Goal: Task Accomplishment & Management: Complete application form

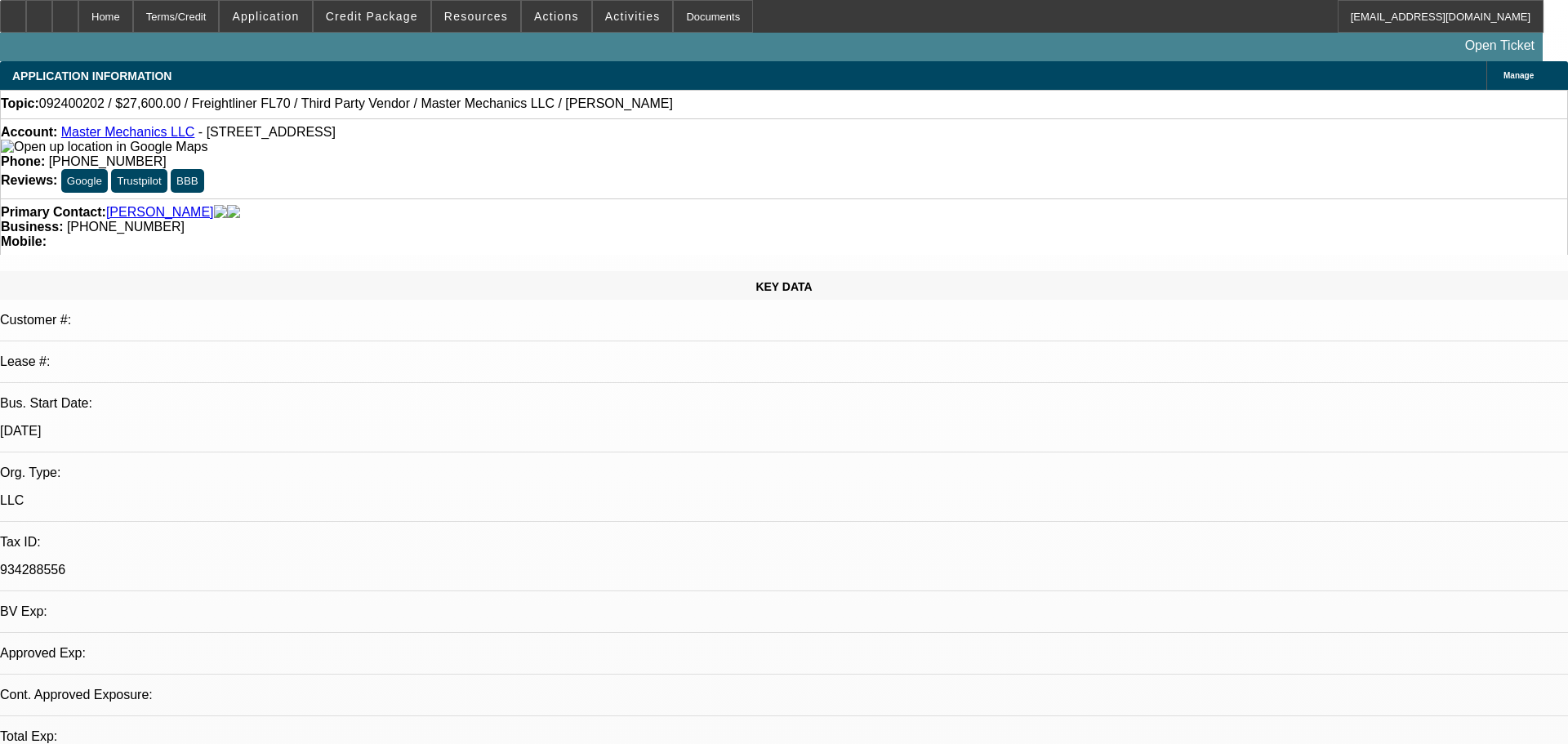
select select "0.2"
select select "2"
select select "0"
select select "6"
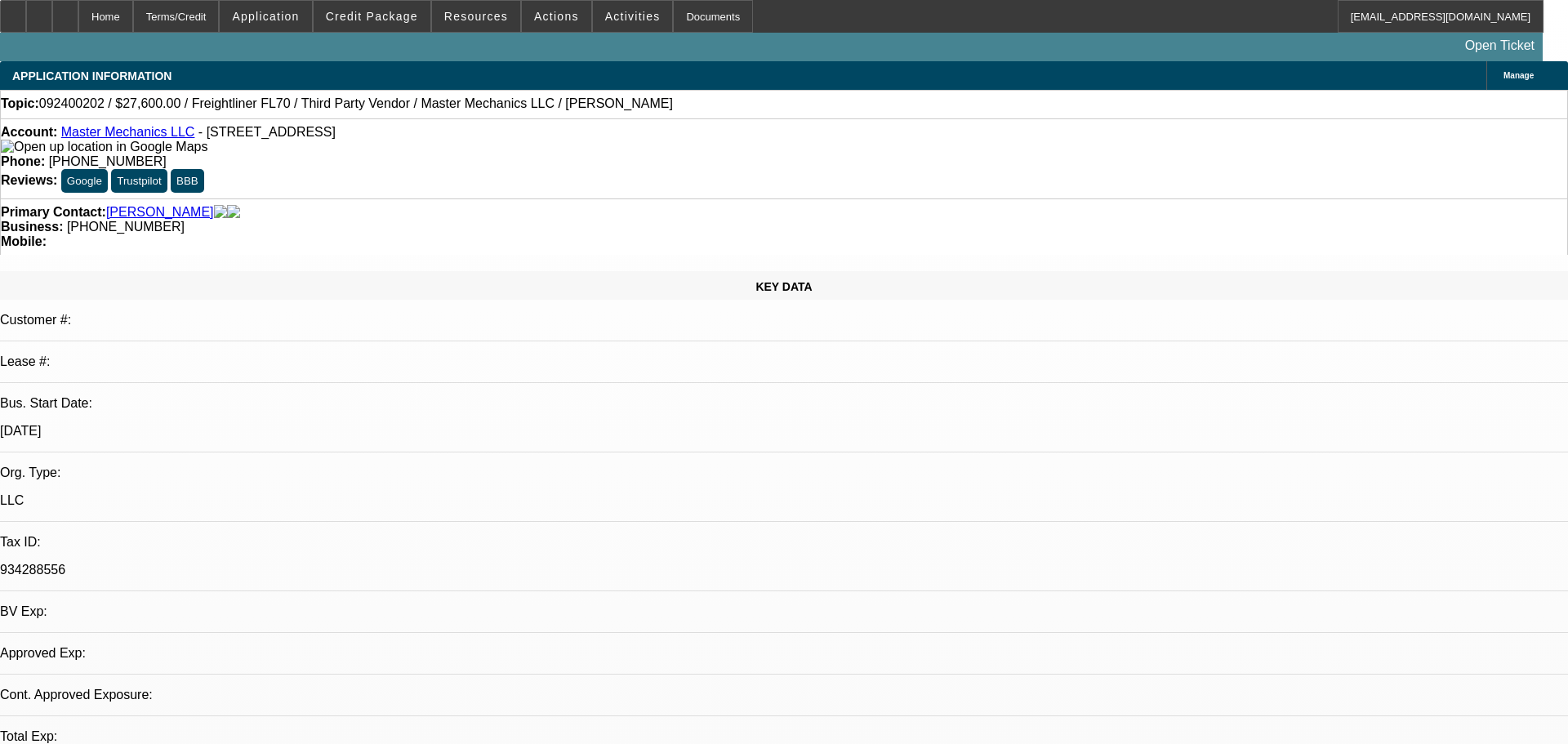
select select "0.2"
select select "2"
select select "0"
select select "6"
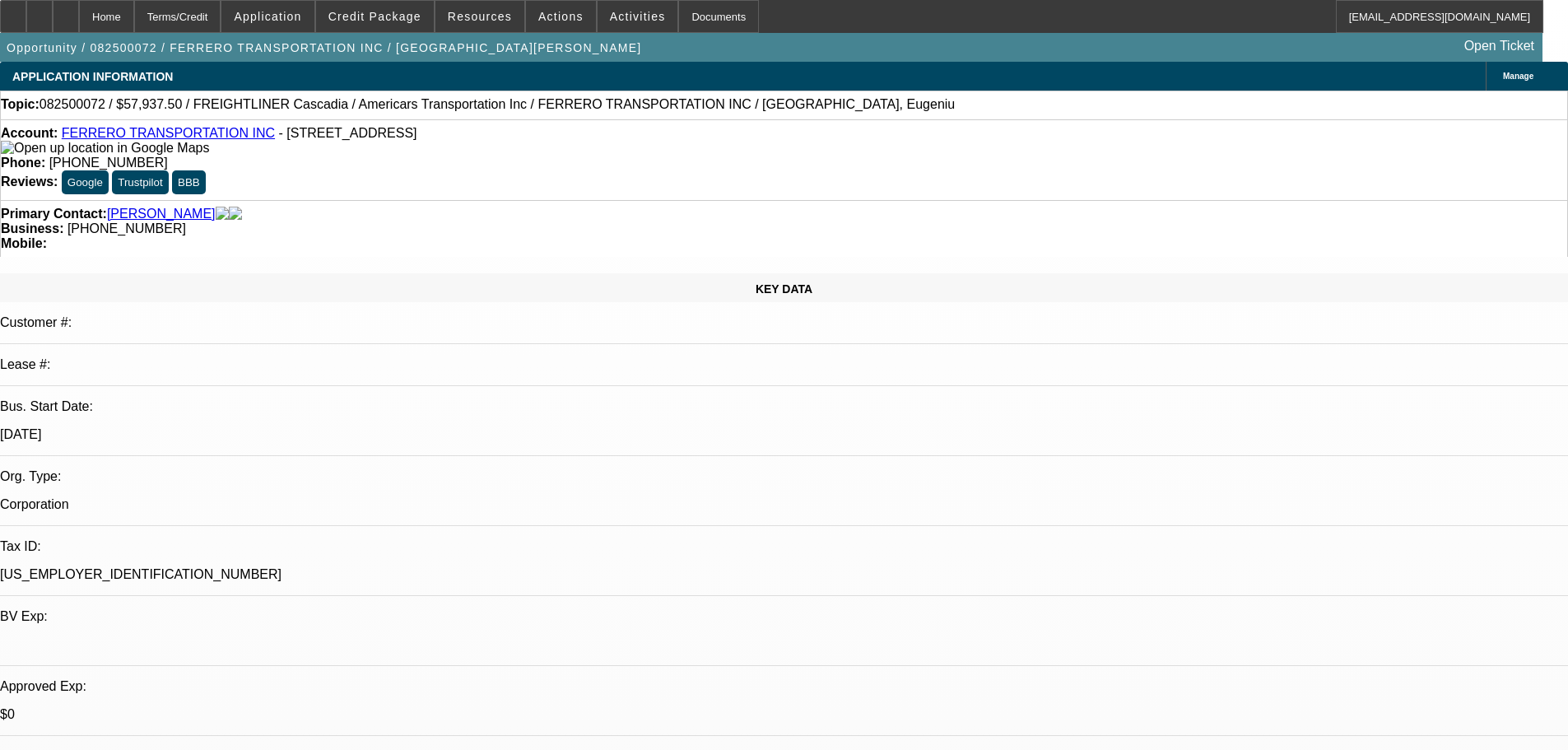
select select "0.1"
select select "0"
select select "6"
select select "0.1"
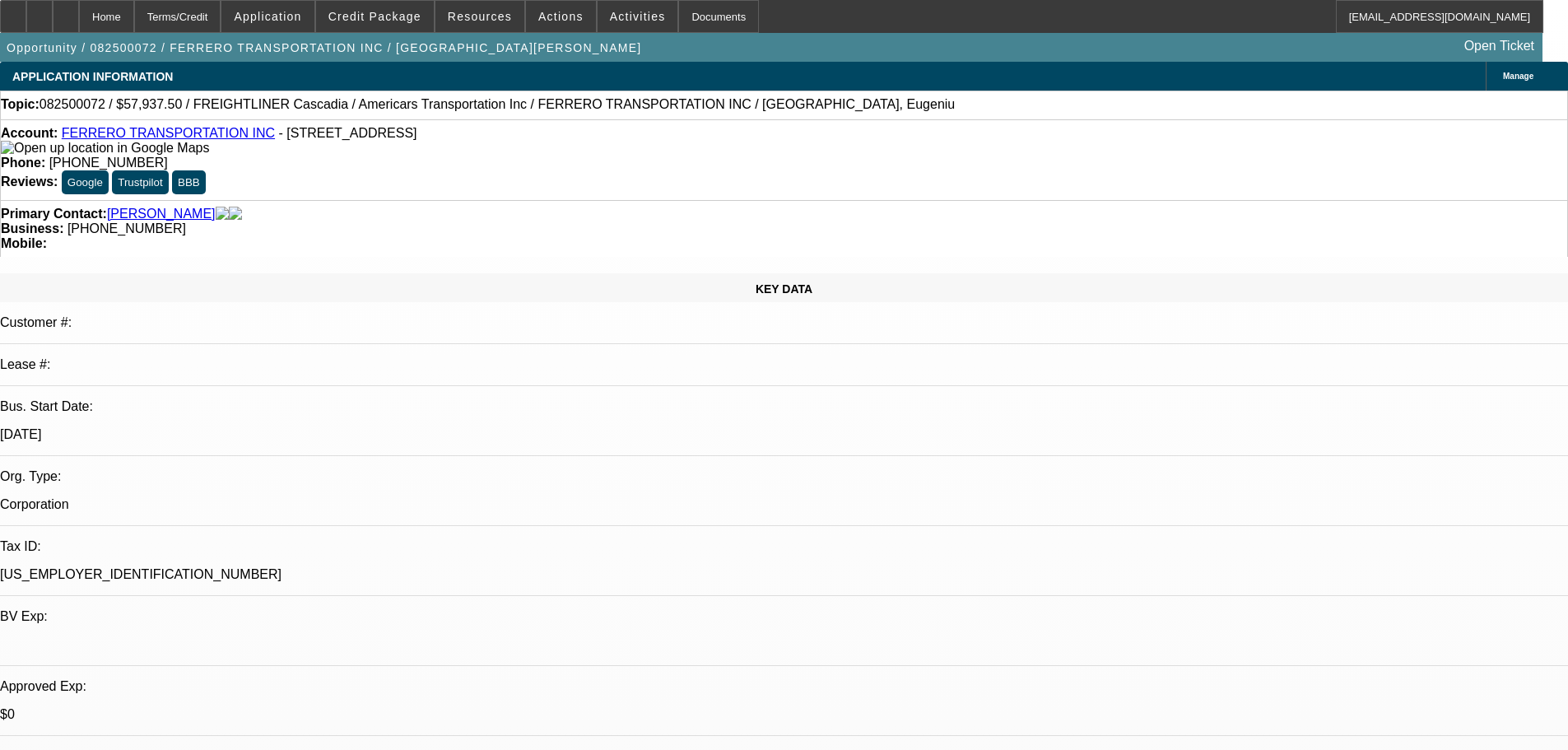
select select "0"
select select "6"
select select "0.1"
select select "0"
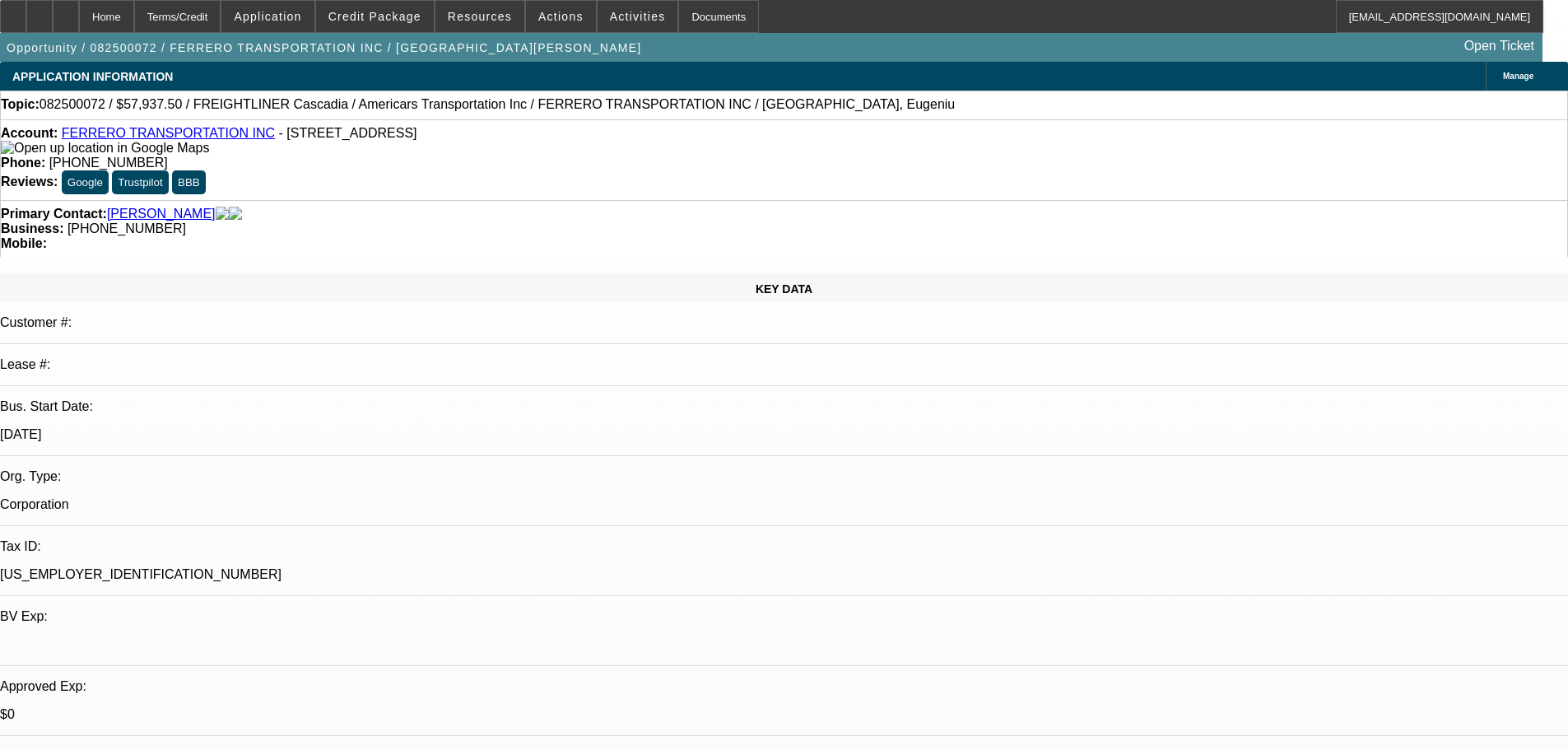
select select "0"
select select "6"
select select "0.1"
select select "0"
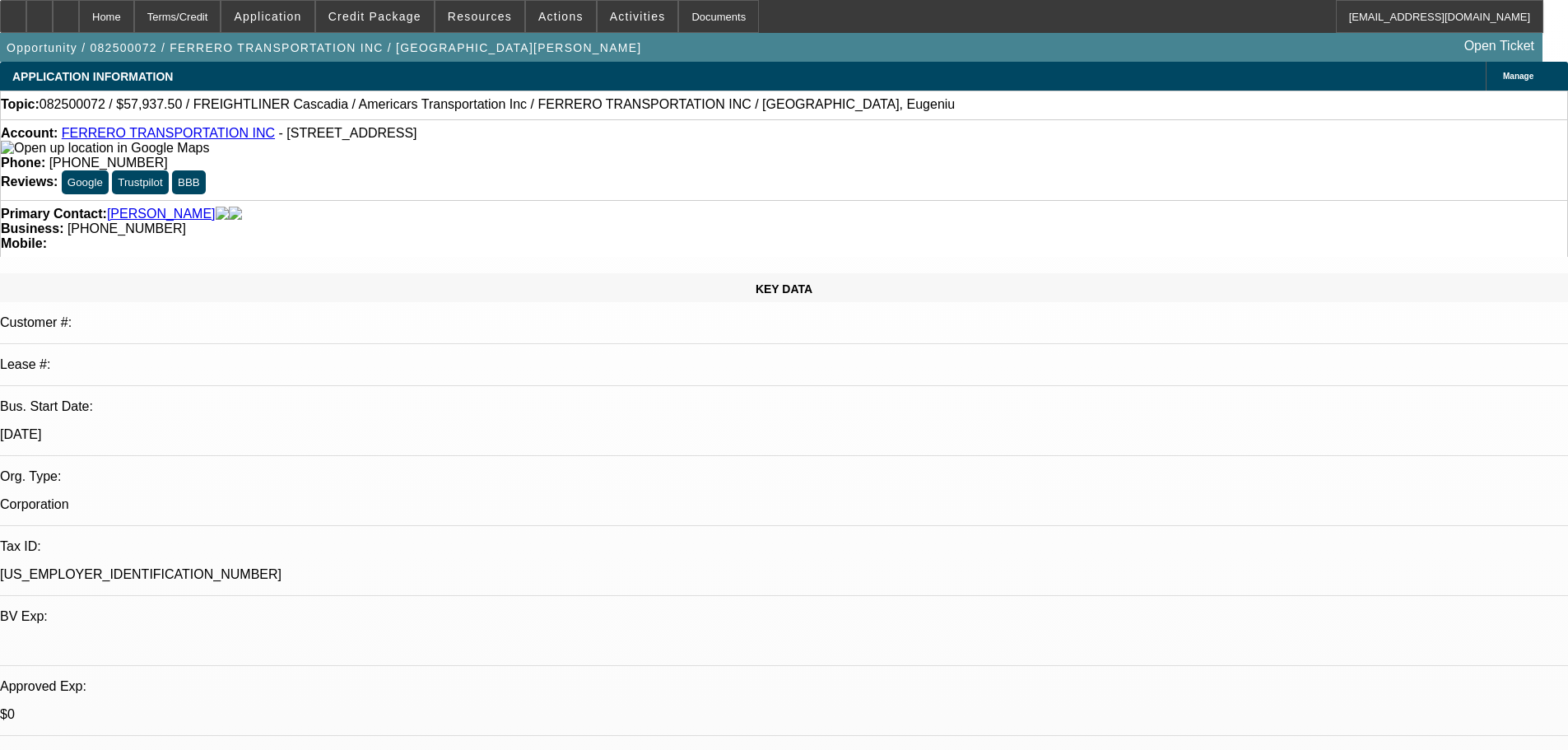
select select "6"
drag, startPoint x: 1361, startPoint y: 373, endPoint x: 1260, endPoint y: 366, distance: 101.2
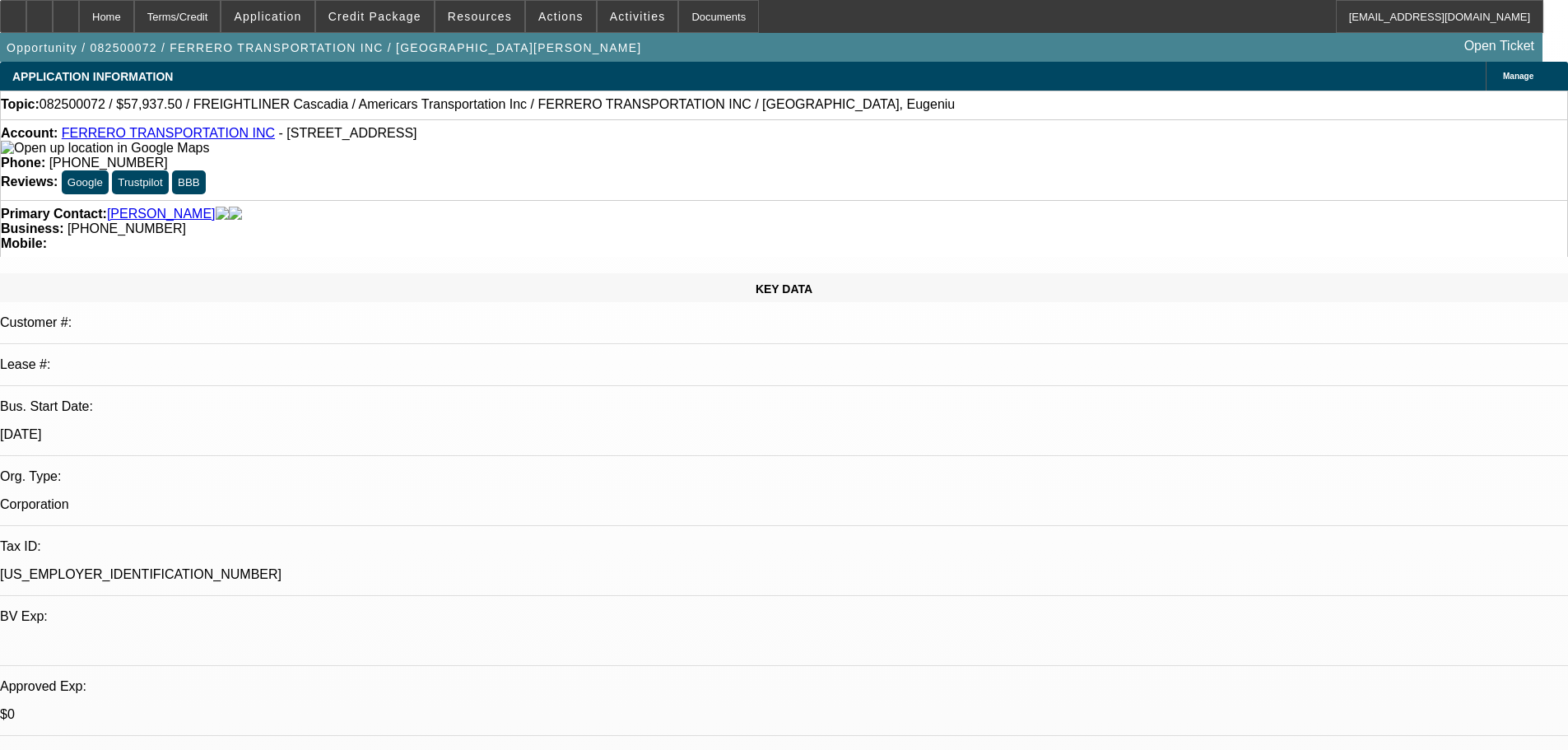
drag, startPoint x: 1179, startPoint y: 371, endPoint x: 1366, endPoint y: 373, distance: 187.0
drag, startPoint x: 1063, startPoint y: 348, endPoint x: 1118, endPoint y: 367, distance: 58.2
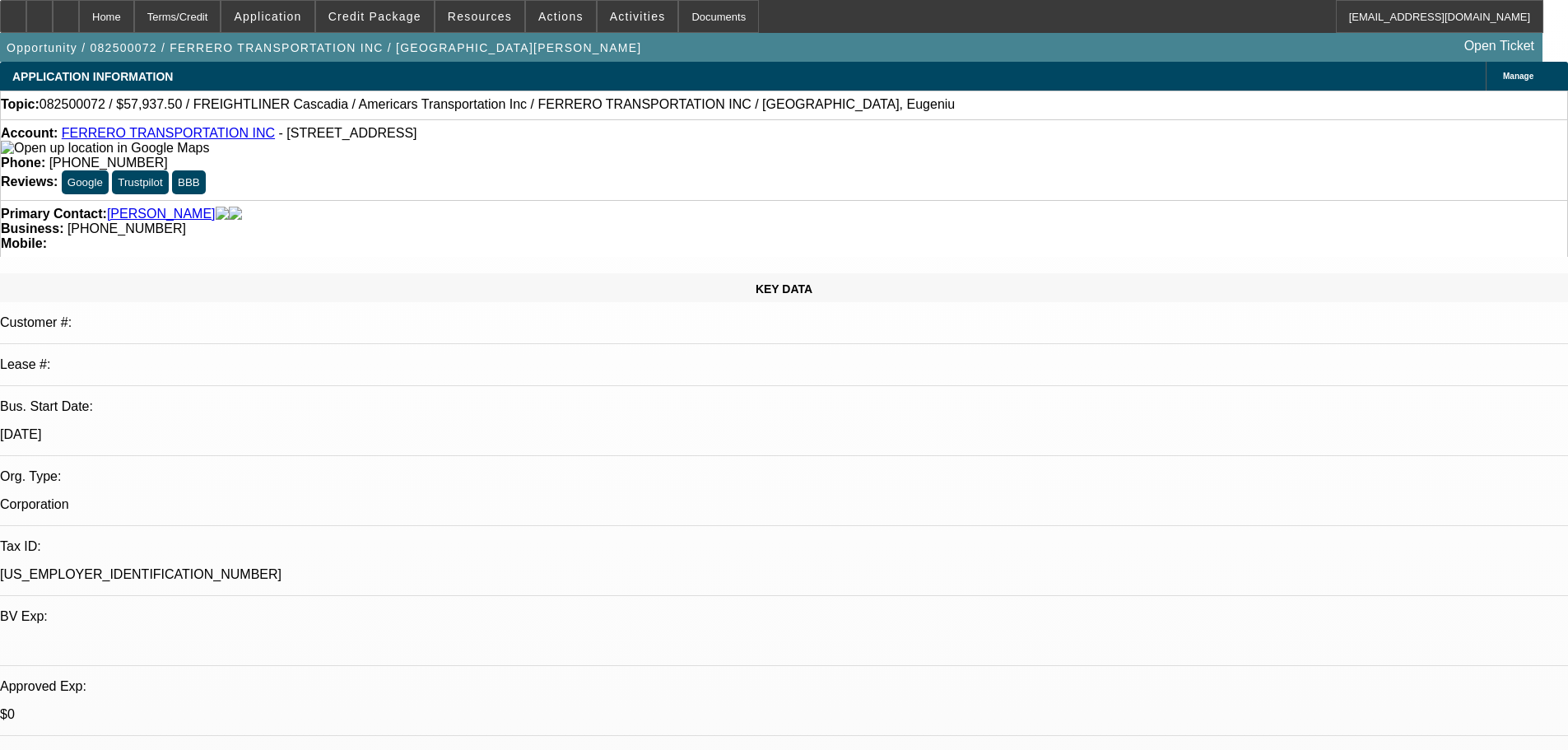
drag, startPoint x: 1242, startPoint y: 468, endPoint x: 1093, endPoint y: 475, distance: 149.2
click at [208, 135] on link "FERRERO TRANSPORTATION INC" at bounding box center [169, 132] width 214 height 14
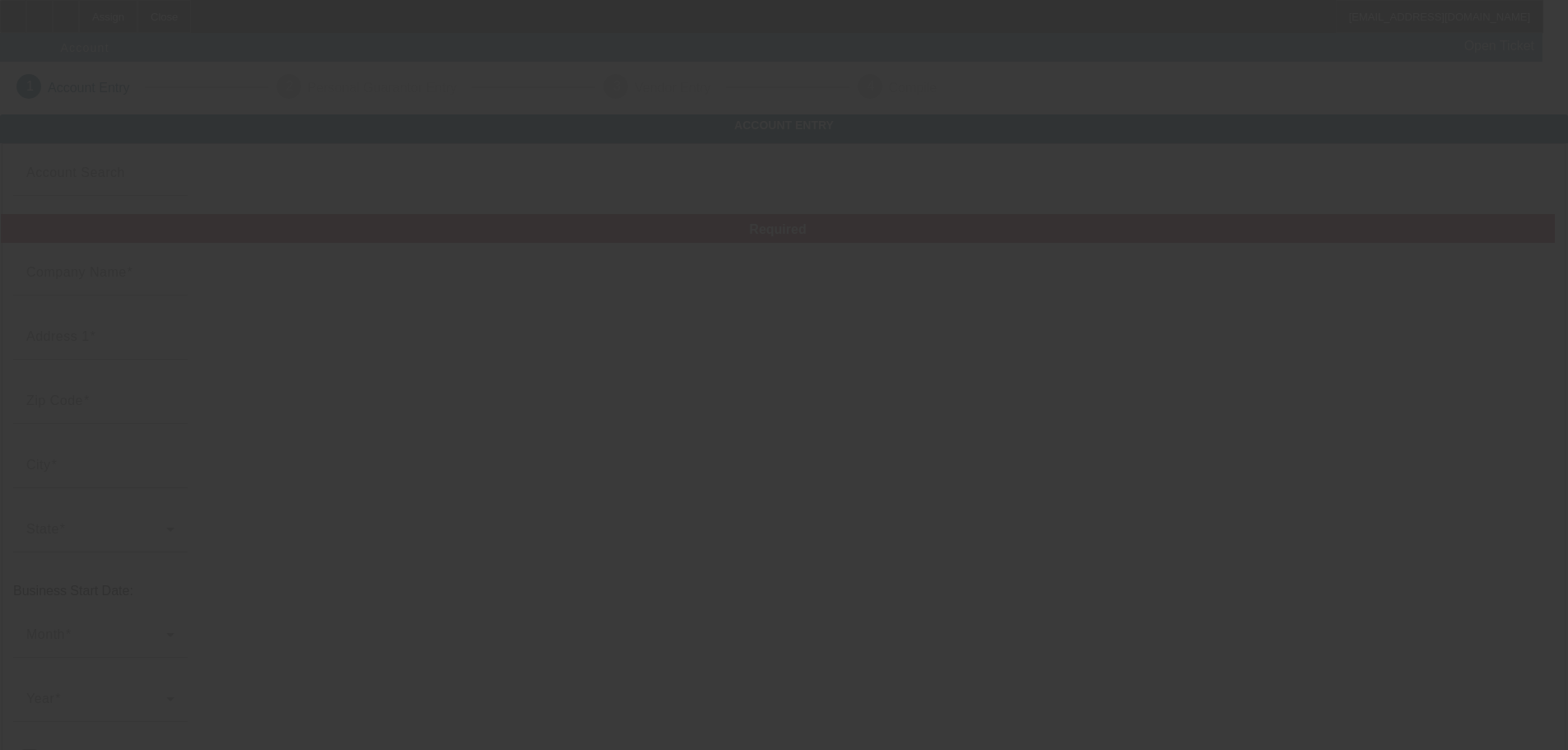
type input "9/19/2025"
type input "THATWOMEN&HERKIDZLLC"
type input "(813) 327-9890"
type input "aprilhale2015@gmail.com"
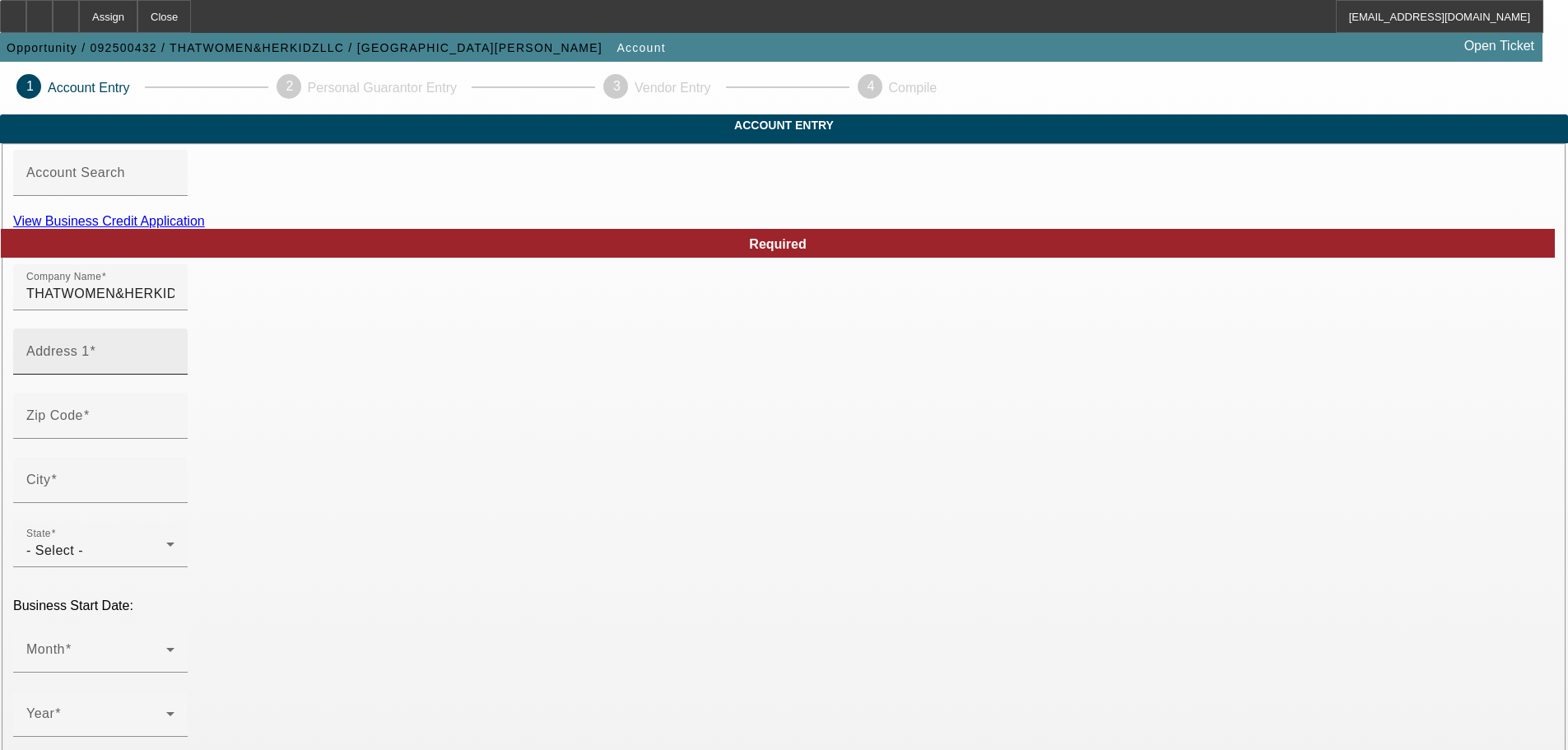
click at [95, 359] on label "Address 1" at bounding box center [61, 352] width 70 height 15
click at [174, 368] on input "Address 1" at bounding box center [100, 357] width 148 height 20
paste input "19046 Bruce b downs blvd"
type input "19046 Bruce b downs blvd"
click at [174, 432] on input "Zip Code" at bounding box center [100, 422] width 148 height 20
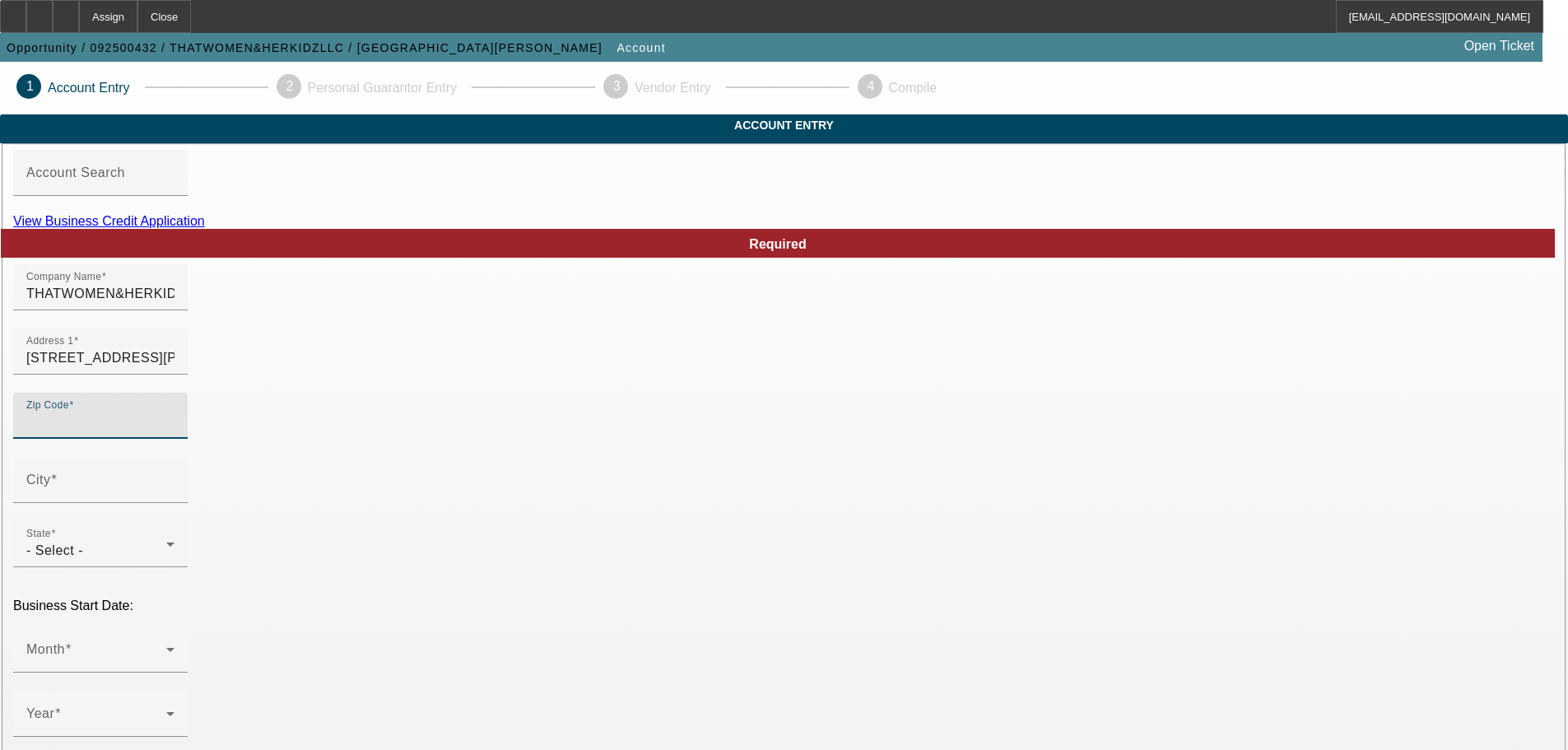
paste input "33647"
type input "33647"
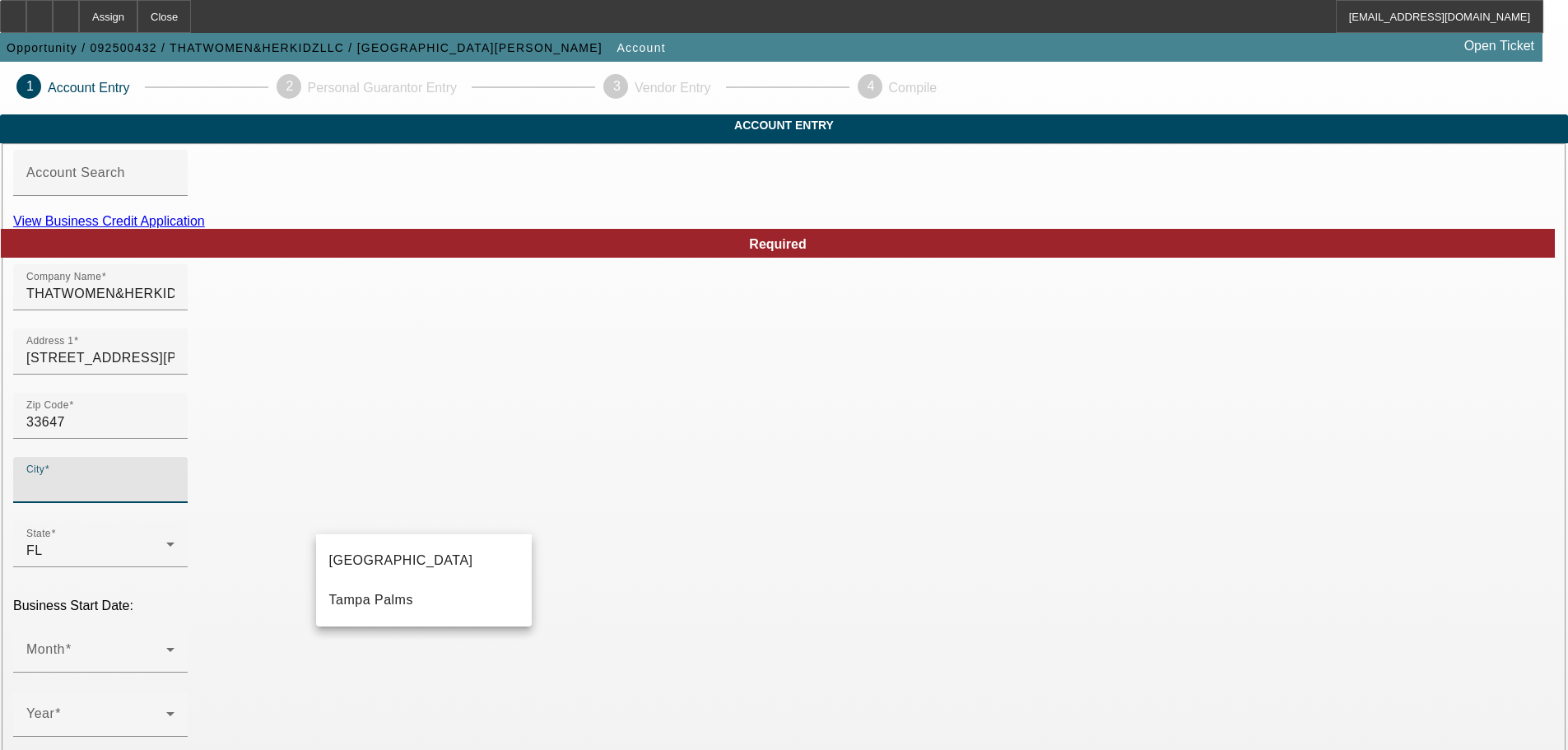
type input "Hillsborough"
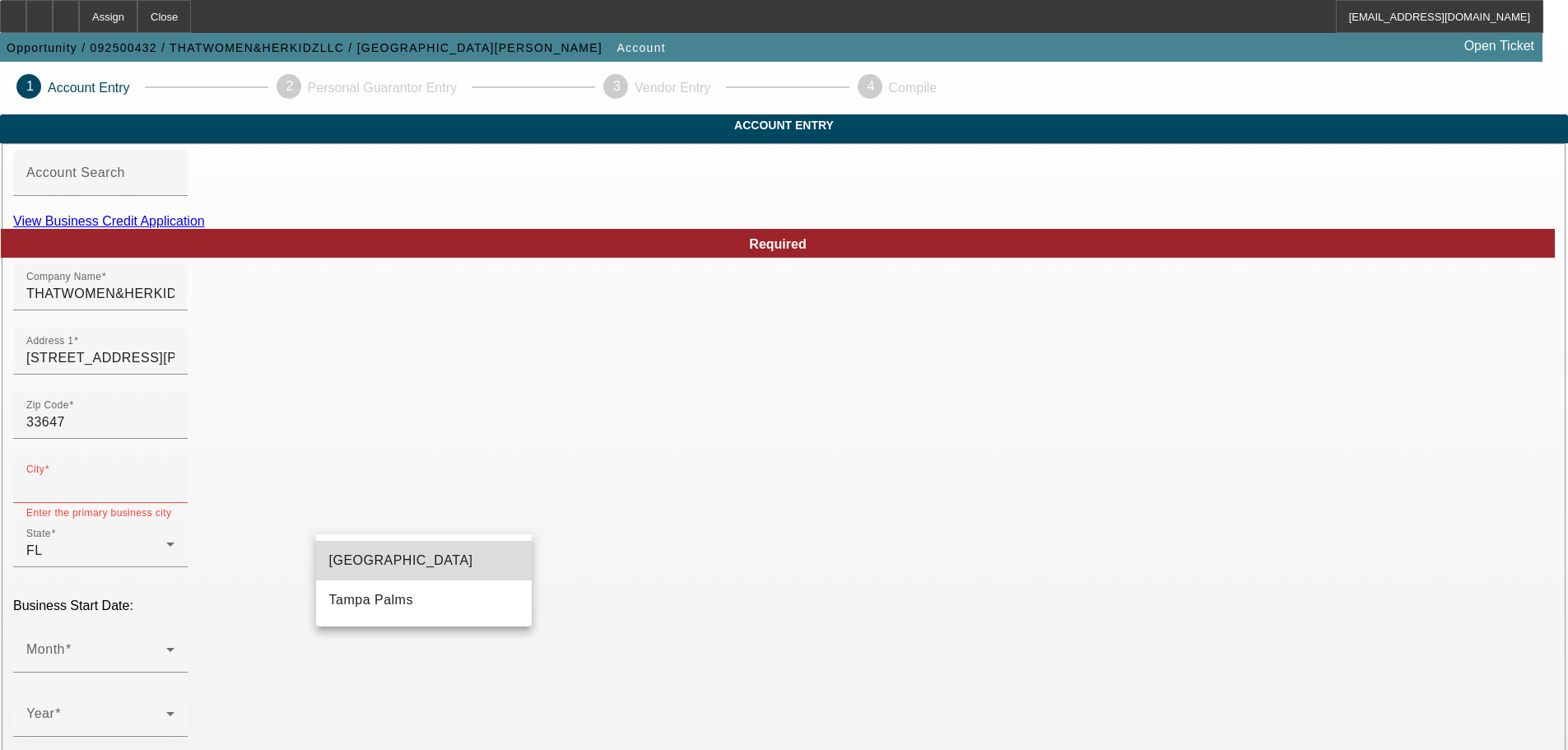
click at [404, 571] on mat-option "Tampa" at bounding box center [424, 559] width 215 height 39
type input "Tampa"
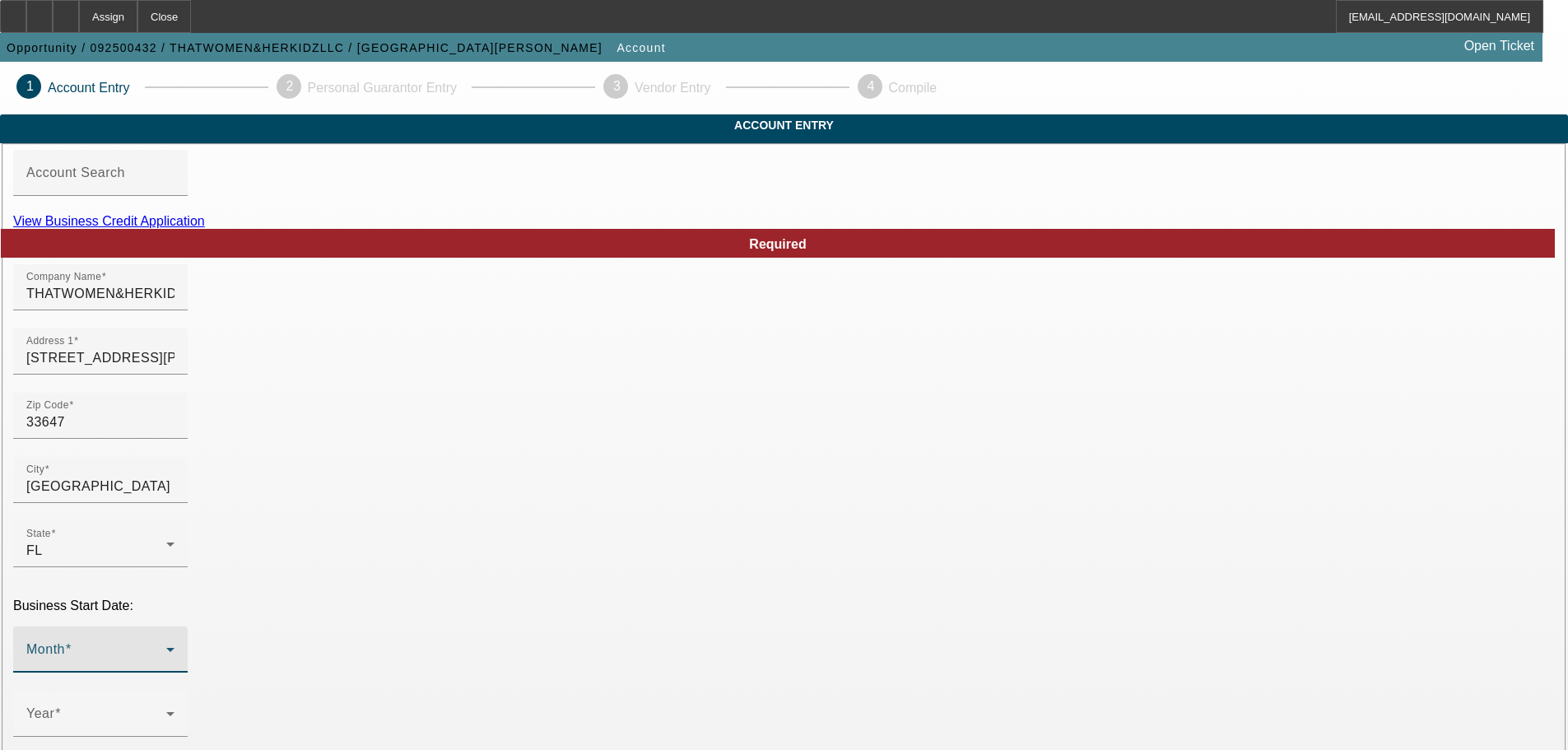
click at [166, 646] on span at bounding box center [96, 656] width 140 height 20
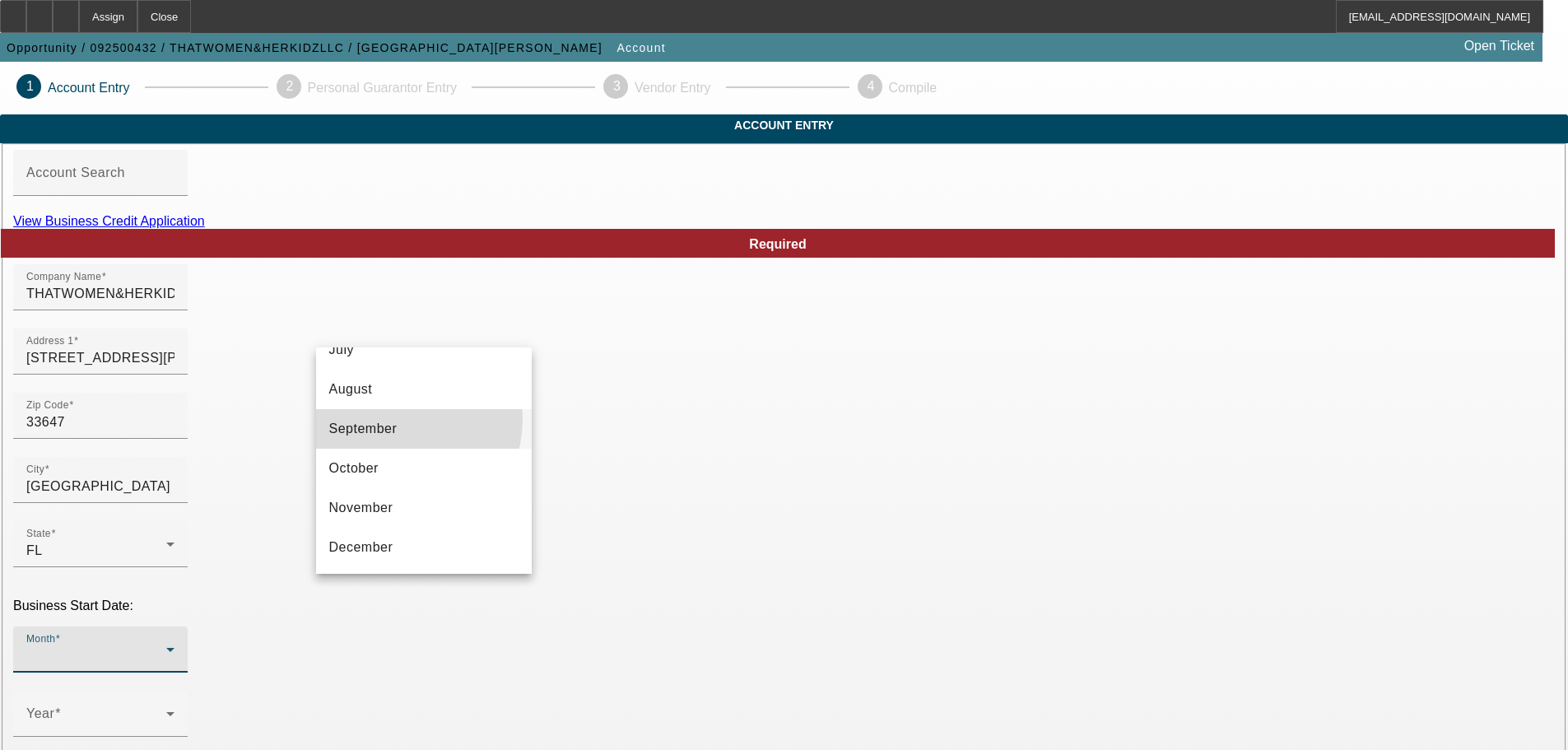
click at [389, 418] on mat-option "September" at bounding box center [424, 428] width 215 height 39
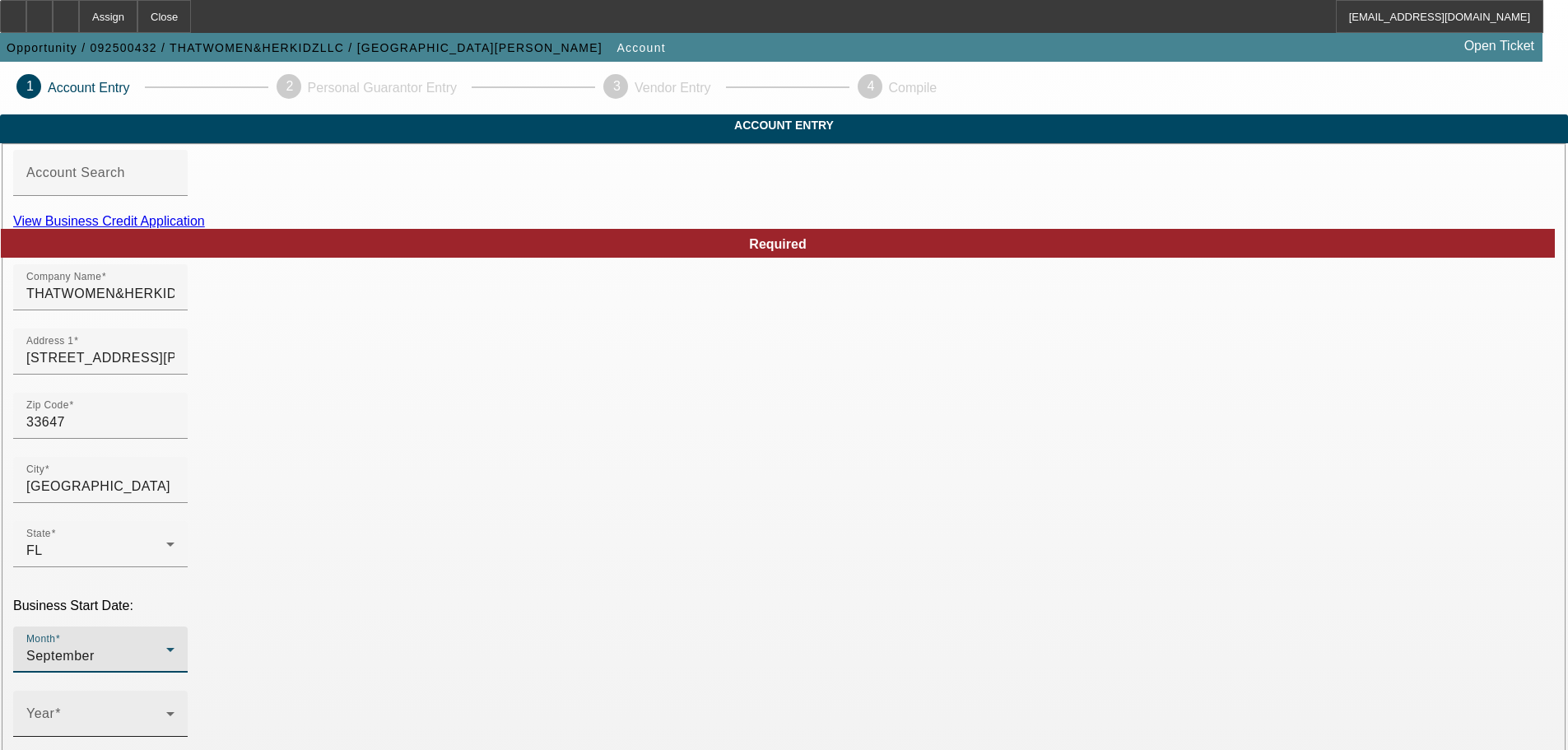
click at [174, 691] on div "Year" at bounding box center [100, 714] width 148 height 46
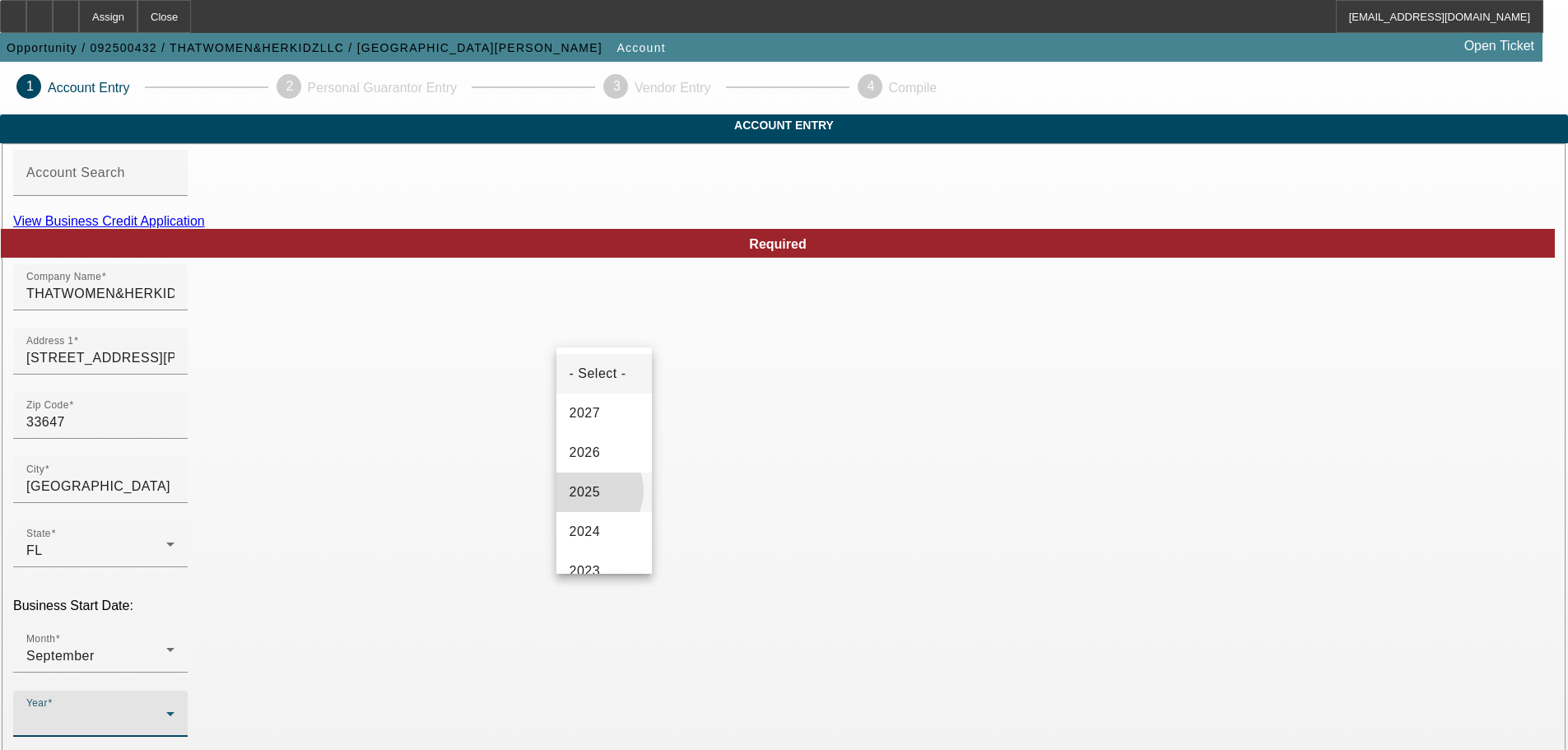
click at [589, 498] on span "2025" at bounding box center [585, 492] width 31 height 20
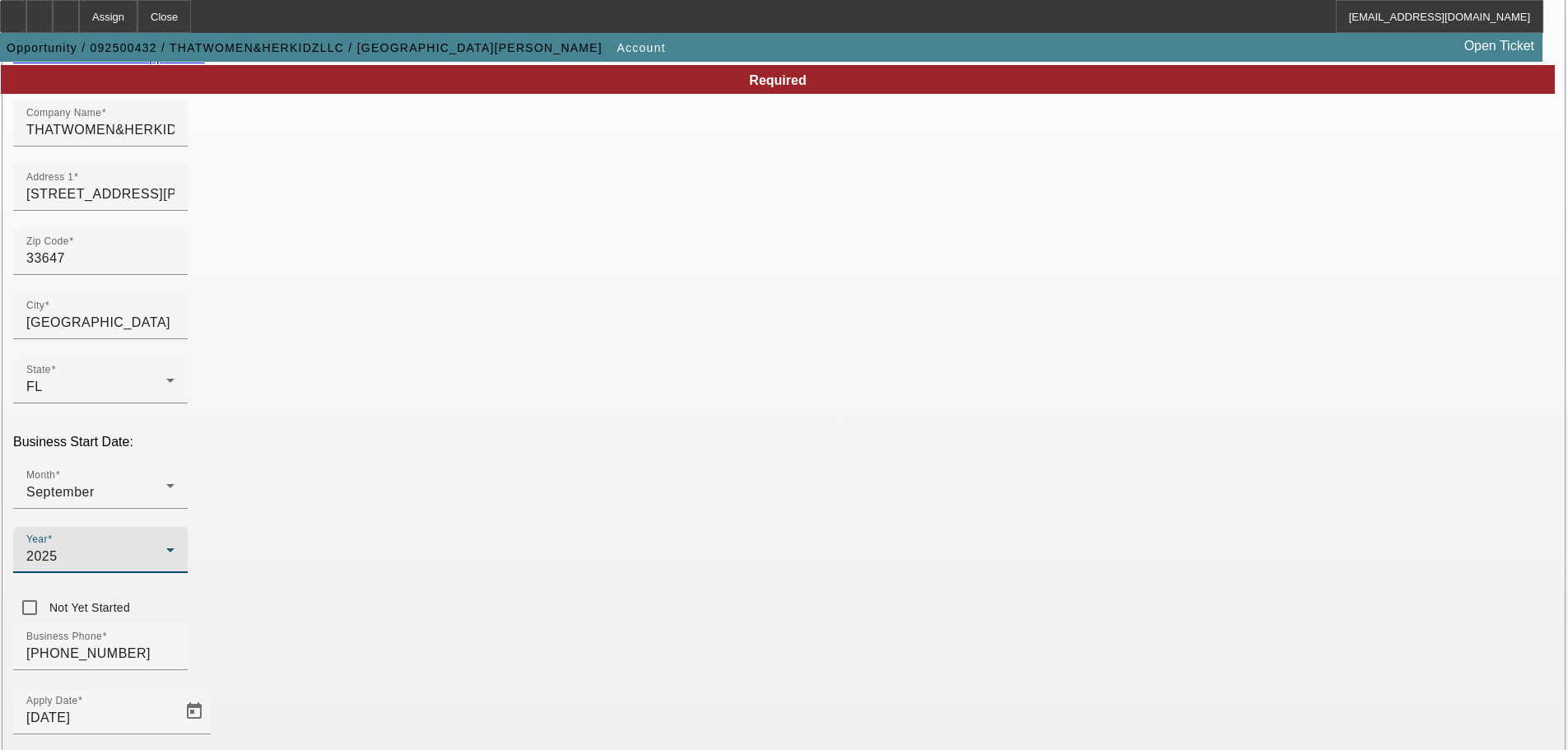
scroll to position [165, 0]
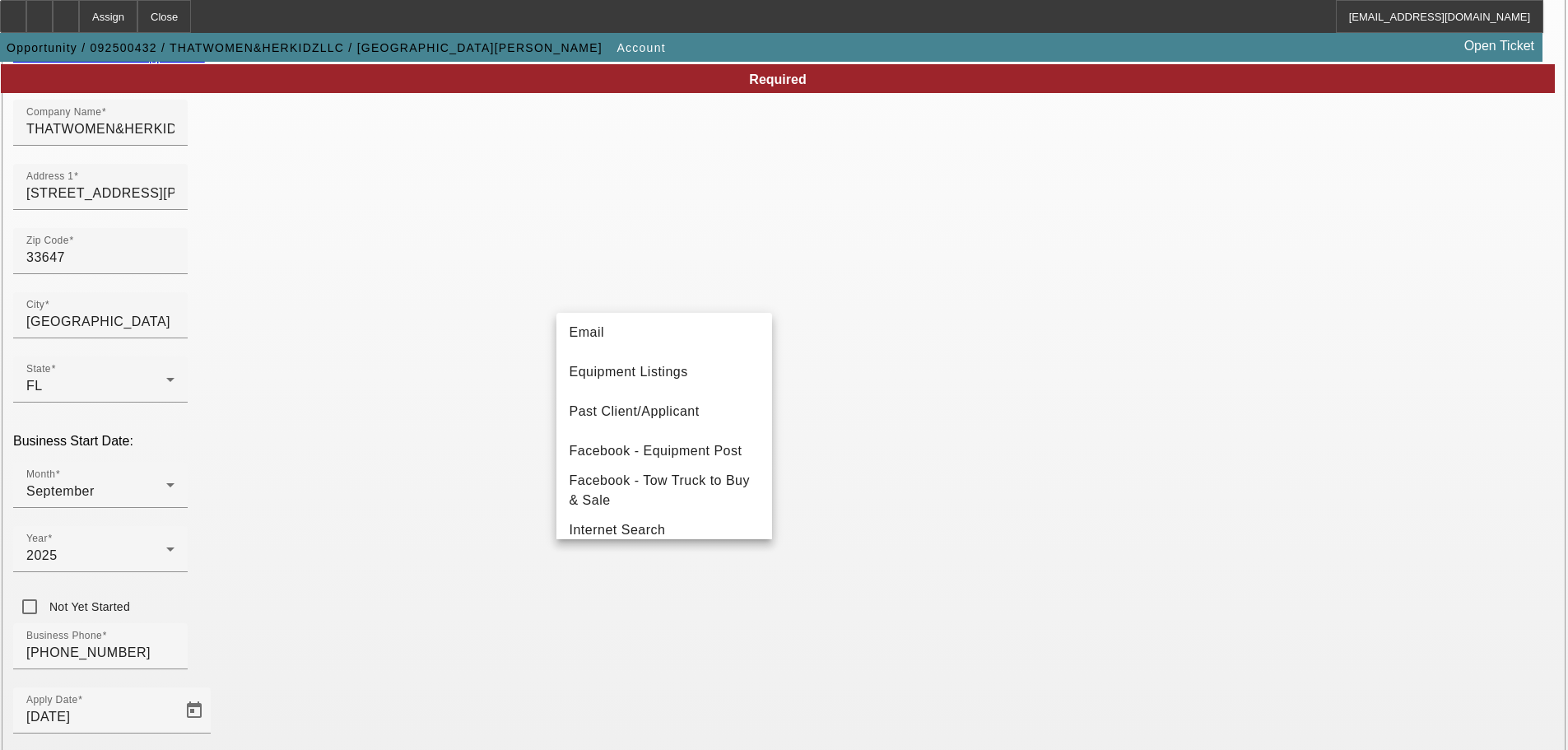
scroll to position [330, 0]
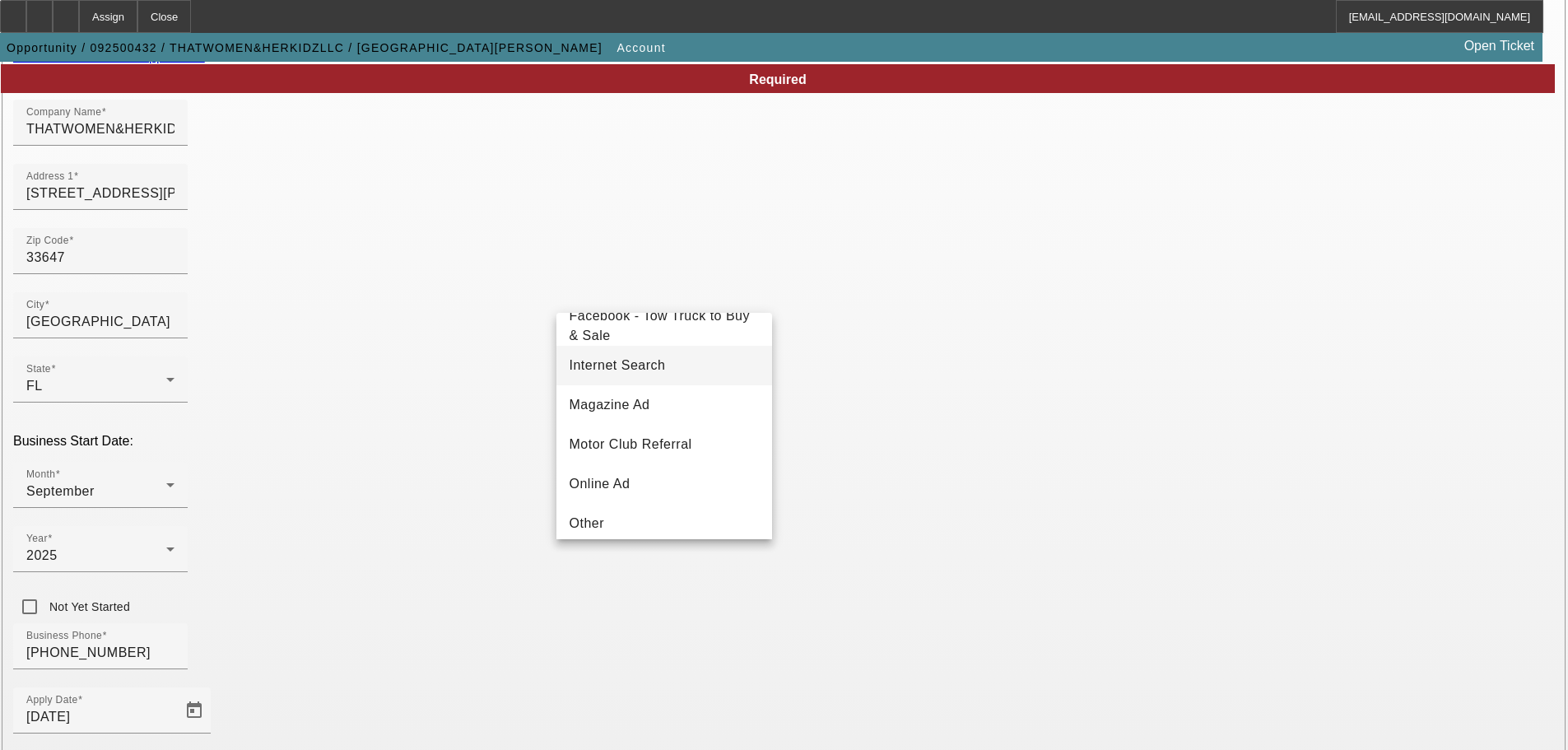
click at [665, 375] on span "Internet Search" at bounding box center [618, 365] width 96 height 20
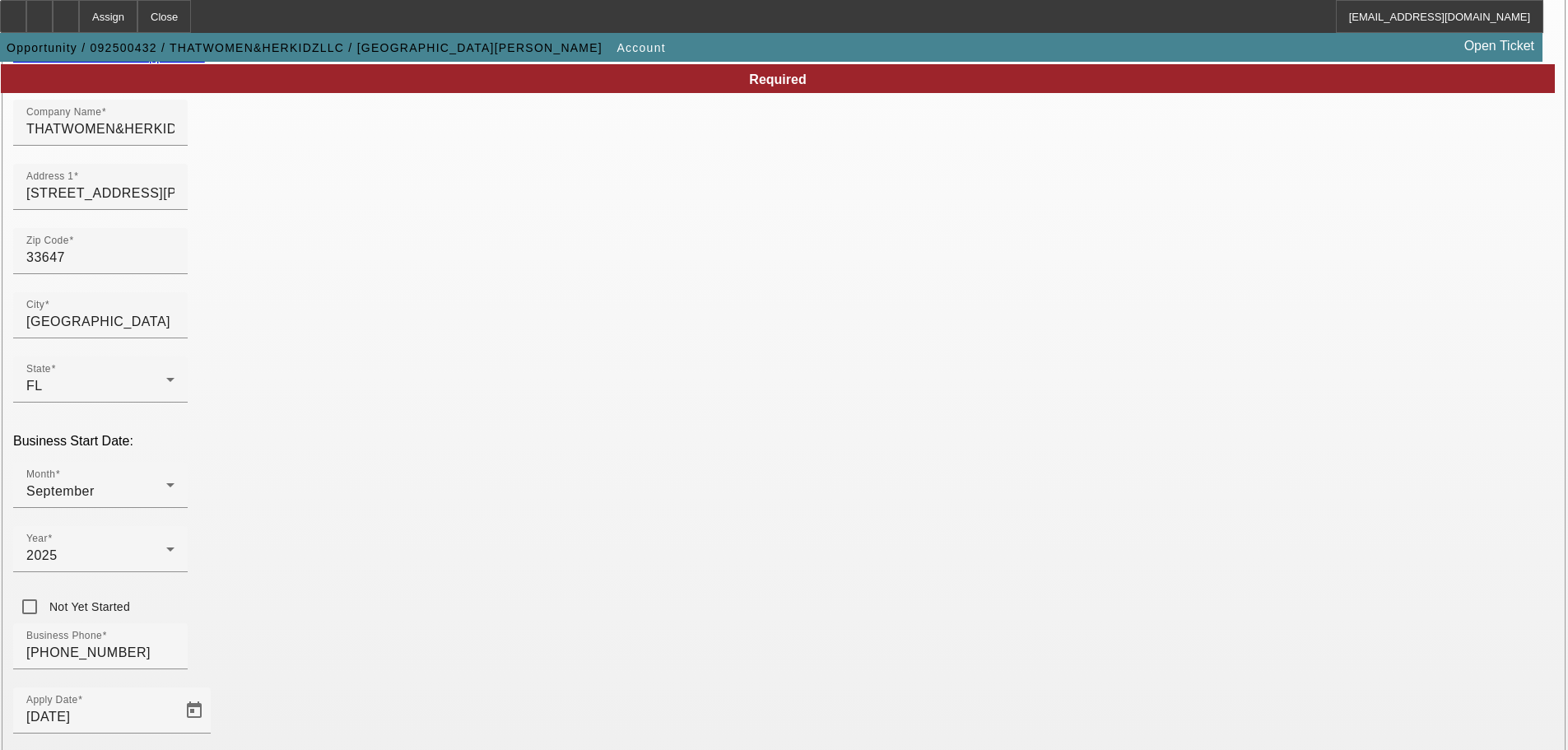
scroll to position [305, 0]
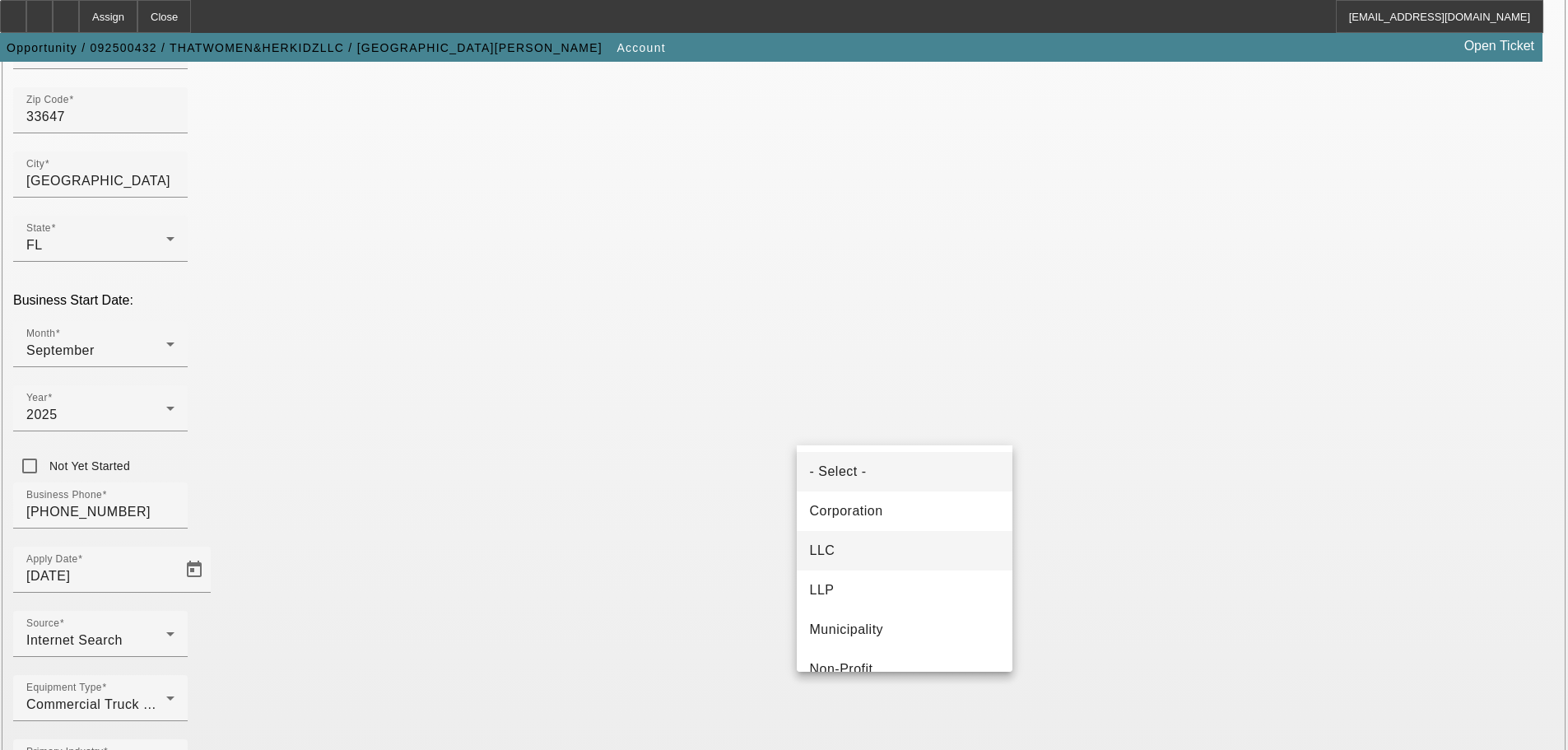
click at [886, 547] on mat-option "LLC" at bounding box center [905, 550] width 215 height 39
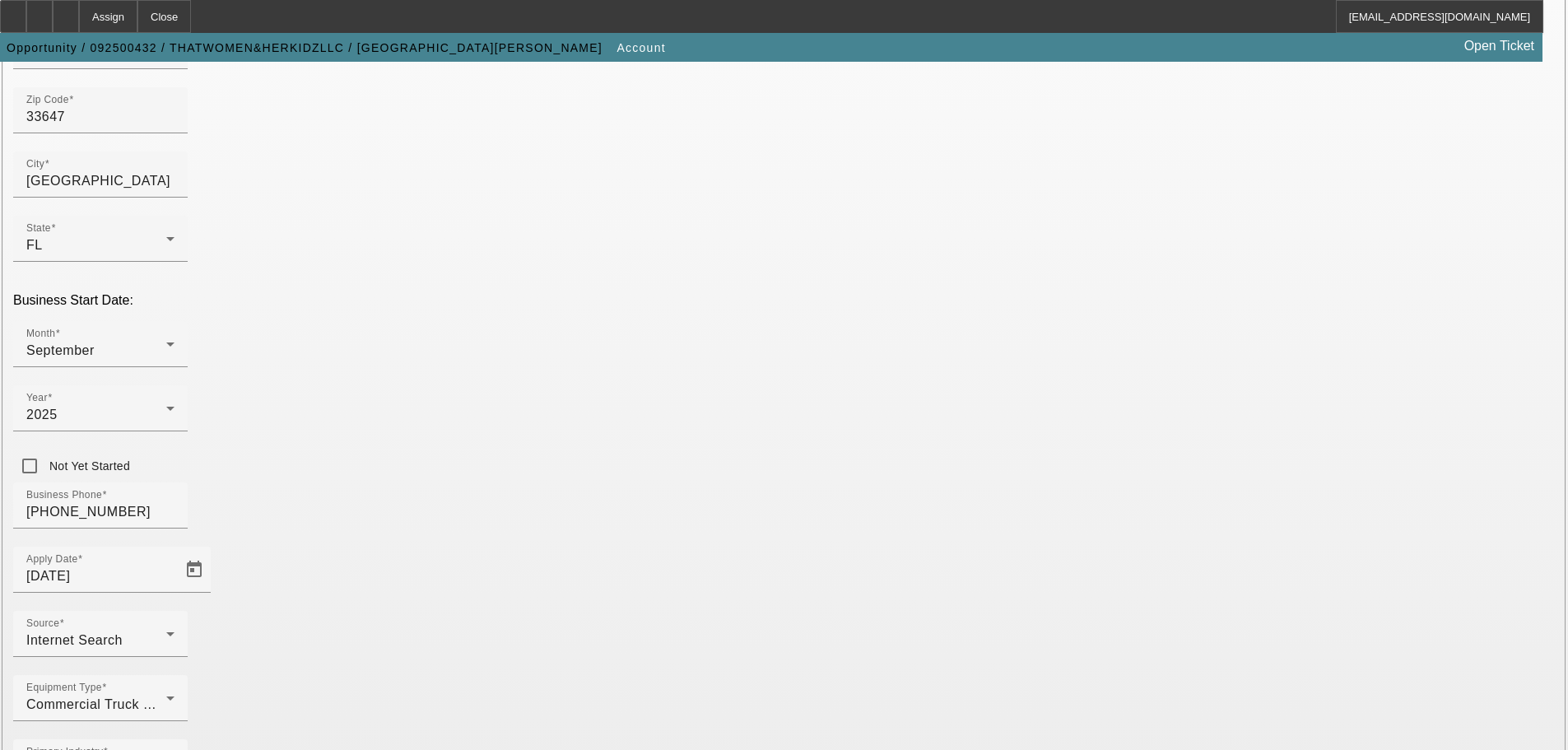
paste input "394099299"
type input "394099299"
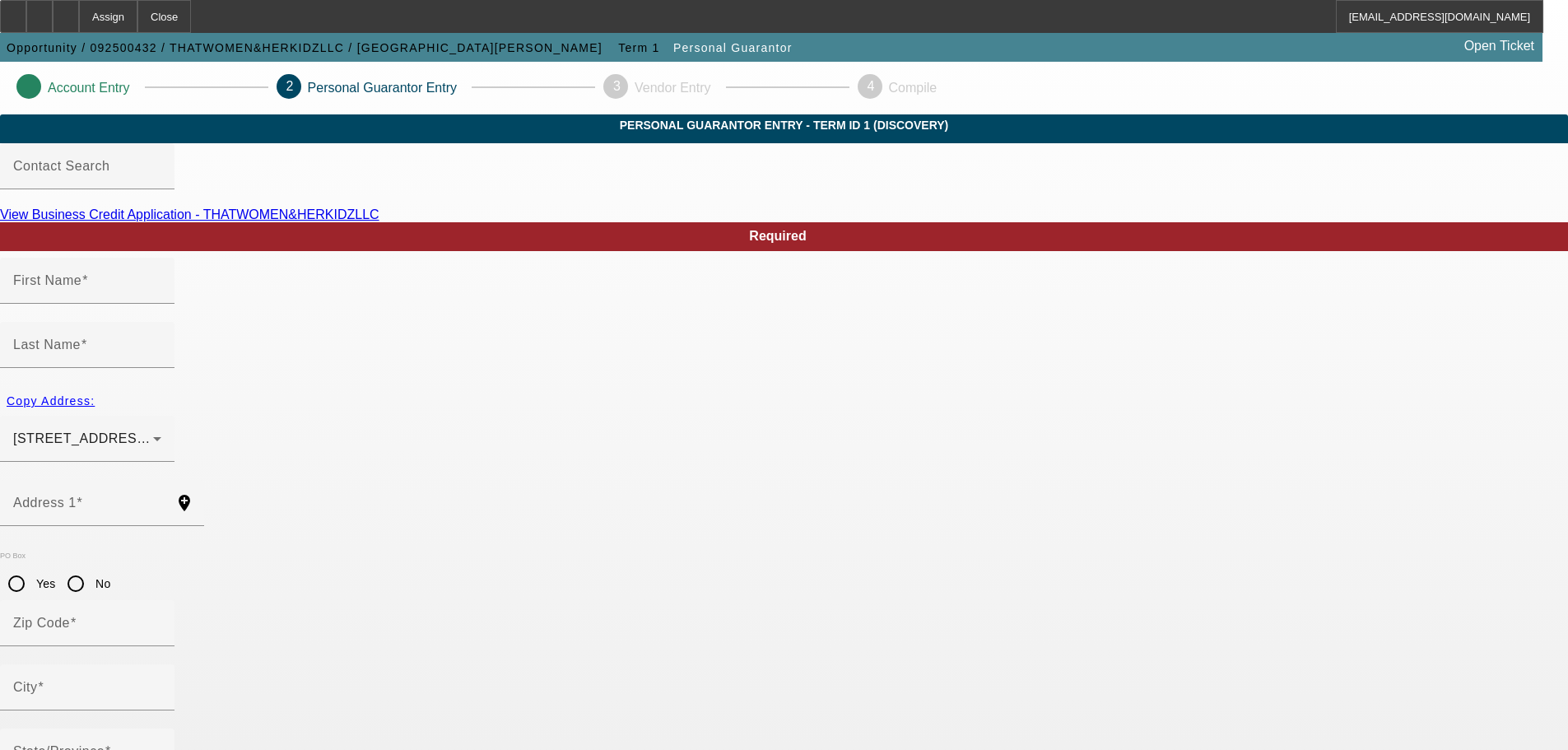
type input "April"
type input "Hale"
type input "621 washita stone dr"
radio input "true"
type input "33570"
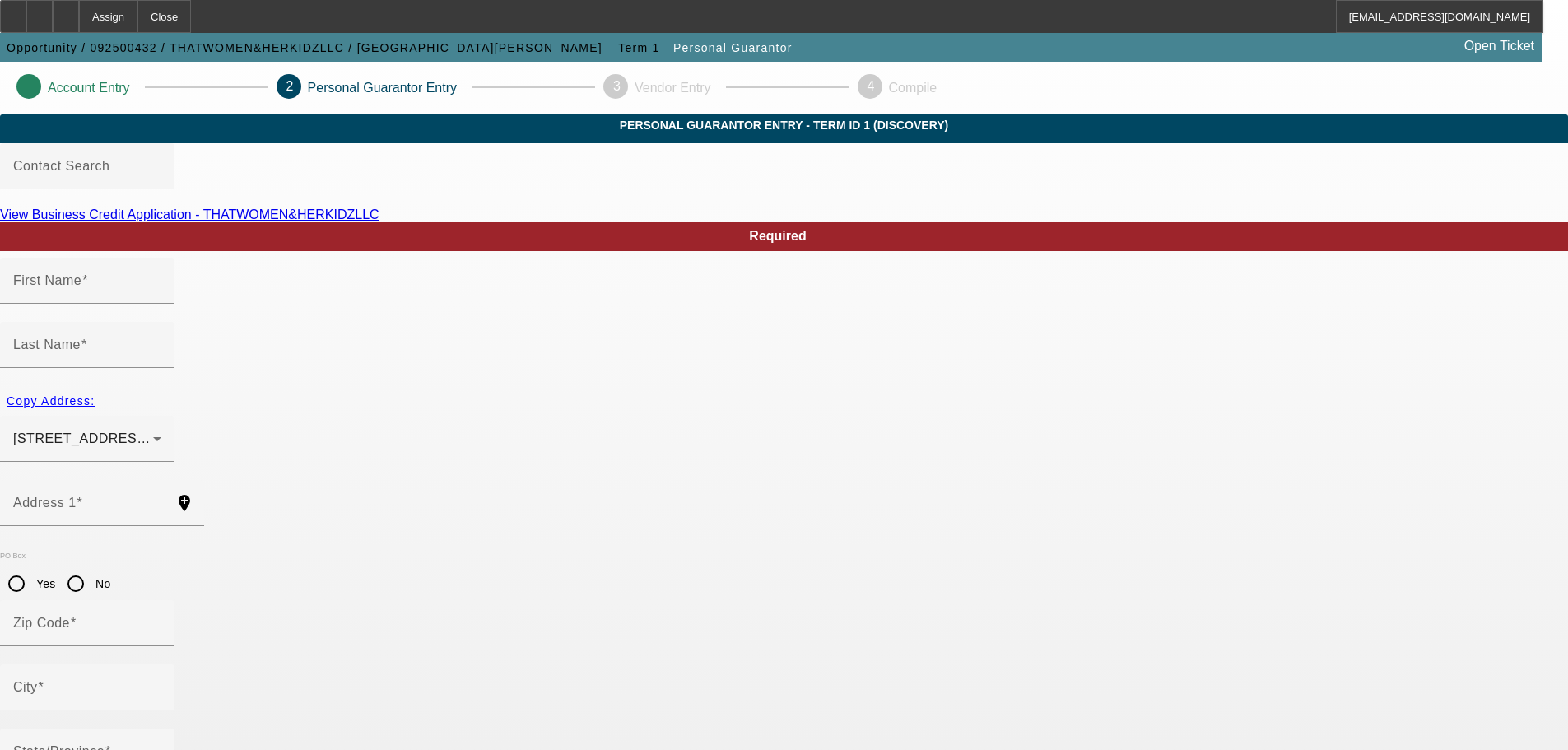
type input "Ruskin"
type input "[PHONE_NUMBER]"
type input "100"
type input "594-48-4387"
type input "aprilhale2015@gmail.com"
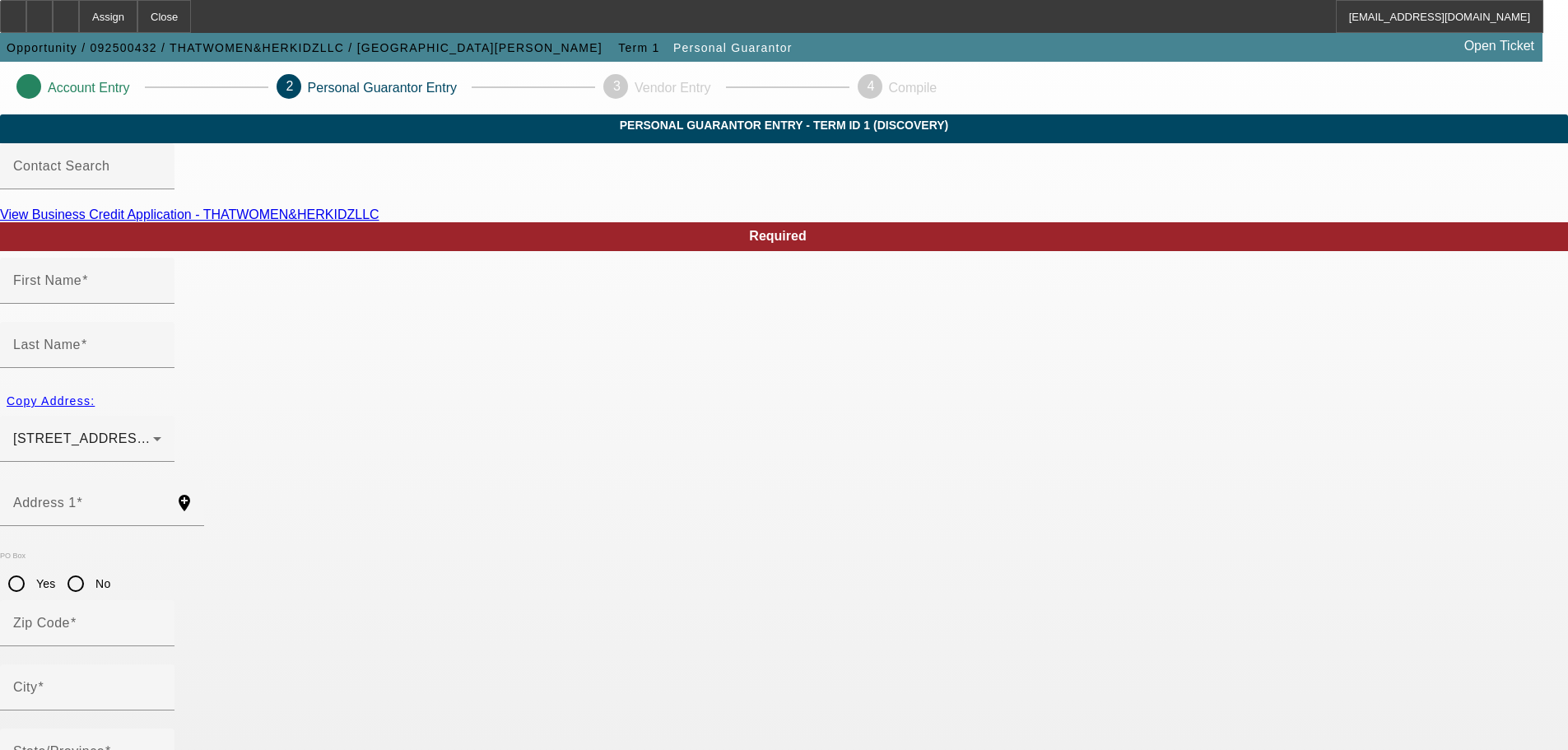
type input "[PHONE_NUMBER]"
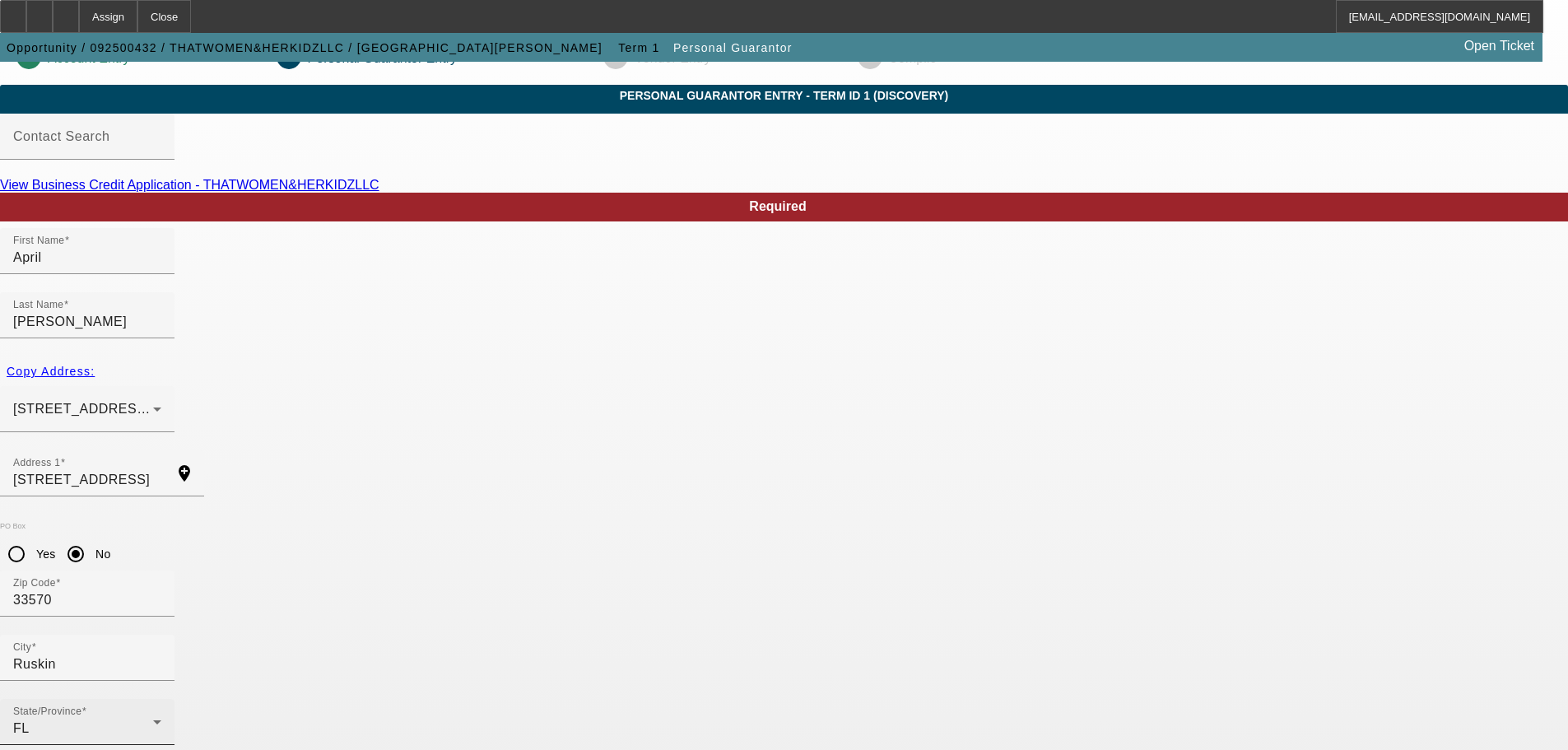
scroll to position [56, 0]
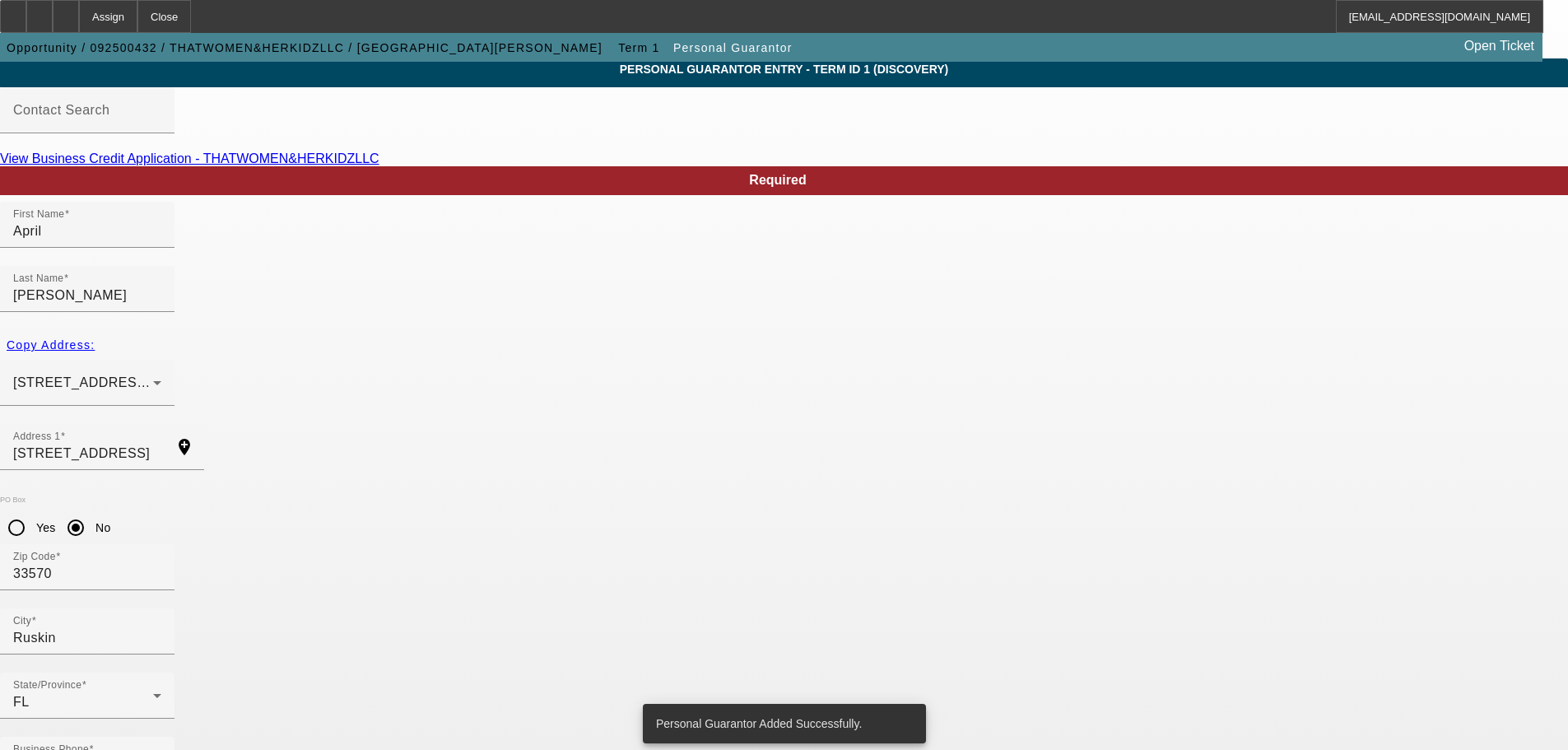
scroll to position [0, 0]
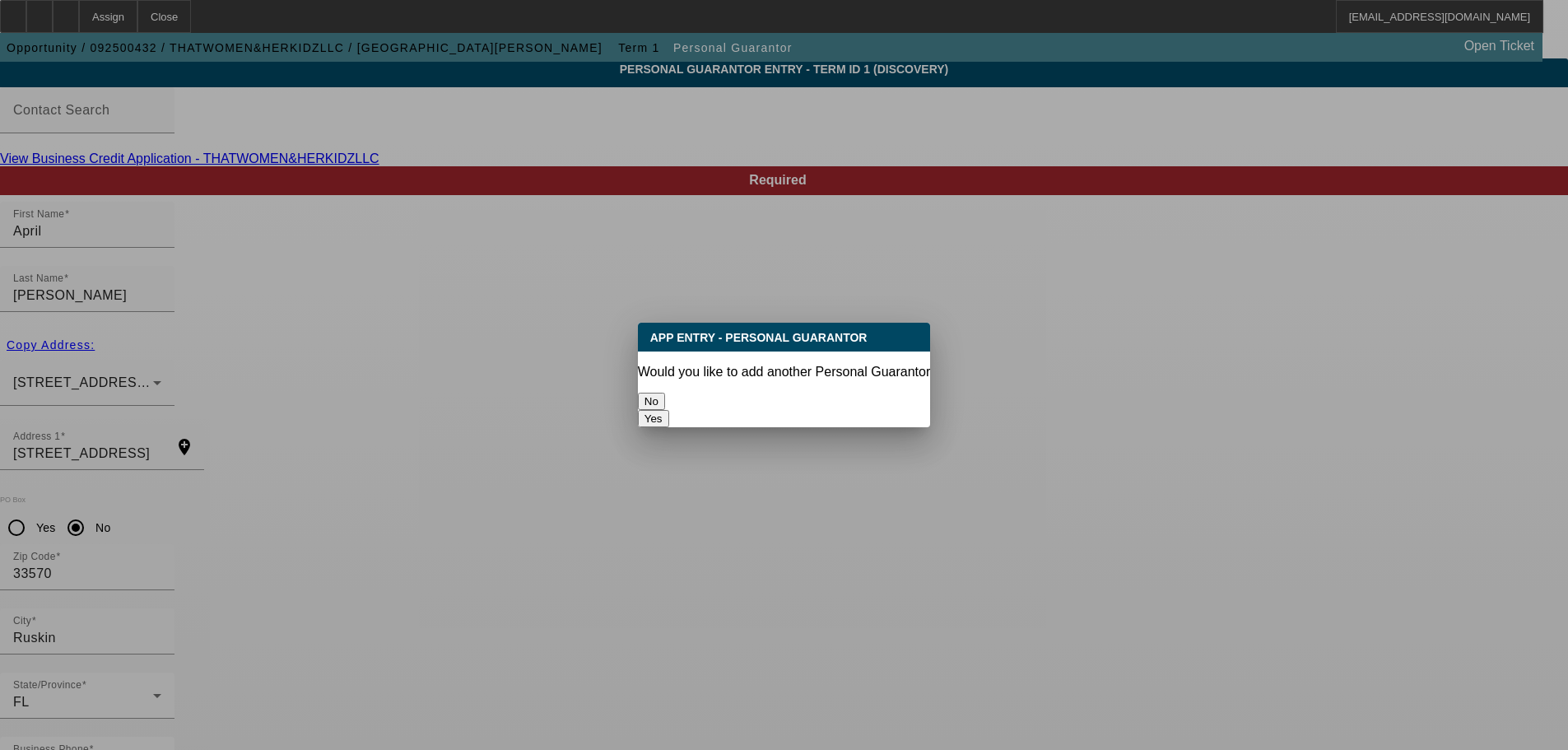
click at [665, 398] on button "No" at bounding box center [651, 401] width 28 height 17
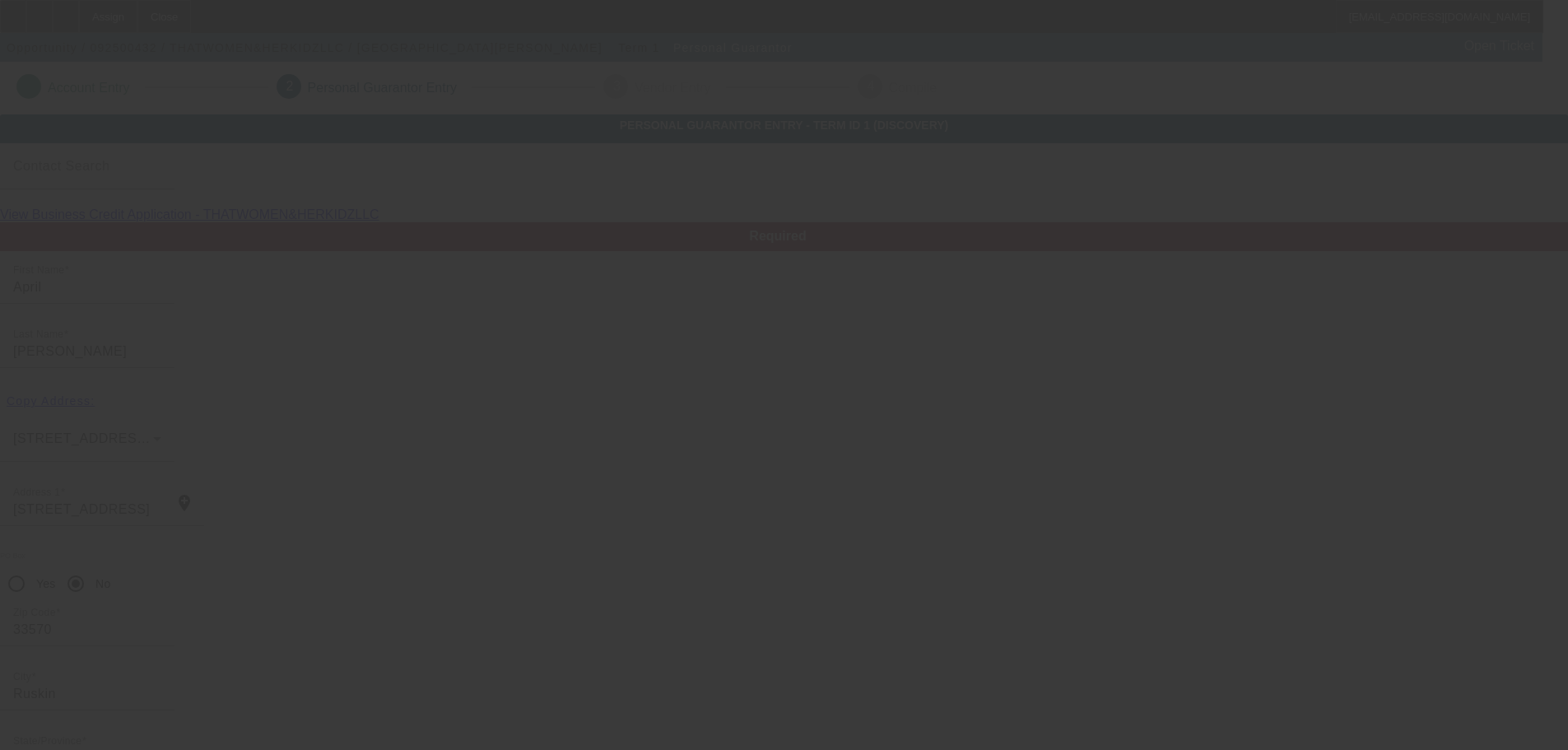
scroll to position [56, 0]
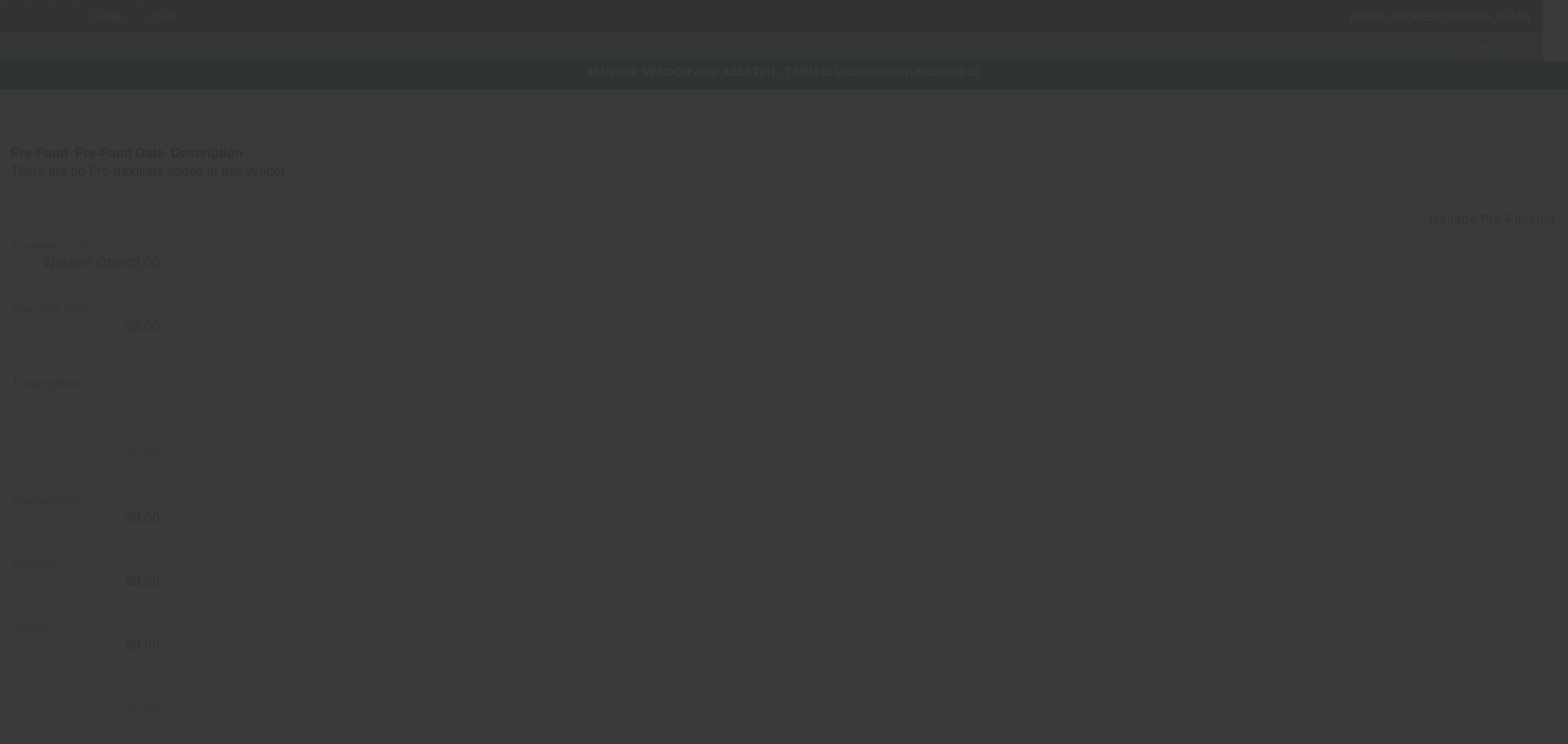
type input "$45,000.00"
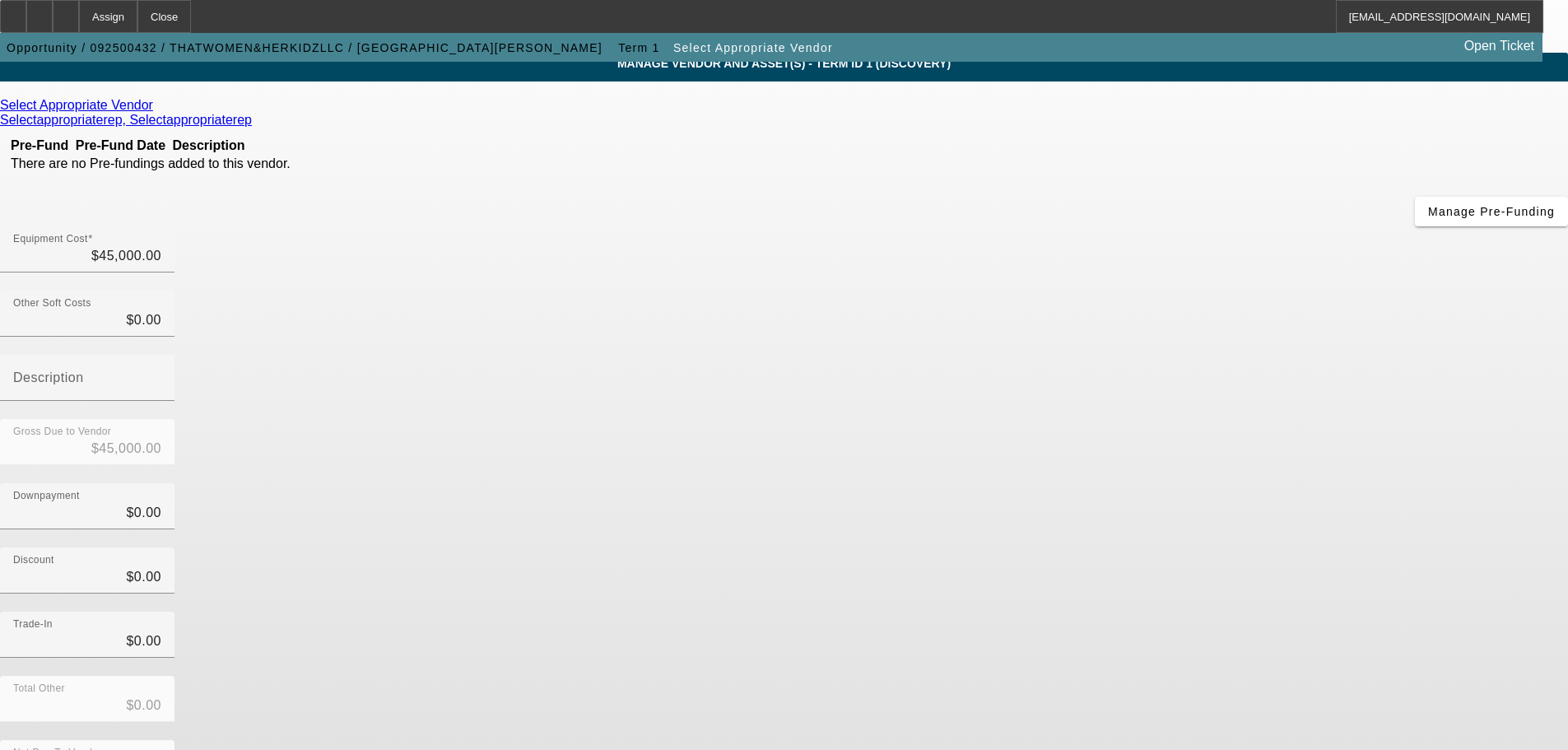
scroll to position [91, 0]
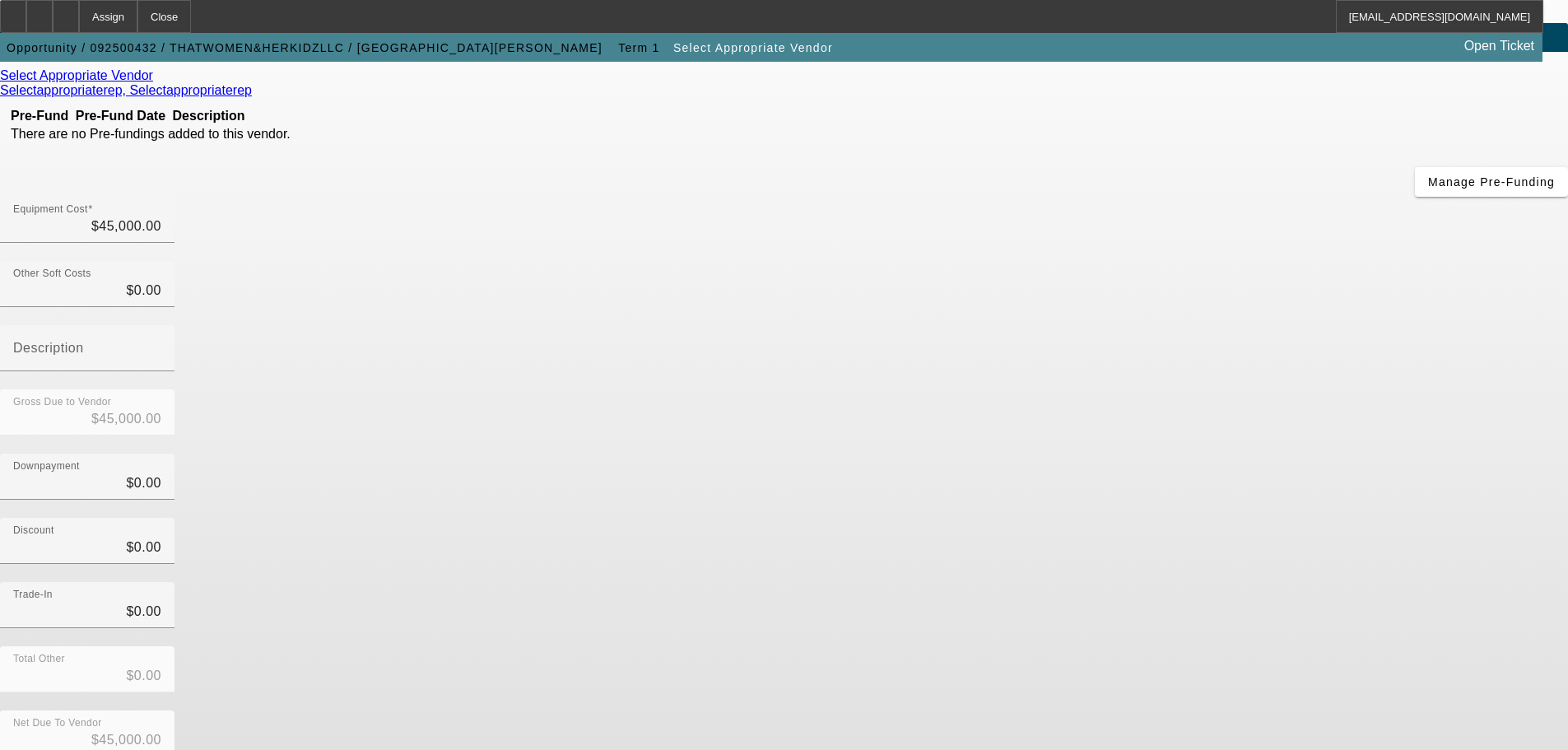
click at [157, 82] on icon at bounding box center [157, 75] width 0 height 14
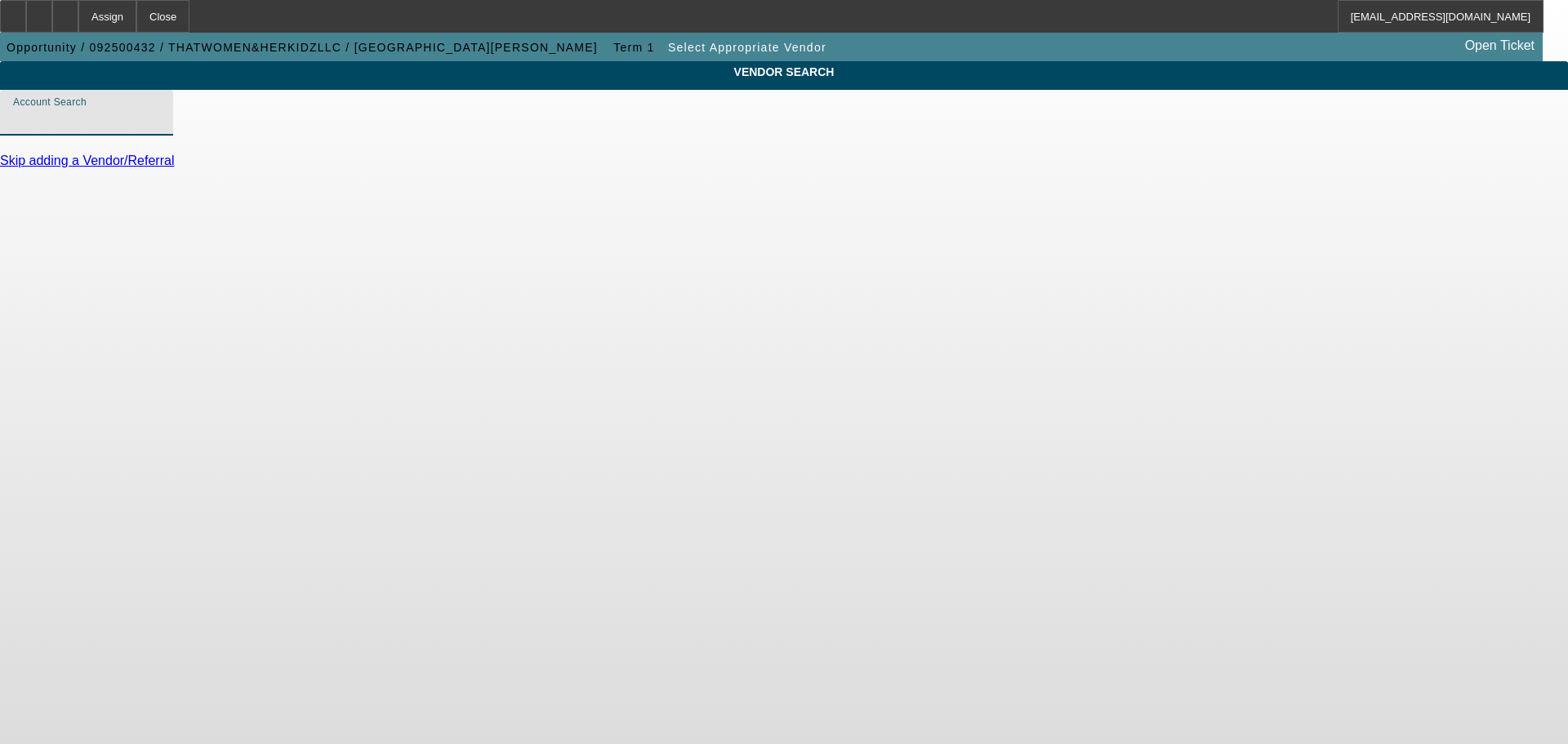
click at [160, 129] on input "Account Search" at bounding box center [86, 119] width 147 height 20
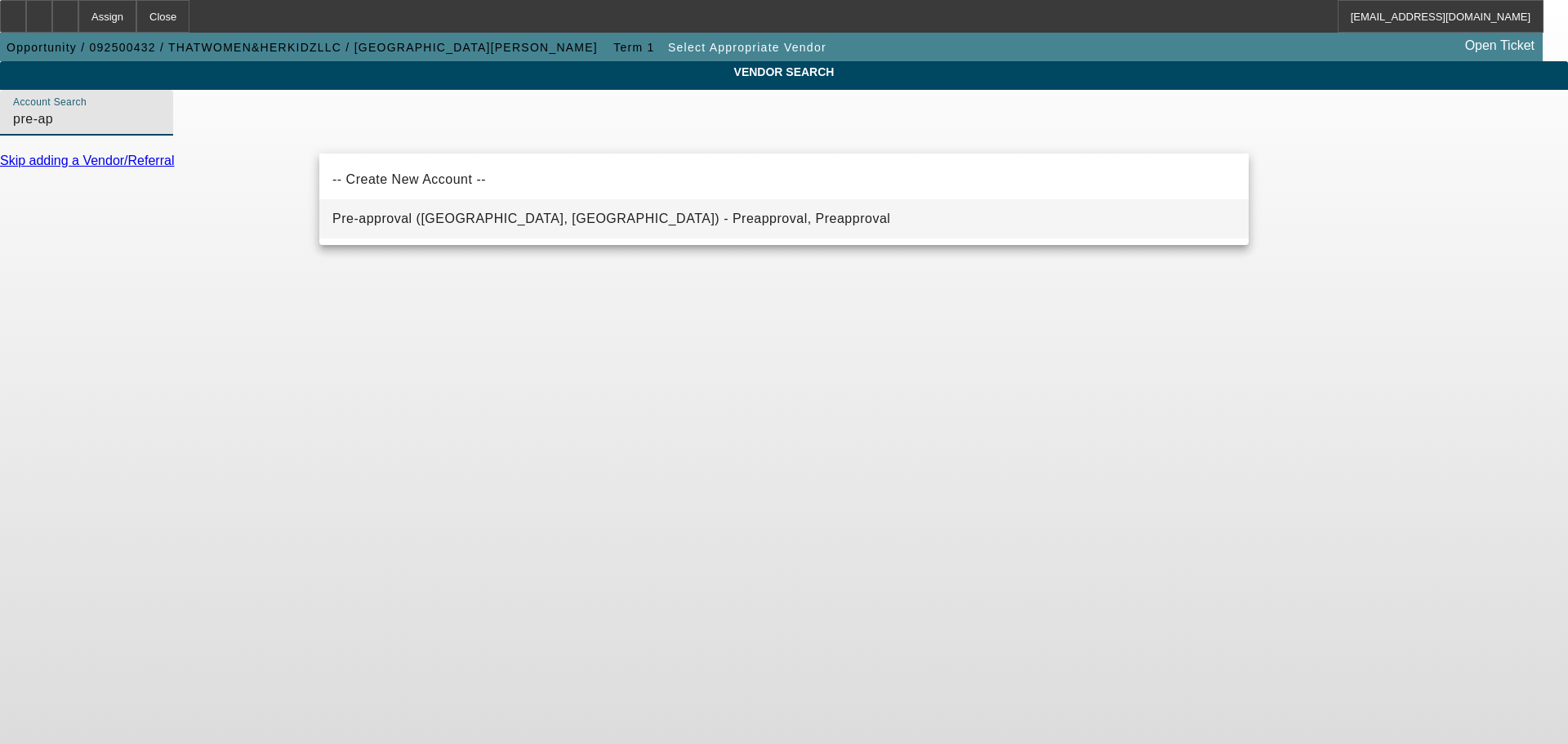
click at [500, 213] on span "Pre-approval (Northbrook, IL) - Preapproval, Preapproval" at bounding box center [612, 218] width 558 height 20
type input "Pre-approval (Northbrook, IL) - Preapproval, Preapproval"
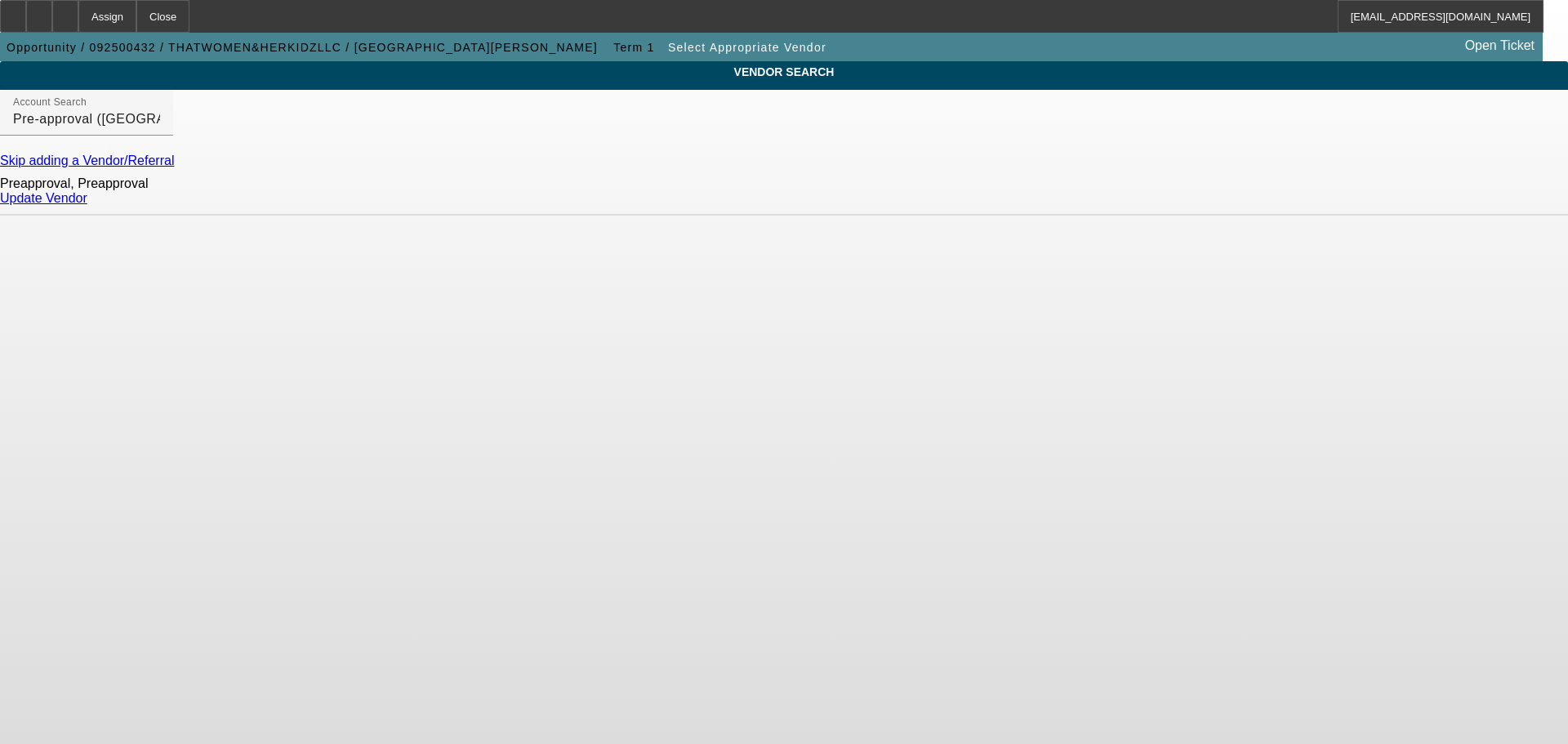
click at [87, 205] on link "Update Vendor" at bounding box center [44, 198] width 87 height 14
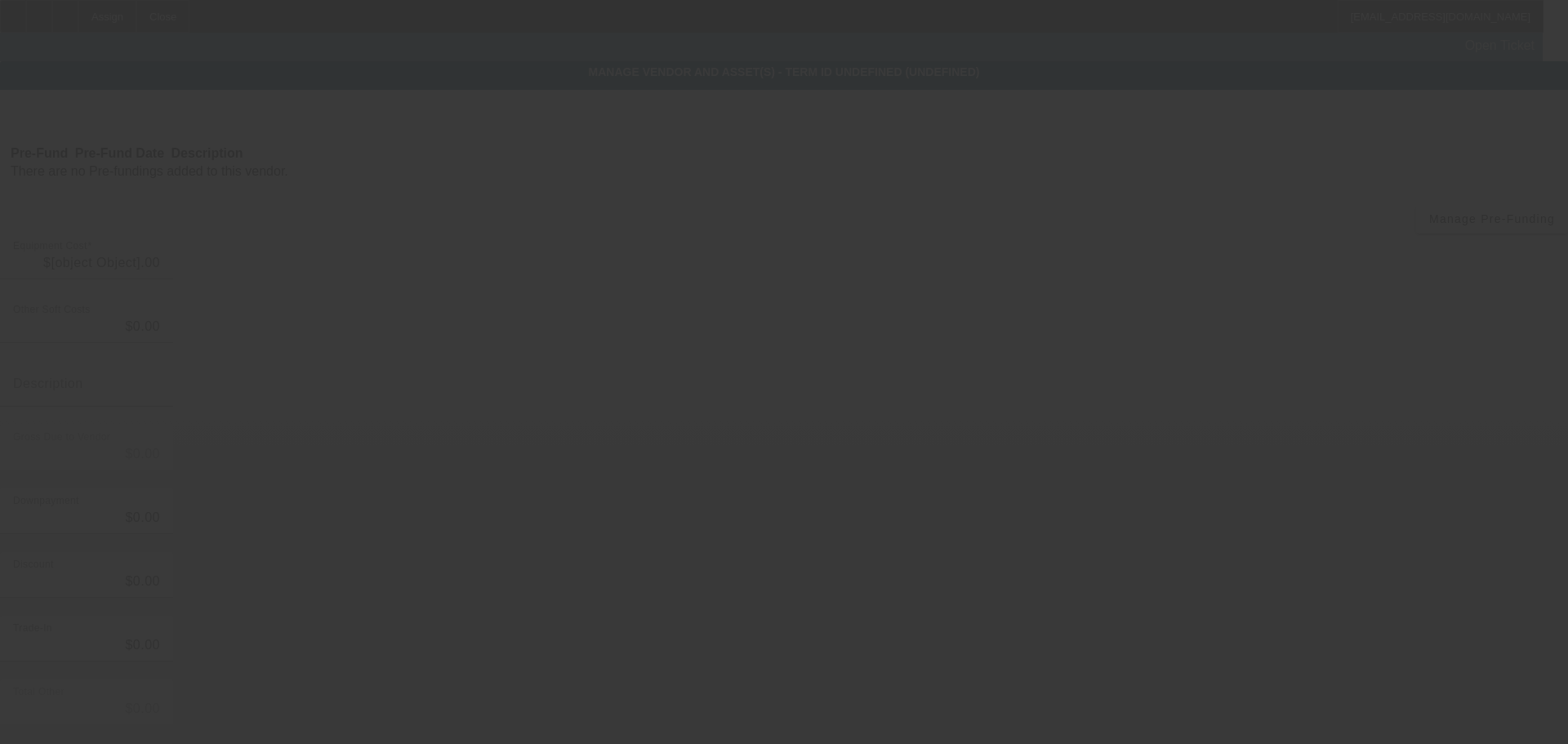
type input "$45,000.00"
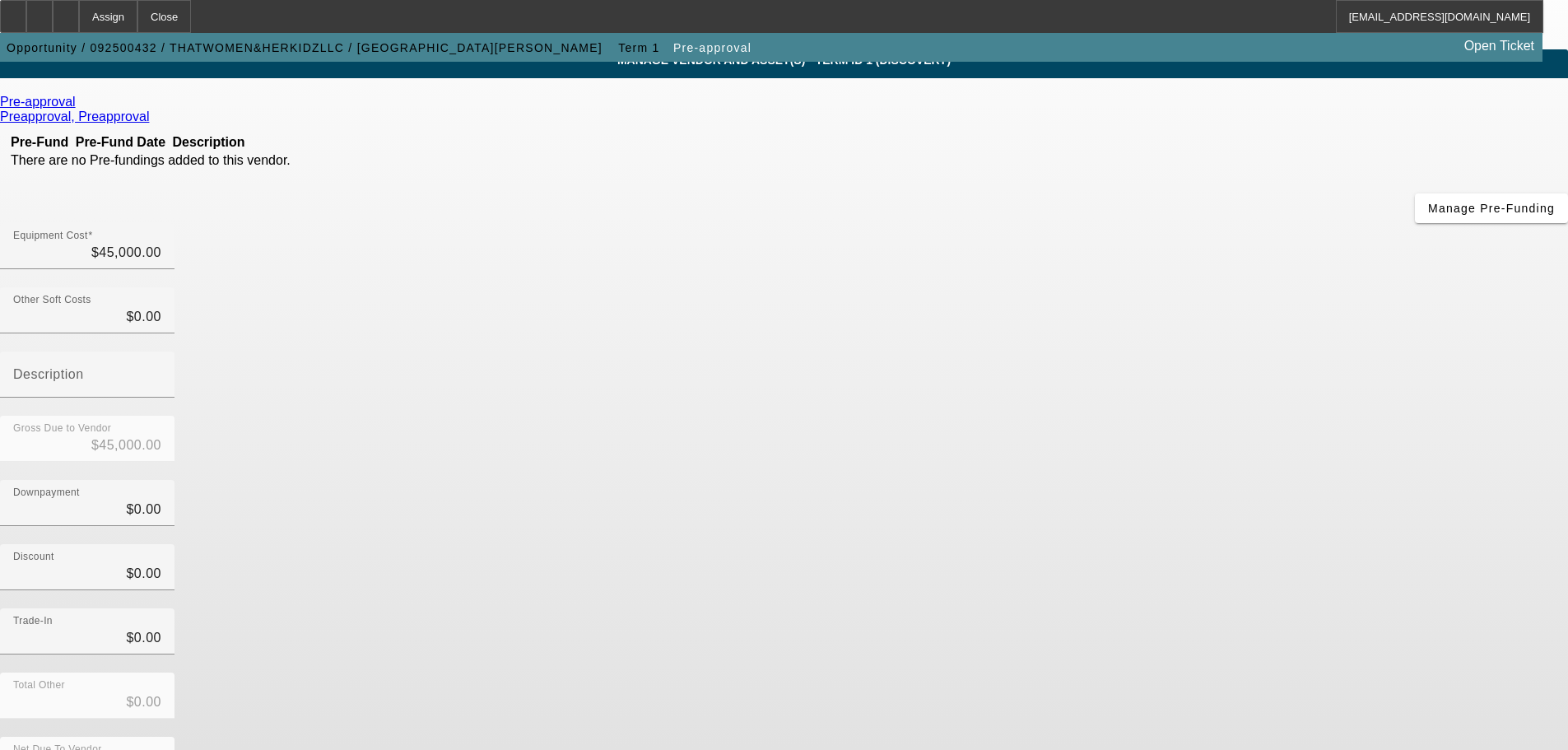
scroll to position [91, 0]
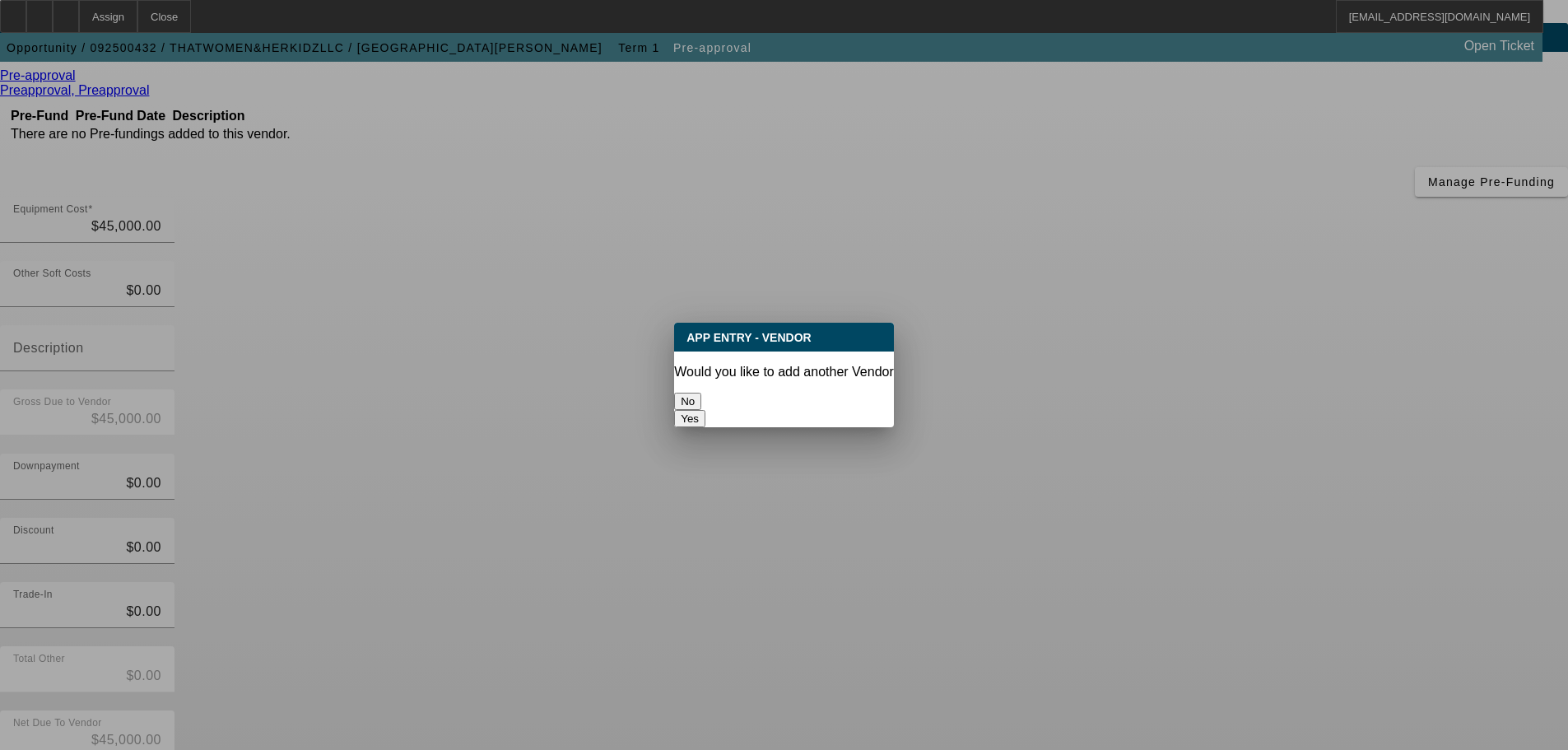
click at [702, 401] on button "No" at bounding box center [687, 401] width 28 height 17
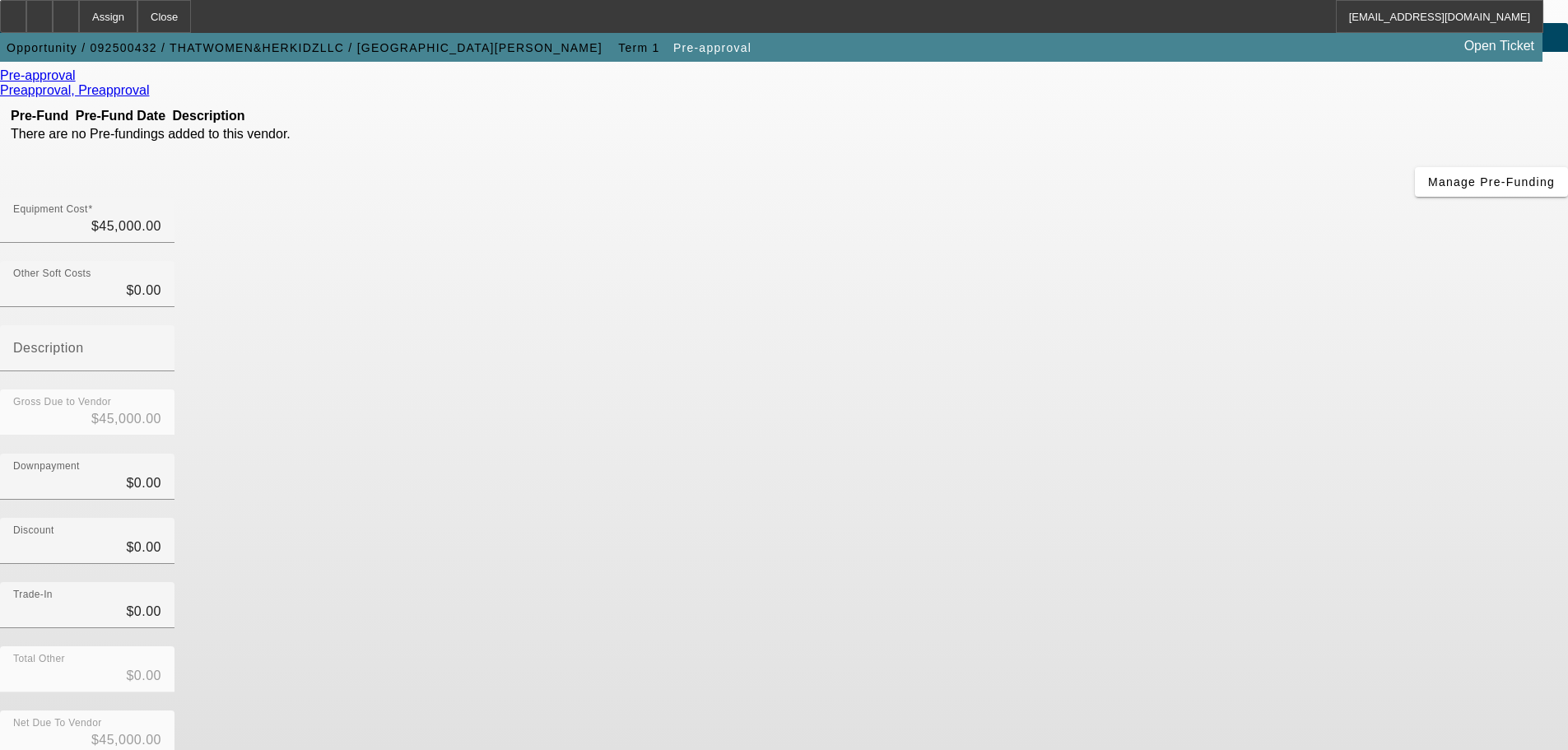
scroll to position [91, 0]
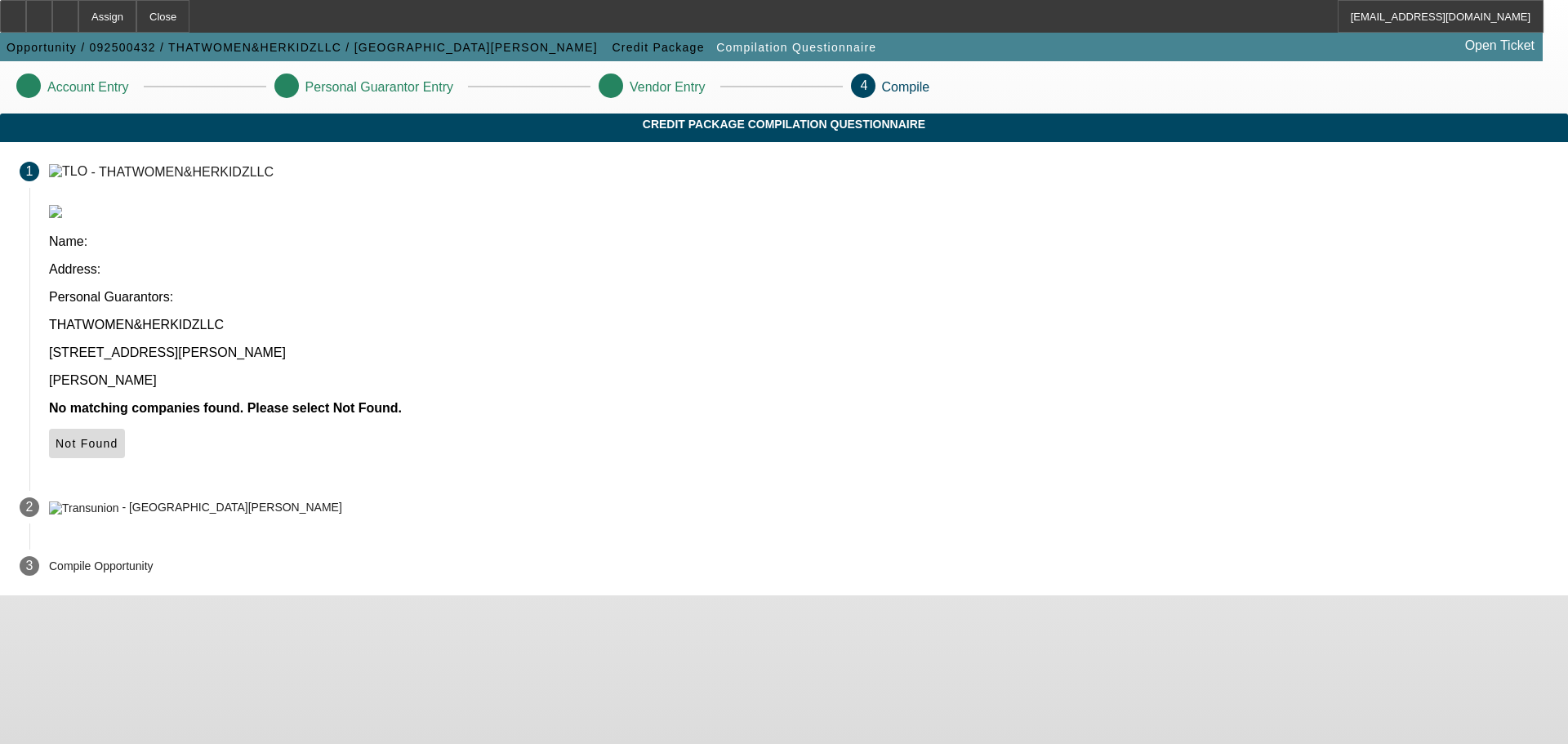
click at [56, 437] on icon at bounding box center [56, 443] width 0 height 13
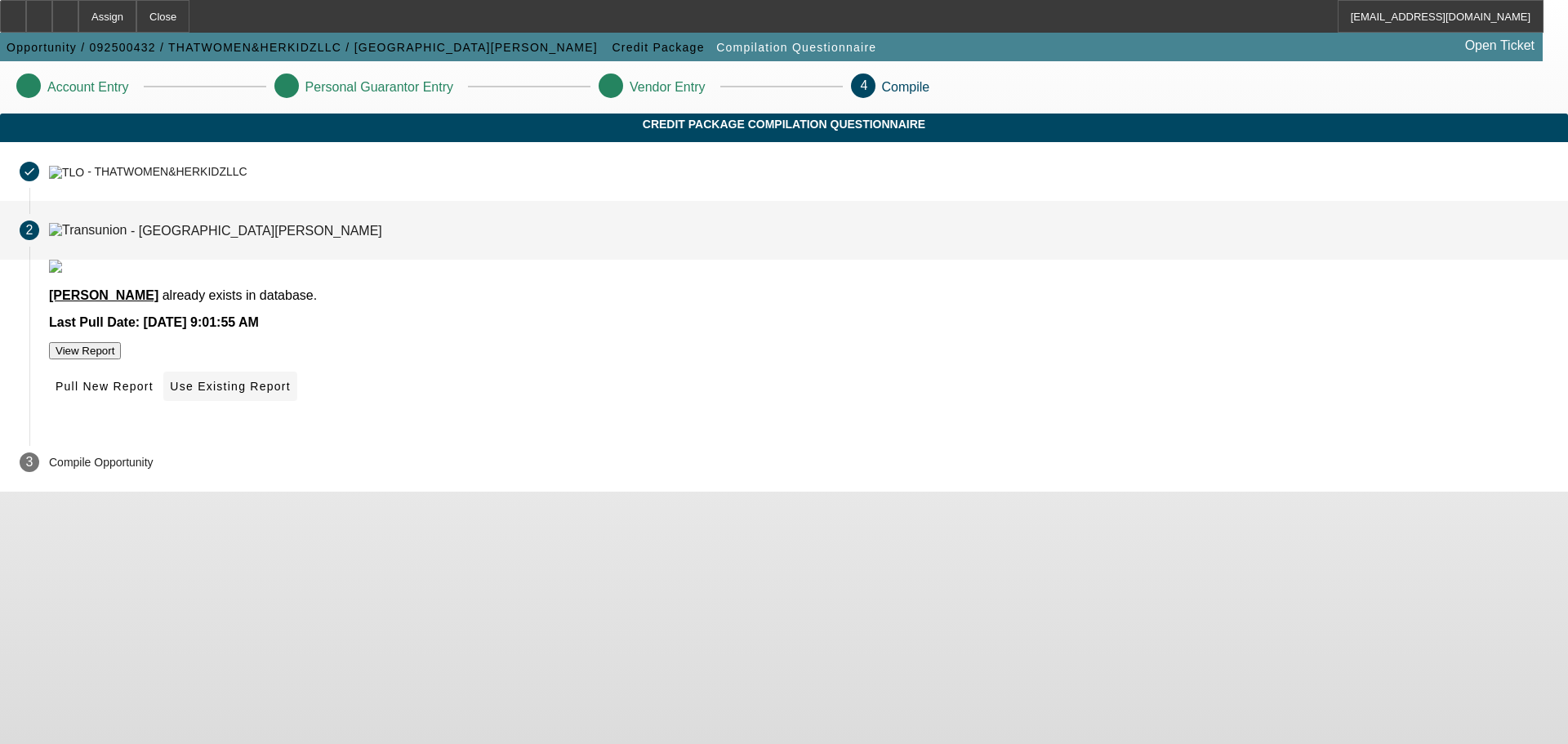
click at [297, 406] on span at bounding box center [230, 386] width 133 height 39
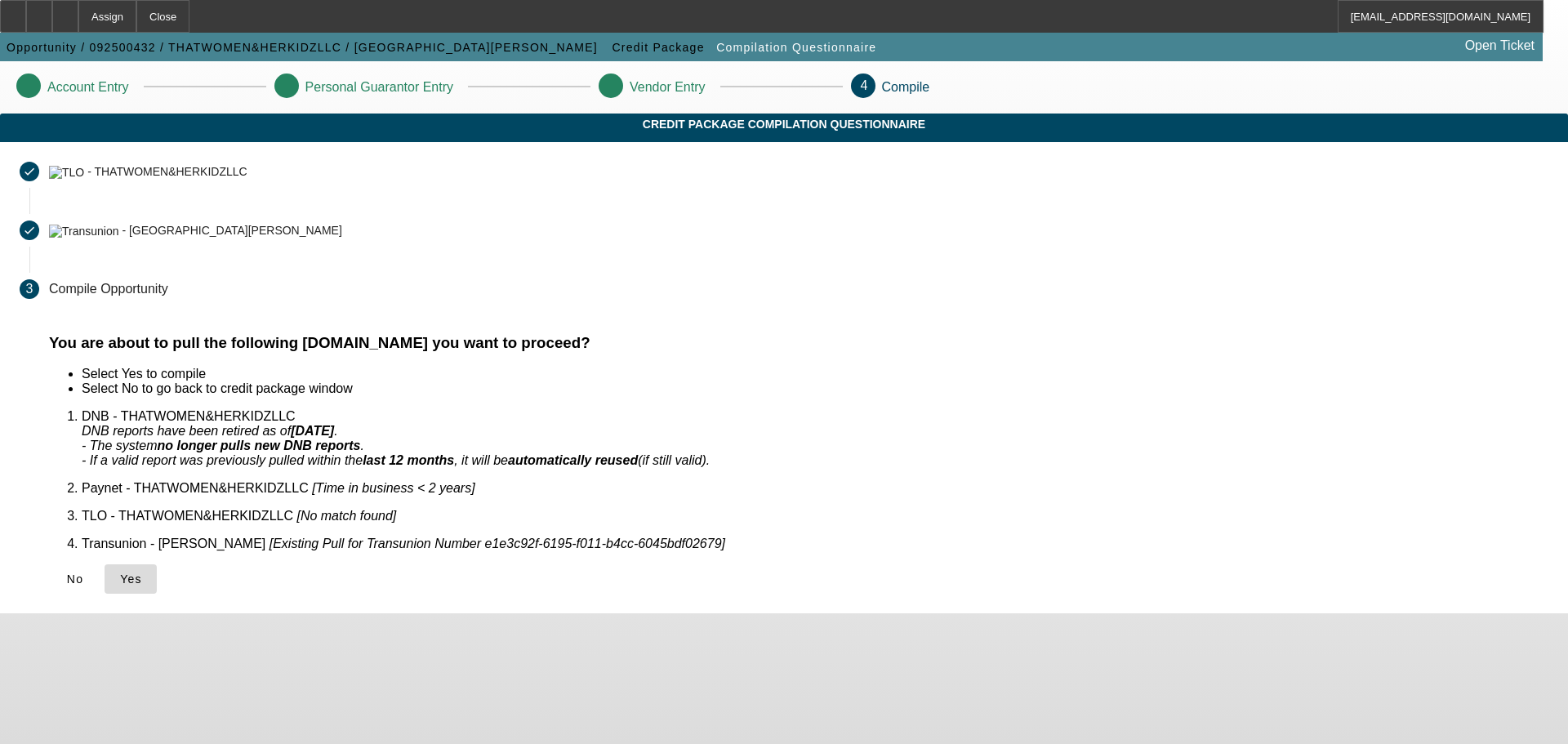
click at [120, 572] on icon at bounding box center [120, 579] width 0 height 13
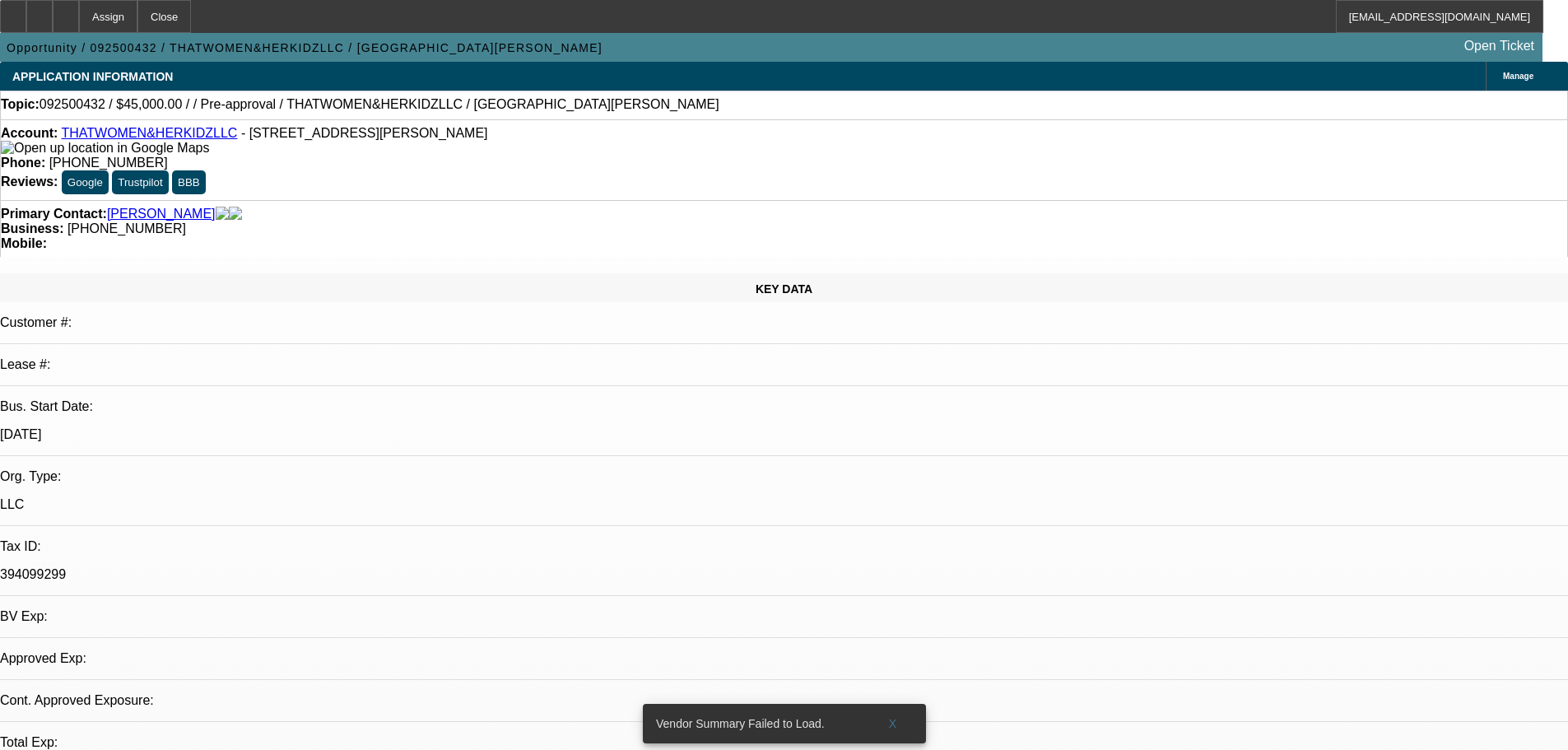
select select "0"
select select "2"
select select "0.1"
select select "4"
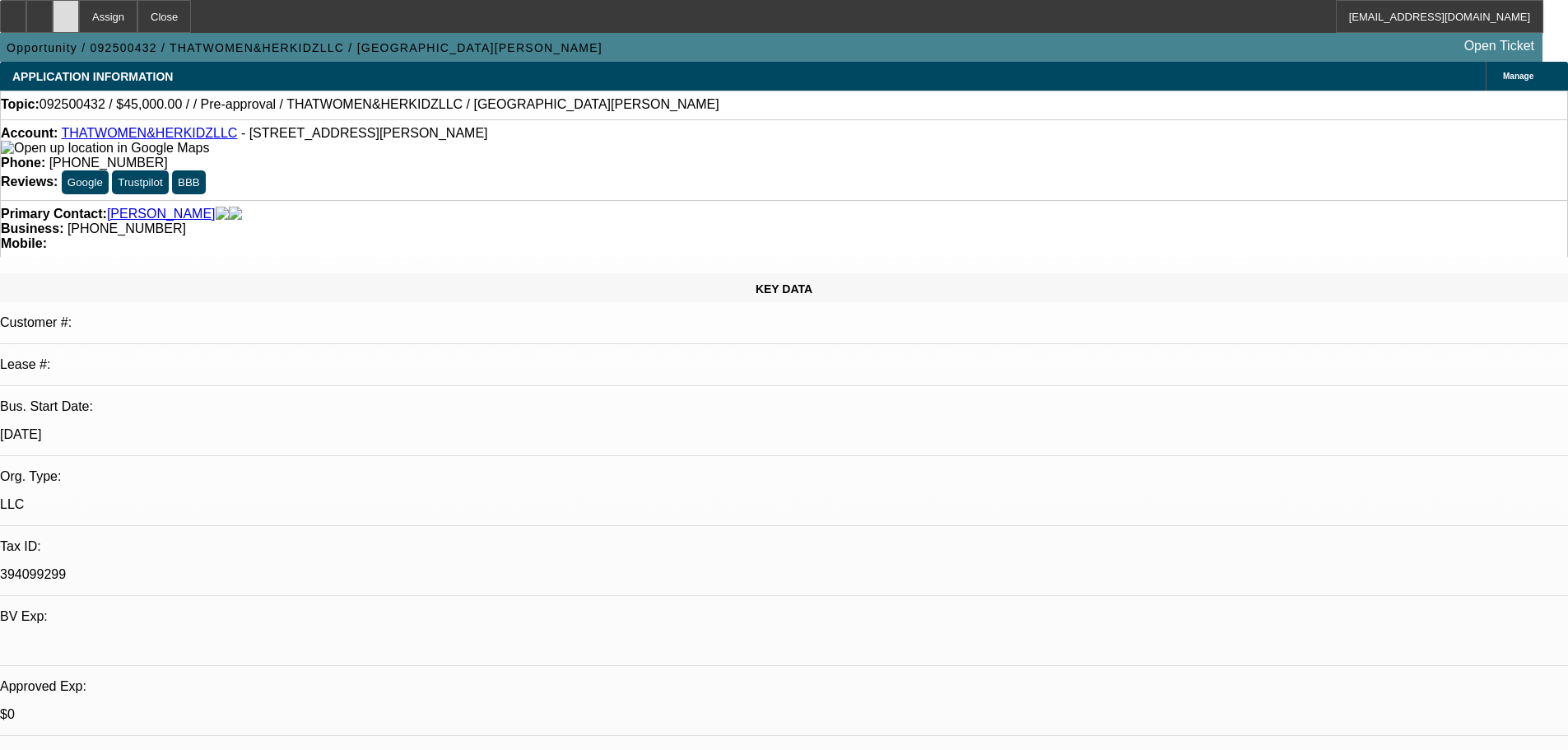
click at [79, 8] on div at bounding box center [66, 16] width 27 height 33
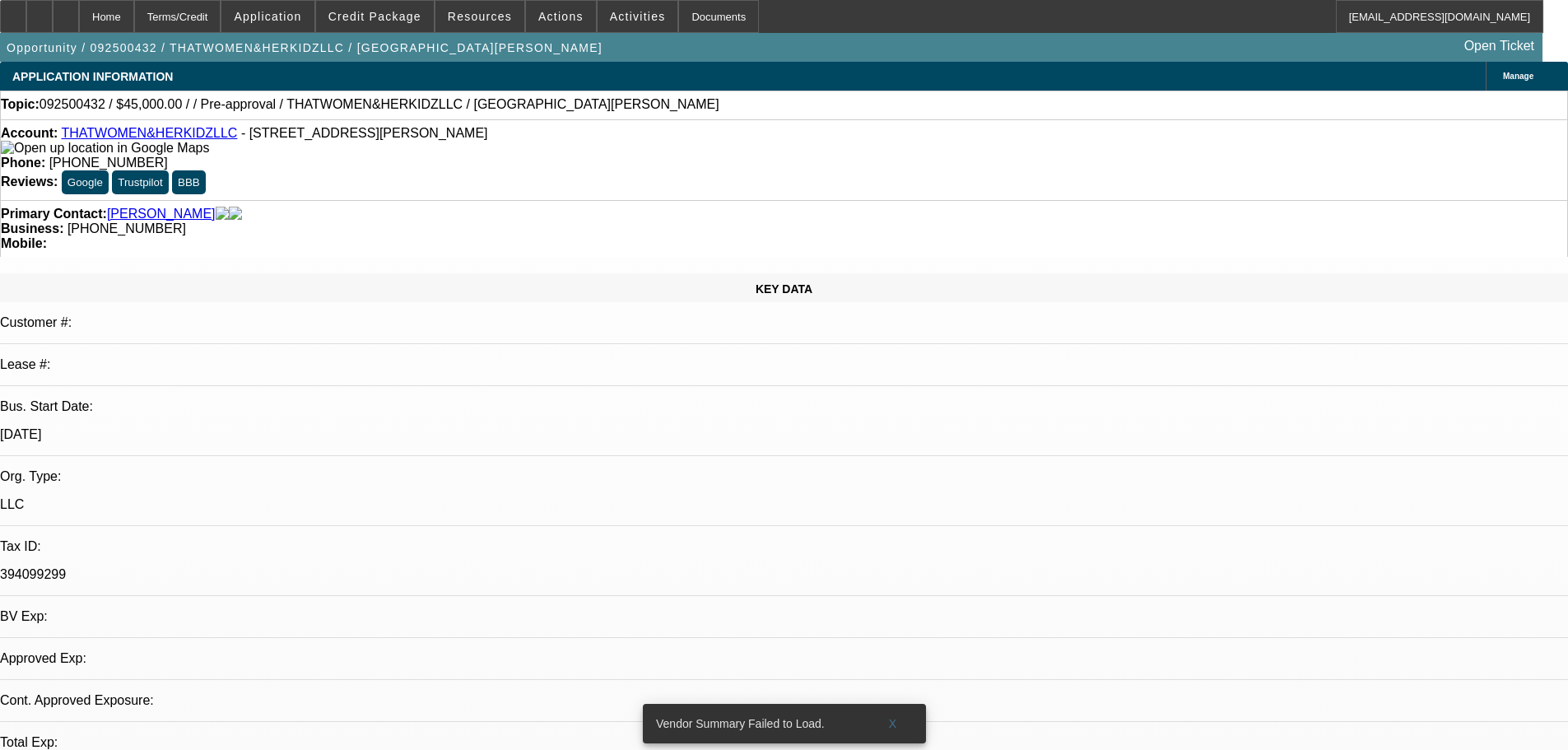
select select "0"
select select "2"
select select "0.1"
select select "4"
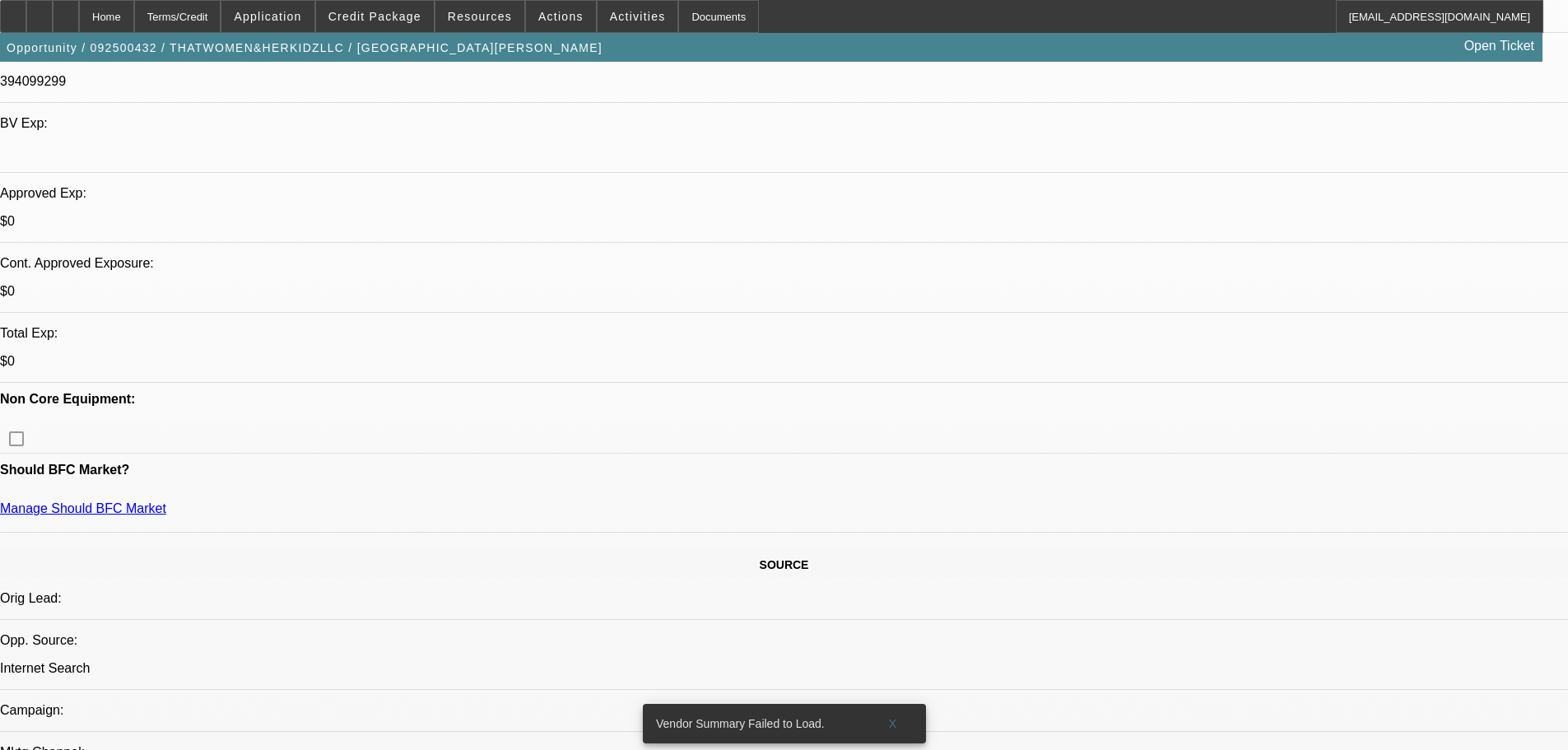
scroll to position [494, 0]
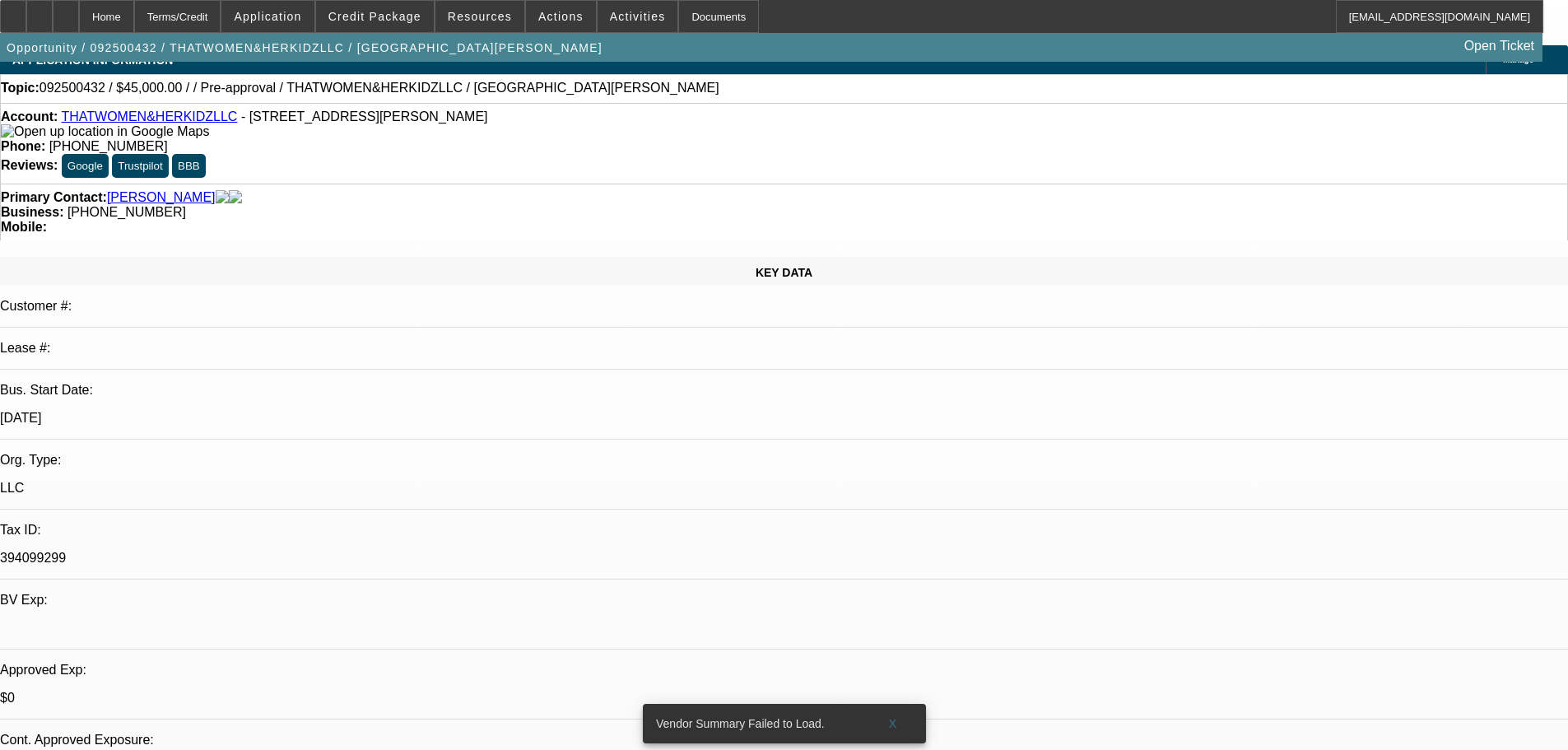
scroll to position [0, 0]
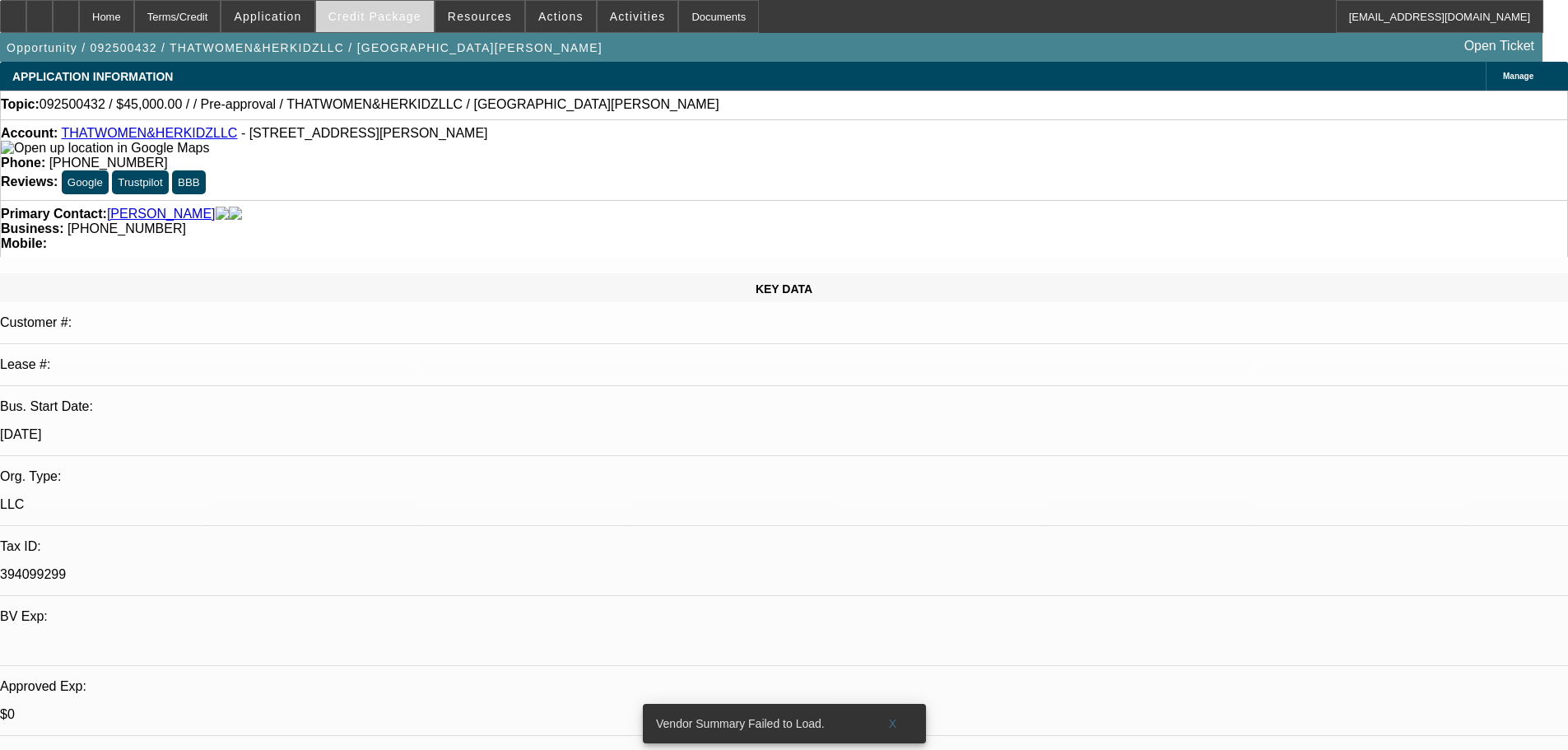
click at [406, 23] on span at bounding box center [376, 16] width 118 height 39
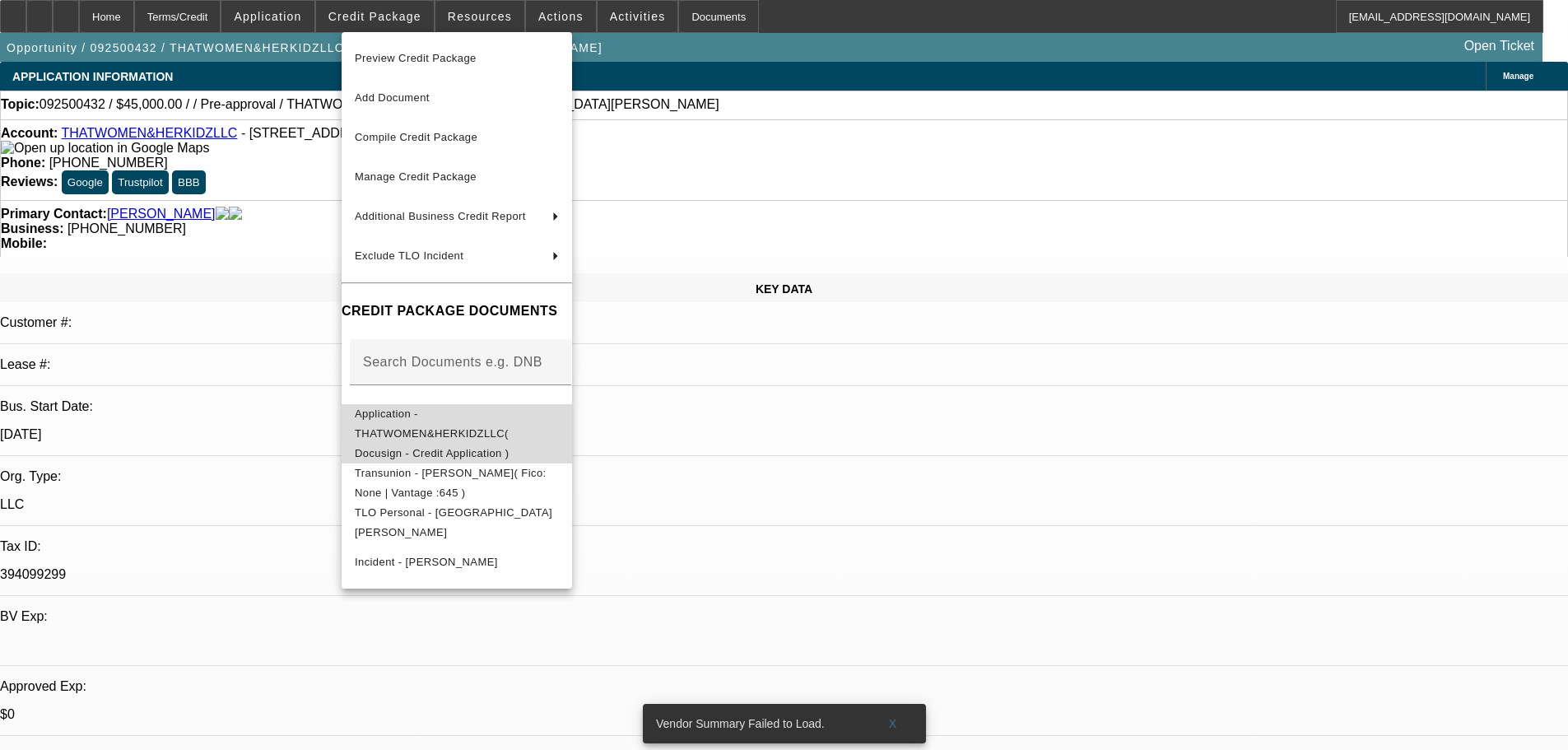
click at [440, 418] on span "Application - THATWOMEN&HERKIDZLLC( Docusign - Credit Application )" at bounding box center [432, 434] width 154 height 51
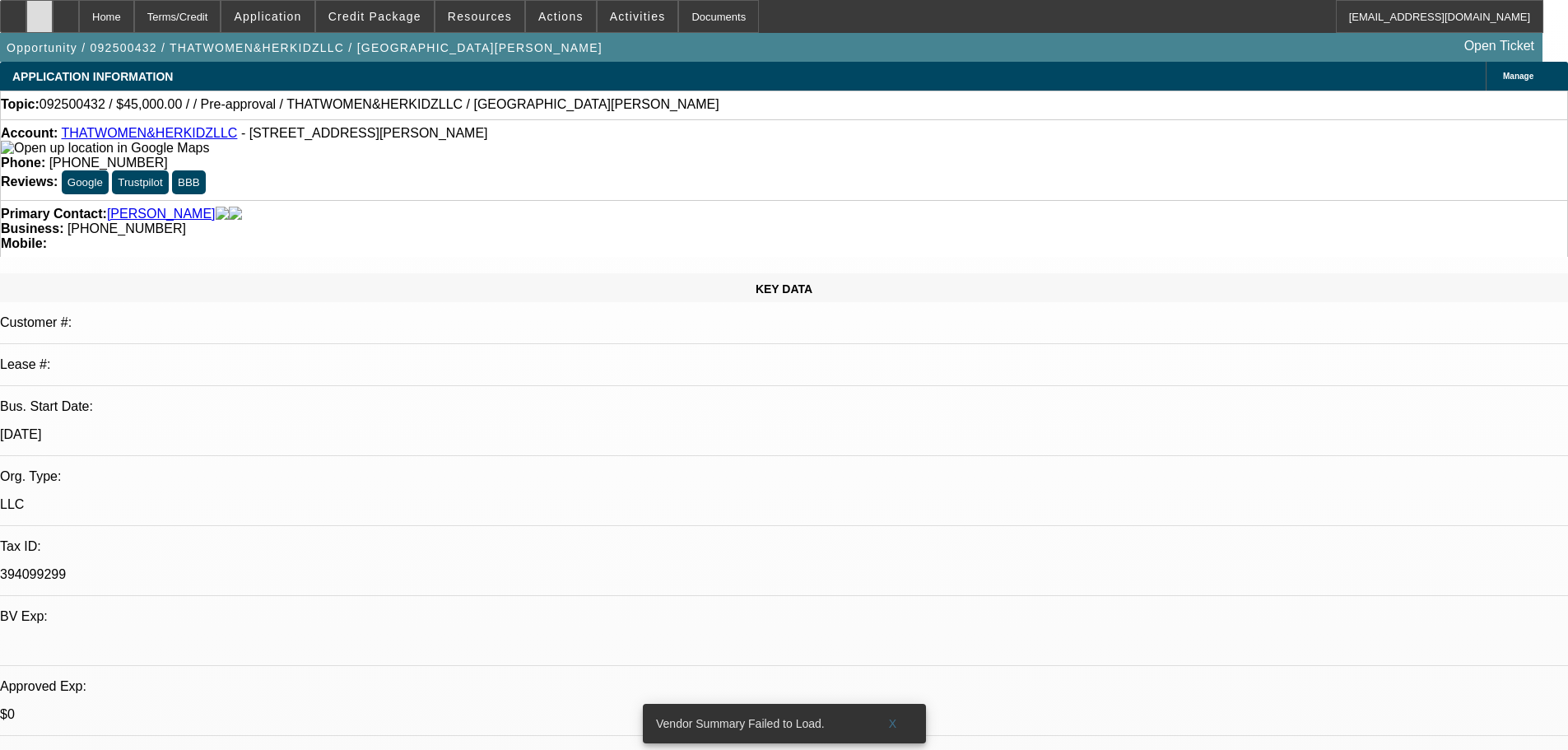
click at [52, 26] on div at bounding box center [40, 16] width 27 height 33
click at [152, 134] on link "THATWOMEN&HERKIDZLLC" at bounding box center [149, 132] width 176 height 14
click at [621, 15] on span "Activities" at bounding box center [638, 16] width 56 height 13
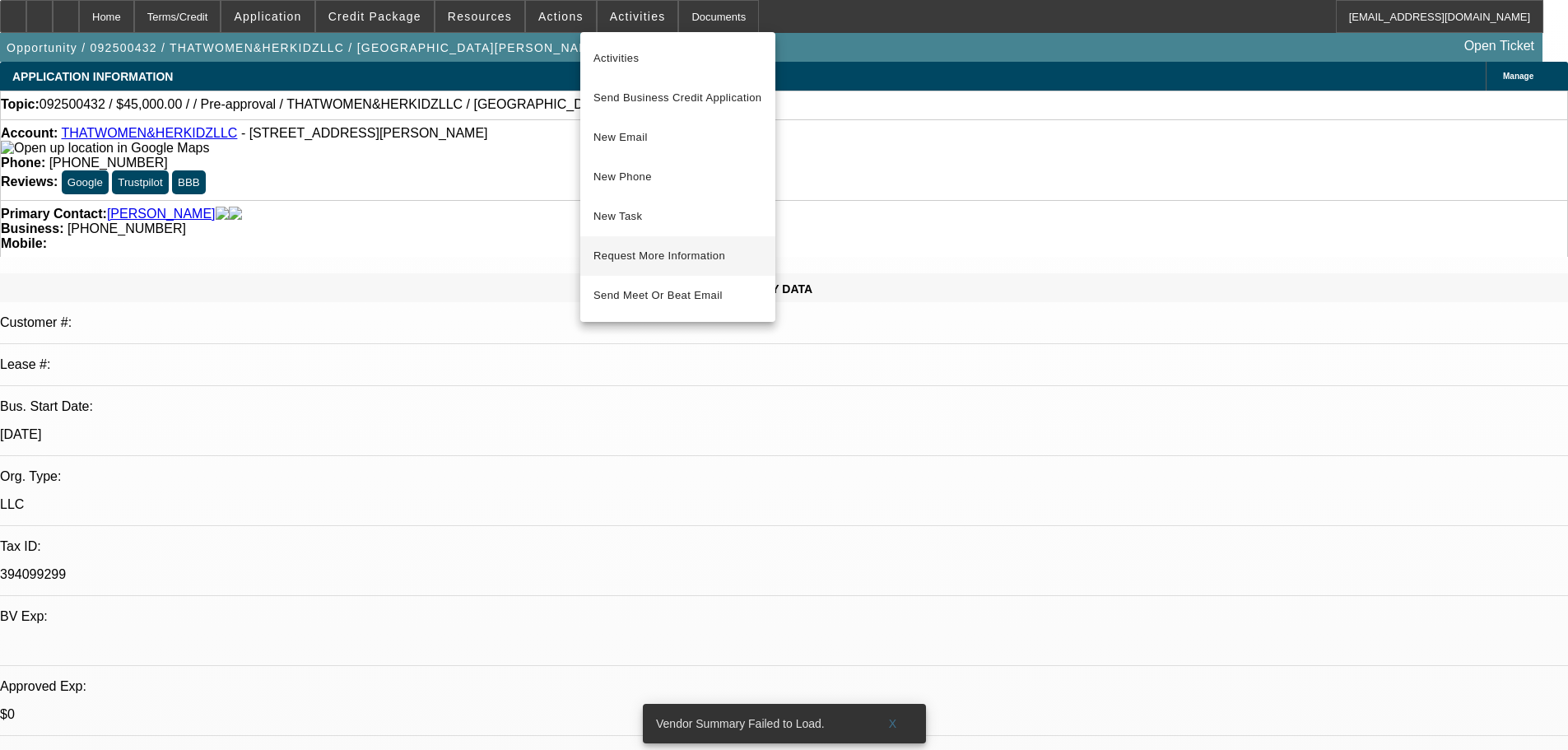
click at [659, 253] on span "Request More Information" at bounding box center [678, 255] width 169 height 20
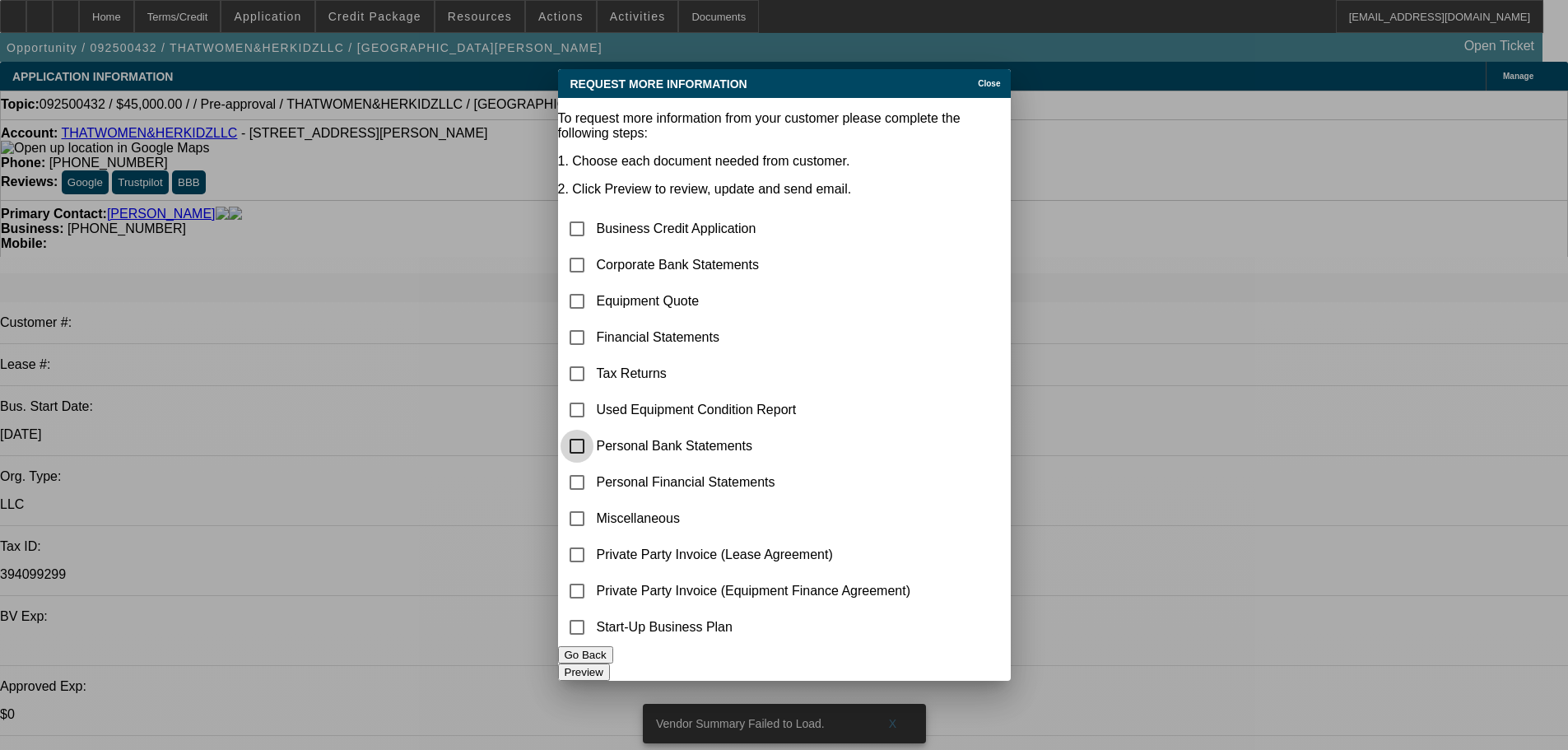
click at [594, 430] on input "checkbox" at bounding box center [577, 446] width 33 height 33
checkbox input "true"
click at [610, 665] on button "Preview" at bounding box center [584, 672] width 51 height 17
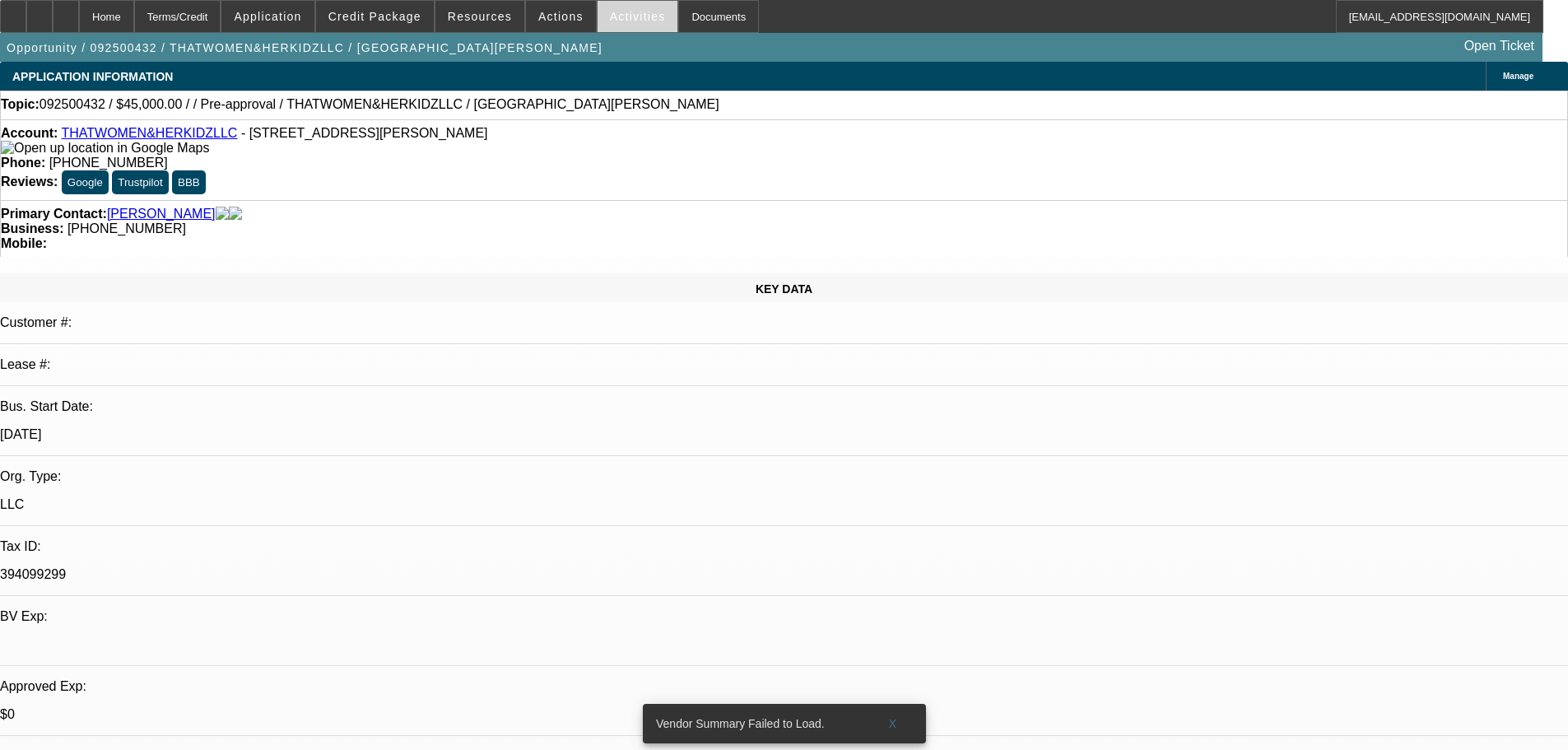
click at [632, 25] on span at bounding box center [638, 16] width 81 height 39
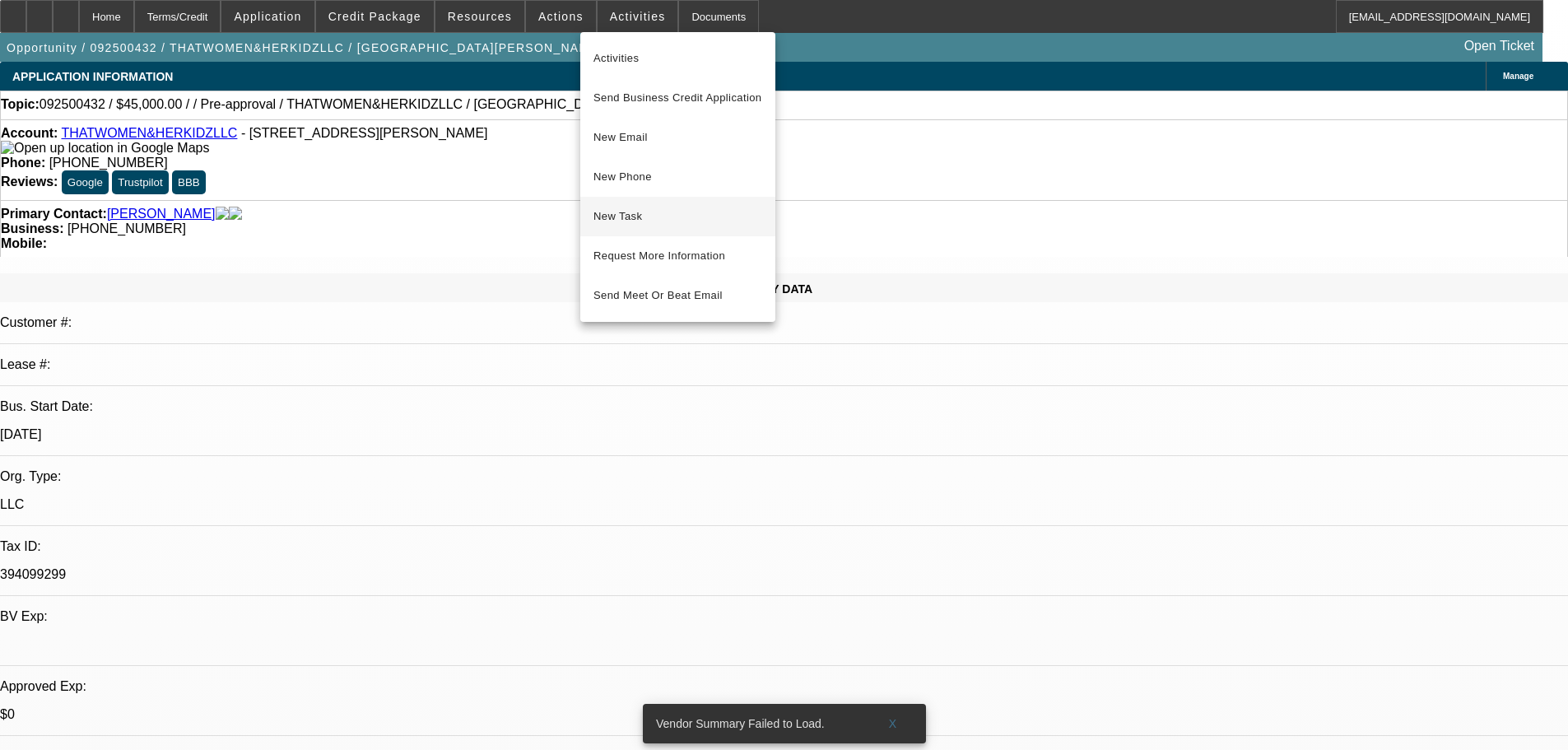
click at [658, 208] on span "New Task" at bounding box center [678, 216] width 169 height 20
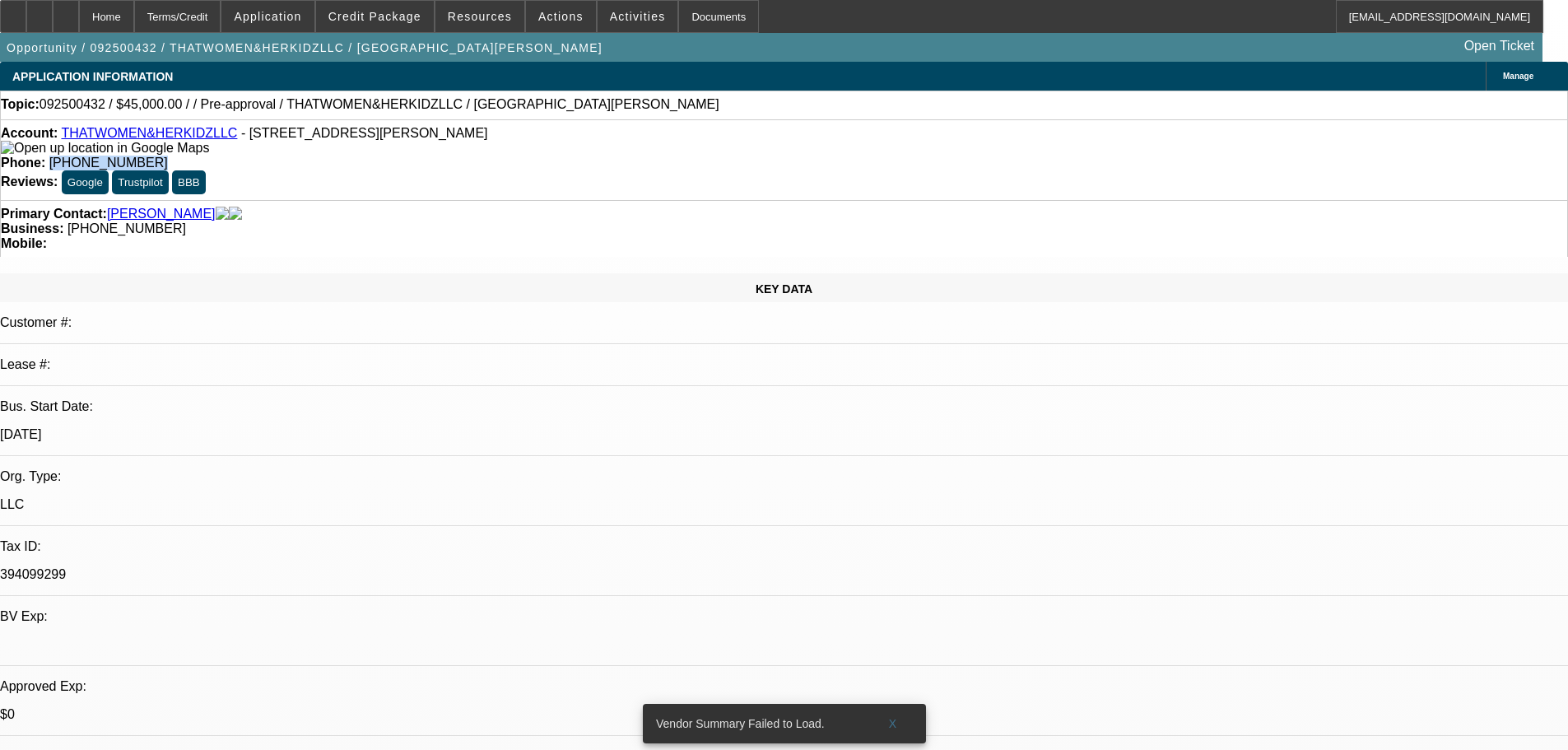
drag, startPoint x: 646, startPoint y: 137, endPoint x: 573, endPoint y: 141, distance: 73.1
click at [573, 155] on div "Phone: [PHONE_NUMBER]" at bounding box center [784, 163] width 1567 height 15
copy span "[PHONE_NUMBER]"
click at [186, 221] on span "(813) 570-0062" at bounding box center [127, 228] width 118 height 14
drag, startPoint x: 661, startPoint y: 182, endPoint x: 589, endPoint y: 189, distance: 72.3
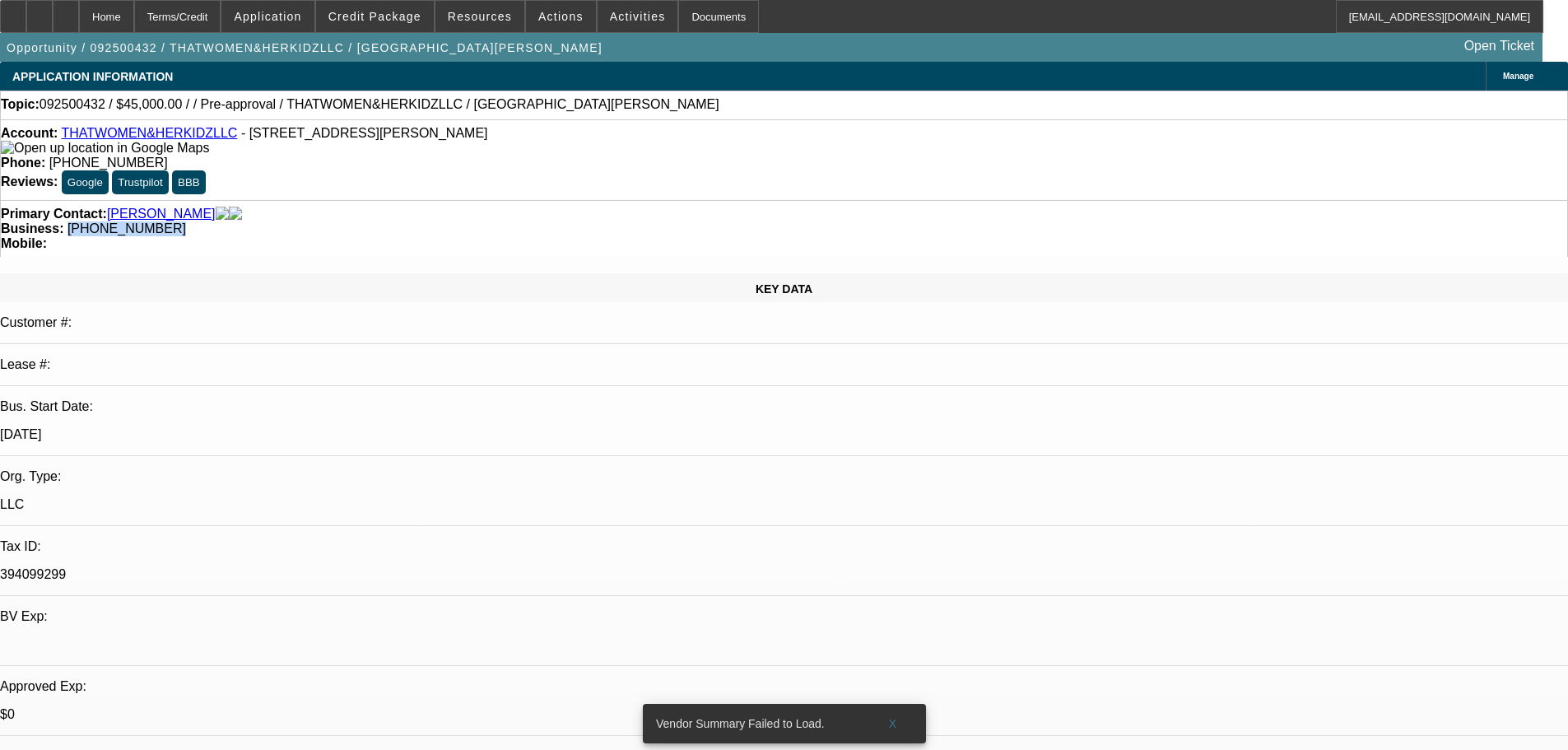
click at [589, 221] on div "Business: (813) 570-0062" at bounding box center [784, 229] width 1567 height 15
copy span "(813) 570-0062"
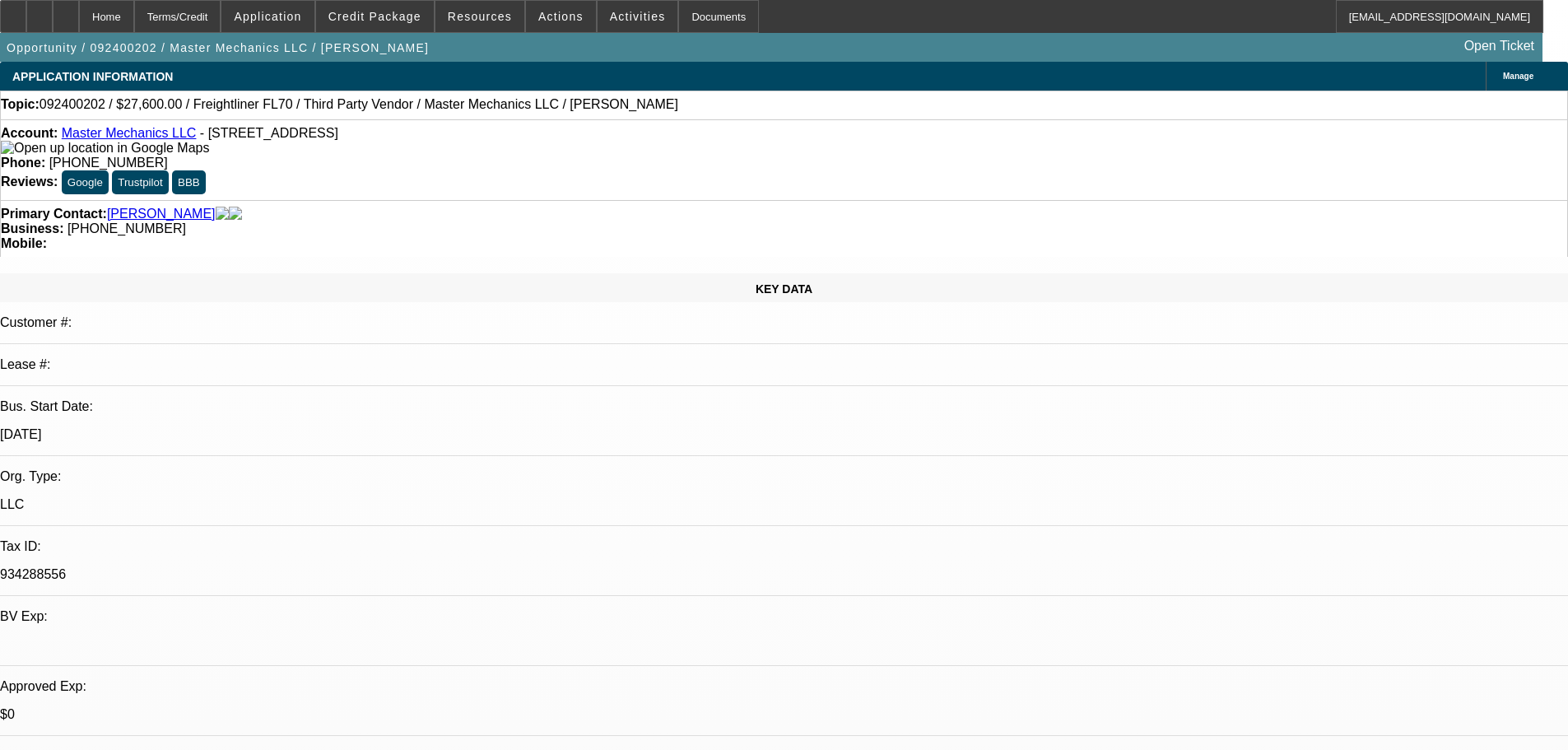
select select "0.2"
select select "2"
select select "0"
select select "6"
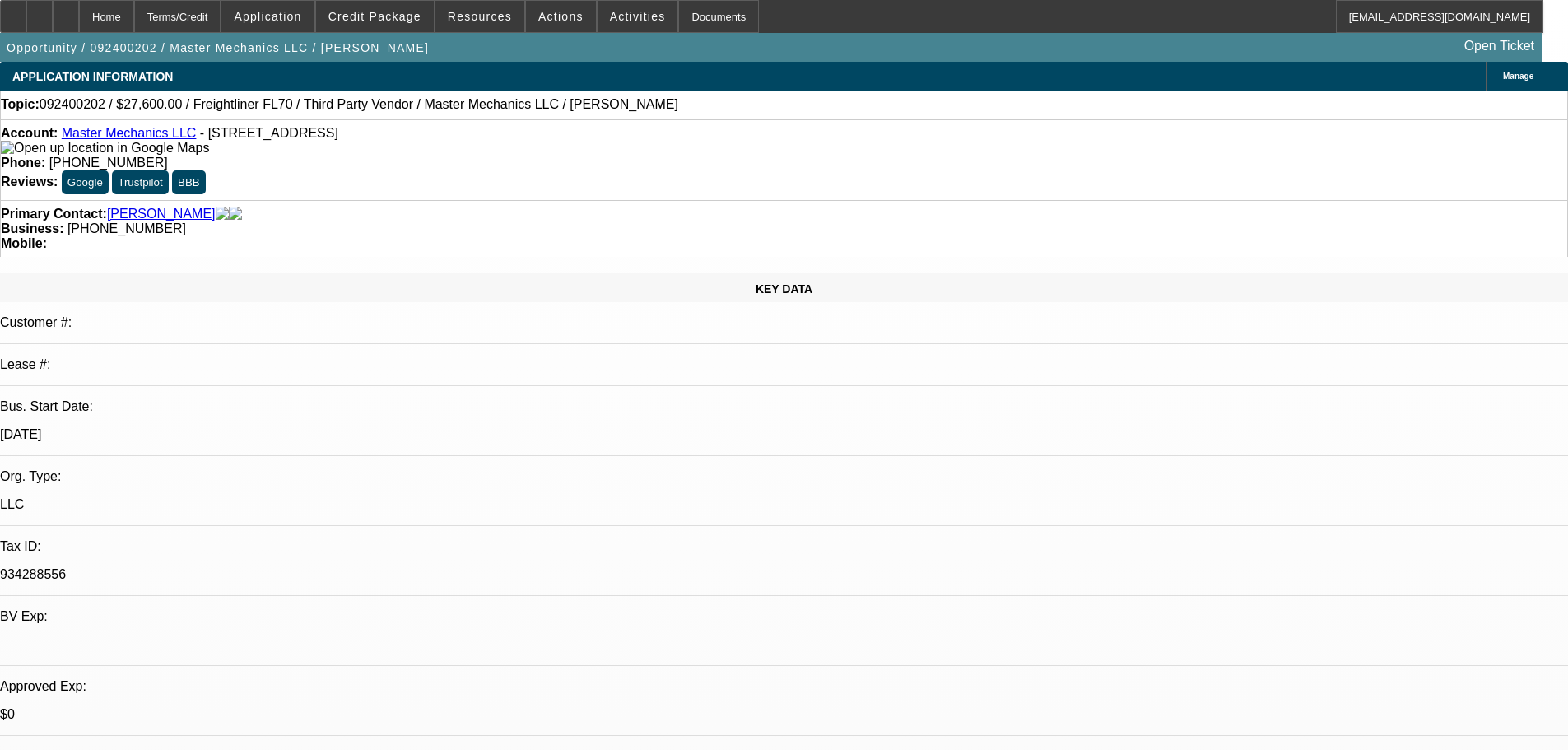
select select "0.2"
select select "2"
select select "0"
select select "6"
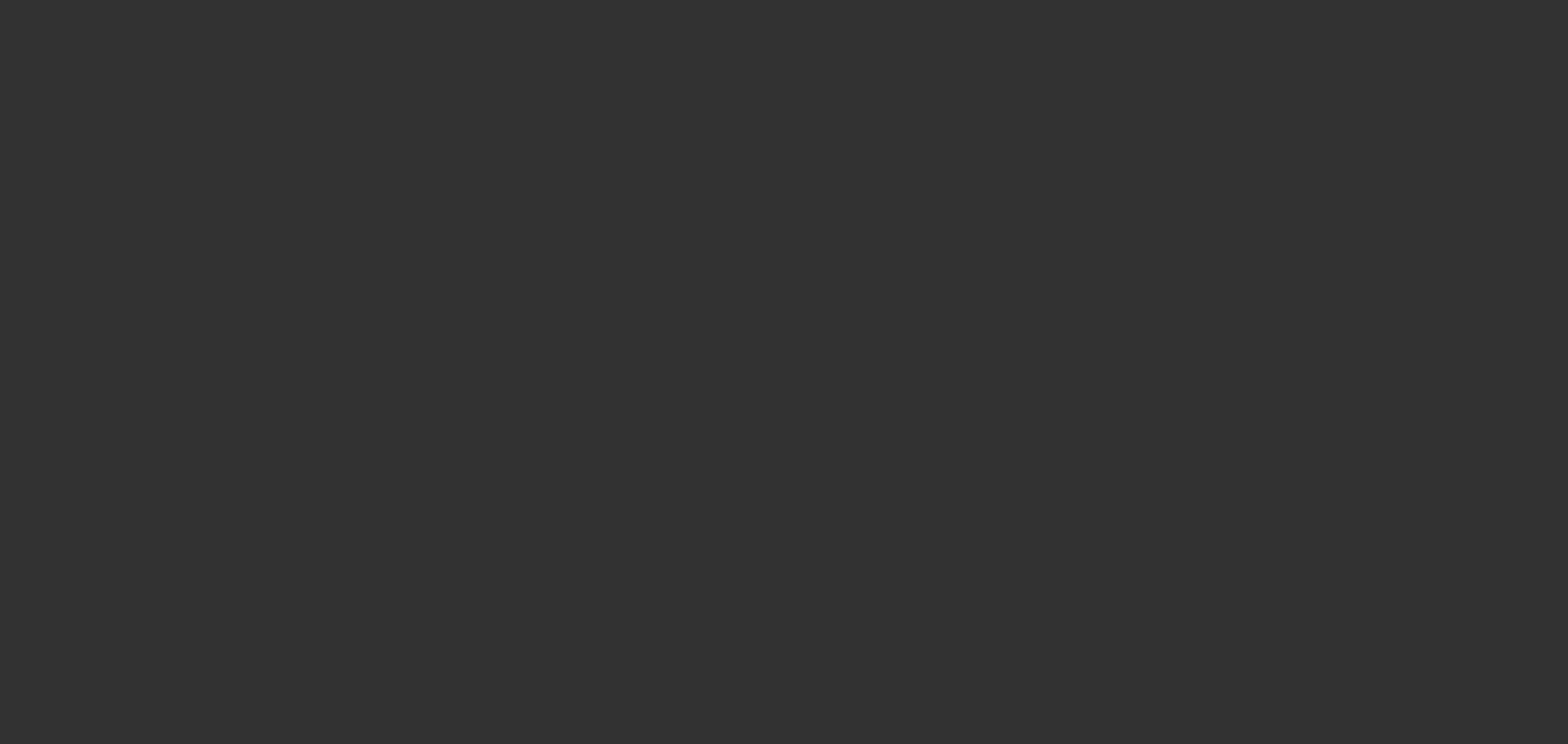
select select "0.15"
select select "2"
select select "0.1"
select select "4"
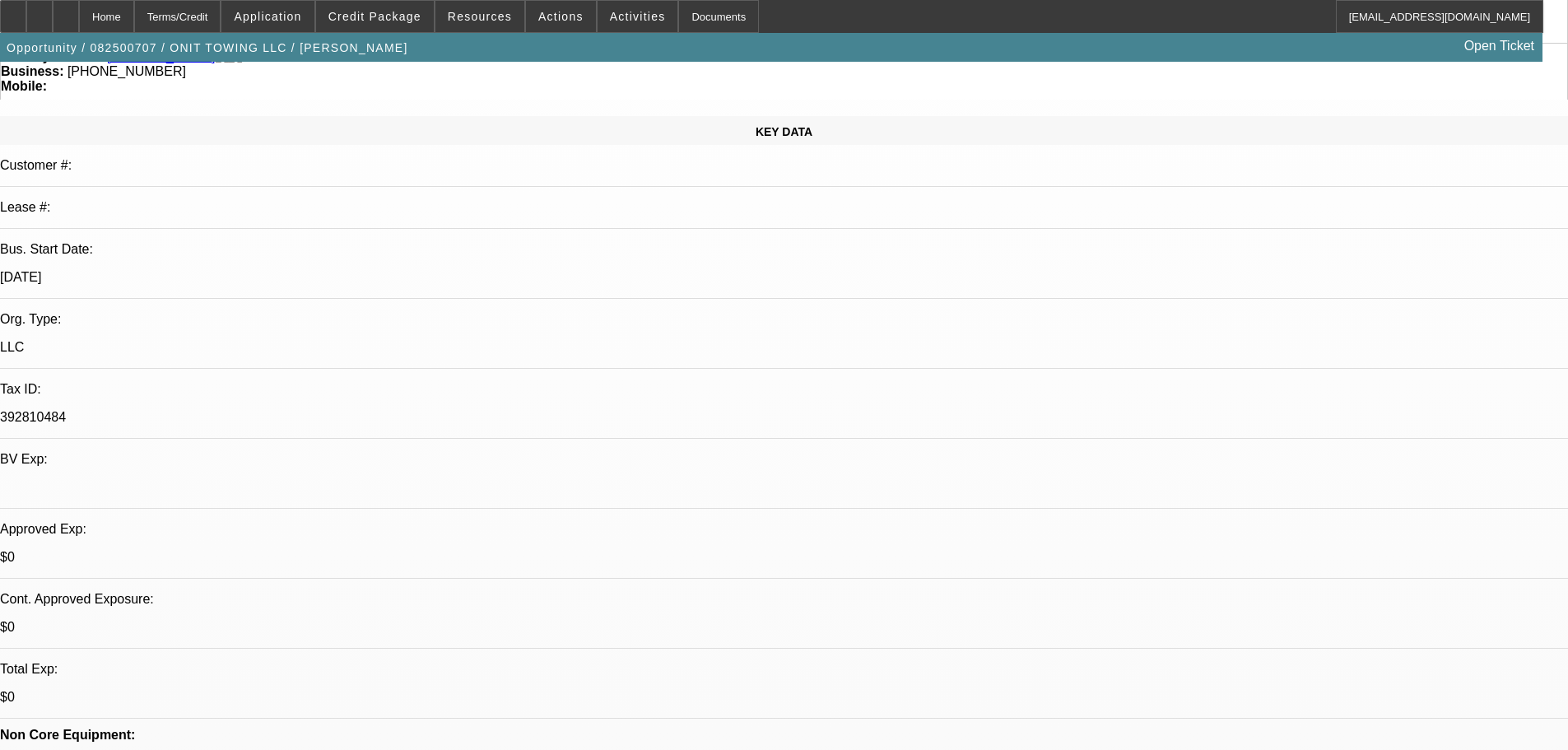
scroll to position [165, 0]
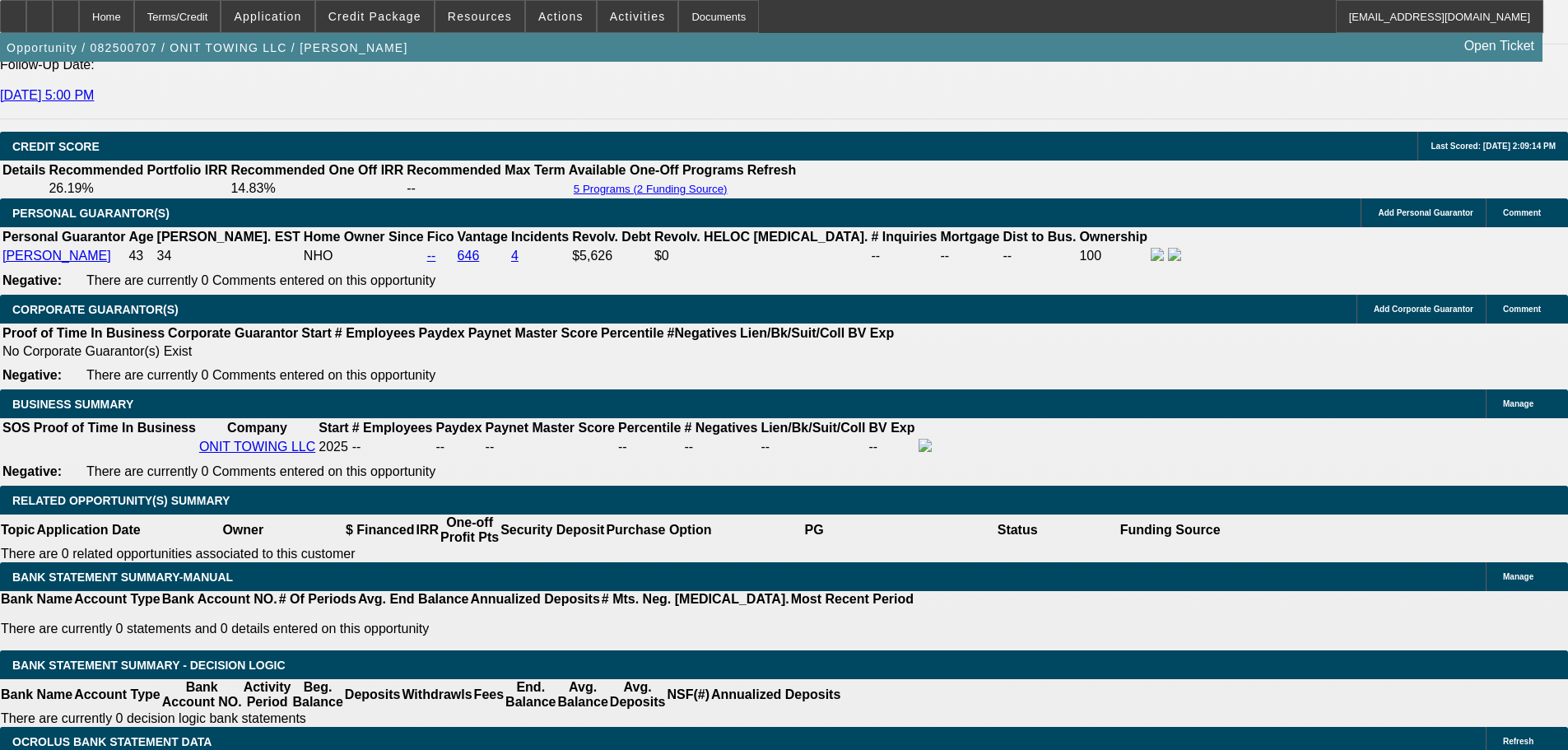
scroll to position [2305, 0]
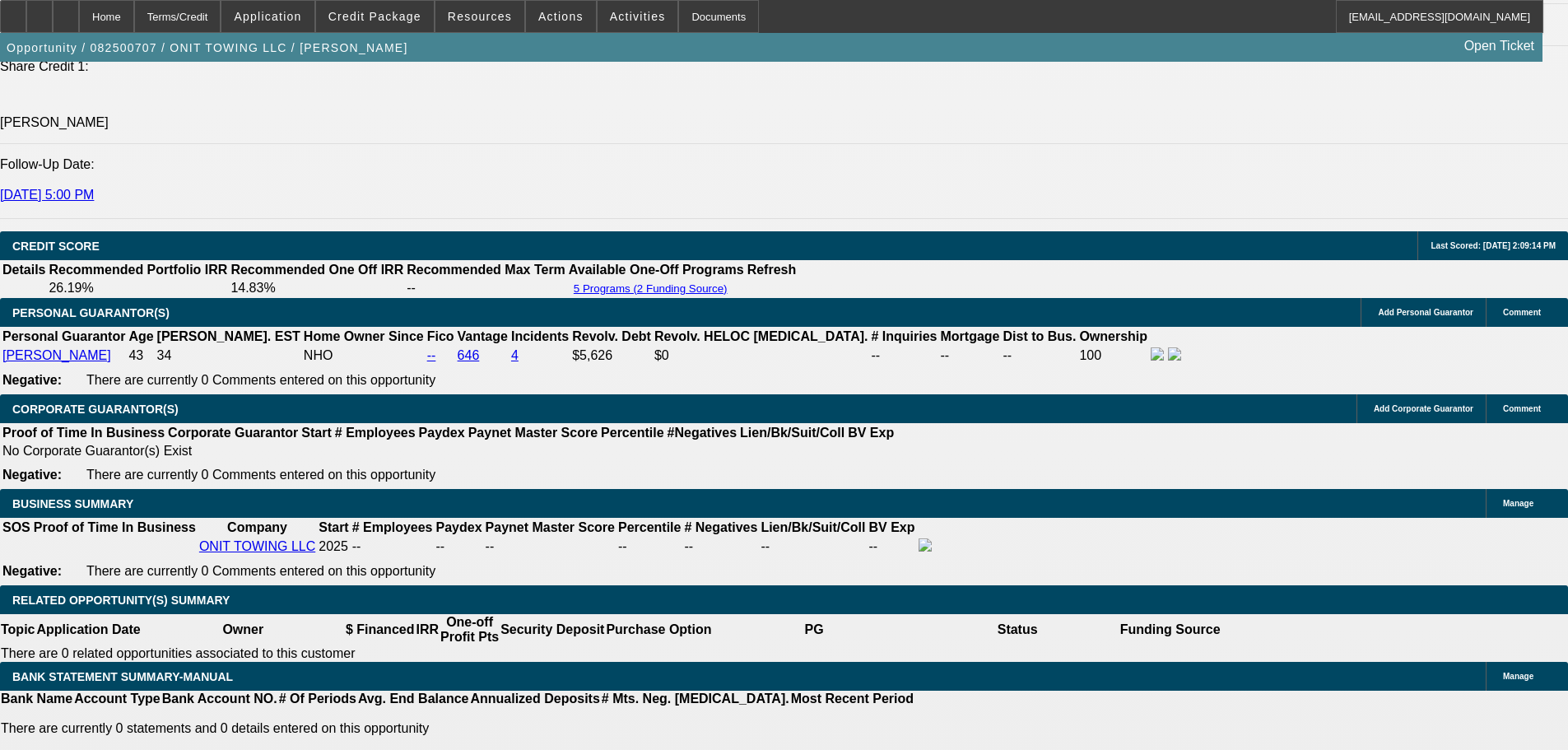
scroll to position [2140, 0]
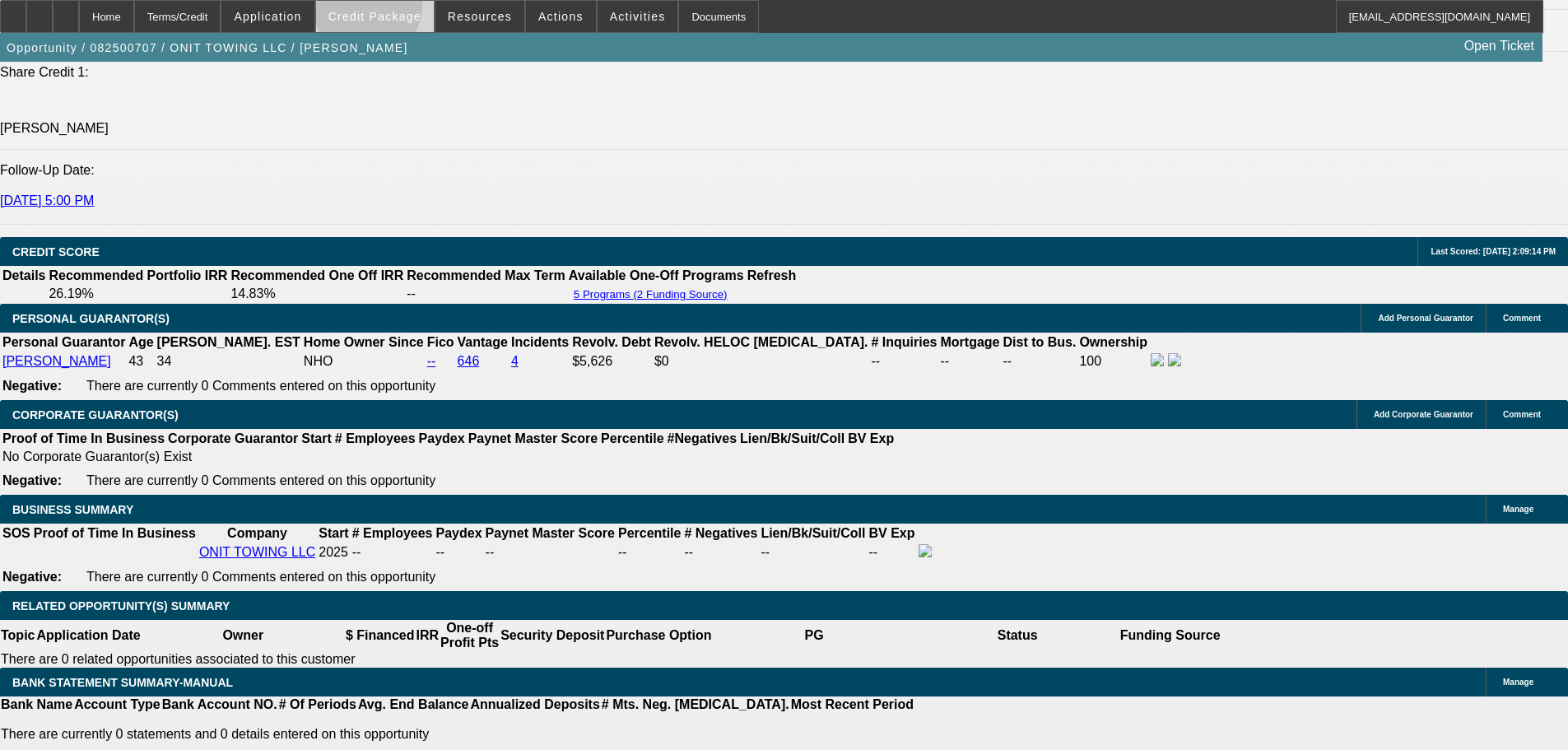
click at [394, 10] on span at bounding box center [376, 16] width 118 height 39
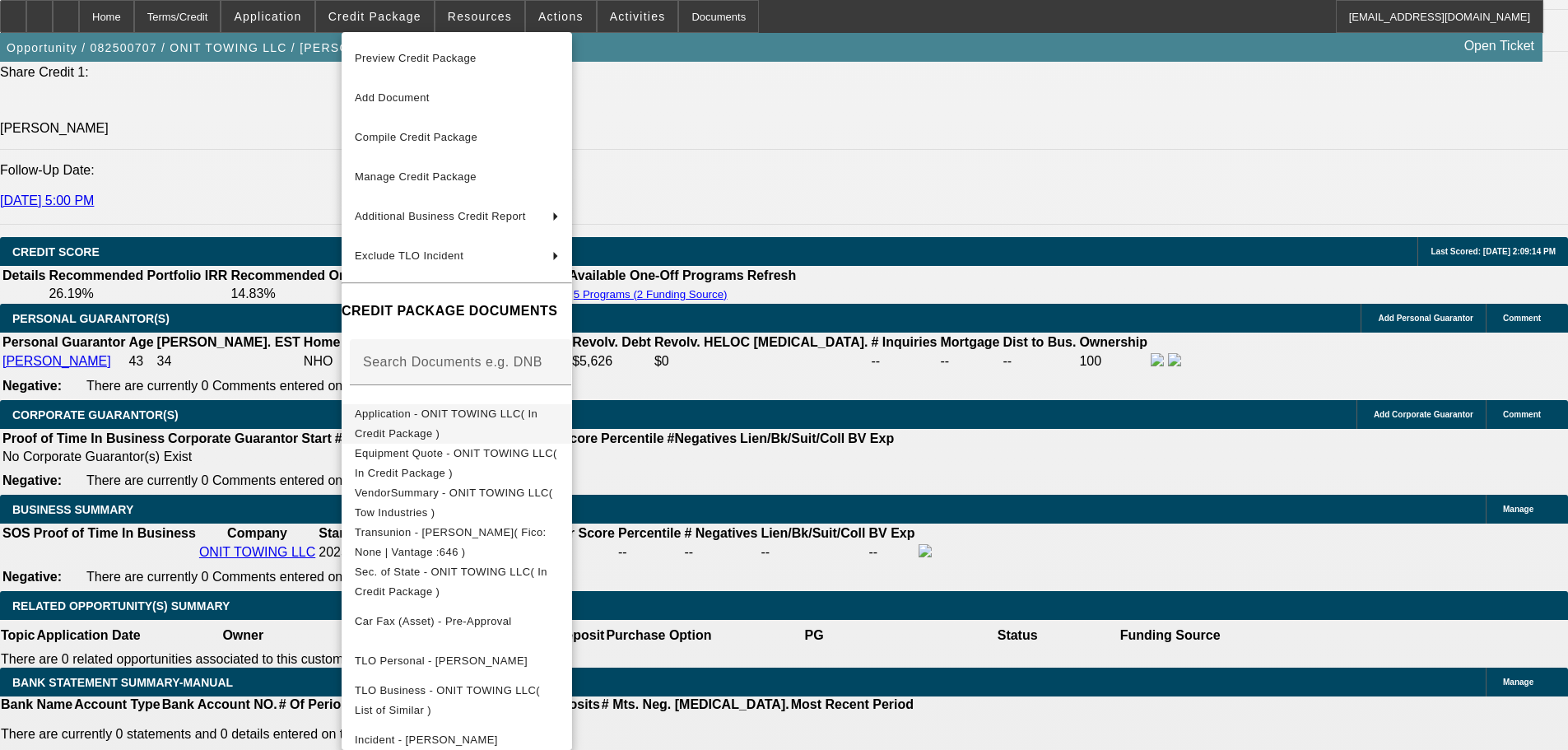
click at [541, 435] on button "Application - ONIT TOWING LLC( In Credit Package )" at bounding box center [457, 423] width 231 height 39
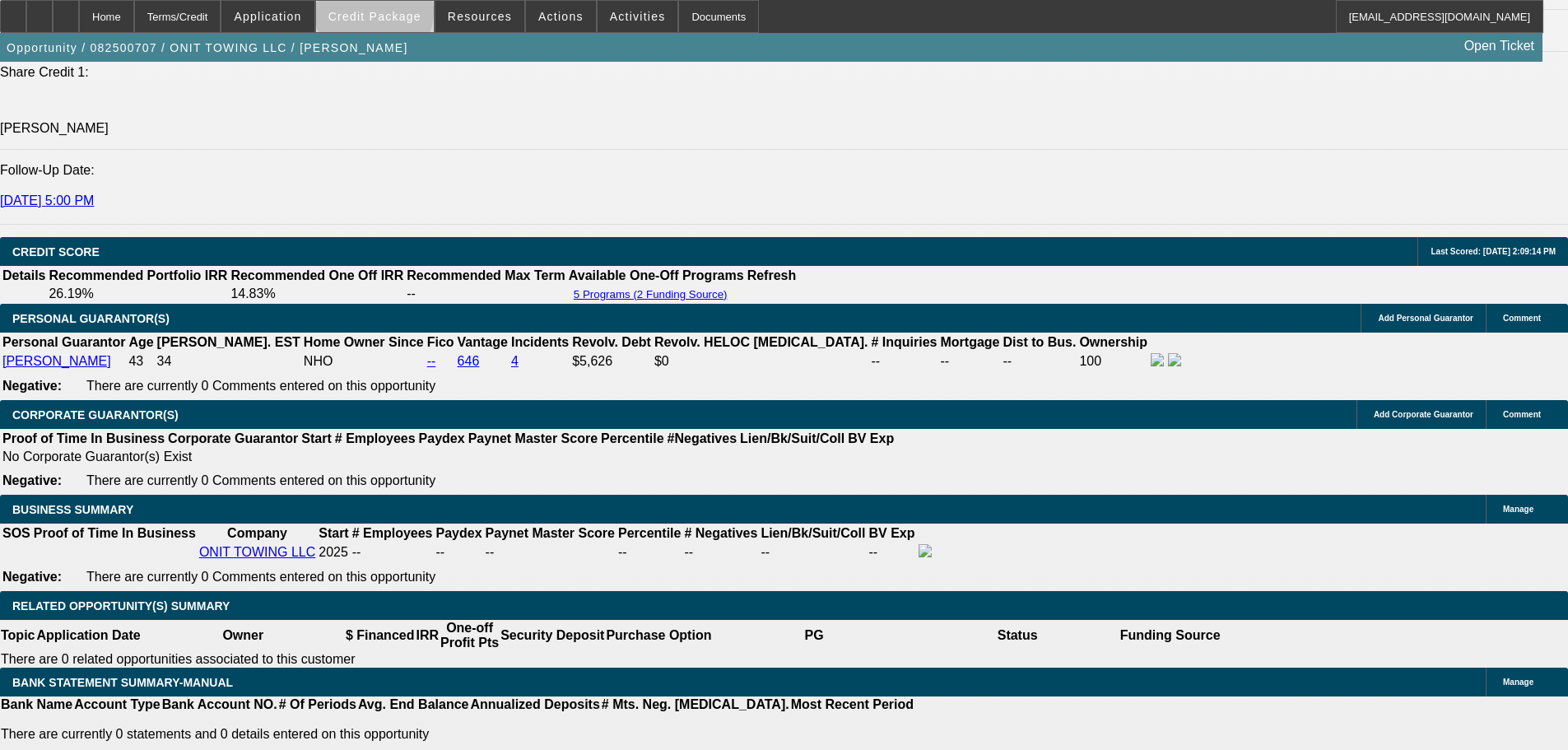
click at [400, 15] on span "Credit Package" at bounding box center [376, 16] width 93 height 13
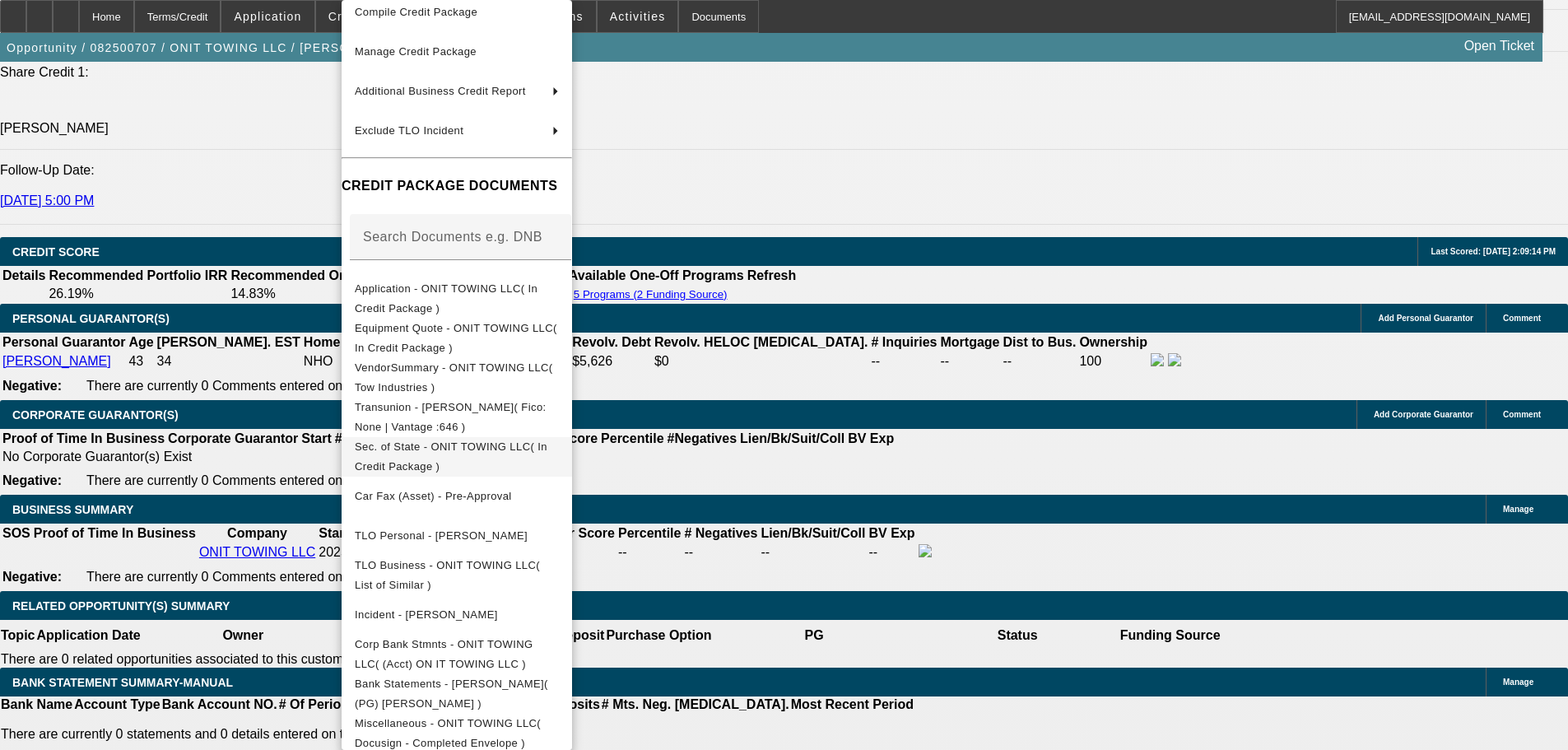
scroll to position [109, 0]
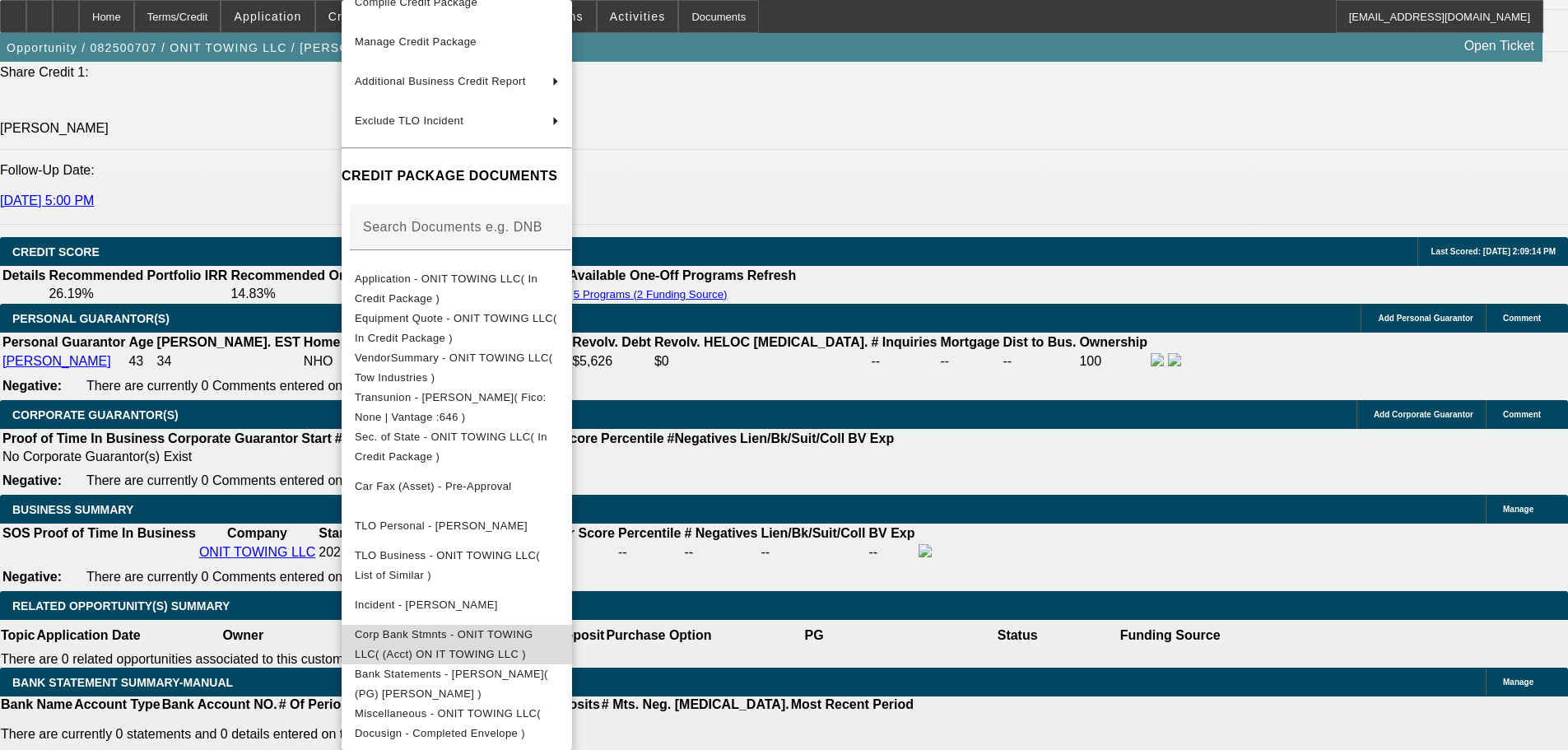
click at [572, 643] on button "Corp Bank Stmnts - ONIT TOWING LLC( (Acct) ON IT TOWING LLC )" at bounding box center [457, 644] width 231 height 39
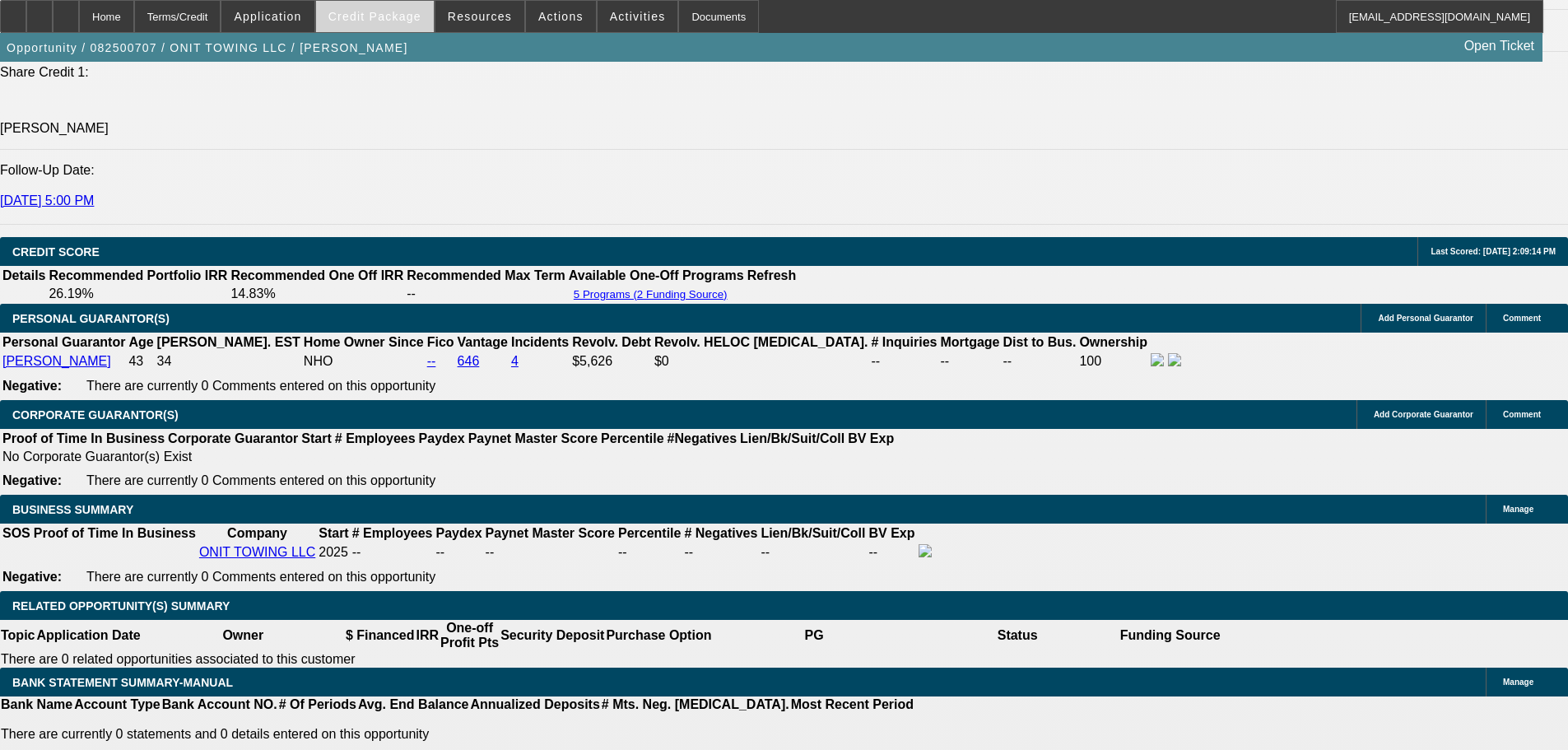
click at [413, 21] on span "Credit Package" at bounding box center [376, 16] width 93 height 13
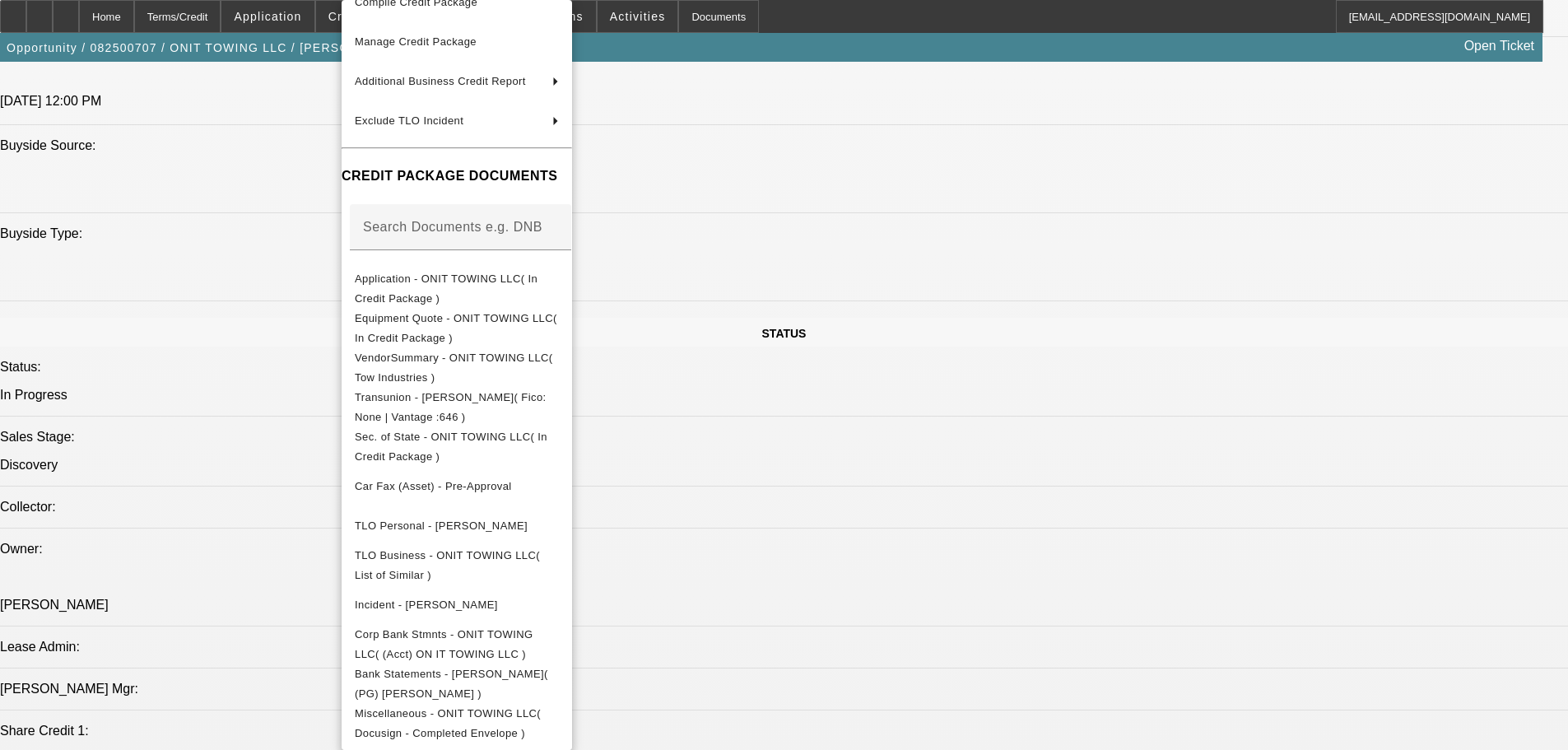
click at [886, 317] on div at bounding box center [784, 375] width 1568 height 750
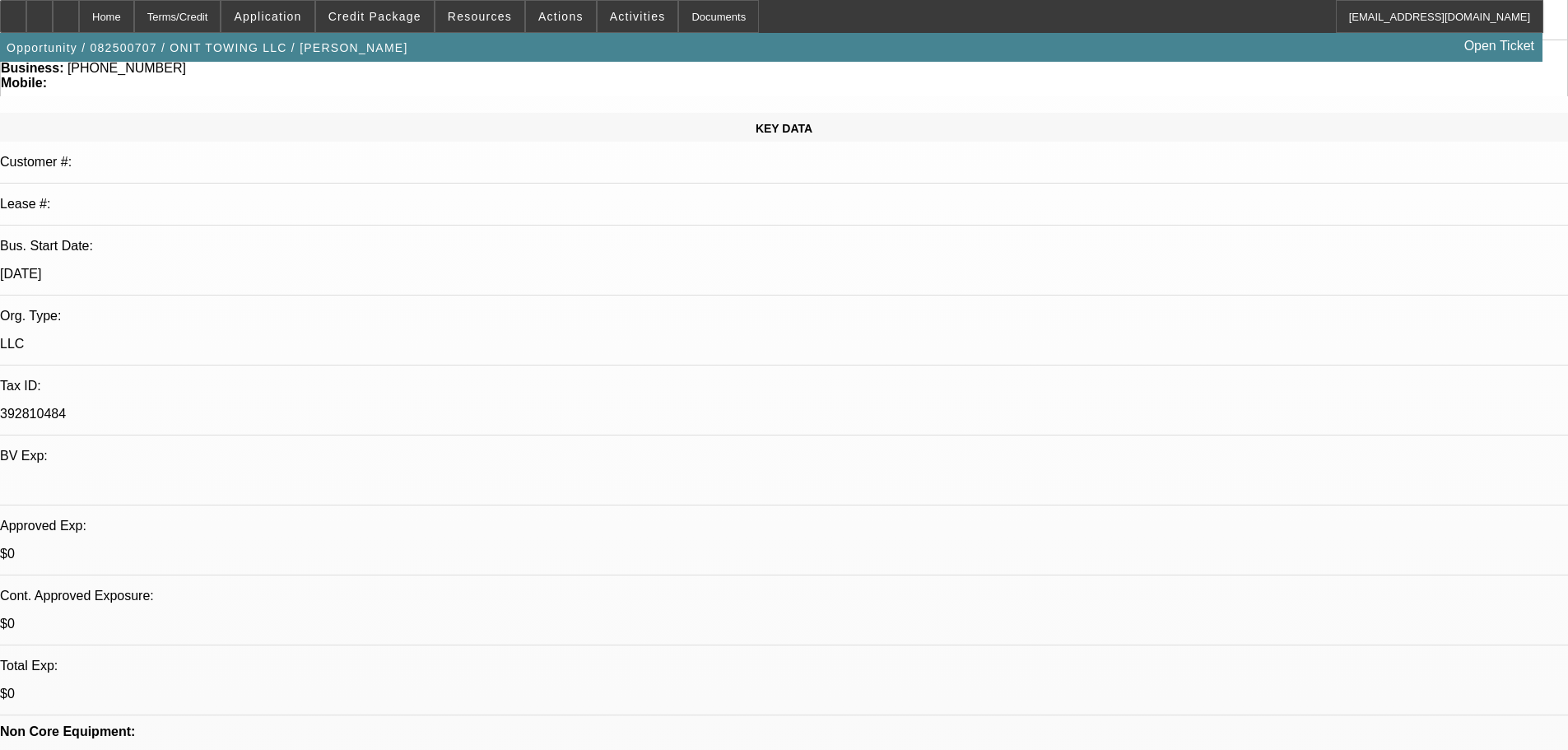
scroll to position [165, 0]
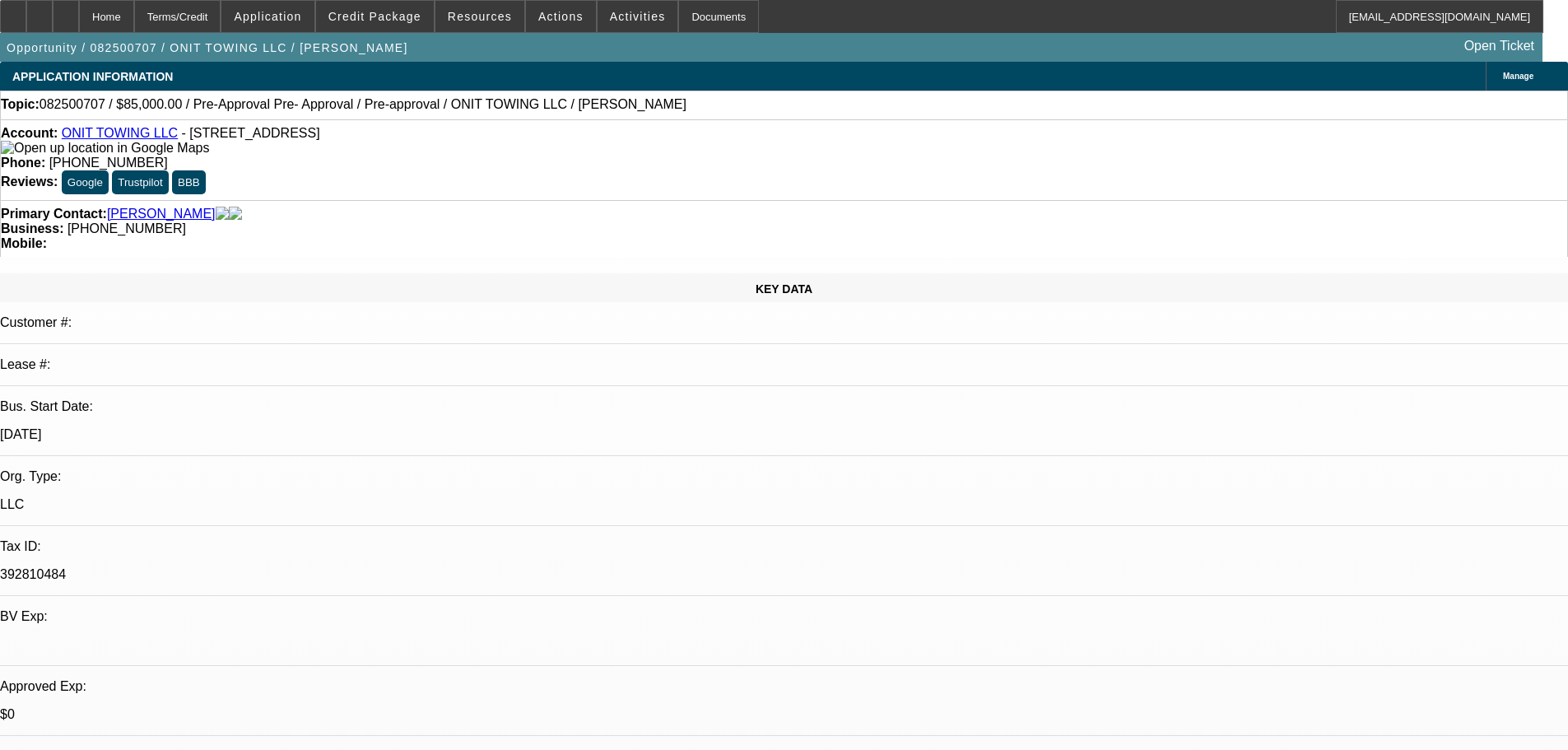
click at [126, 135] on link "ONIT TOWING LLC" at bounding box center [120, 132] width 116 height 14
click at [79, 23] on div at bounding box center [66, 16] width 27 height 33
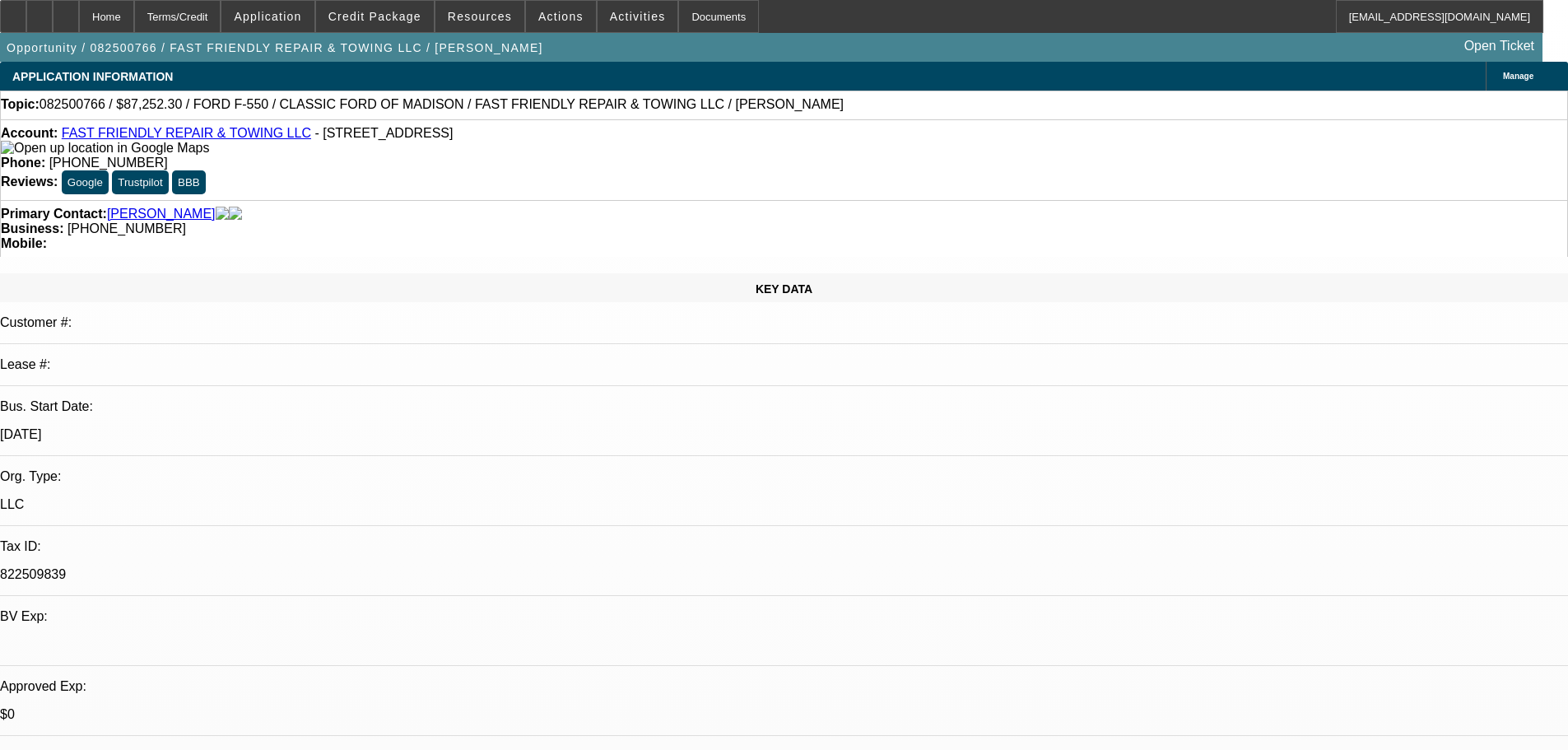
select select "0.1"
select select "2"
select select "0"
select select "6"
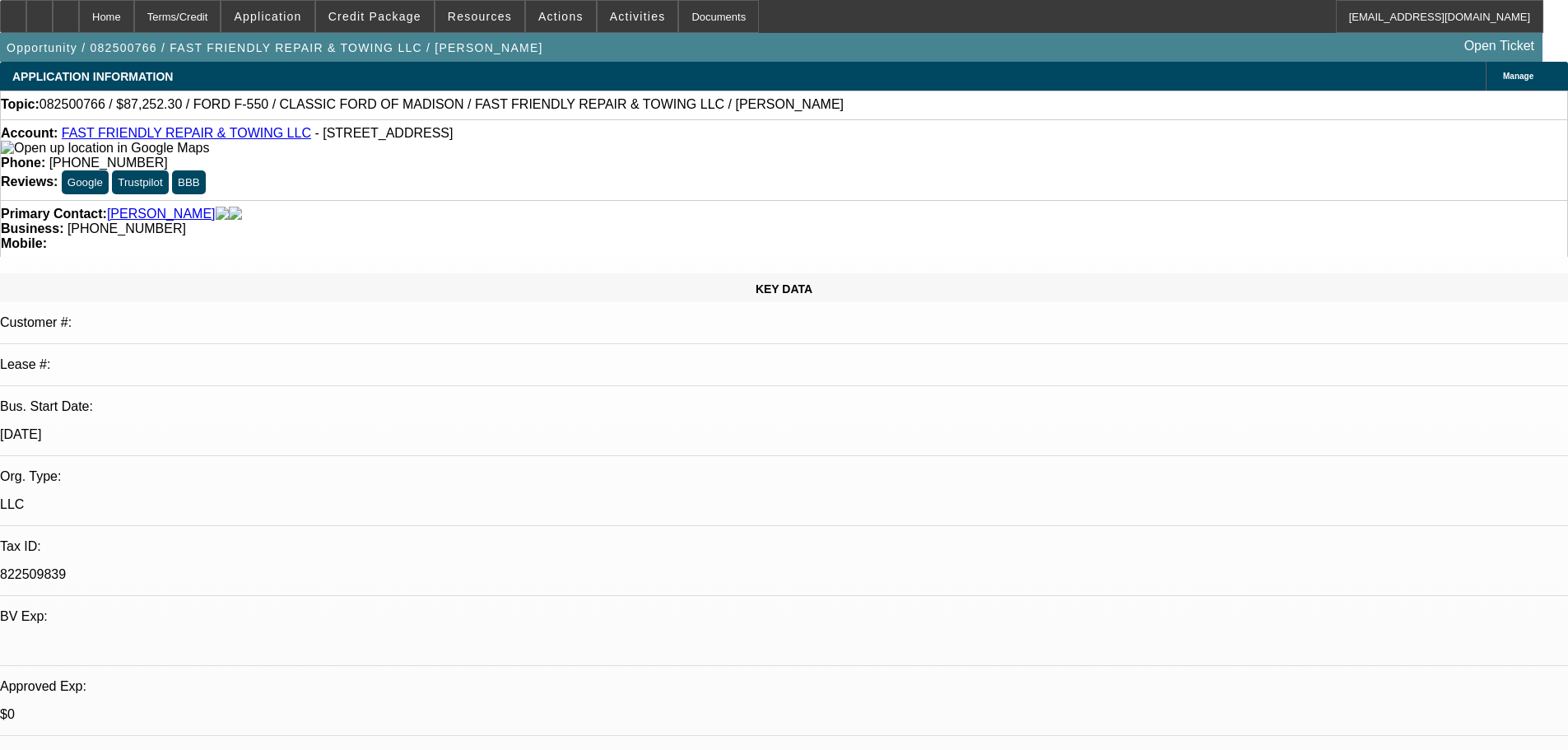
select select "0.1"
select select "2"
select select "0"
select select "6"
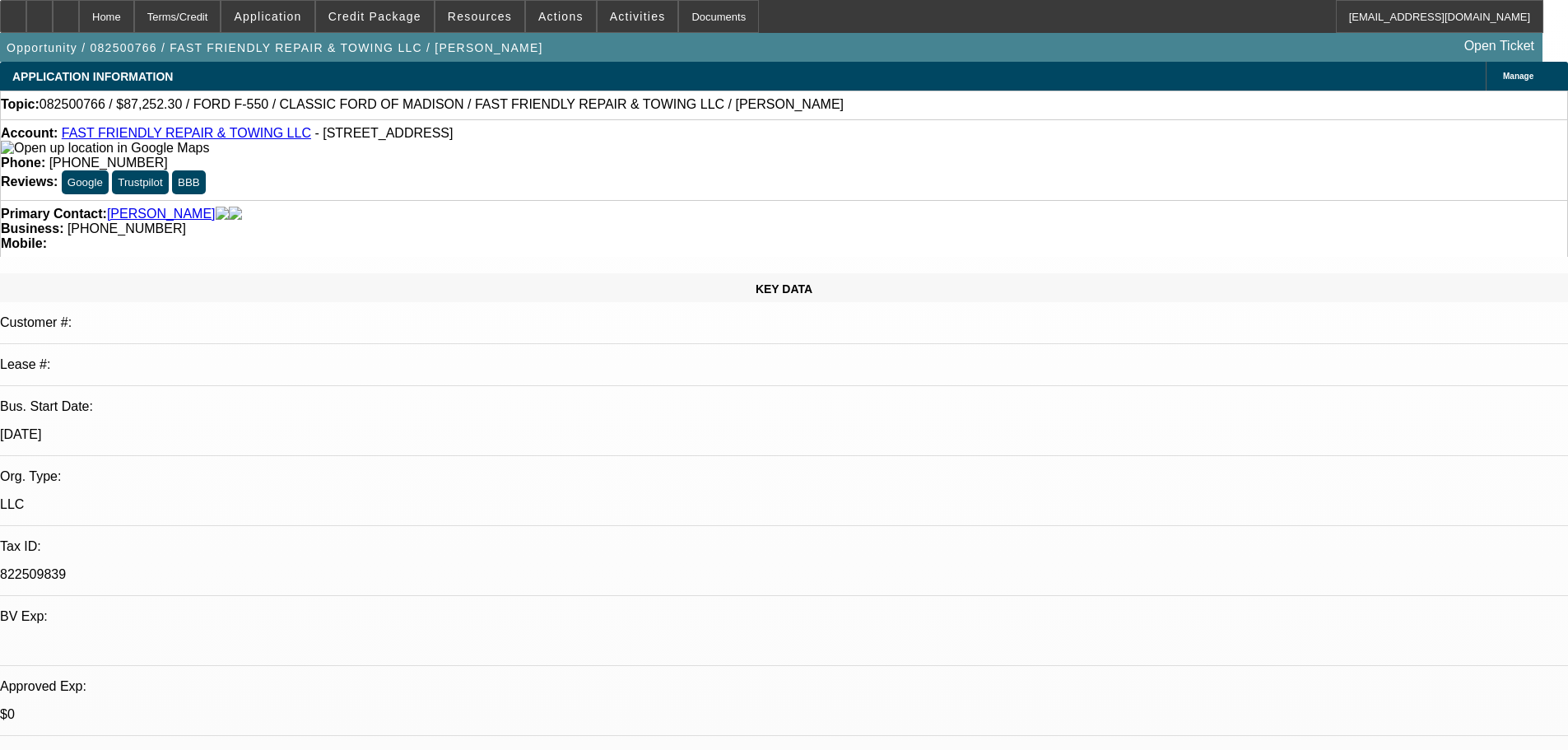
select select "0.1"
select select "2"
select select "0"
select select "6"
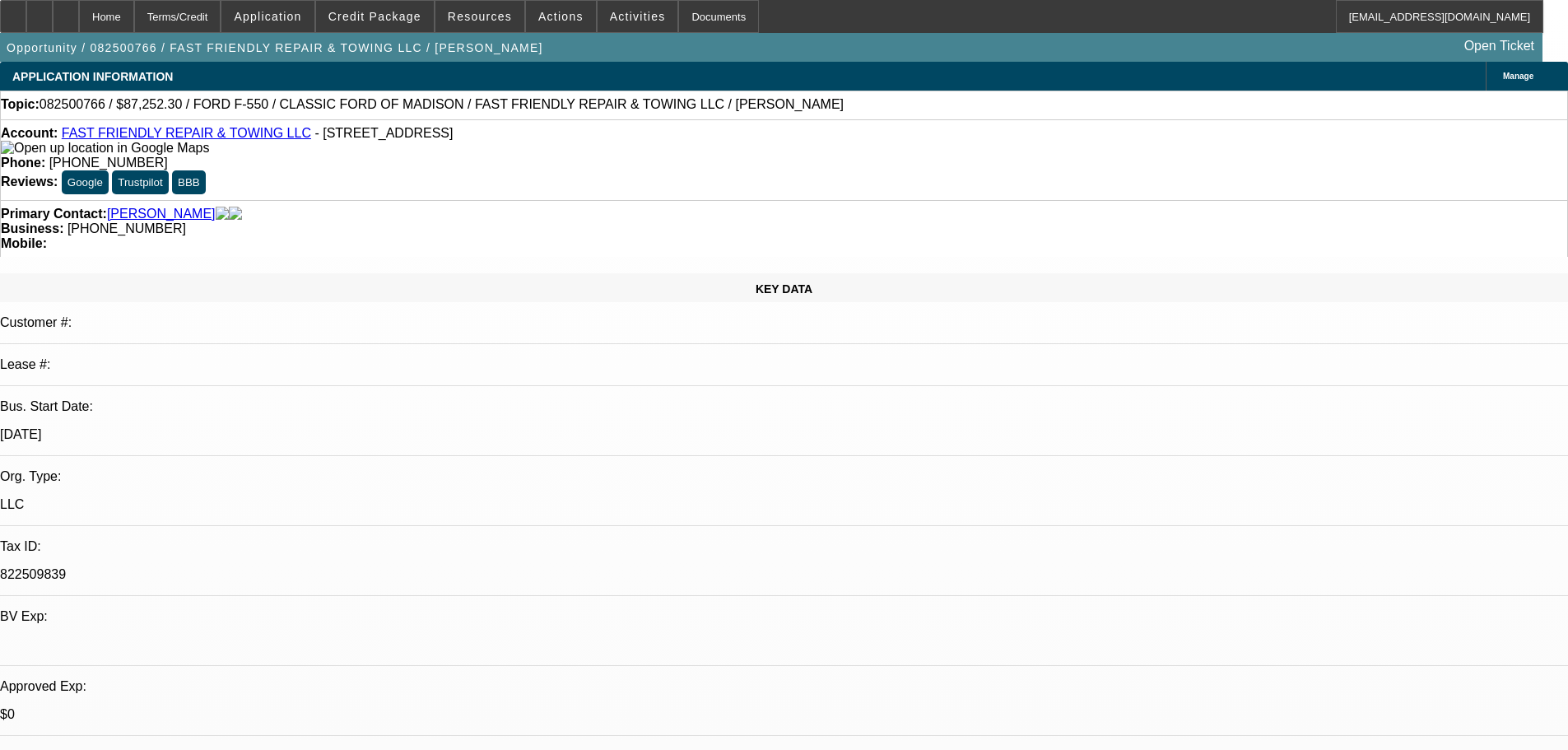
select select "0"
select select "3"
select select "0"
select select "6"
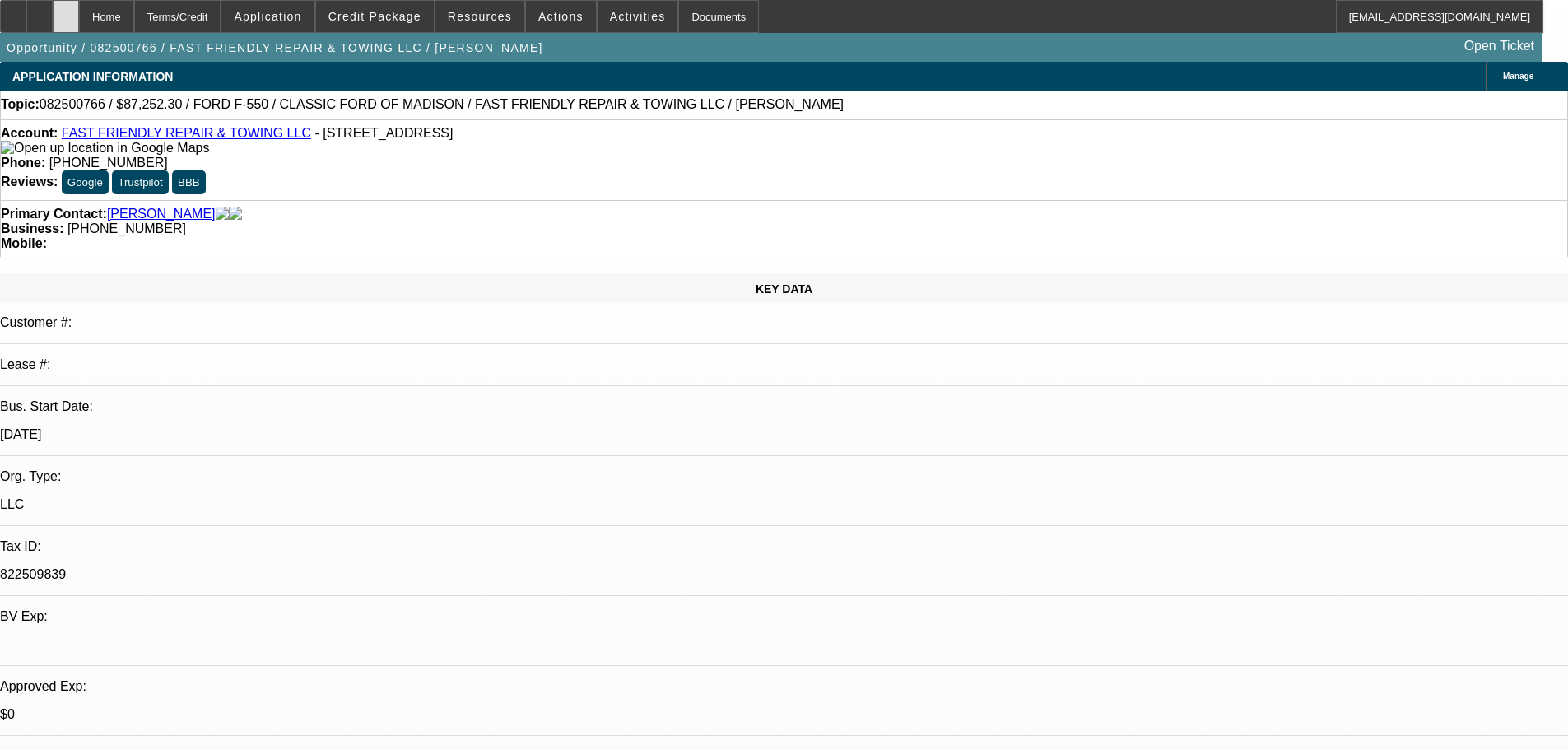
click at [79, 22] on div at bounding box center [66, 16] width 27 height 33
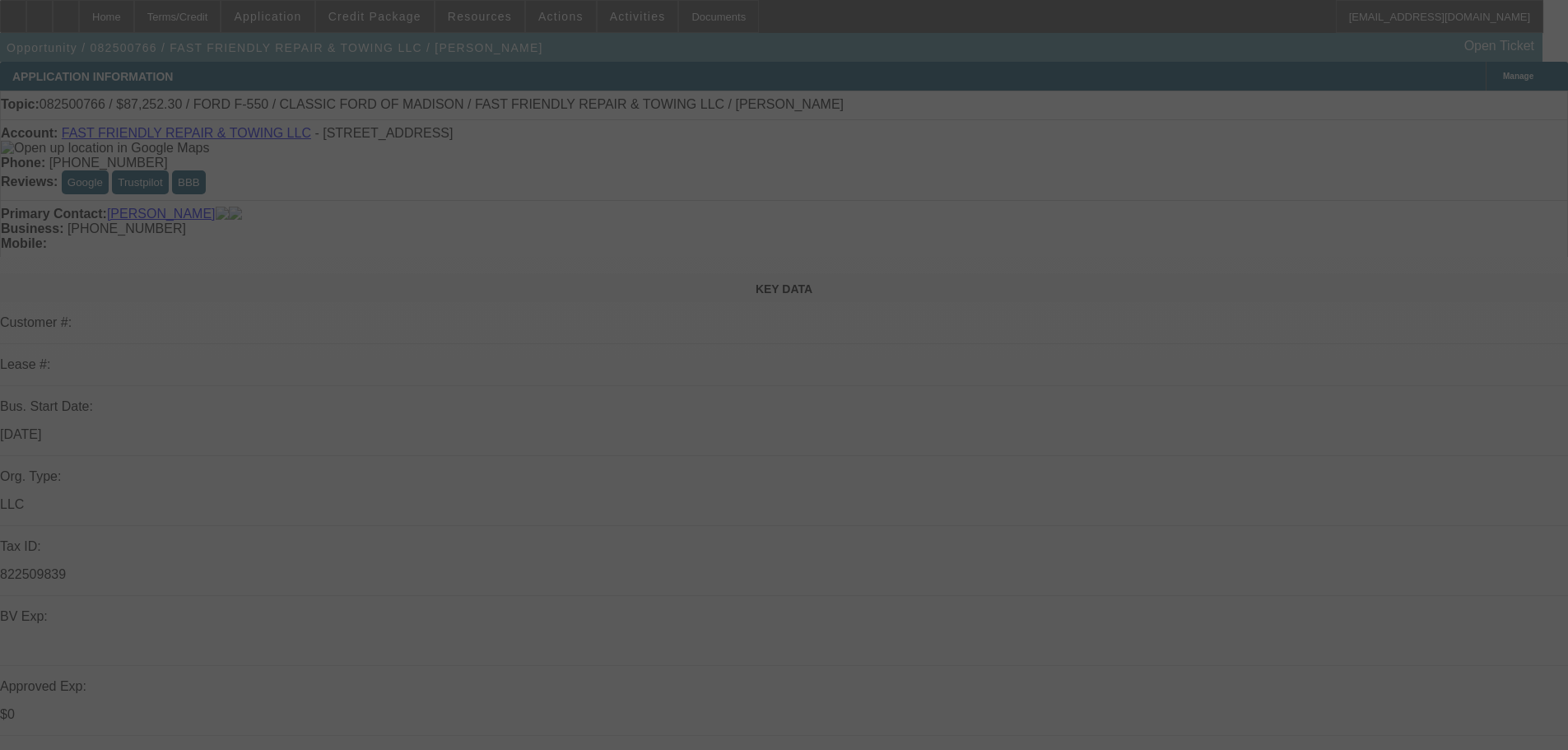
select select "0.1"
select select "2"
select select "0"
select select "6"
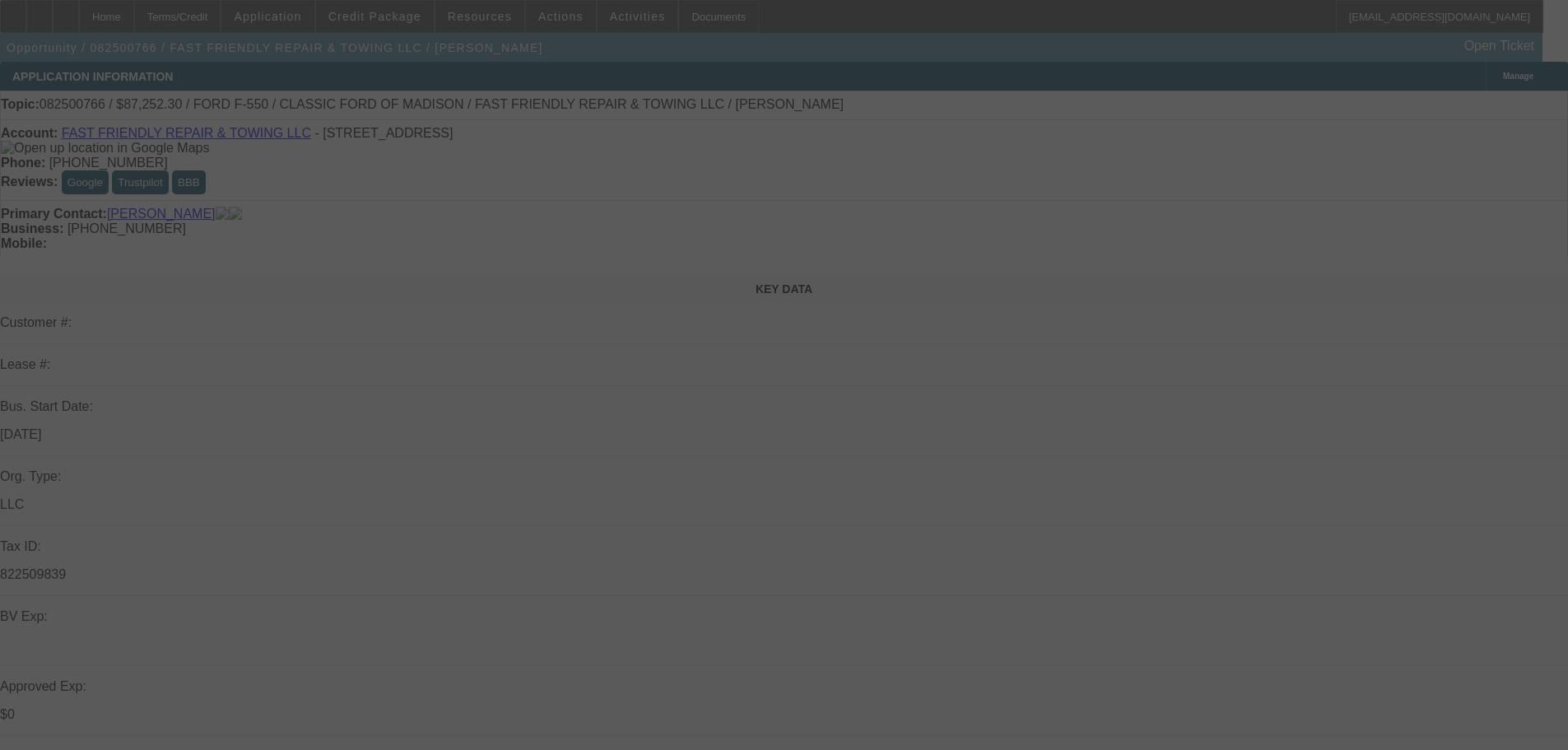
select select "0.1"
select select "2"
select select "0"
select select "6"
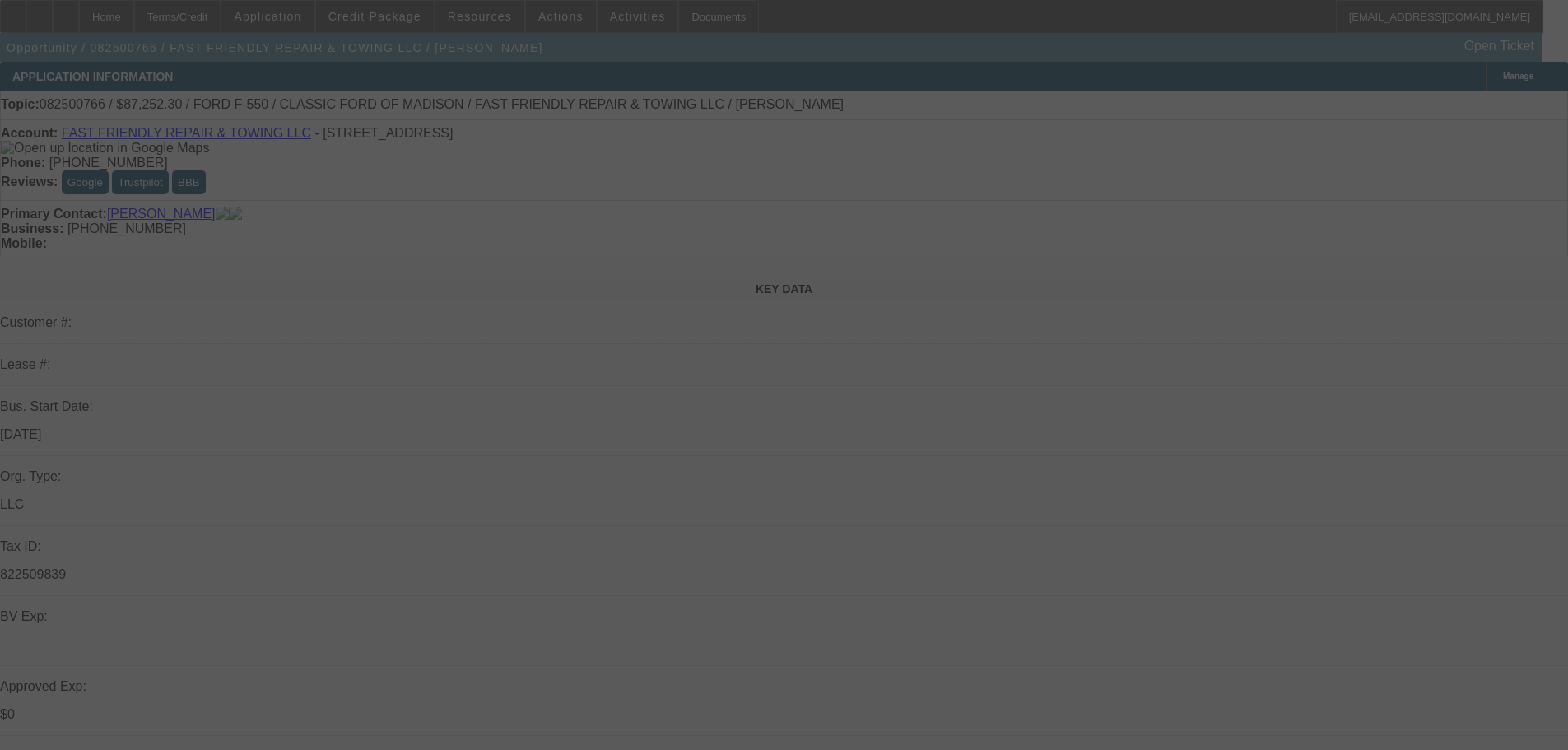
select select "0.1"
select select "2"
select select "0"
select select "6"
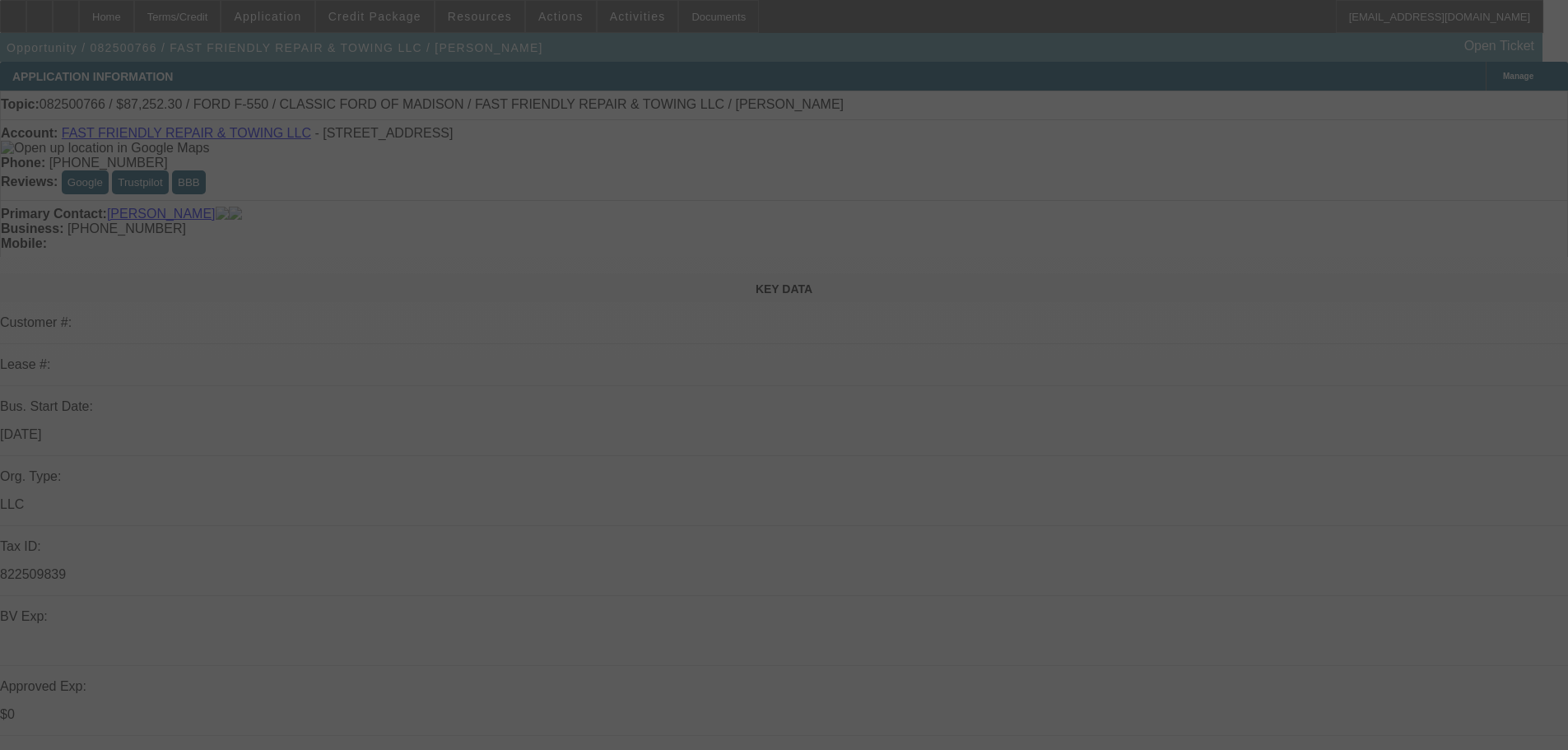
select select "0"
select select "3"
select select "0"
select select "6"
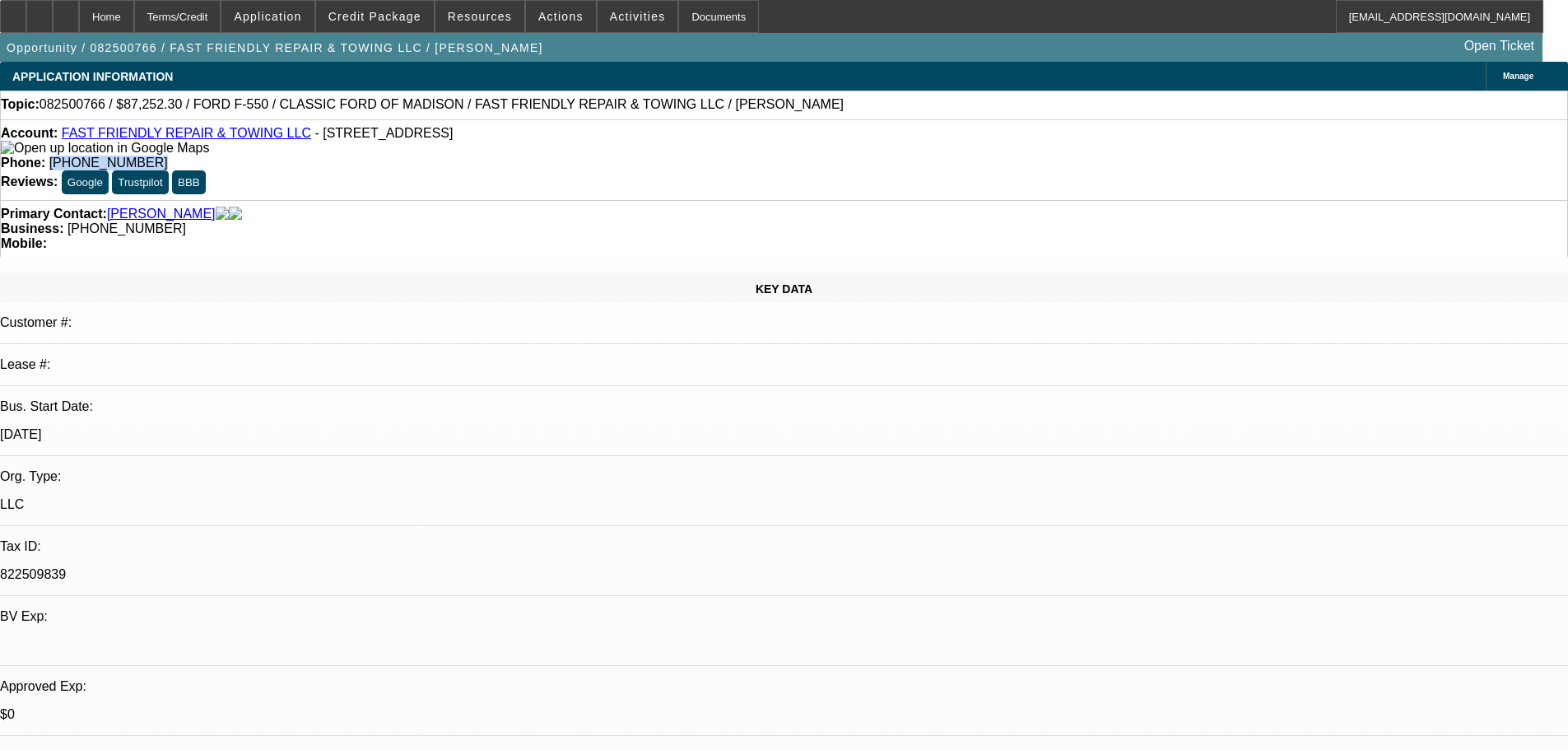
drag, startPoint x: 647, startPoint y: 134, endPoint x: 576, endPoint y: 134, distance: 71.0
click at [168, 155] on span "(440) 477-3206" at bounding box center [109, 162] width 118 height 14
copy span "(440) 477-3206"
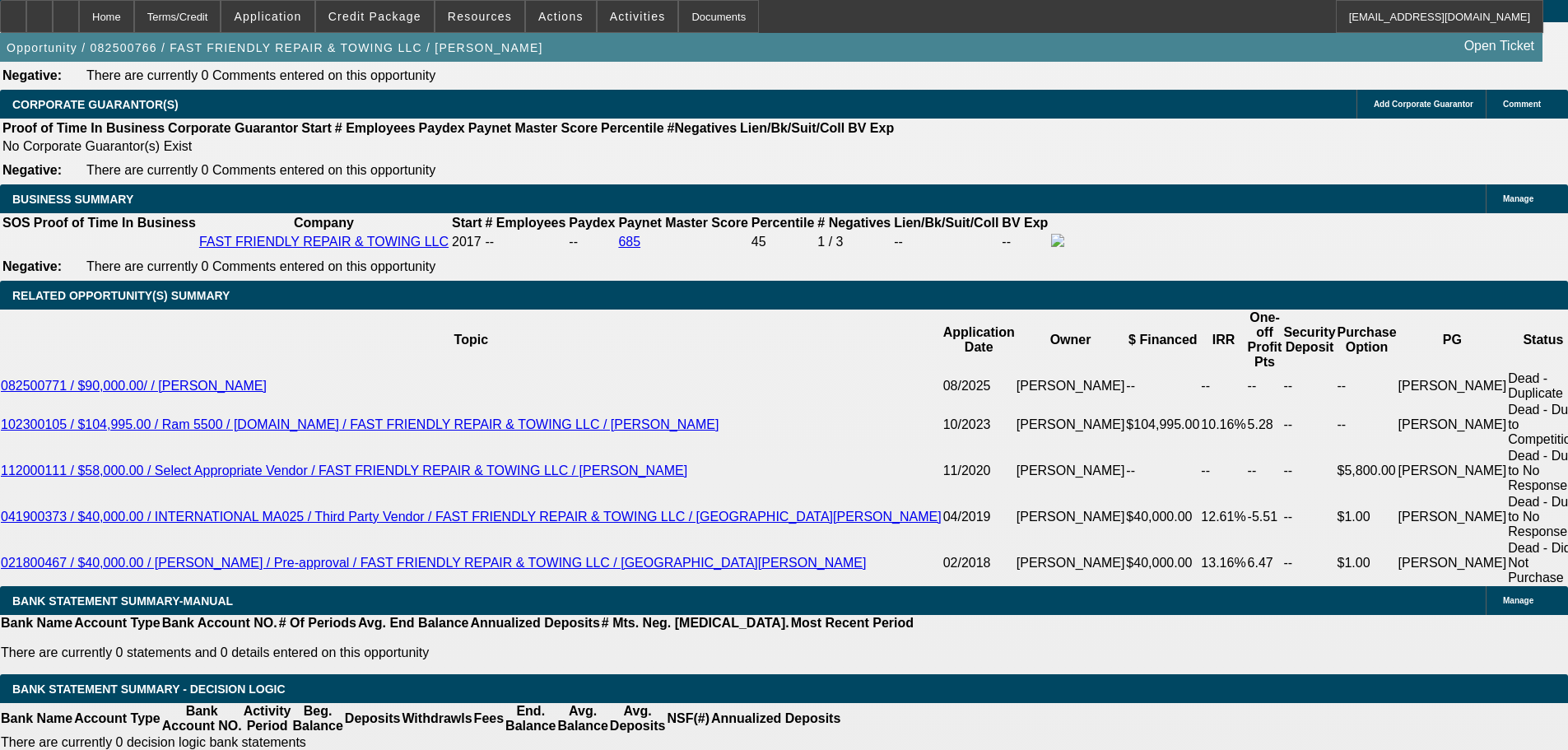
scroll to position [2469, 0]
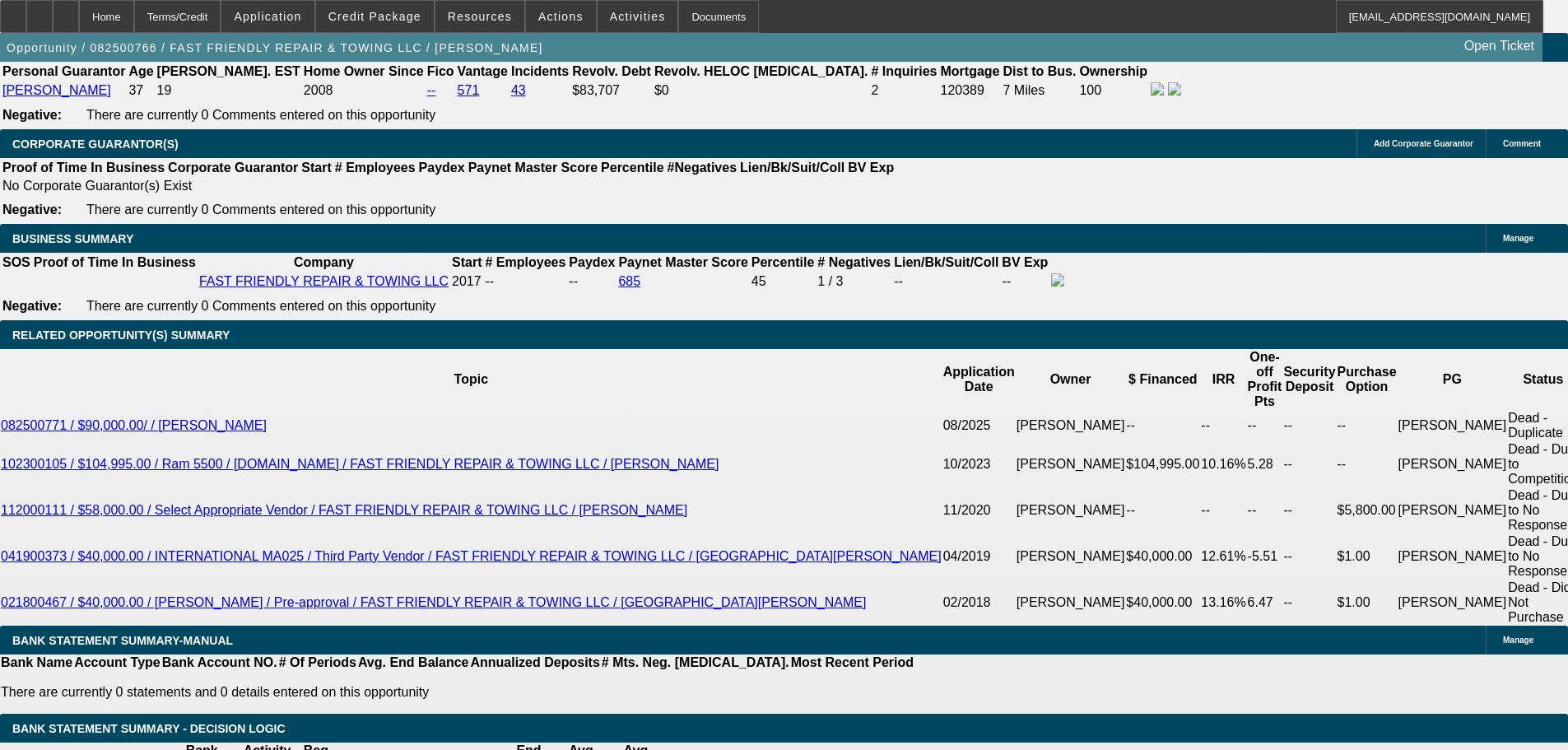
drag, startPoint x: 361, startPoint y: 273, endPoint x: 407, endPoint y: 276, distance: 46.1
copy p "96,947.00"
drag, startPoint x: 361, startPoint y: 460, endPoint x: 404, endPoint y: 463, distance: 43.1
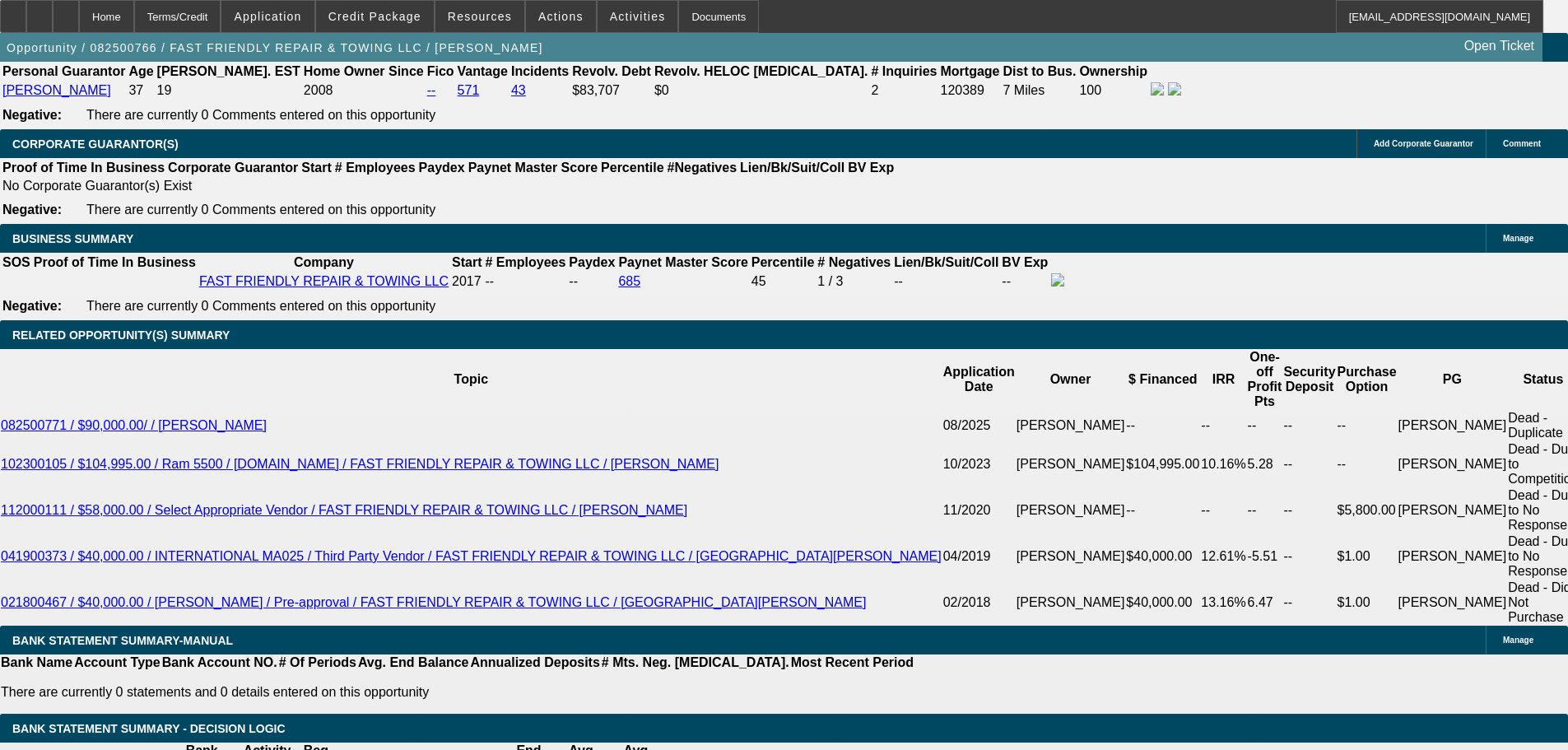
copy p "87,252.30"
drag, startPoint x: 258, startPoint y: 571, endPoint x: 305, endPoint y: 570, distance: 47.0
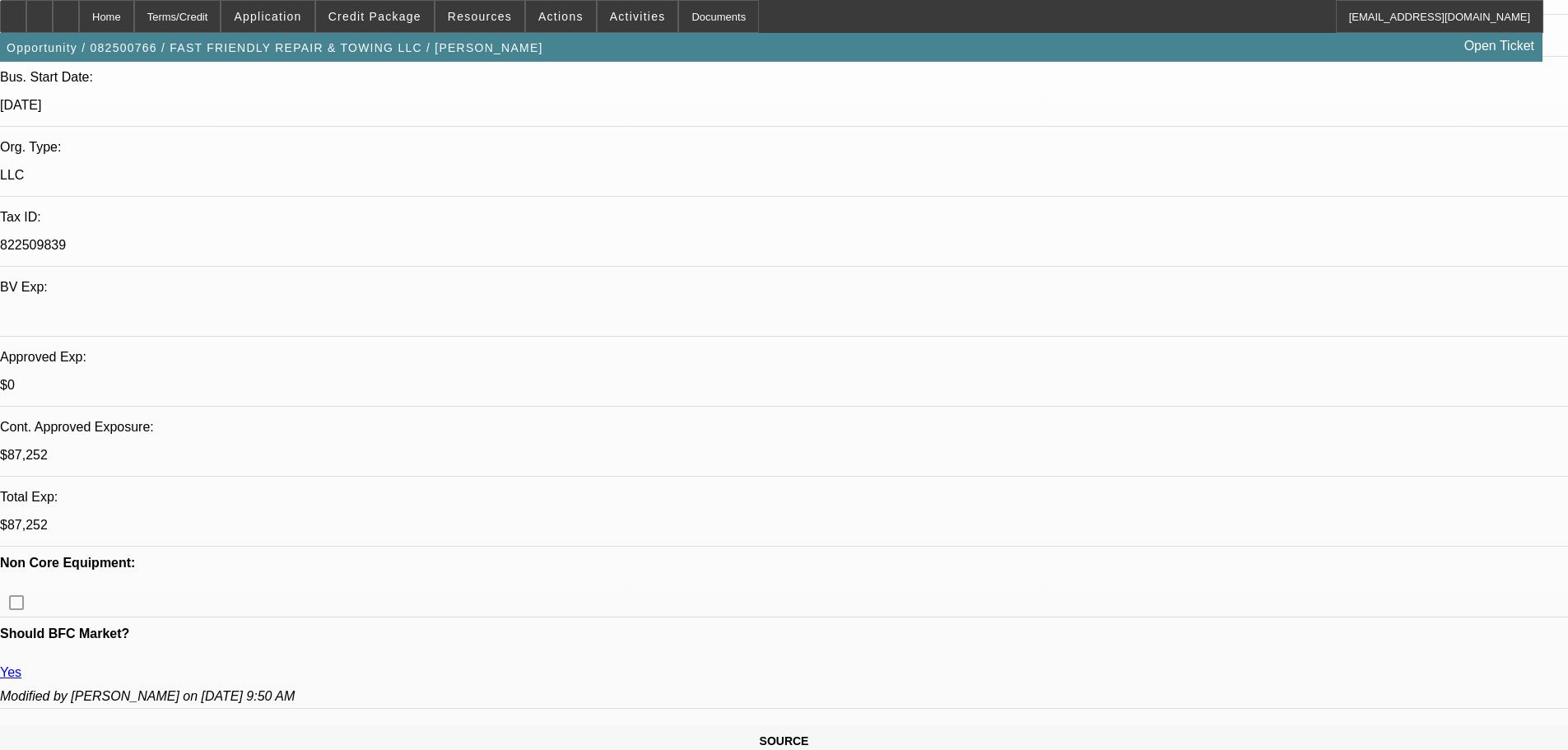
scroll to position [330, 0]
type input "$2,550.00"
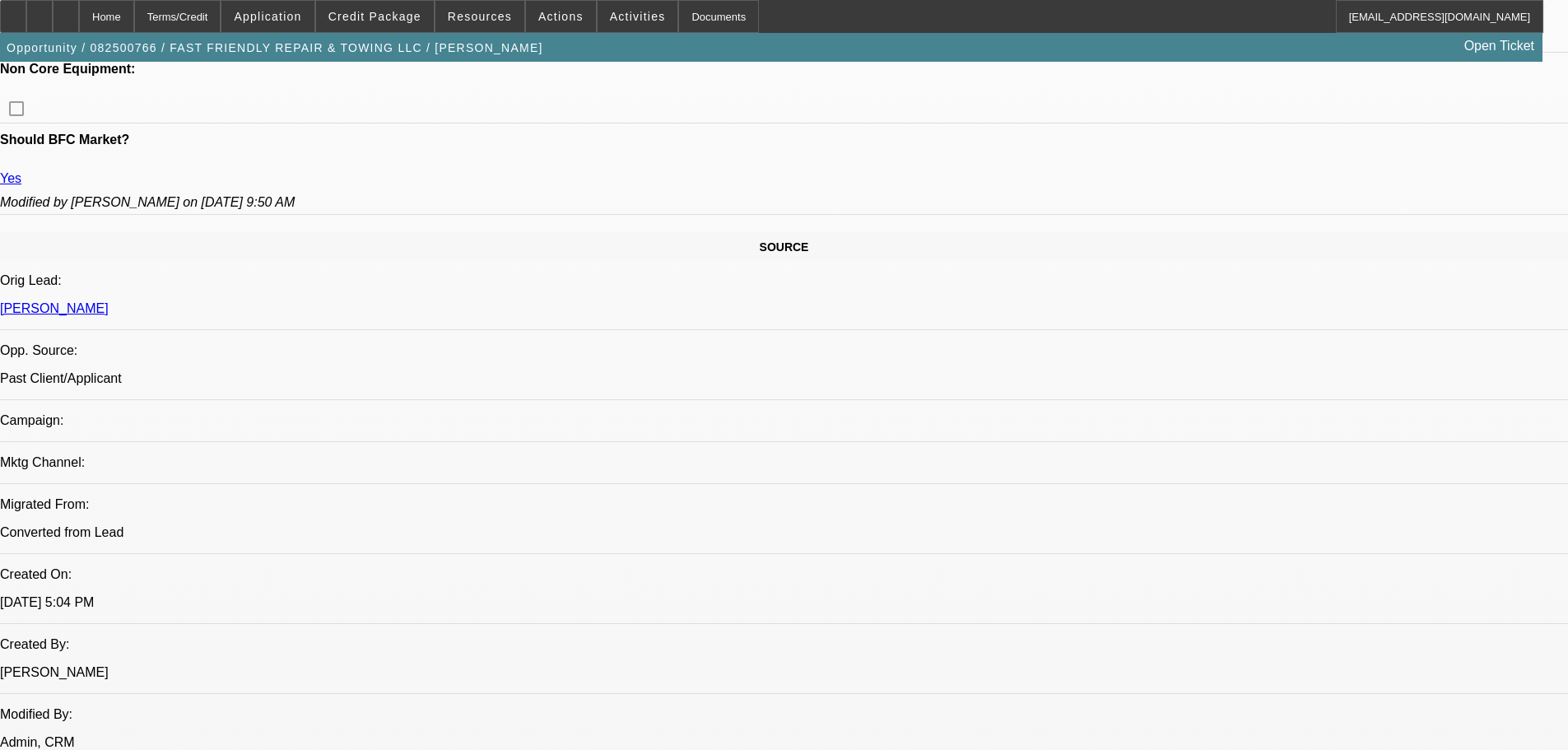
scroll to position [659, 0]
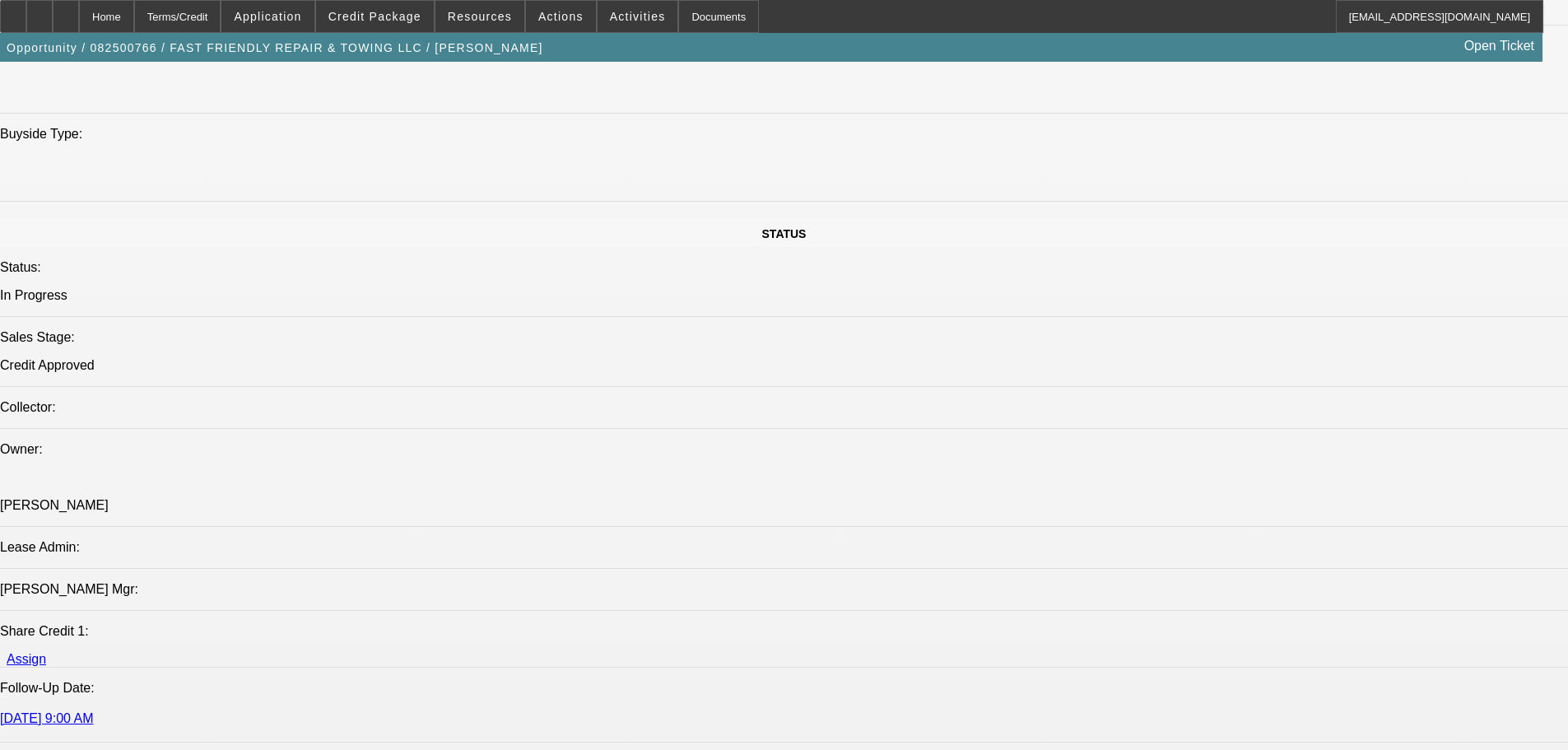
scroll to position [1647, 0]
click at [385, 3] on span at bounding box center [376, 16] width 118 height 39
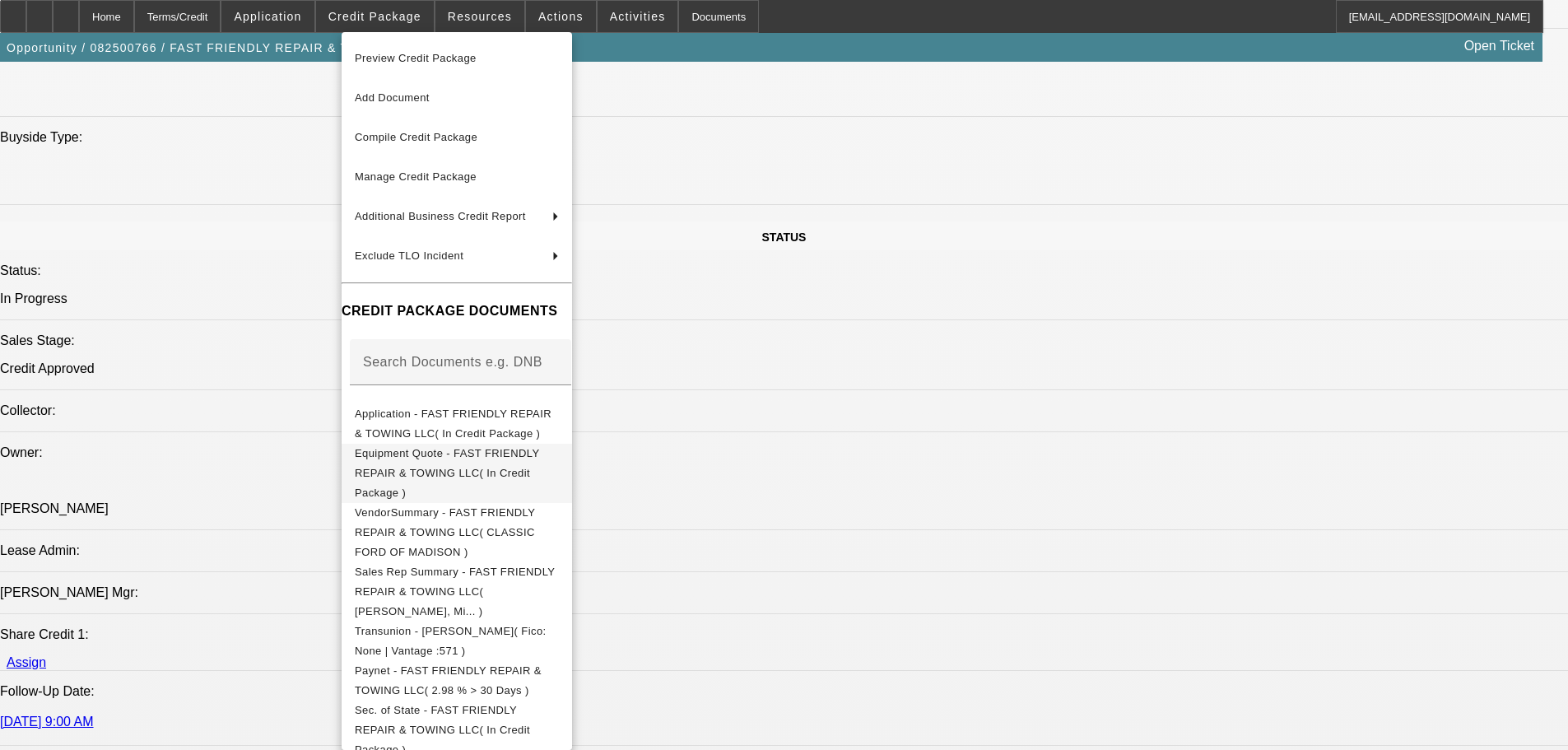
click at [540, 461] on span "Equipment Quote - FAST FRIENDLY REPAIR & TOWING LLC( In Credit Package )" at bounding box center [446, 473] width 184 height 51
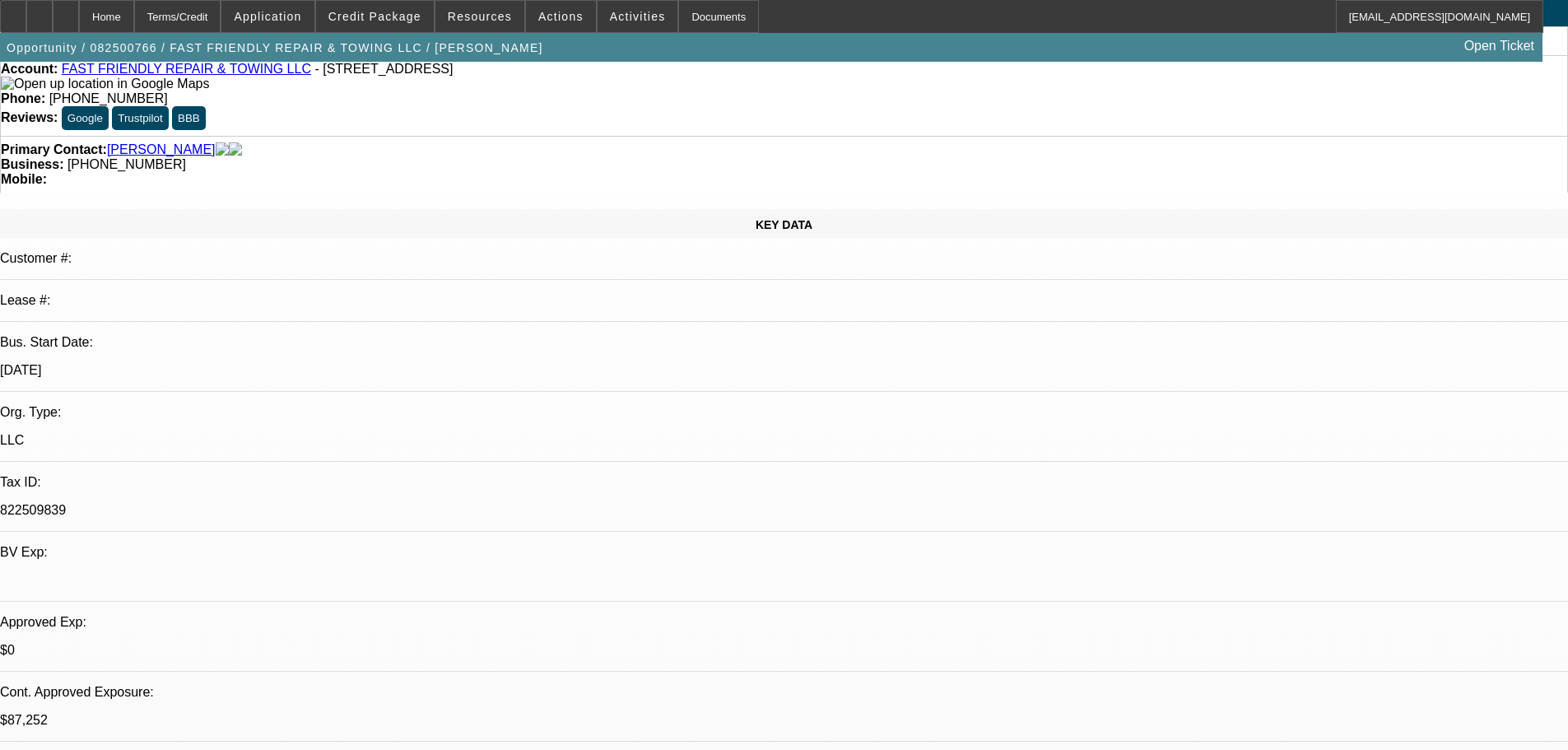
scroll to position [0, 0]
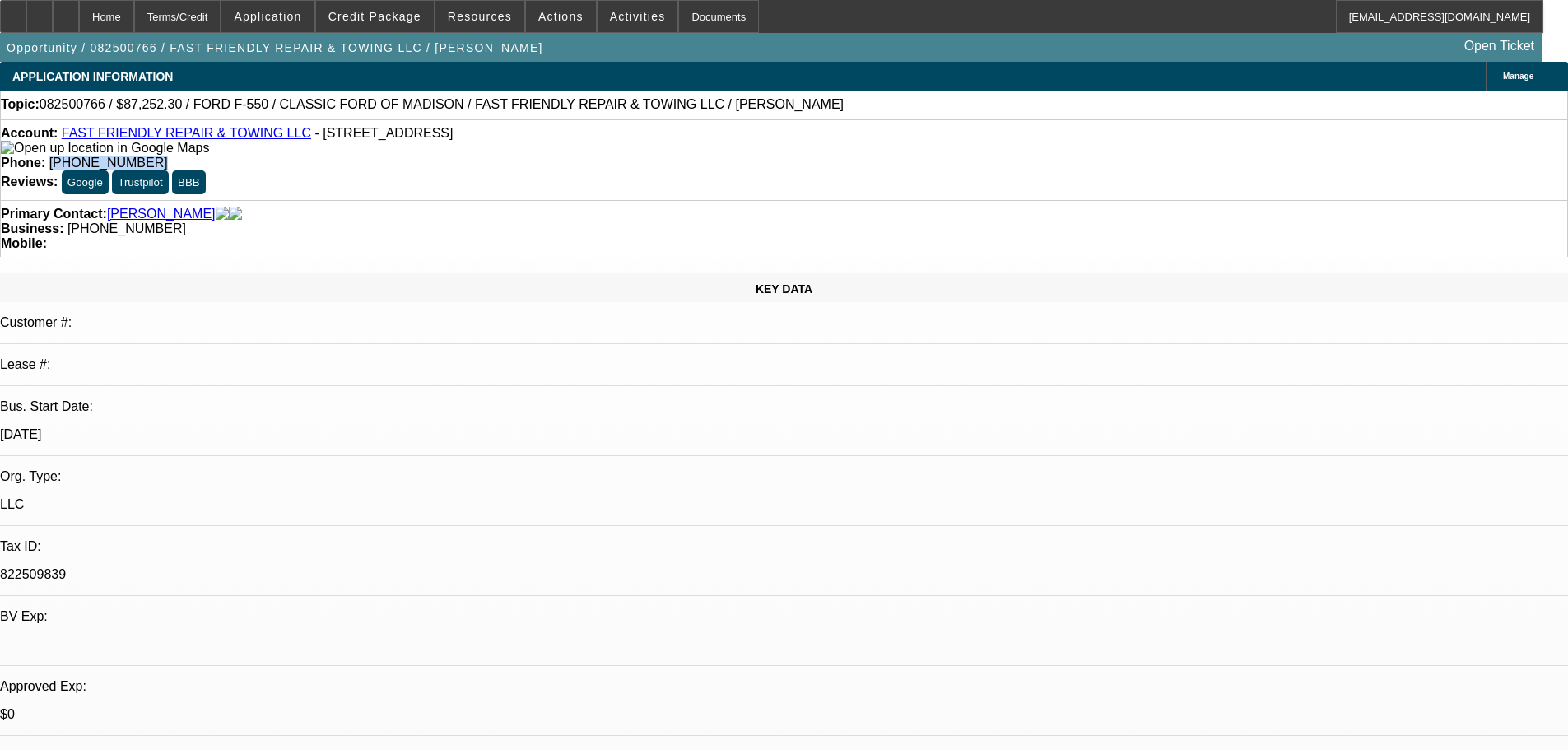
drag, startPoint x: 648, startPoint y: 137, endPoint x: 576, endPoint y: 139, distance: 72.0
click at [576, 155] on div "Phone: (440) 477-3206" at bounding box center [784, 163] width 1567 height 15
copy span "(440) 477-3206"
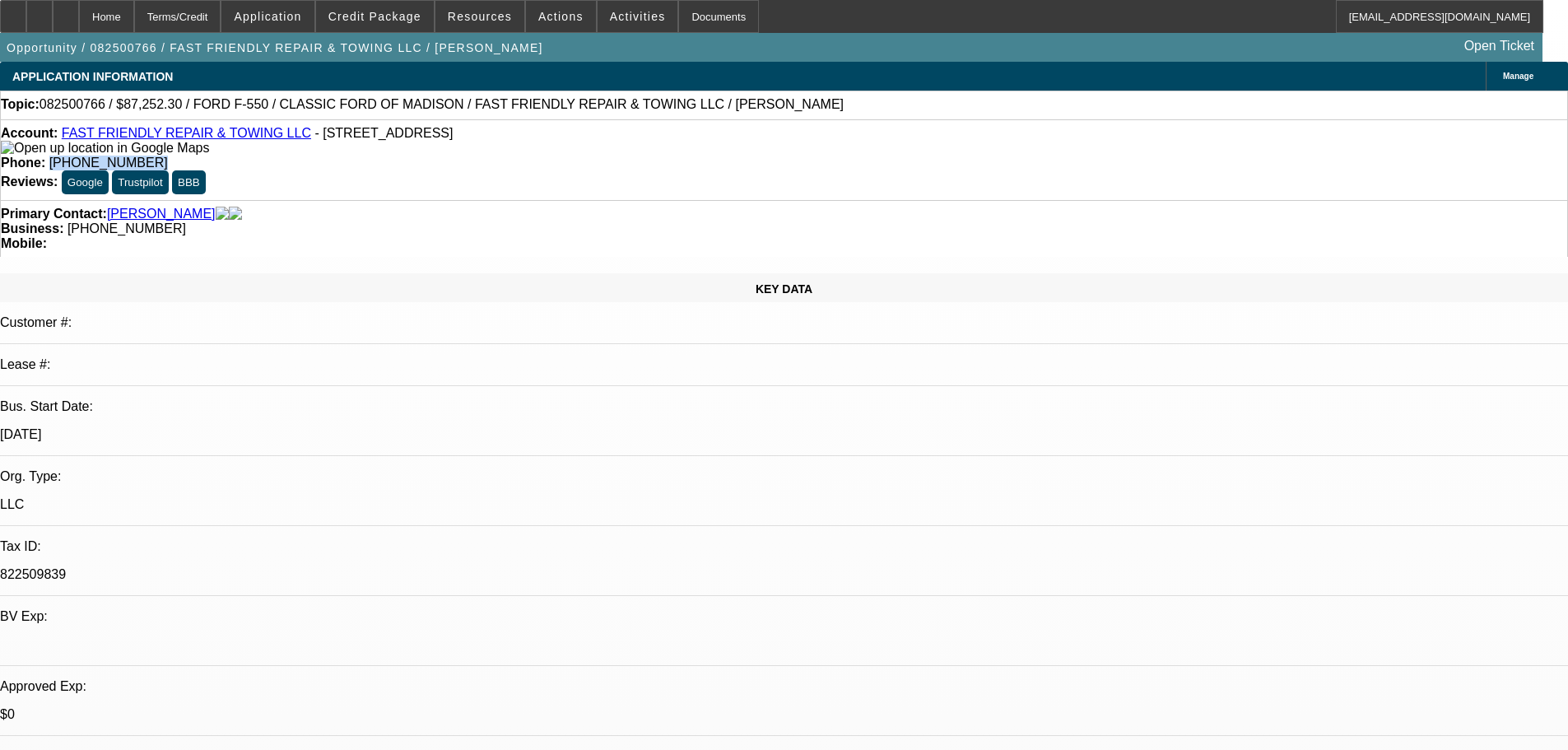
copy span "(440) 477-3206"
click at [387, 15] on span "Credit Package" at bounding box center [376, 16] width 93 height 13
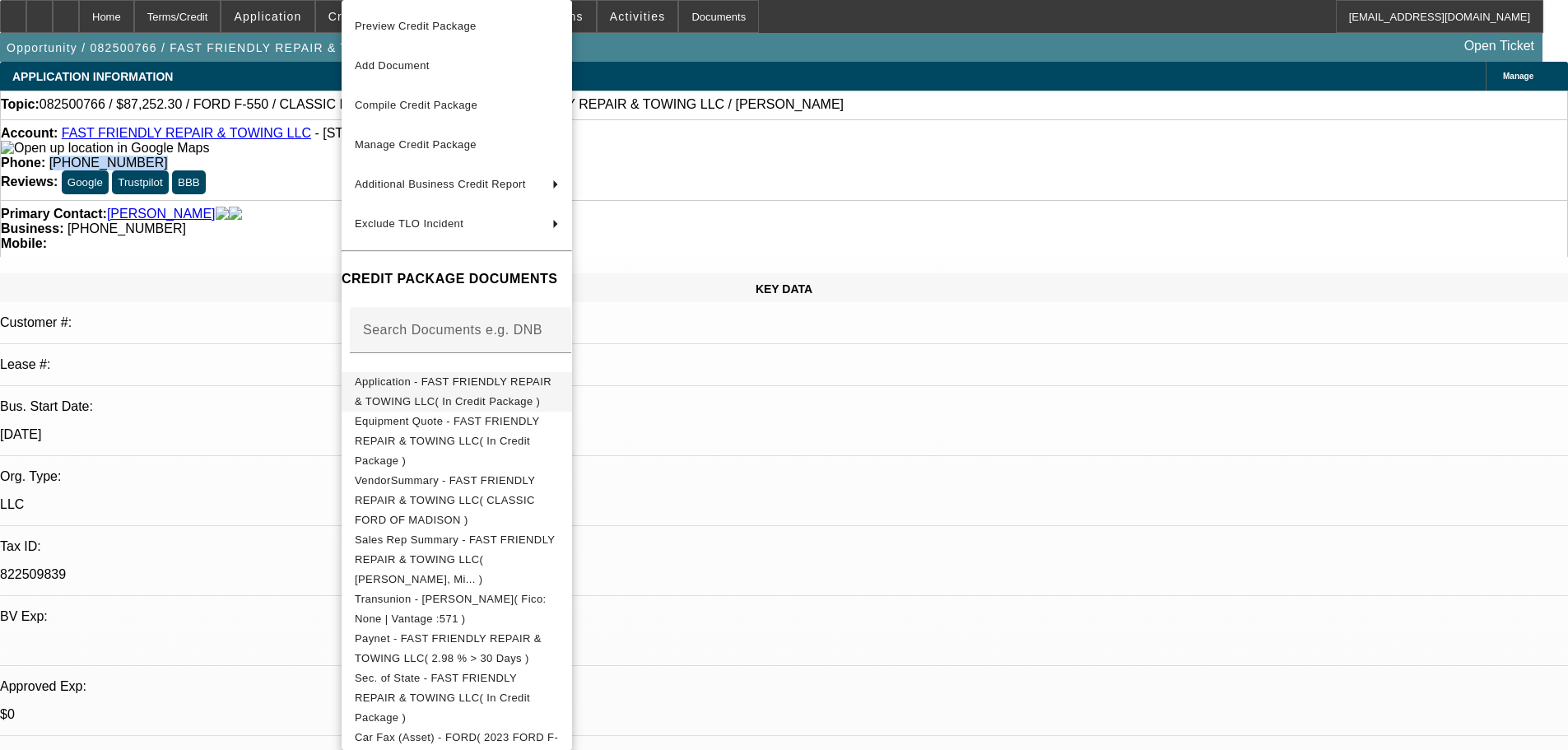
click at [479, 384] on span "Application - FAST FRIENDLY REPAIR & TOWING LLC( In Credit Package )" at bounding box center [453, 392] width 196 height 32
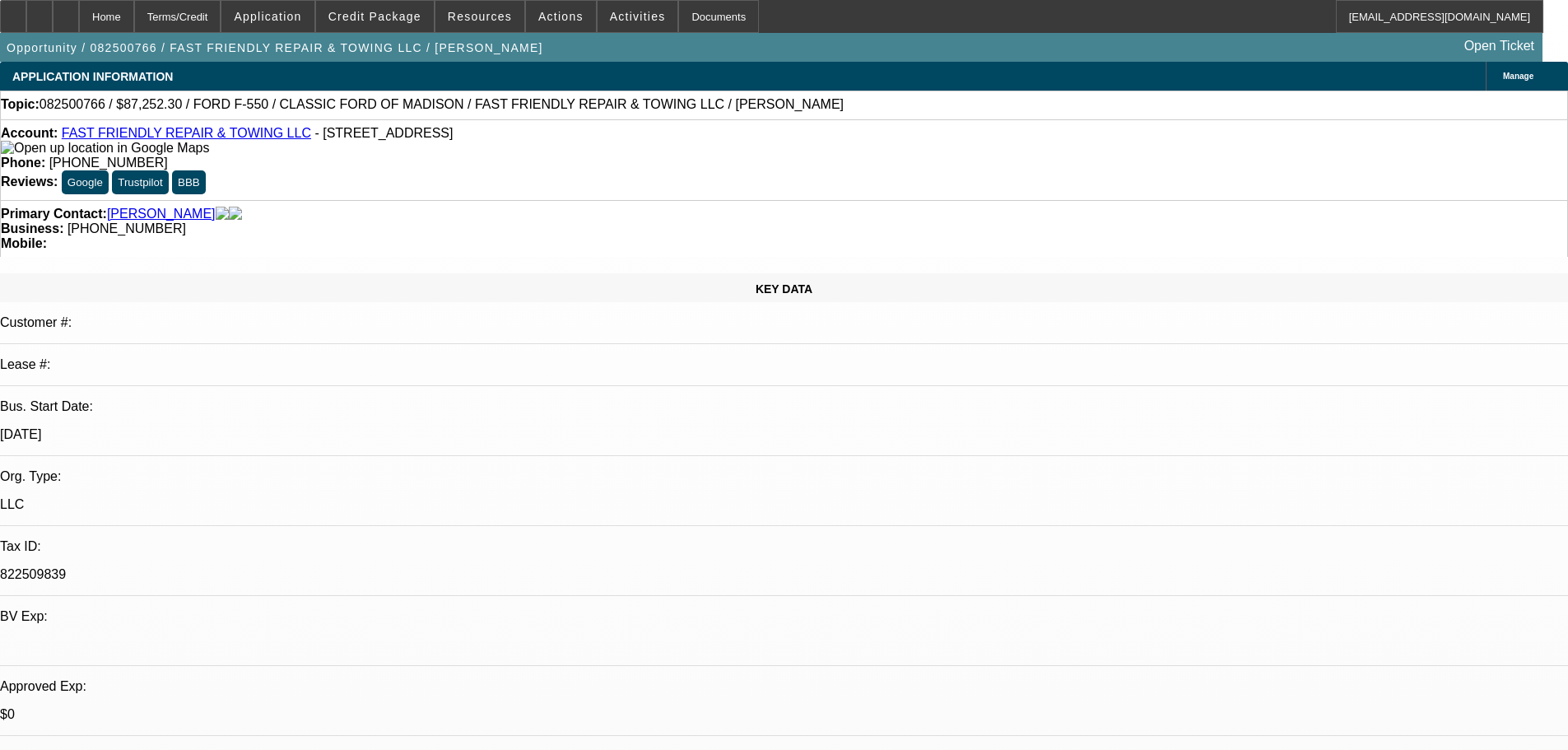
click at [196, 133] on link "FAST FRIENDLY REPAIR & TOWING LLC" at bounding box center [187, 132] width 250 height 14
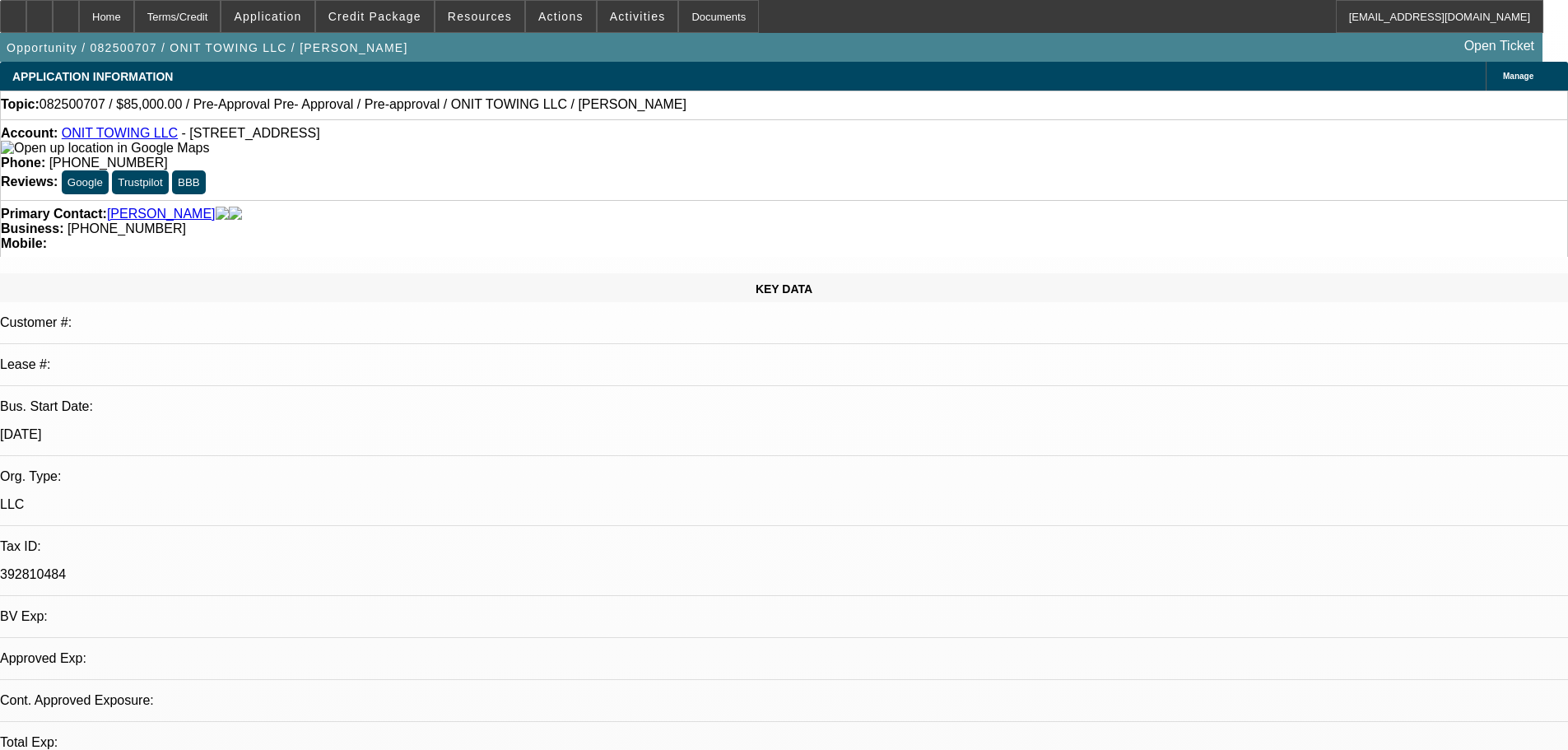
select select "0.15"
select select "2"
select select "0.1"
select select "1"
select select "2"
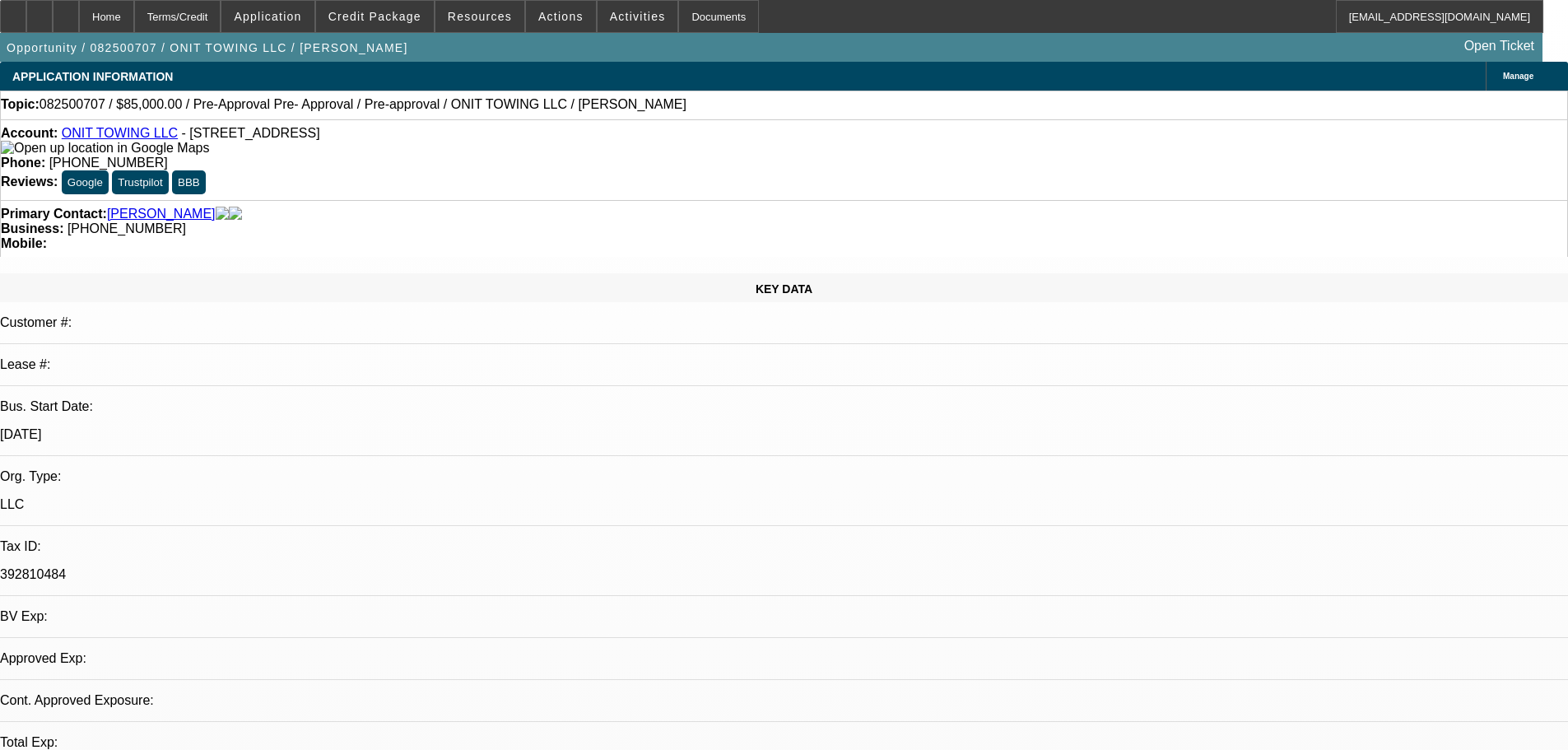
select select "4"
click at [132, 136] on link "ONIT TOWING LLC" at bounding box center [120, 132] width 116 height 14
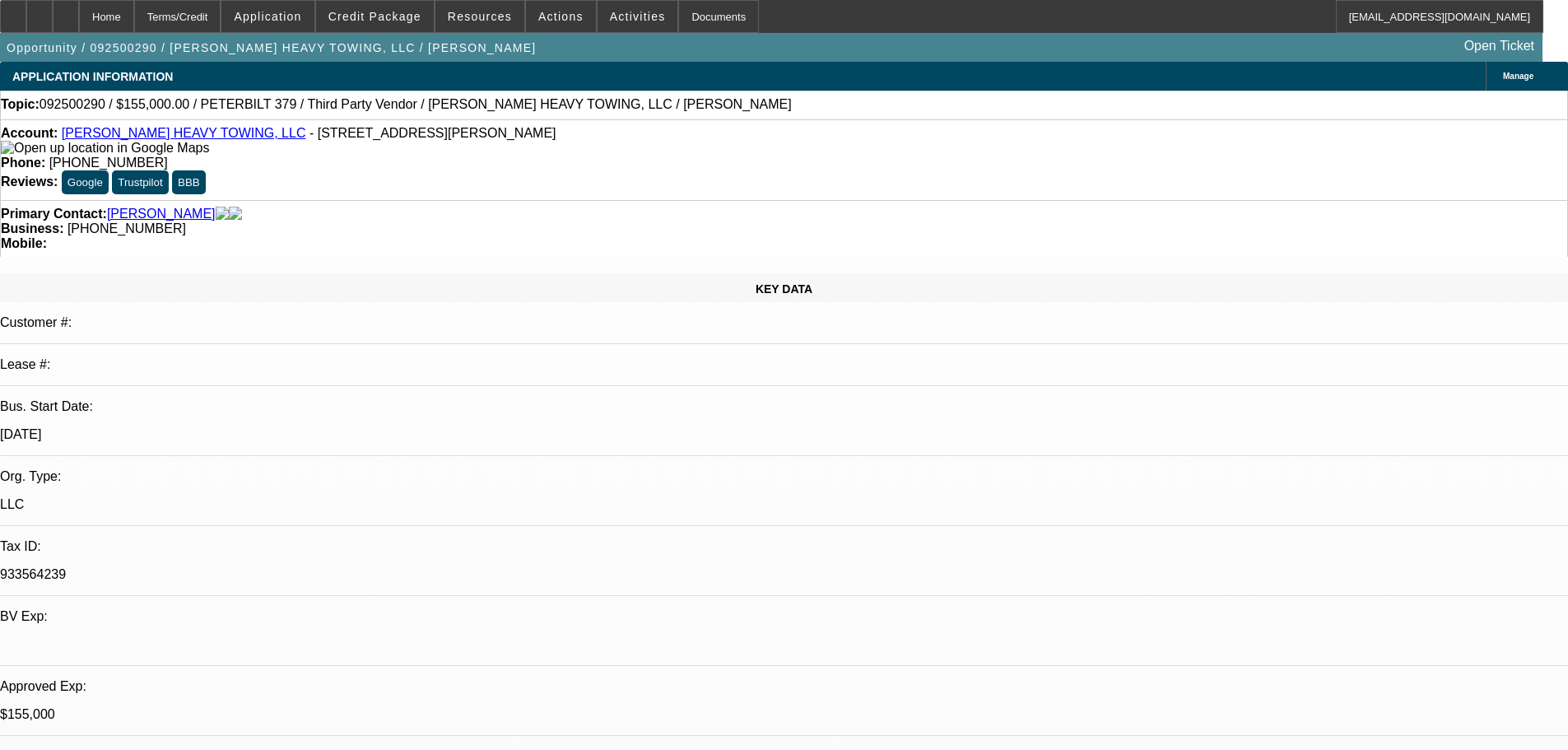
select select "0"
select select "2"
select select "0.1"
select select "4"
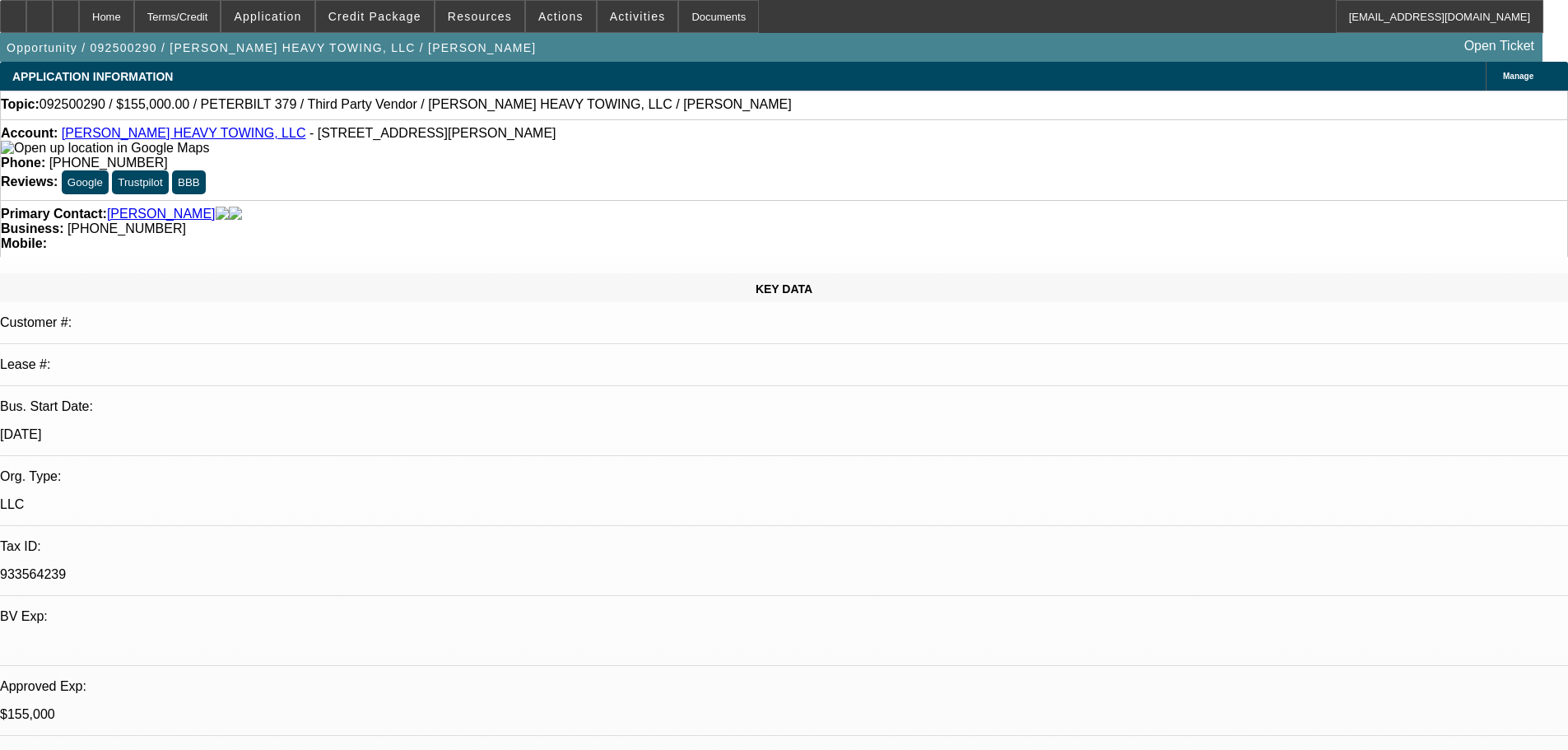
select select "0"
select select "6"
select select "0"
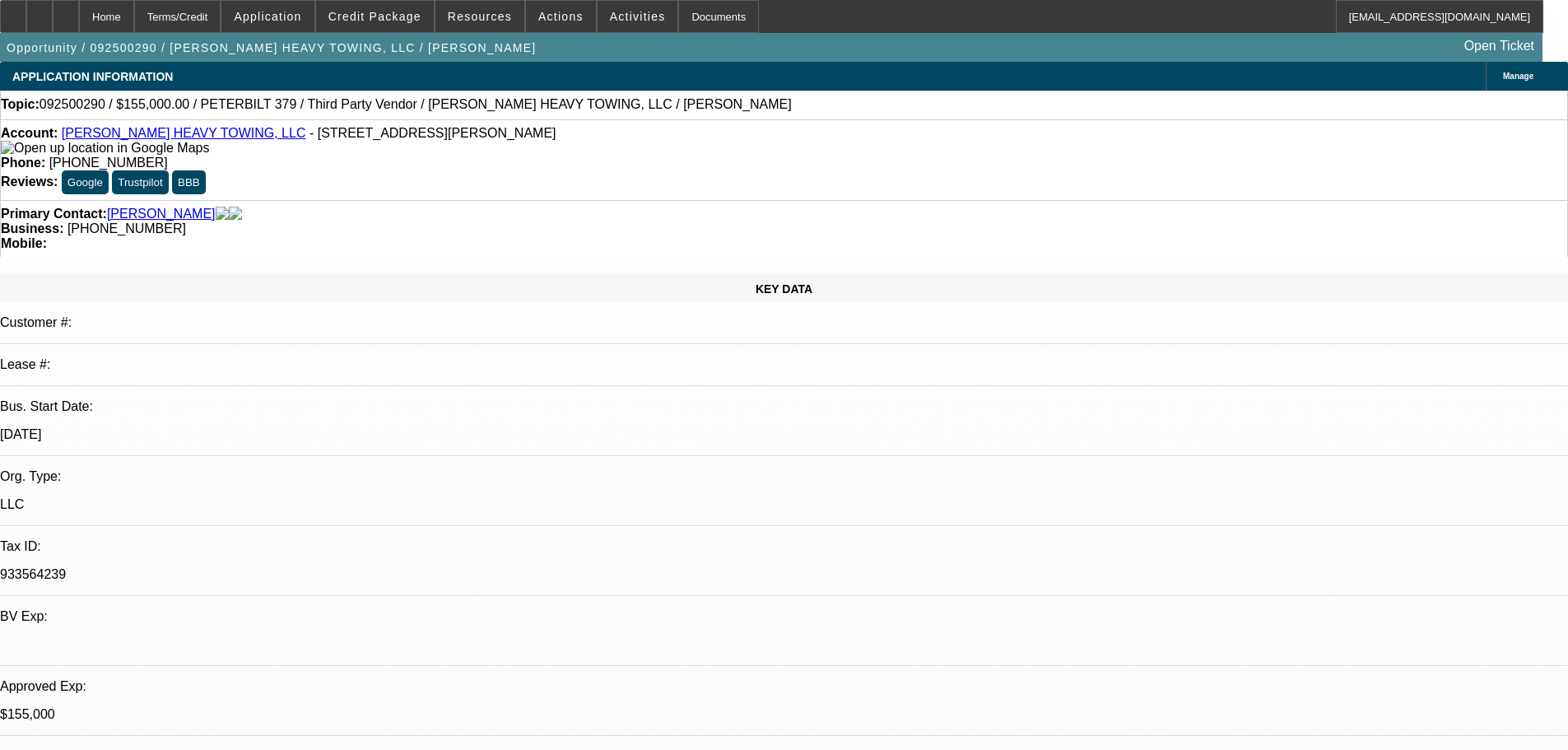
select select "2"
select select "0"
select select "6"
select select "0.1"
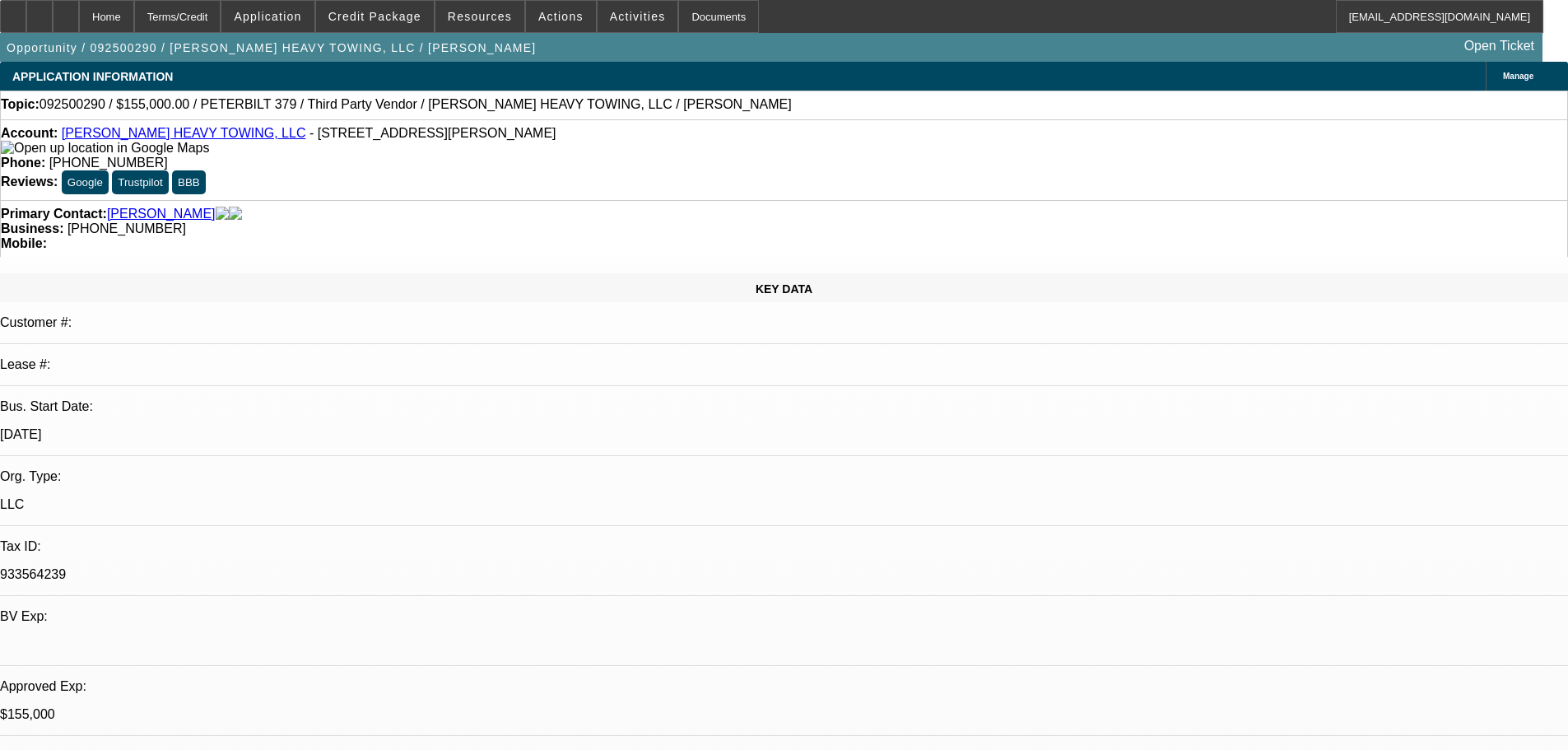
select select "2"
select select "0"
select select "6"
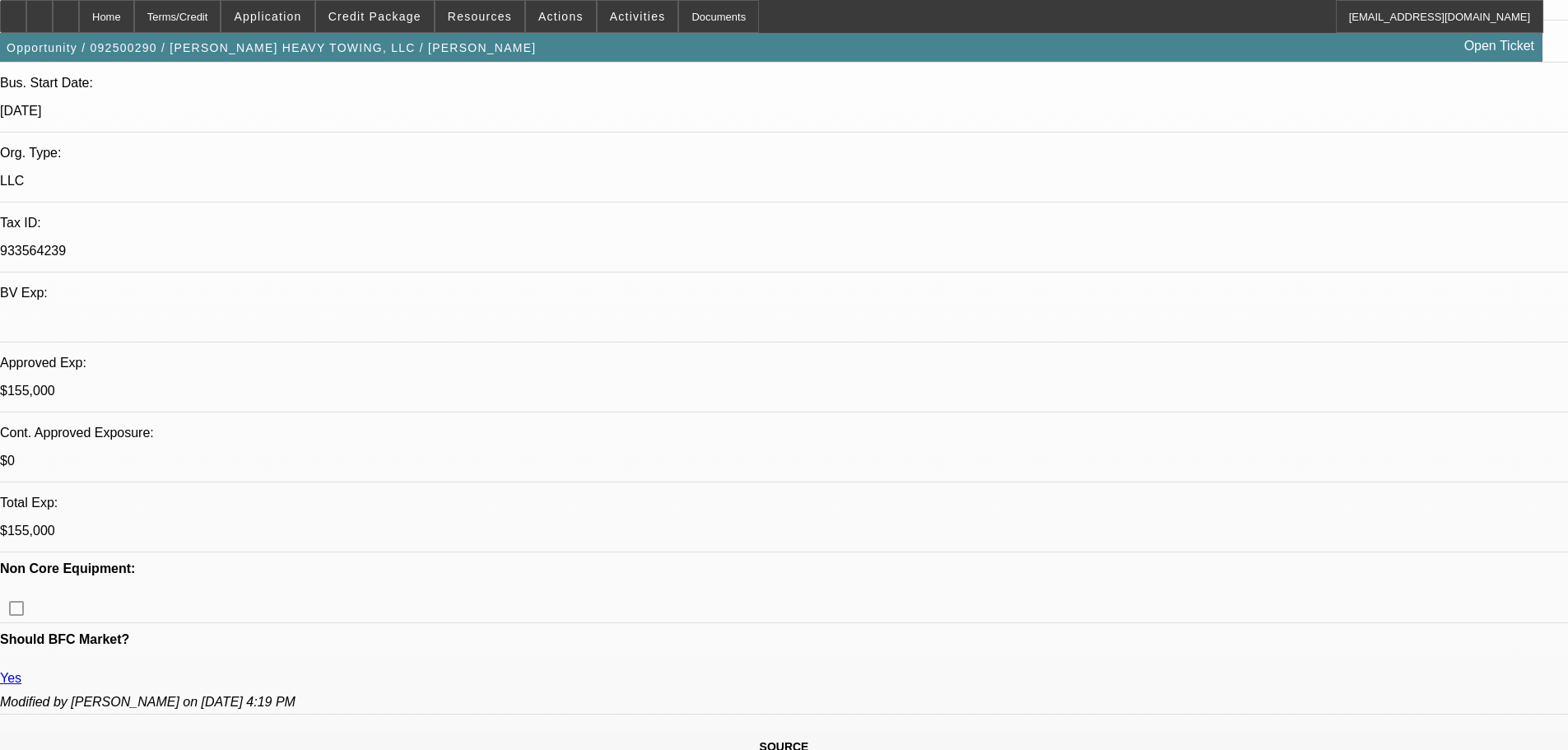
scroll to position [330, 0]
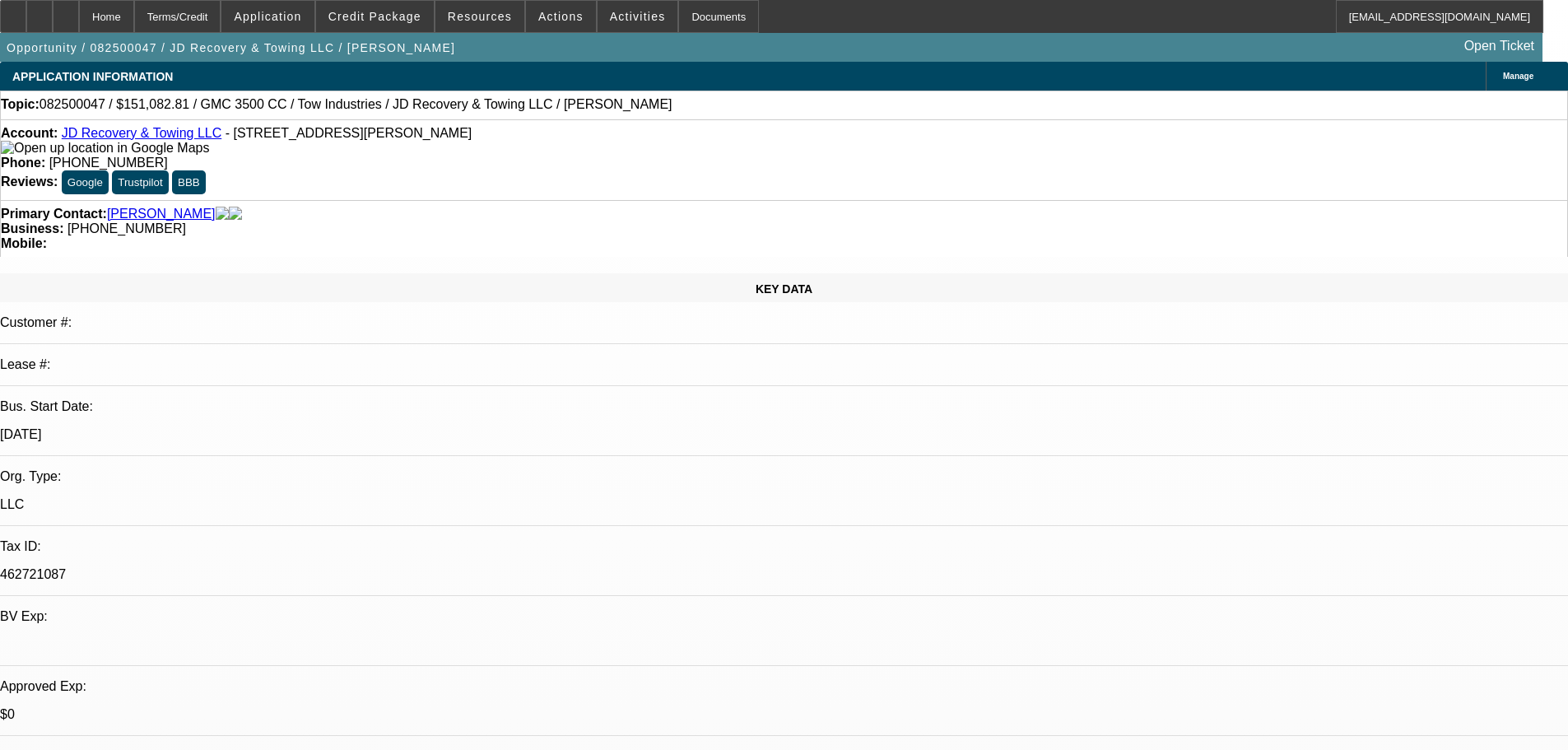
select select "0"
select select "0.1"
select select "4"
select select "0"
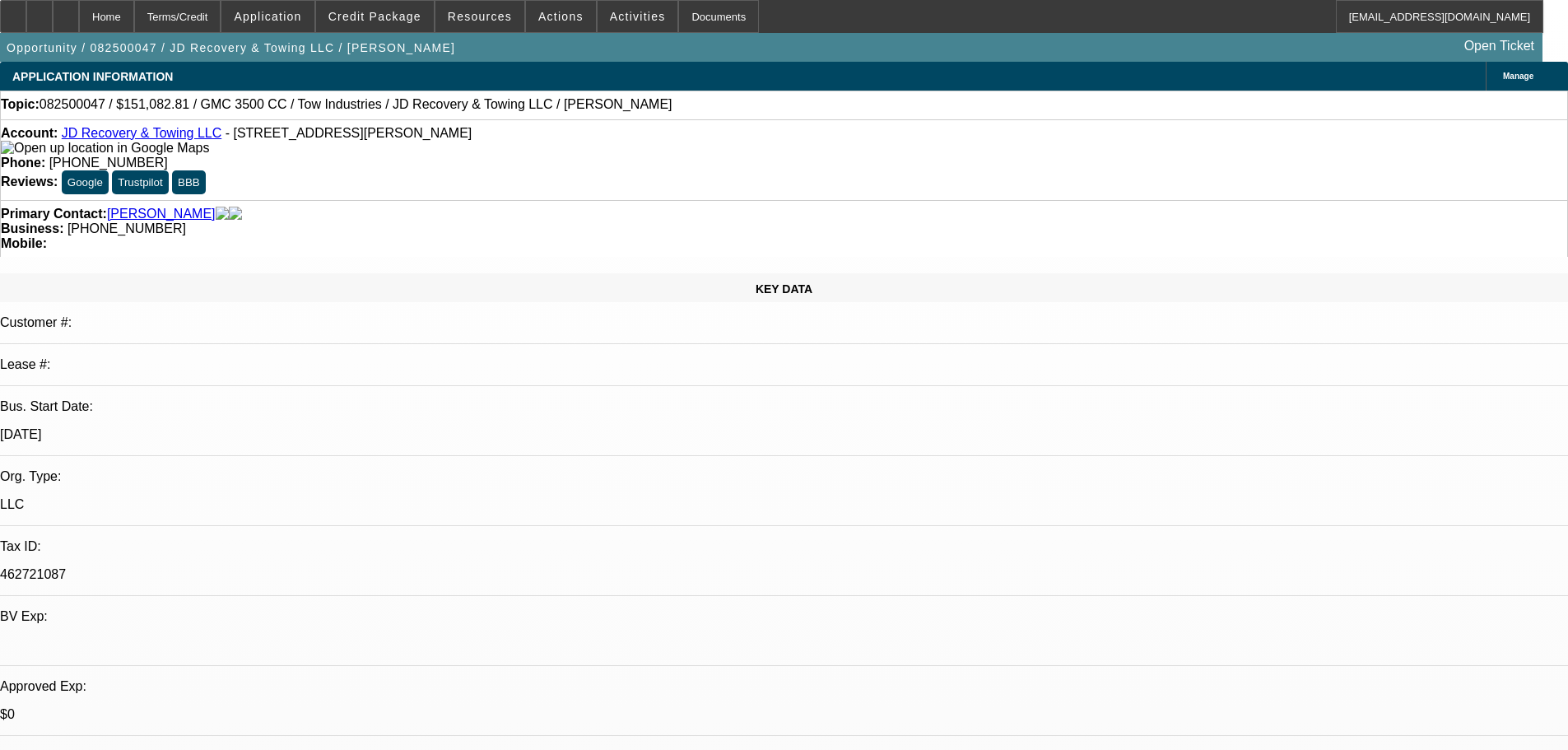
select select "0"
select select "0.1"
select select "4"
select select "0"
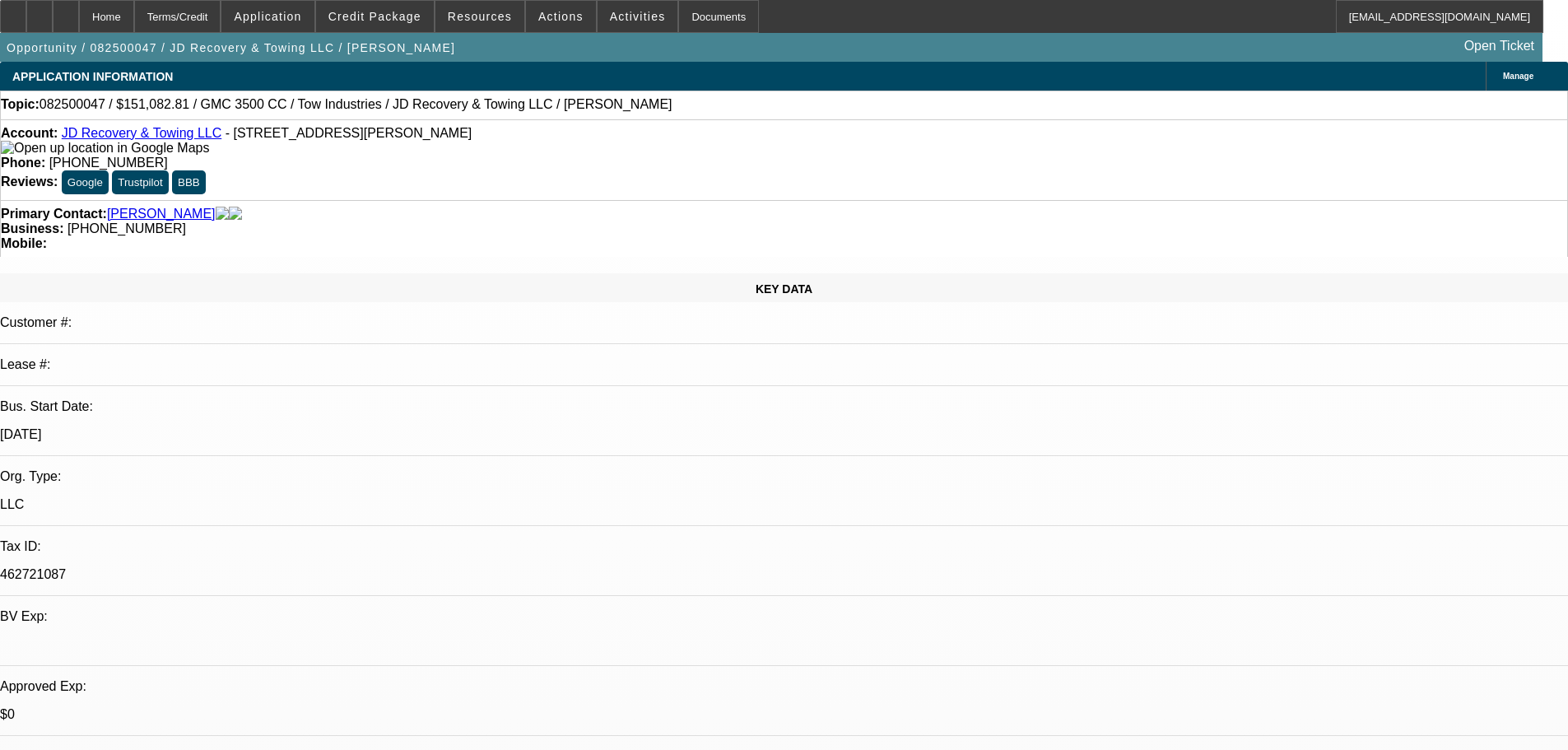
select select "0.1"
select select "4"
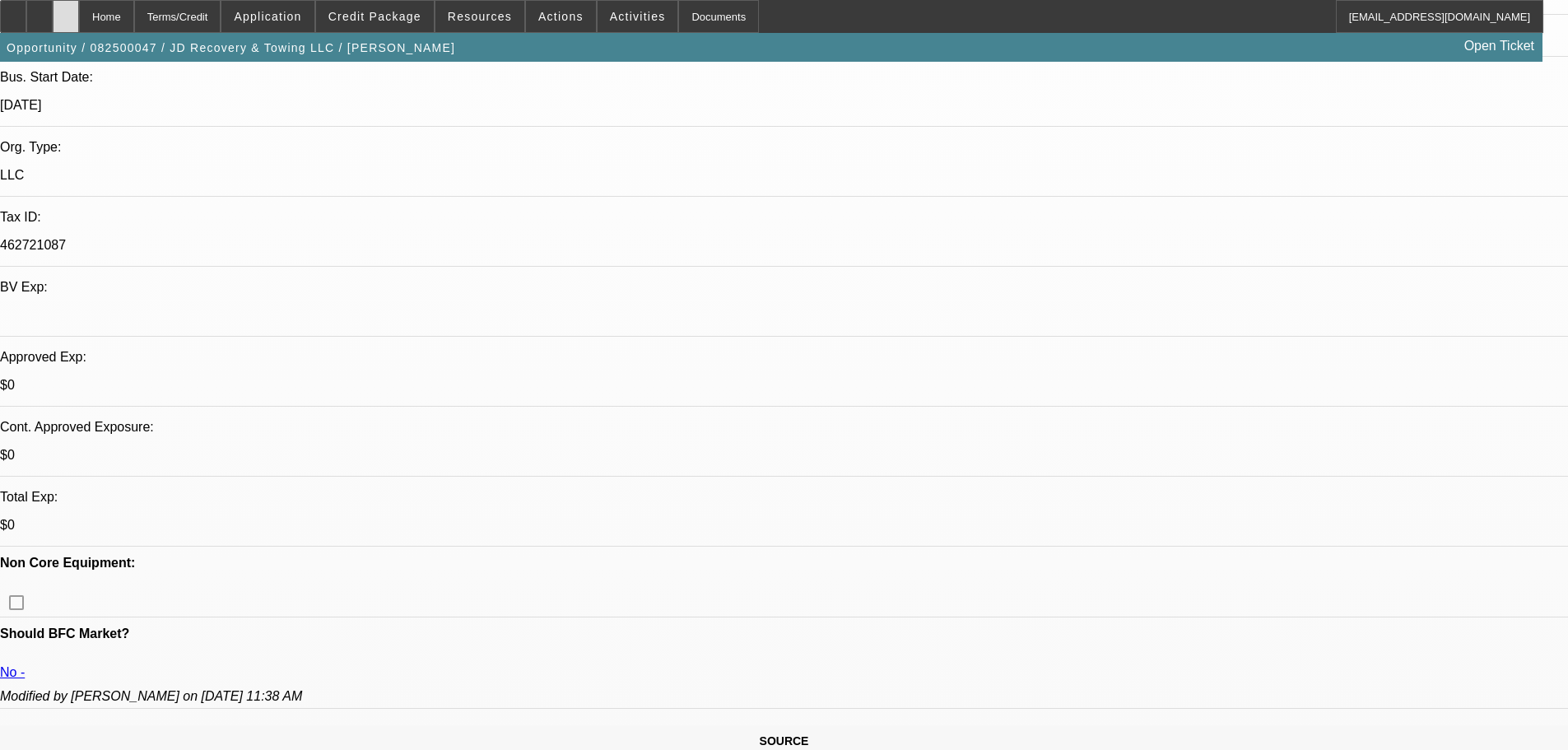
click at [79, 21] on div at bounding box center [66, 16] width 27 height 33
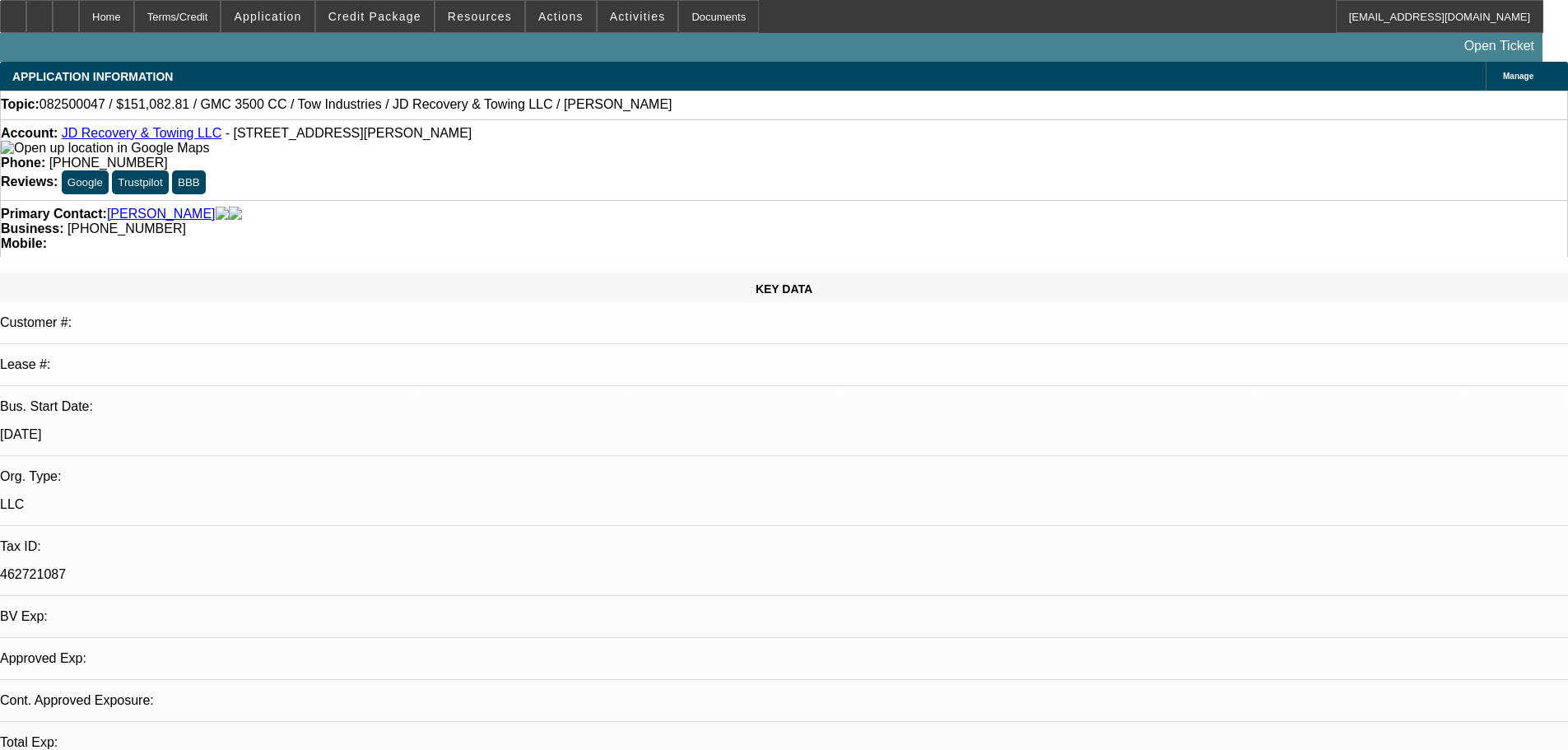
select select "0"
select select "0.1"
select select "4"
select select "0"
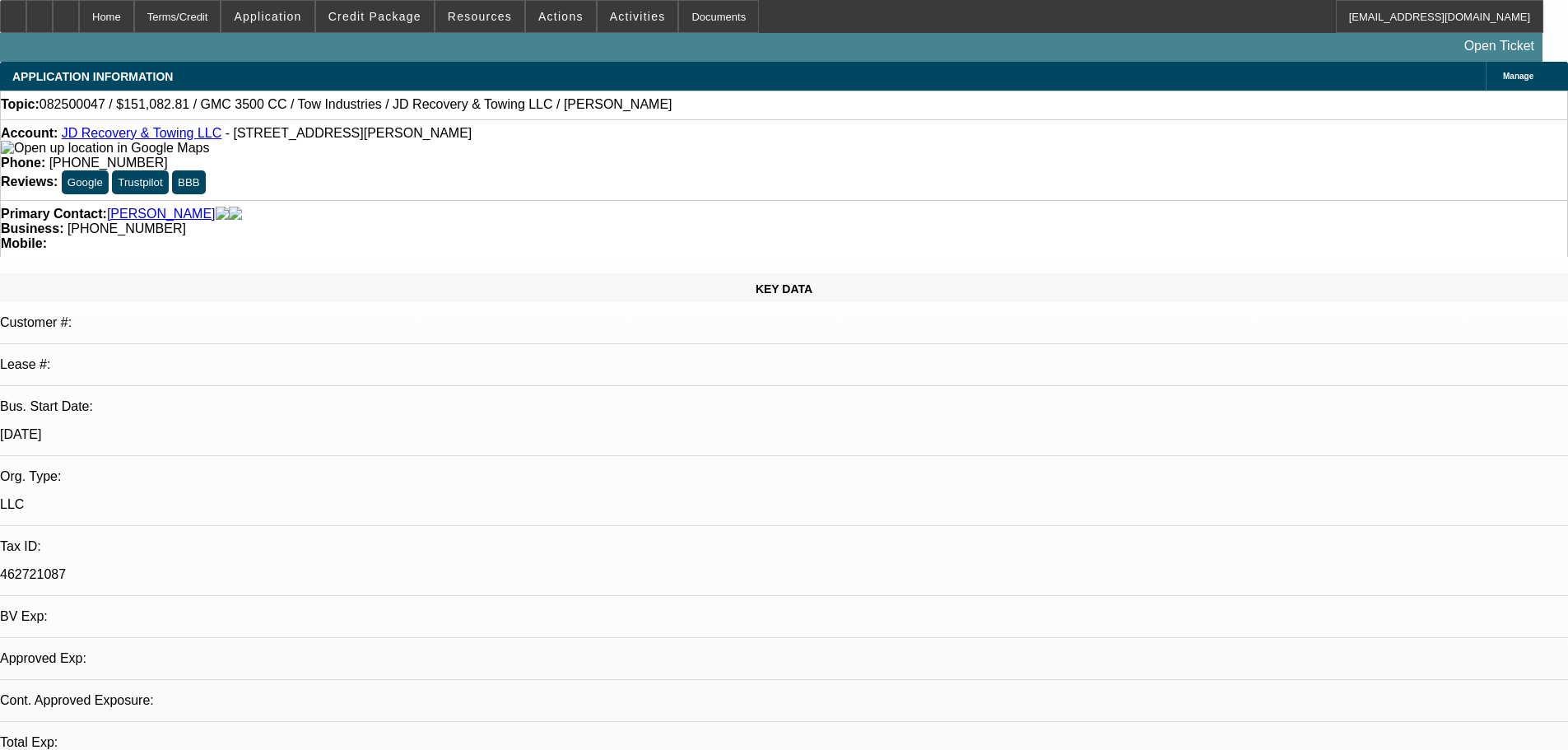
select select "0"
select select "0.1"
select select "4"
select select "0"
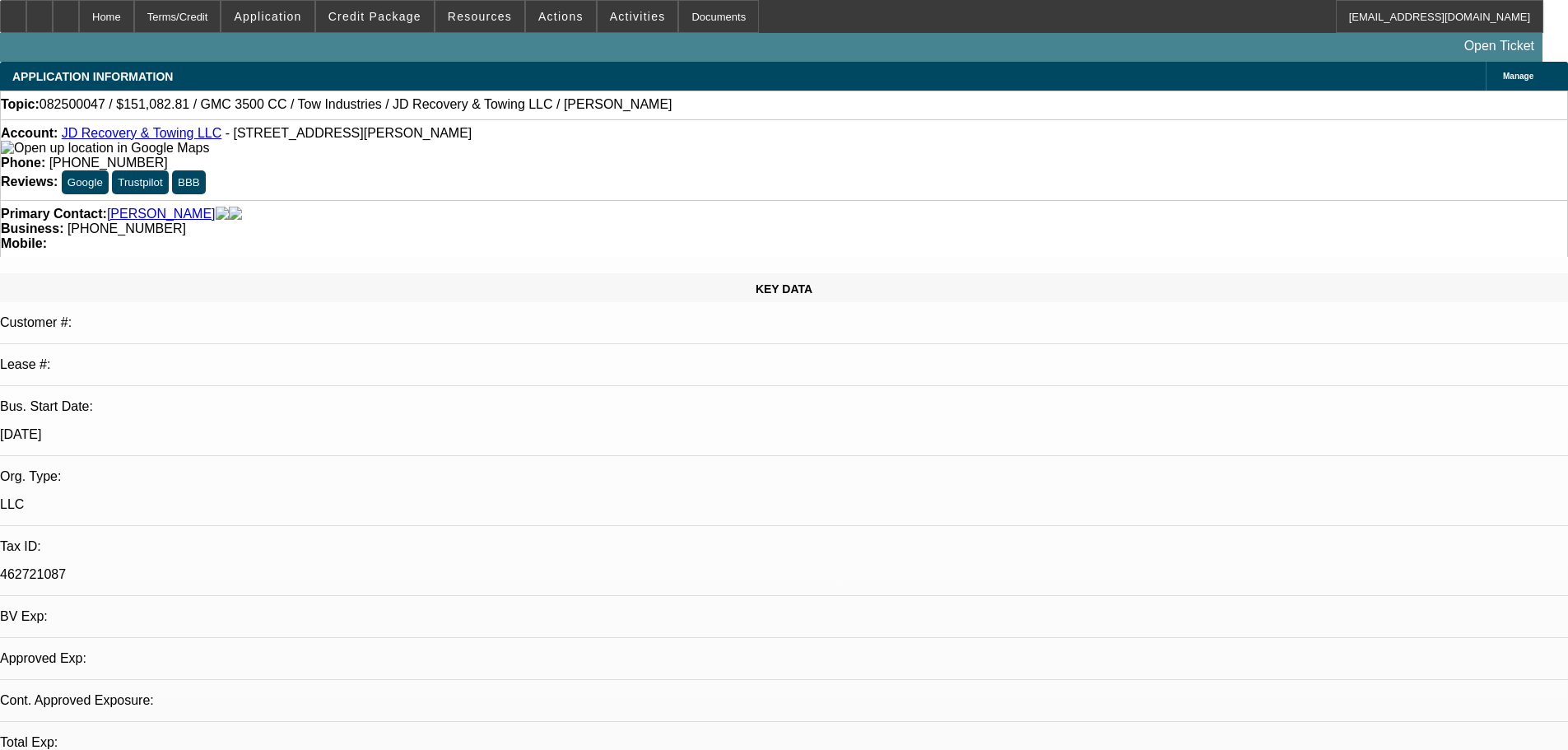
select select "0.1"
select select "4"
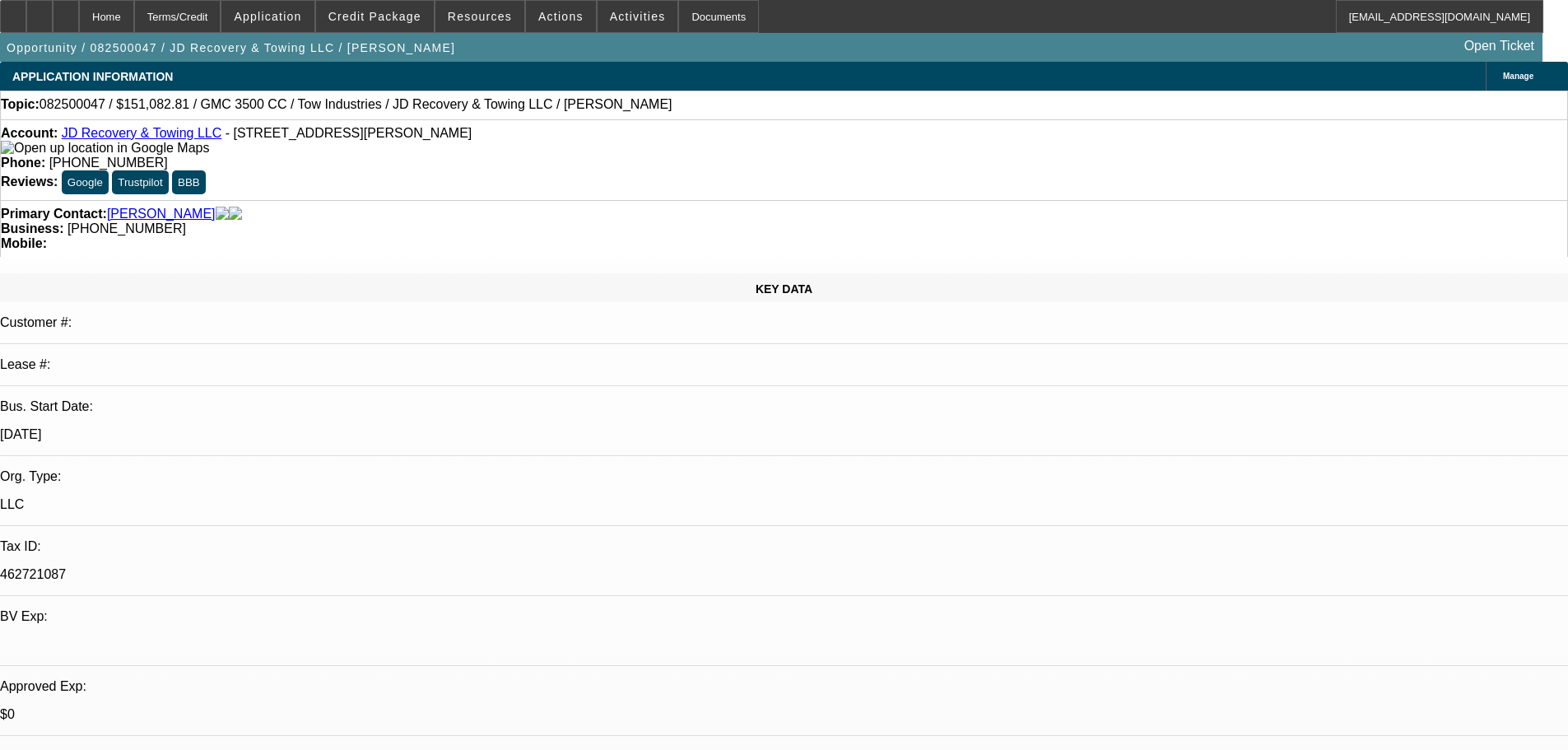
click at [165, 135] on link "JD Recovery & Towing LLC" at bounding box center [142, 132] width 160 height 14
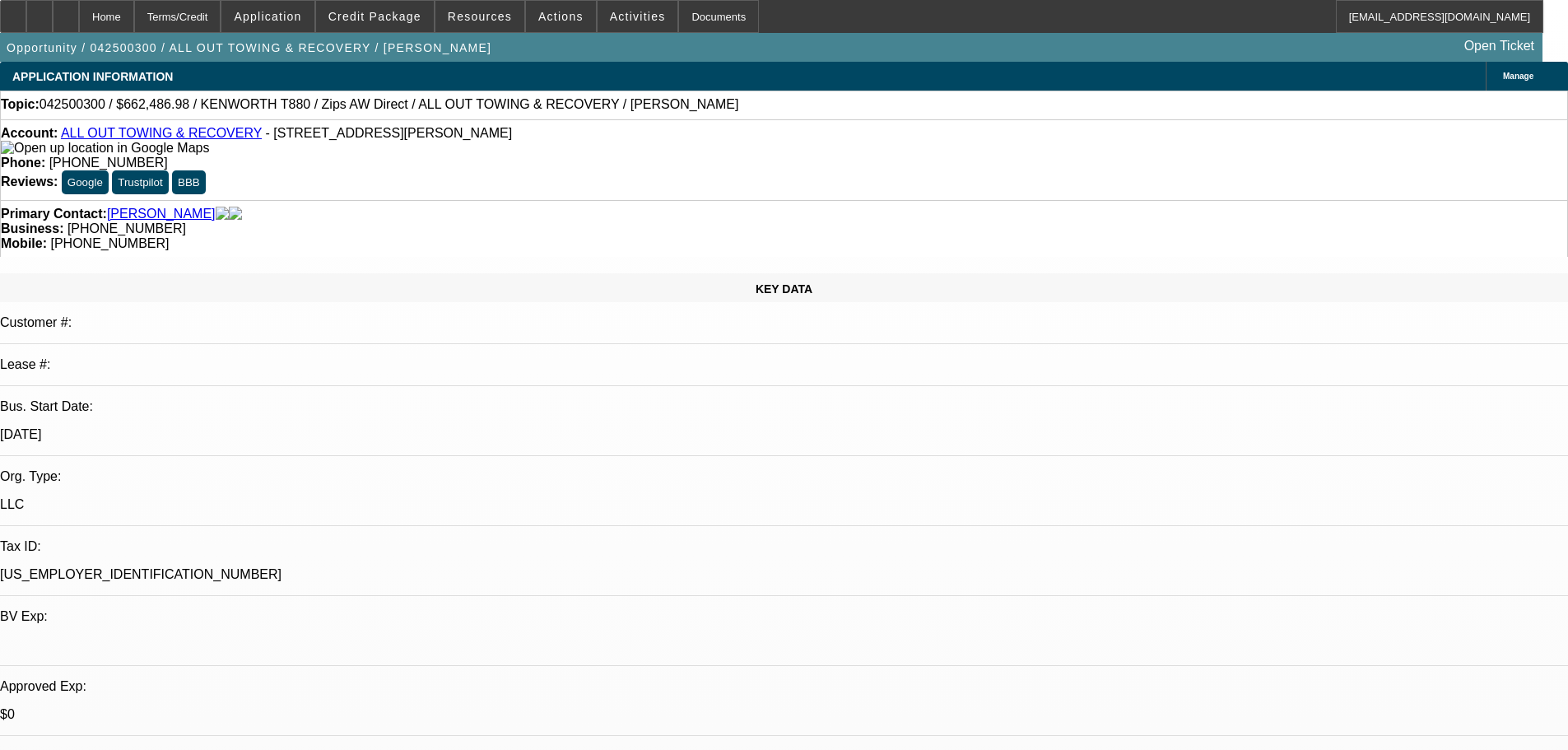
select select "0"
select select "2"
select select "0"
select select "6"
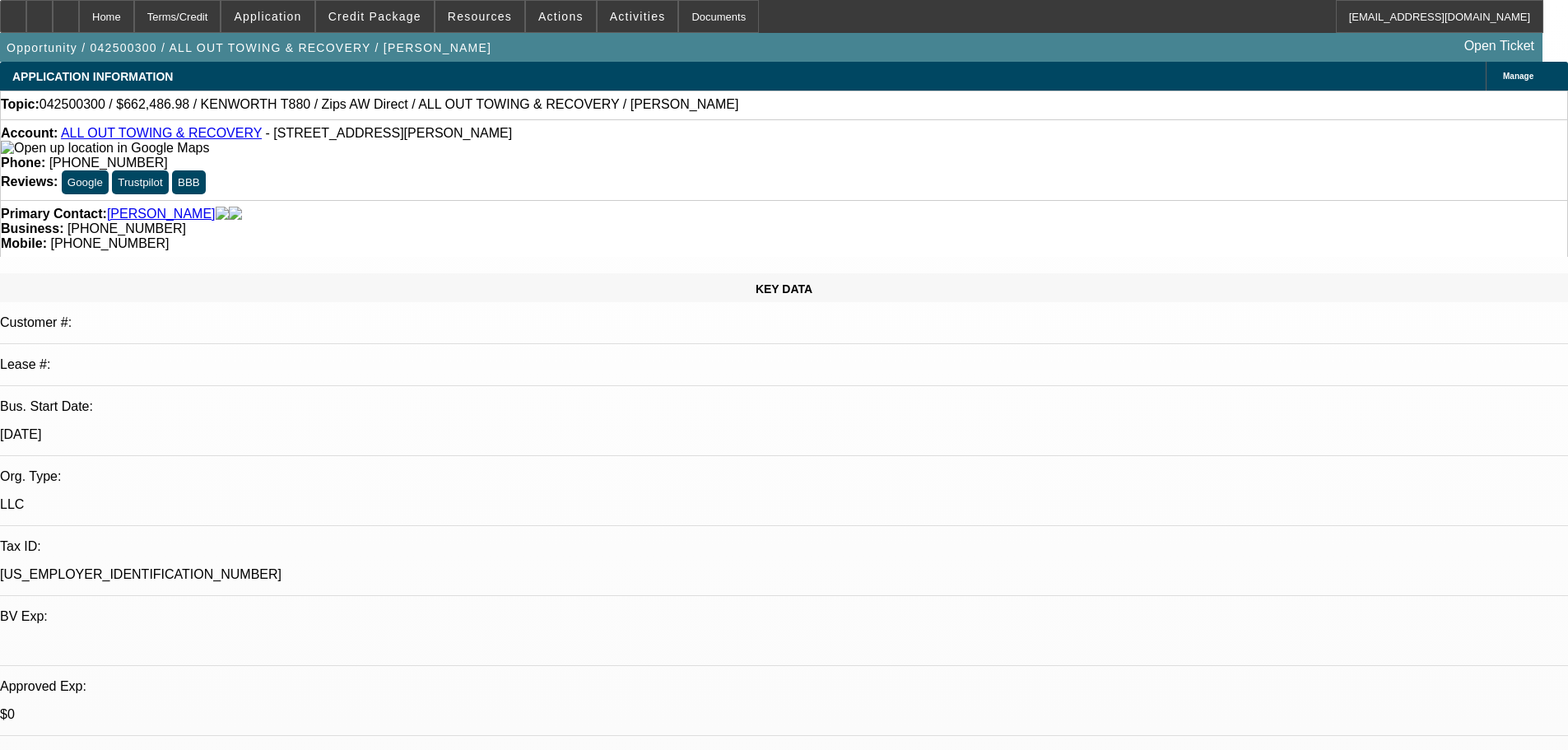
select select "0"
select select "6"
select select "0"
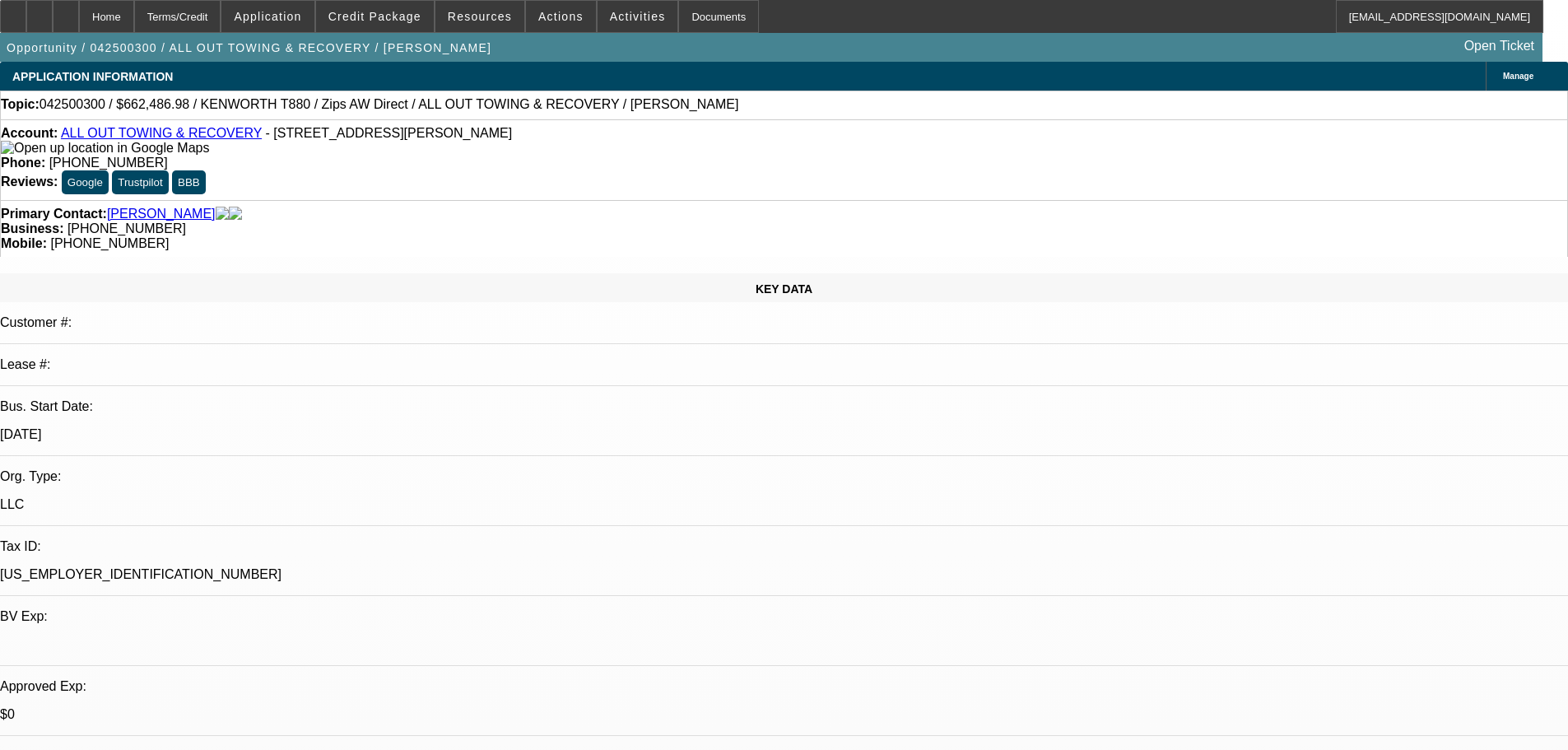
select select "0"
select select "3"
select select "0"
select select "6"
select select "0"
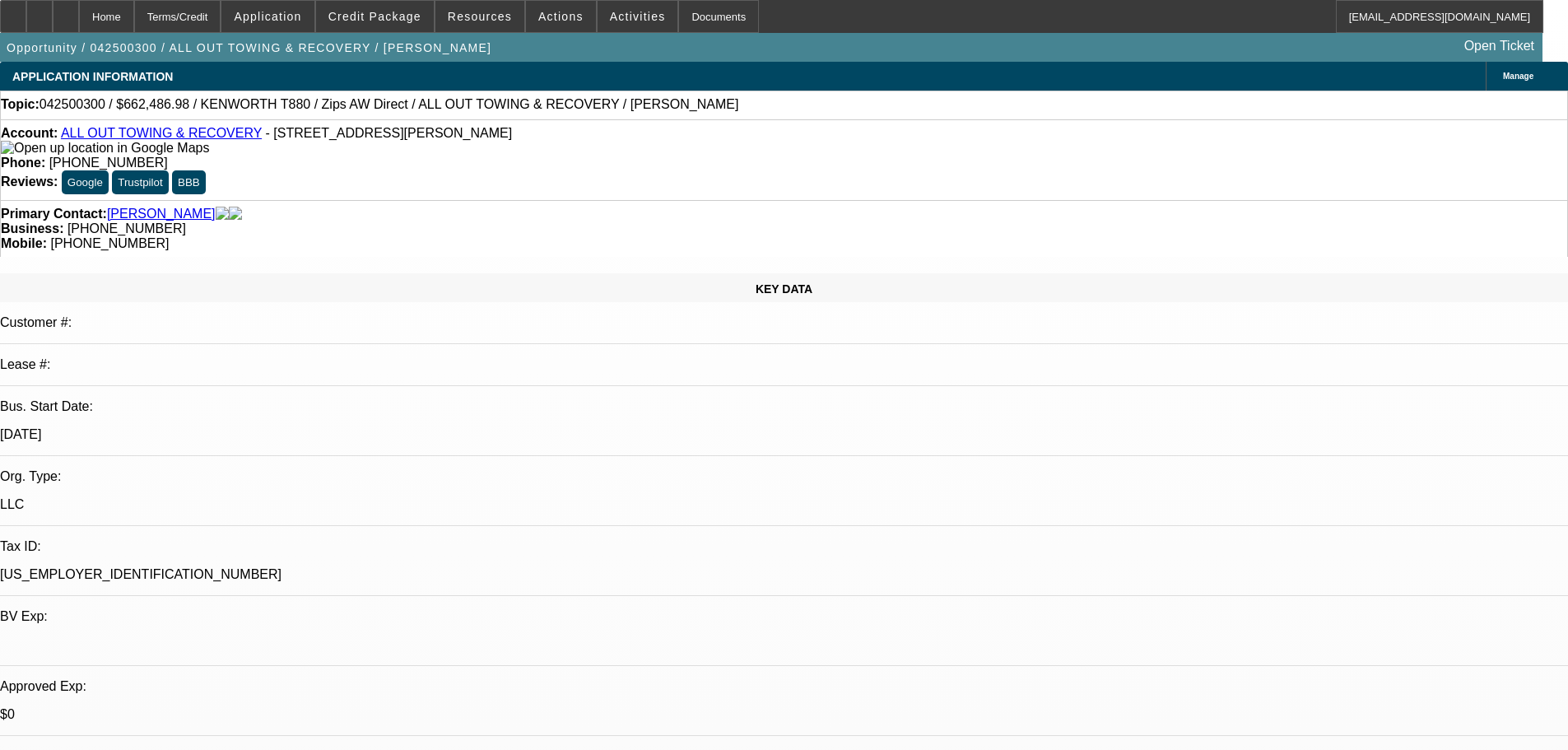
select select "0"
select select "2"
select select "0"
select select "6"
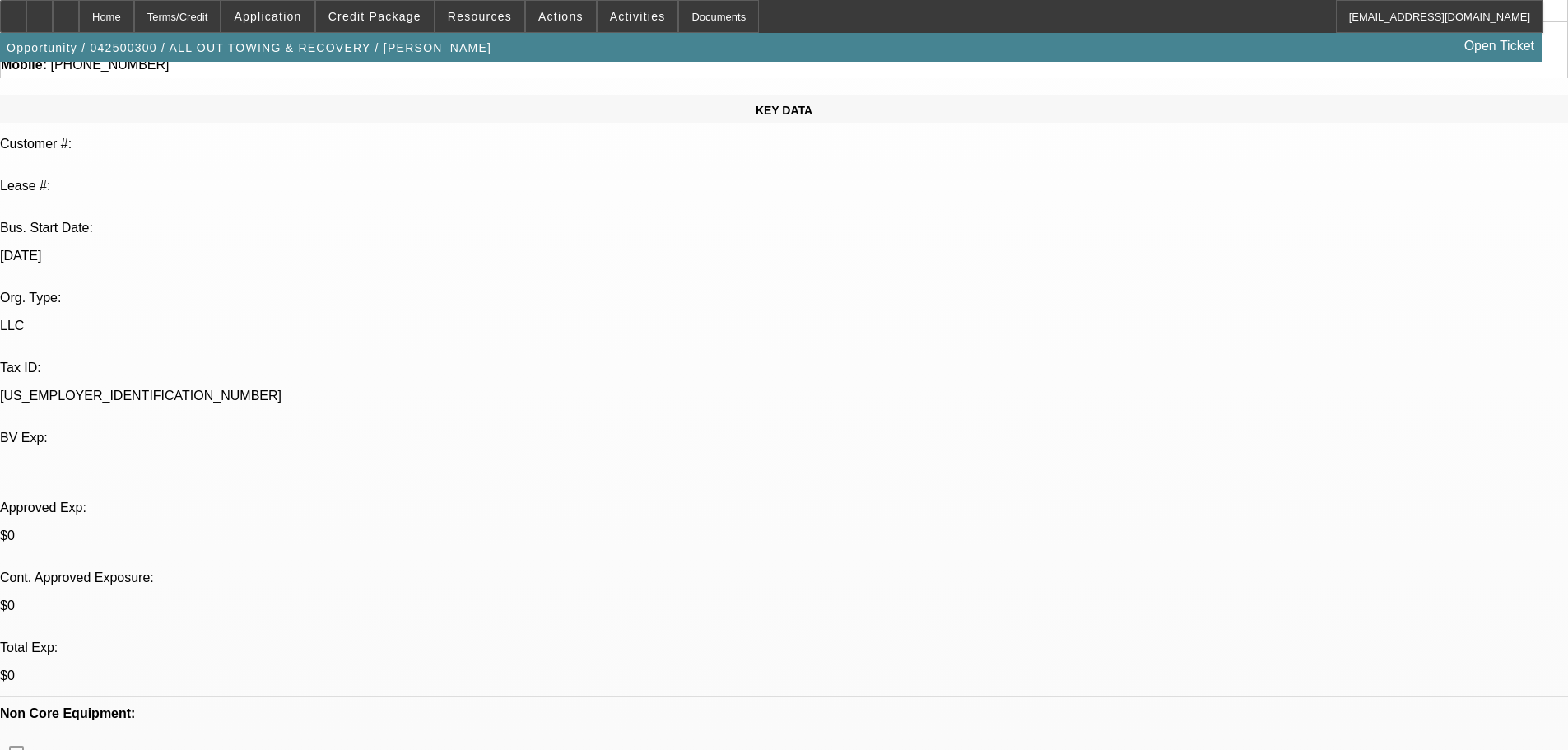
scroll to position [330, 0]
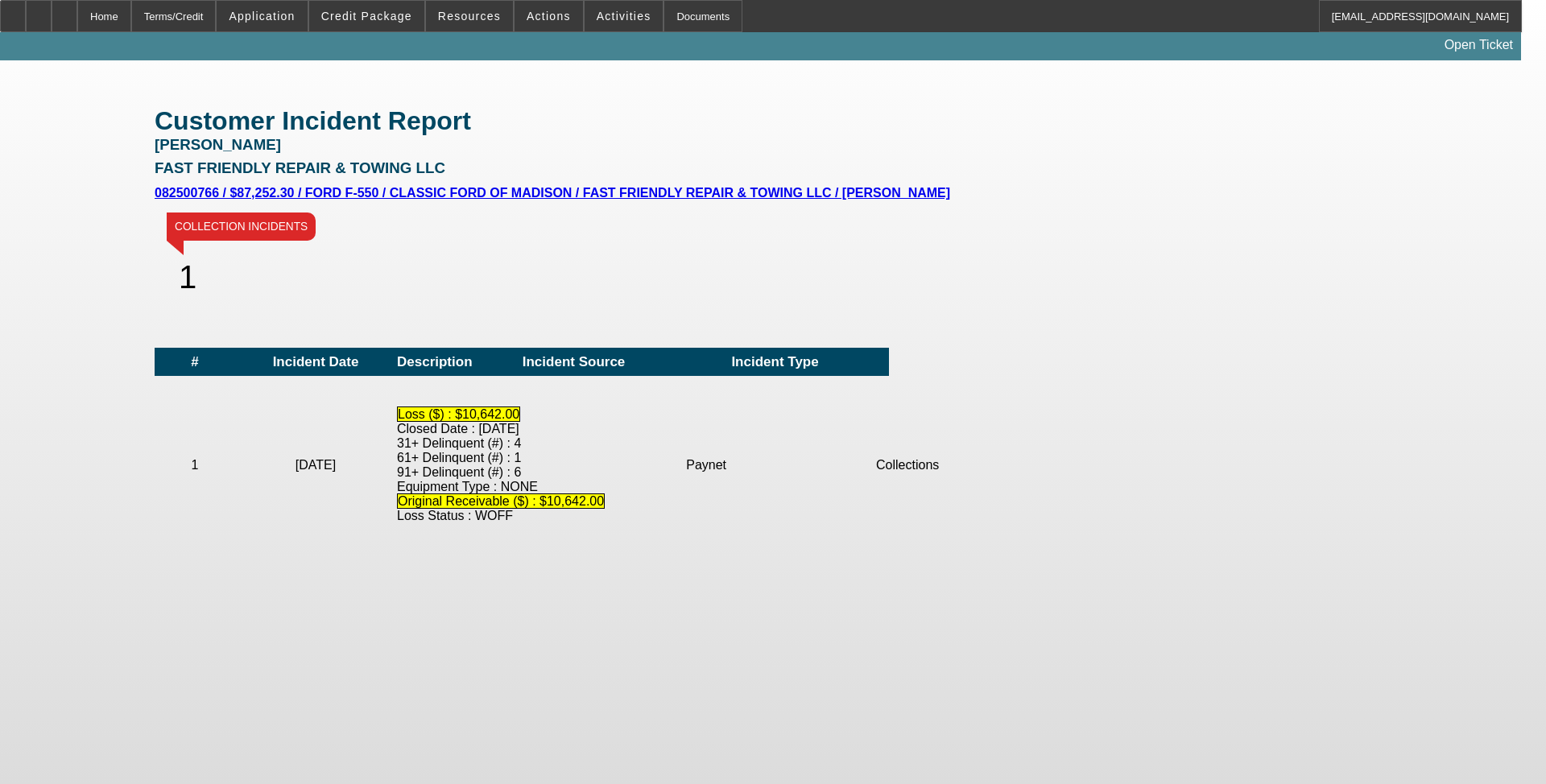
scroll to position [483, 0]
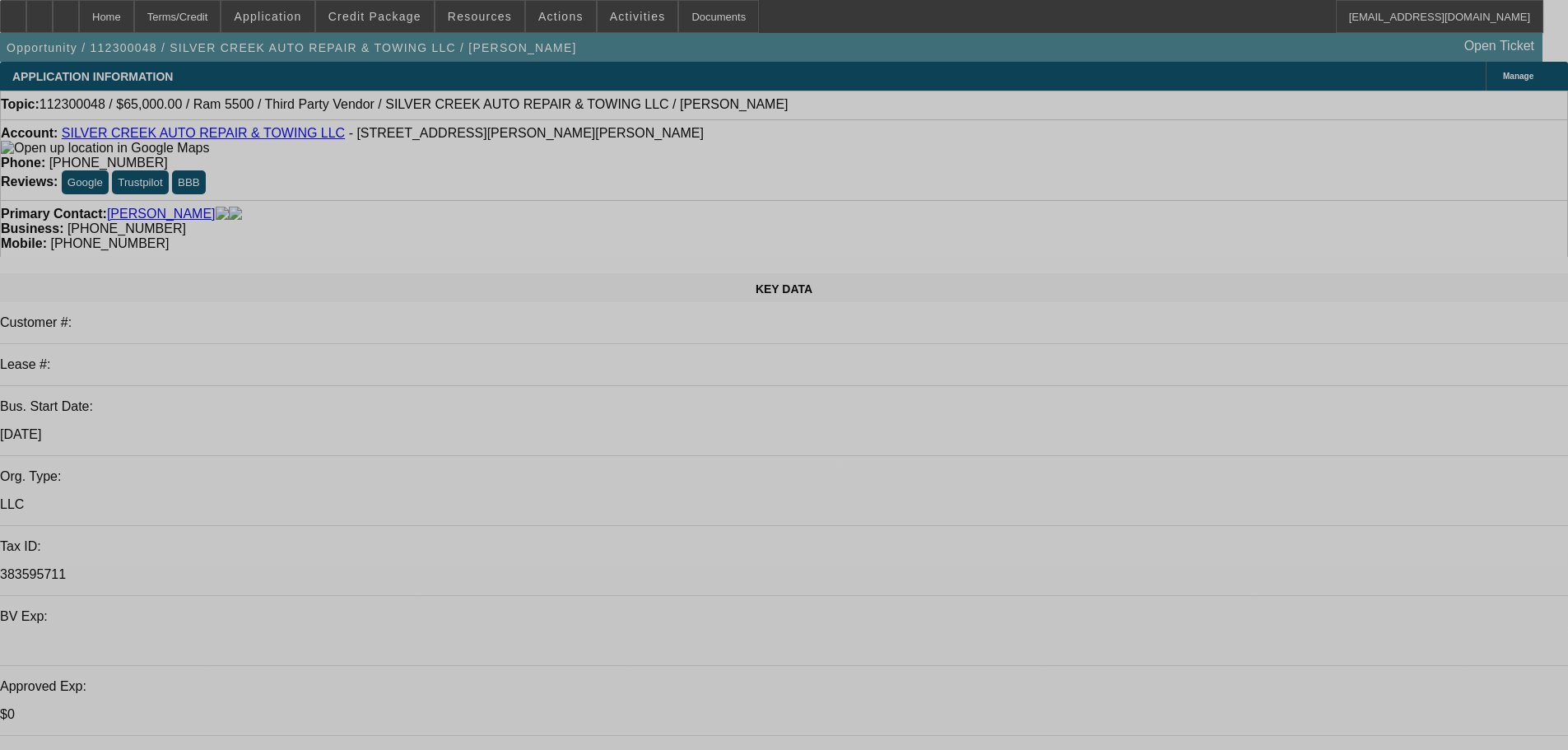
select select "0"
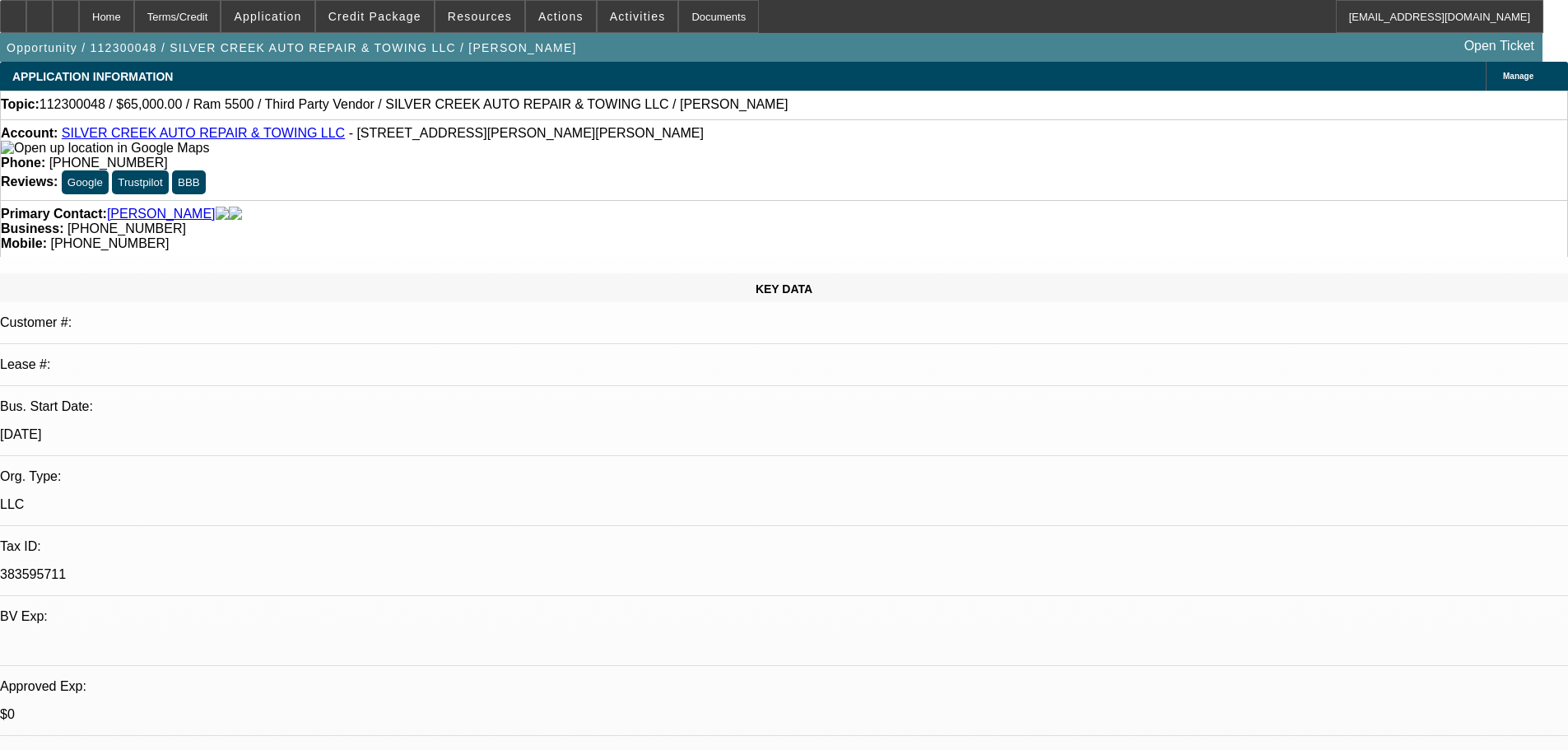
select select "0"
select select "6"
select select "0"
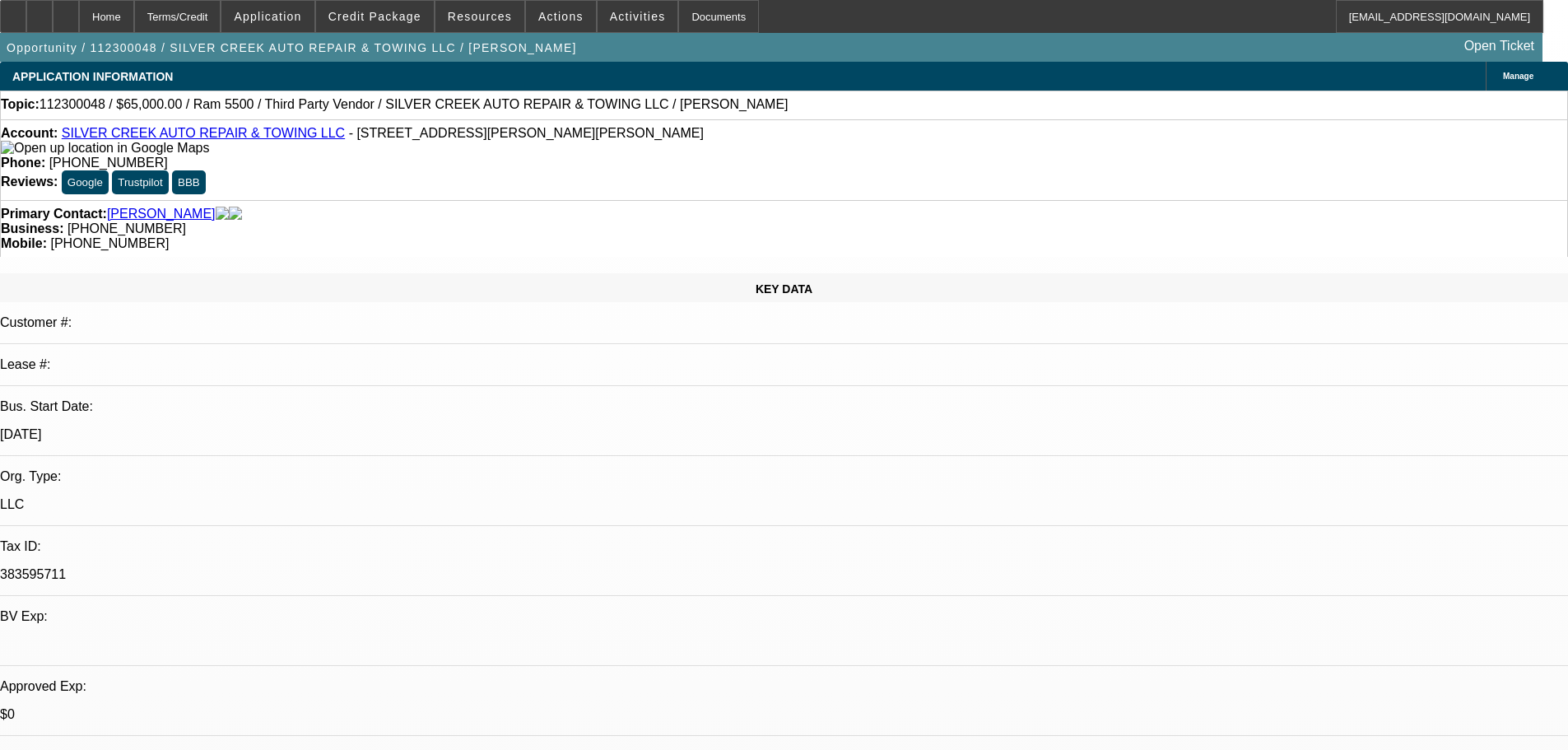
select select "0"
select select "6"
select select "0"
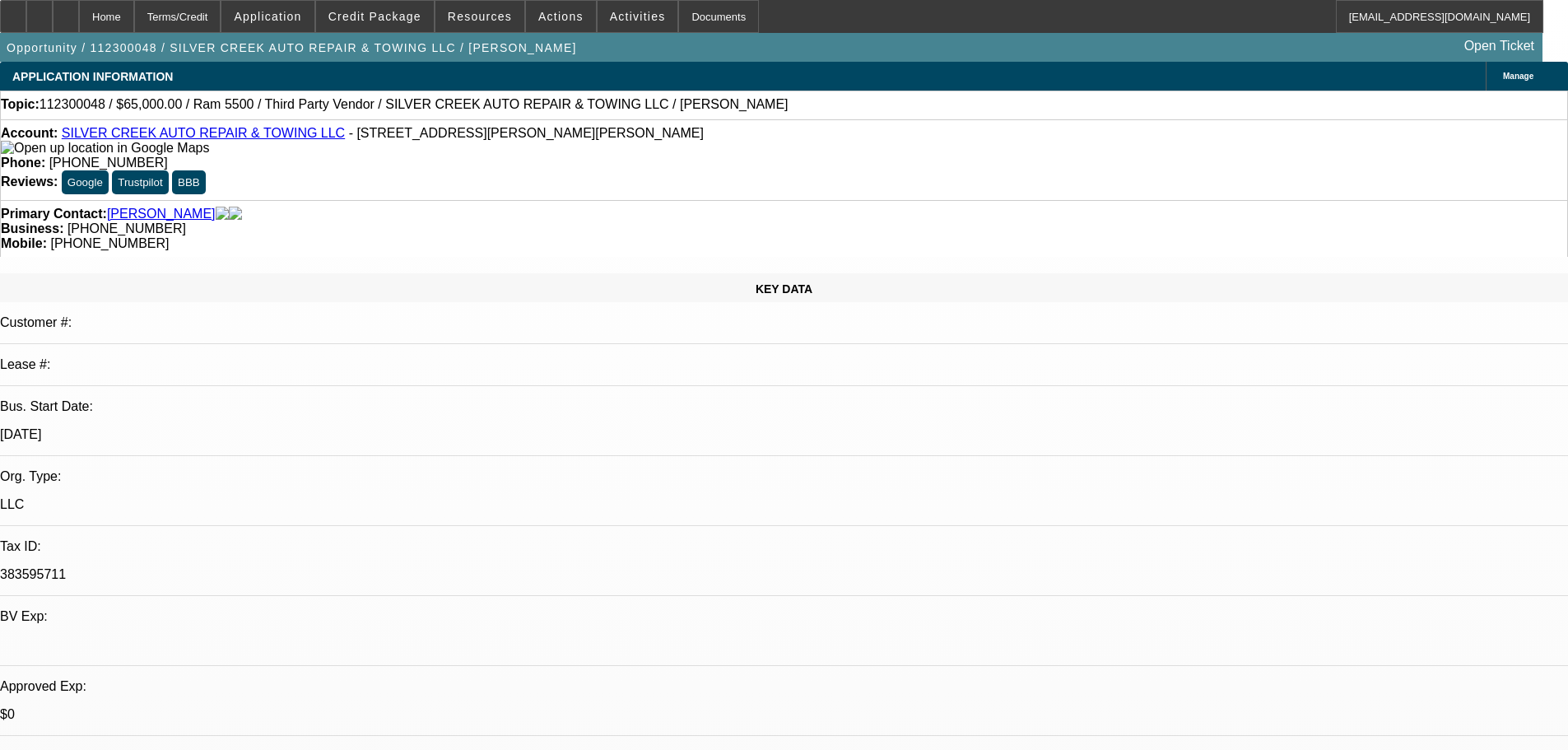
select select "6"
select select "0"
select select "6"
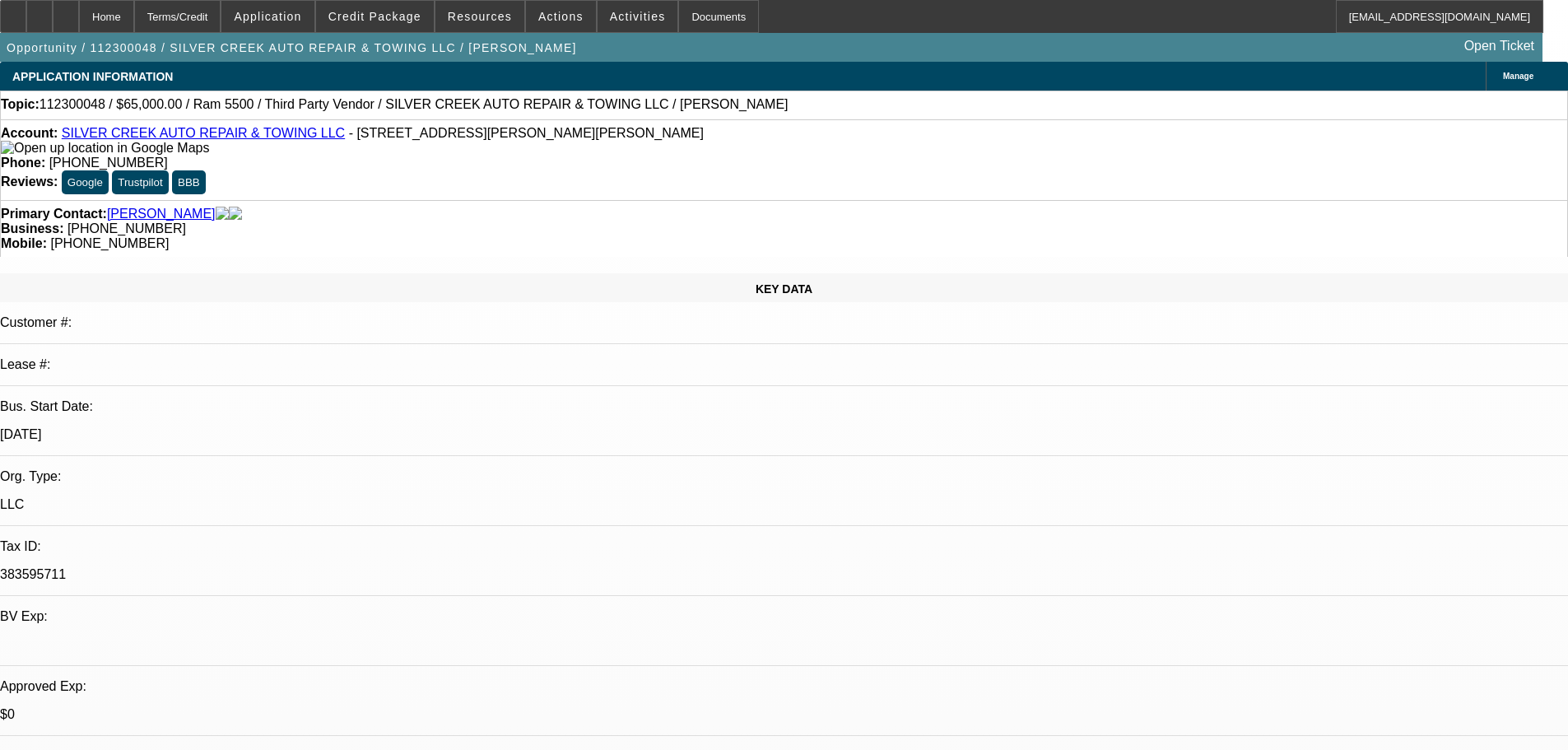
drag, startPoint x: 1222, startPoint y: 233, endPoint x: 1159, endPoint y: 237, distance: 63.1
copy b "989) 873-7574"
drag, startPoint x: 649, startPoint y: 135, endPoint x: 576, endPoint y: 142, distance: 73.3
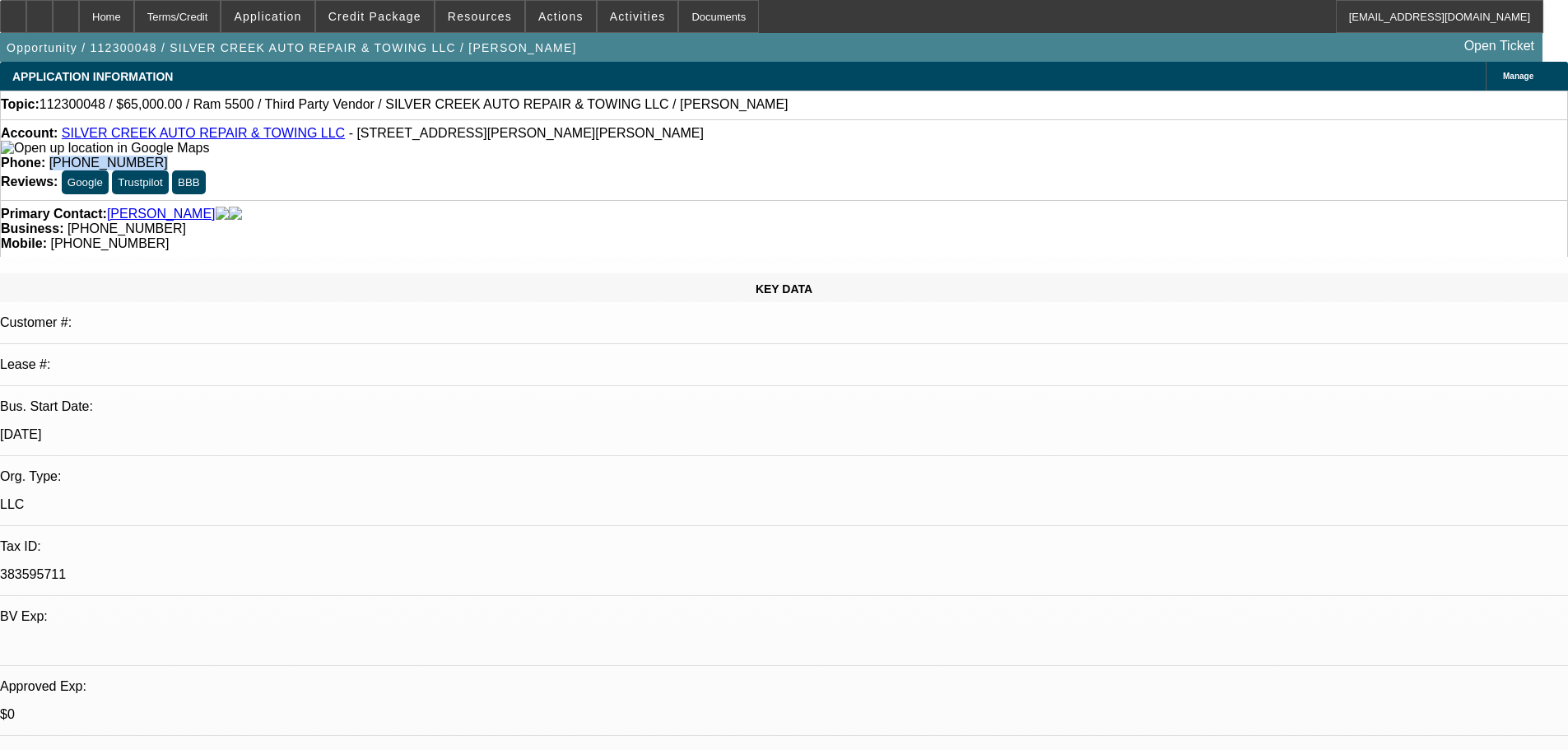
click at [576, 155] on div "Phone: (989) 873-8713" at bounding box center [784, 163] width 1567 height 15
copy span "(989) 873-8713"
drag, startPoint x: 1266, startPoint y: 154, endPoint x: 1259, endPoint y: 162, distance: 10.6
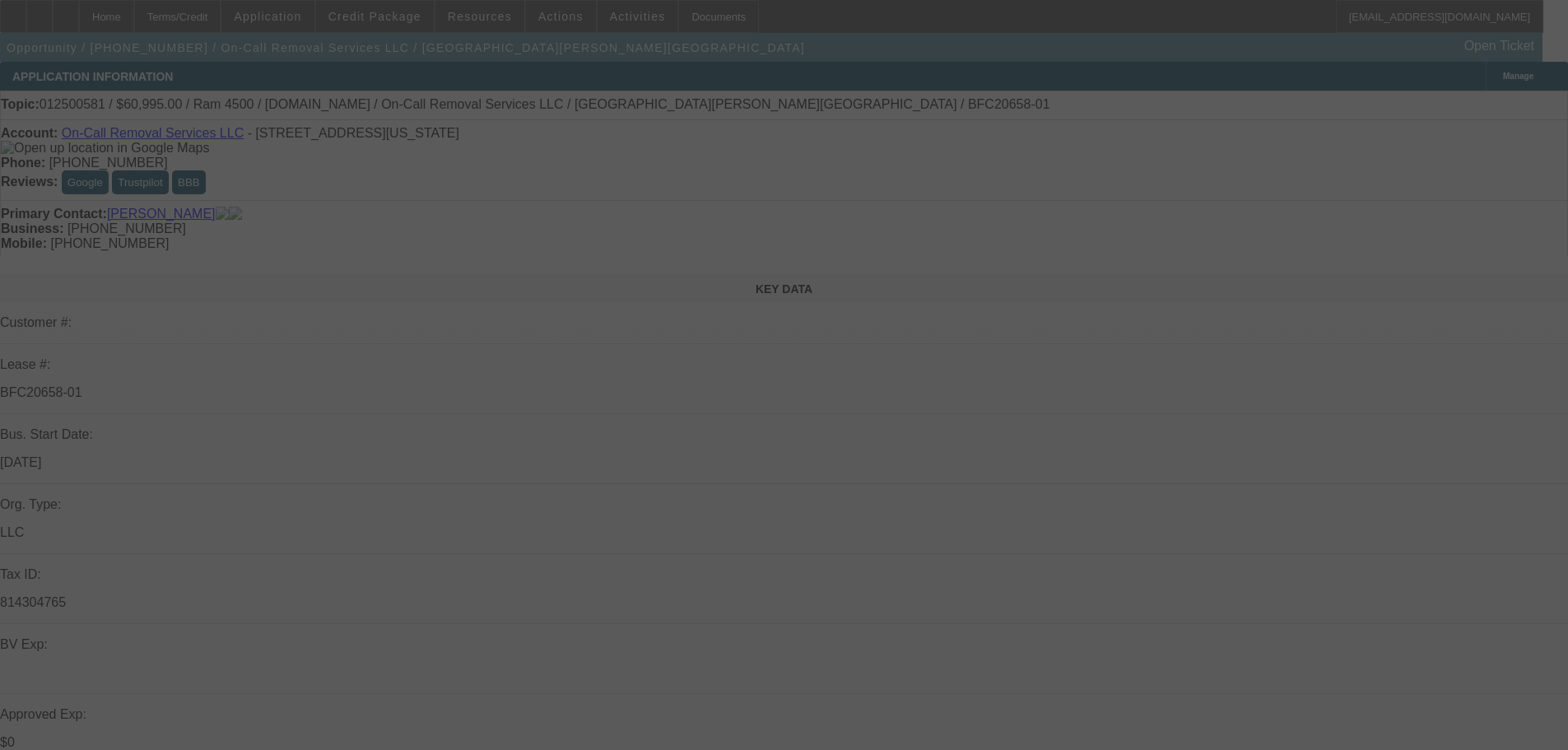
select select "0"
select select "2"
select select "0"
select select "6"
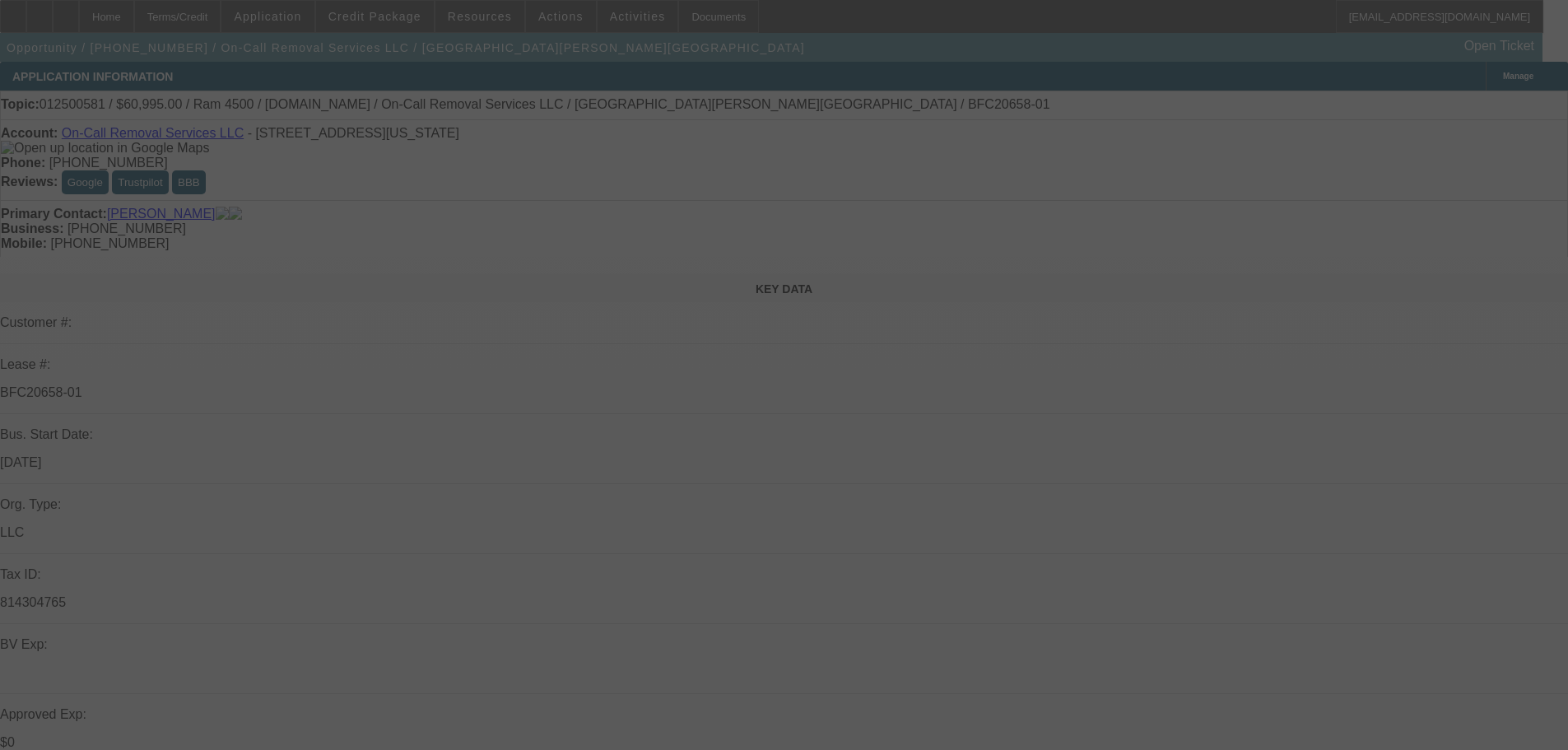
select select "0"
select select "2"
select select "0"
select select "6"
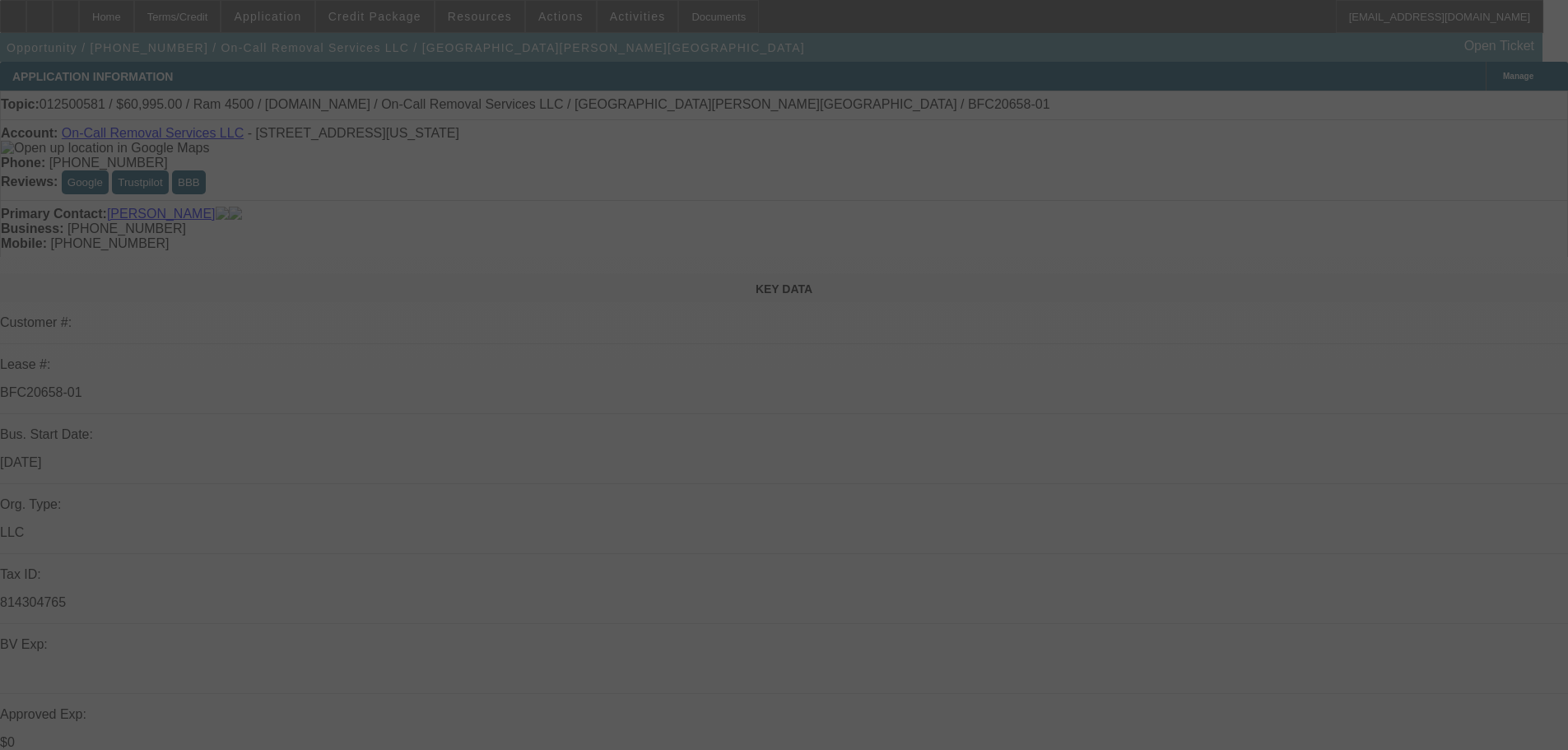
select select "0"
select select "2"
select select "0"
select select "6"
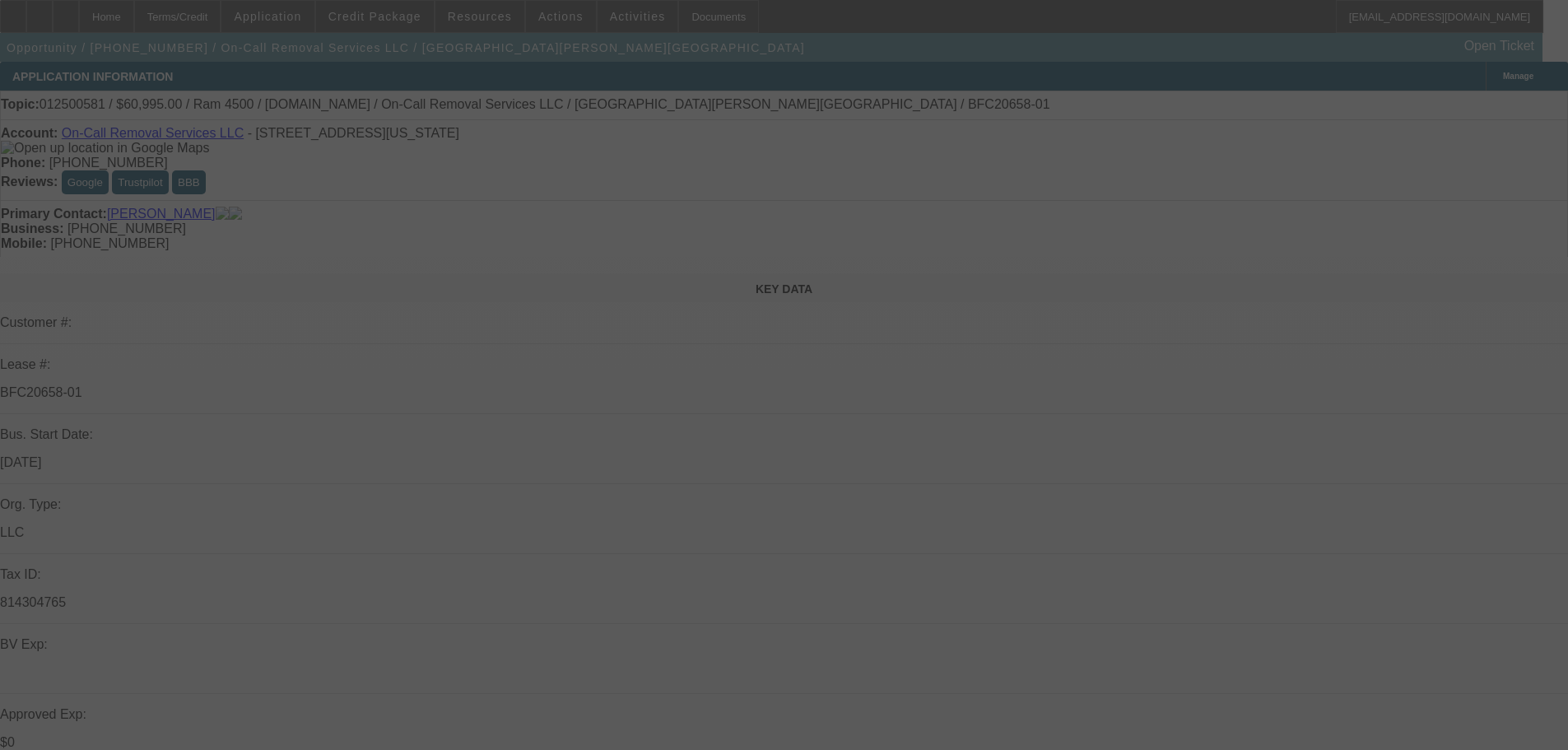
select select "0"
select select "2"
select select "0"
select select "6"
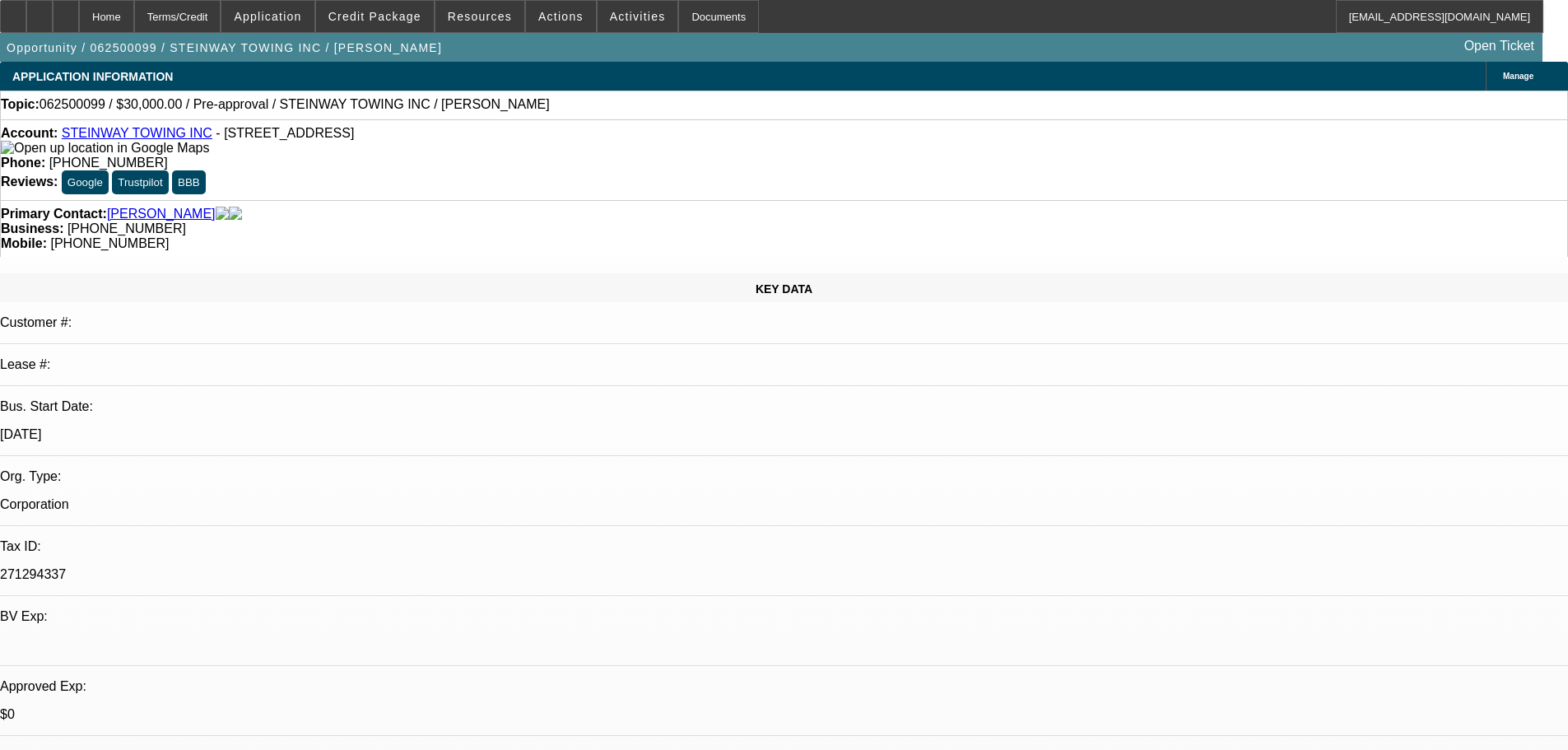
select select "0"
select select "2"
select select "0.1"
select select "4"
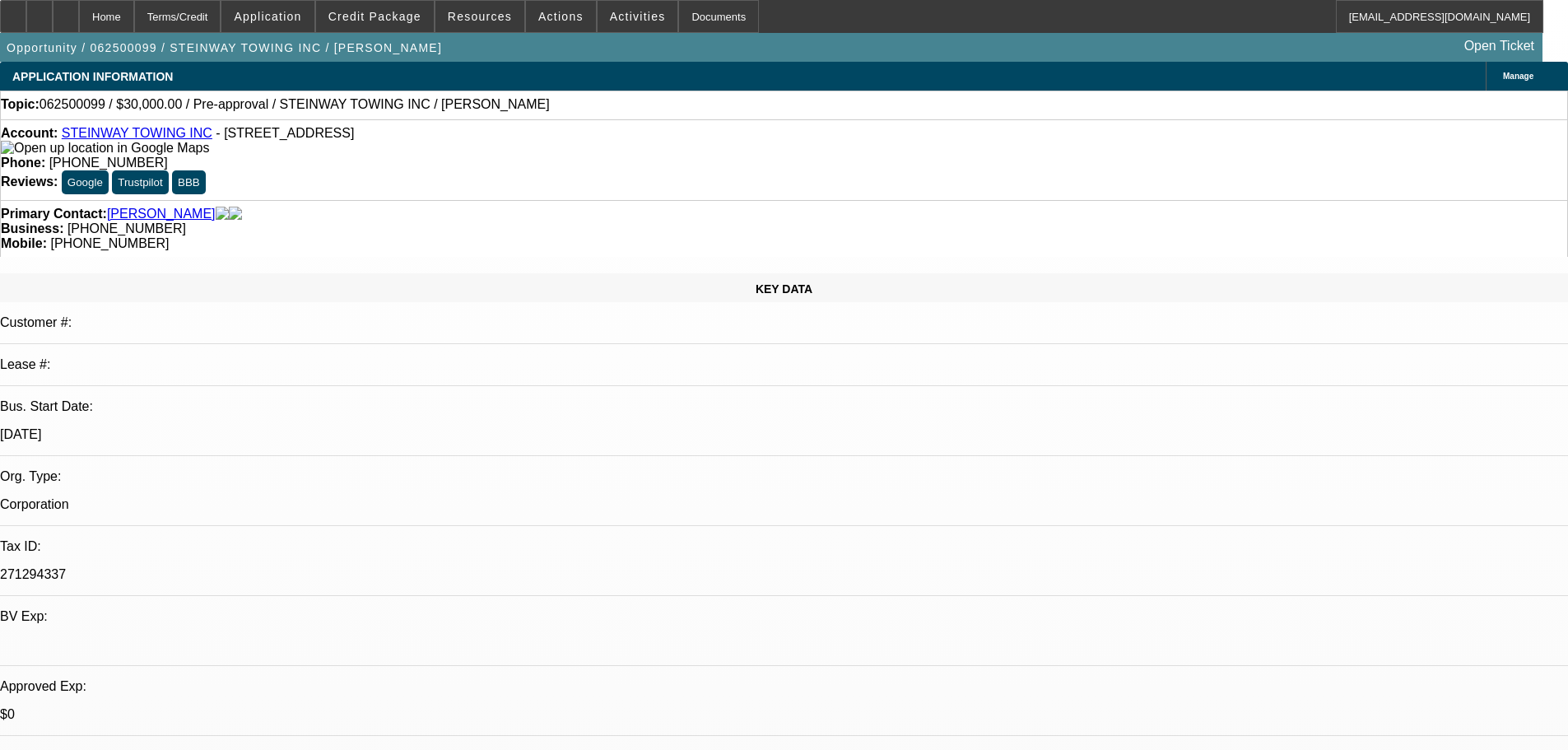
drag, startPoint x: 904, startPoint y: 186, endPoint x: 831, endPoint y: 192, distance: 73.2
click at [831, 200] on div "Primary Contact: Damato, Vincent Business: (718) 779-6100 Mobile: (917) 391-9368" at bounding box center [784, 229] width 1568 height 57
copy span "(917) 391-9368"
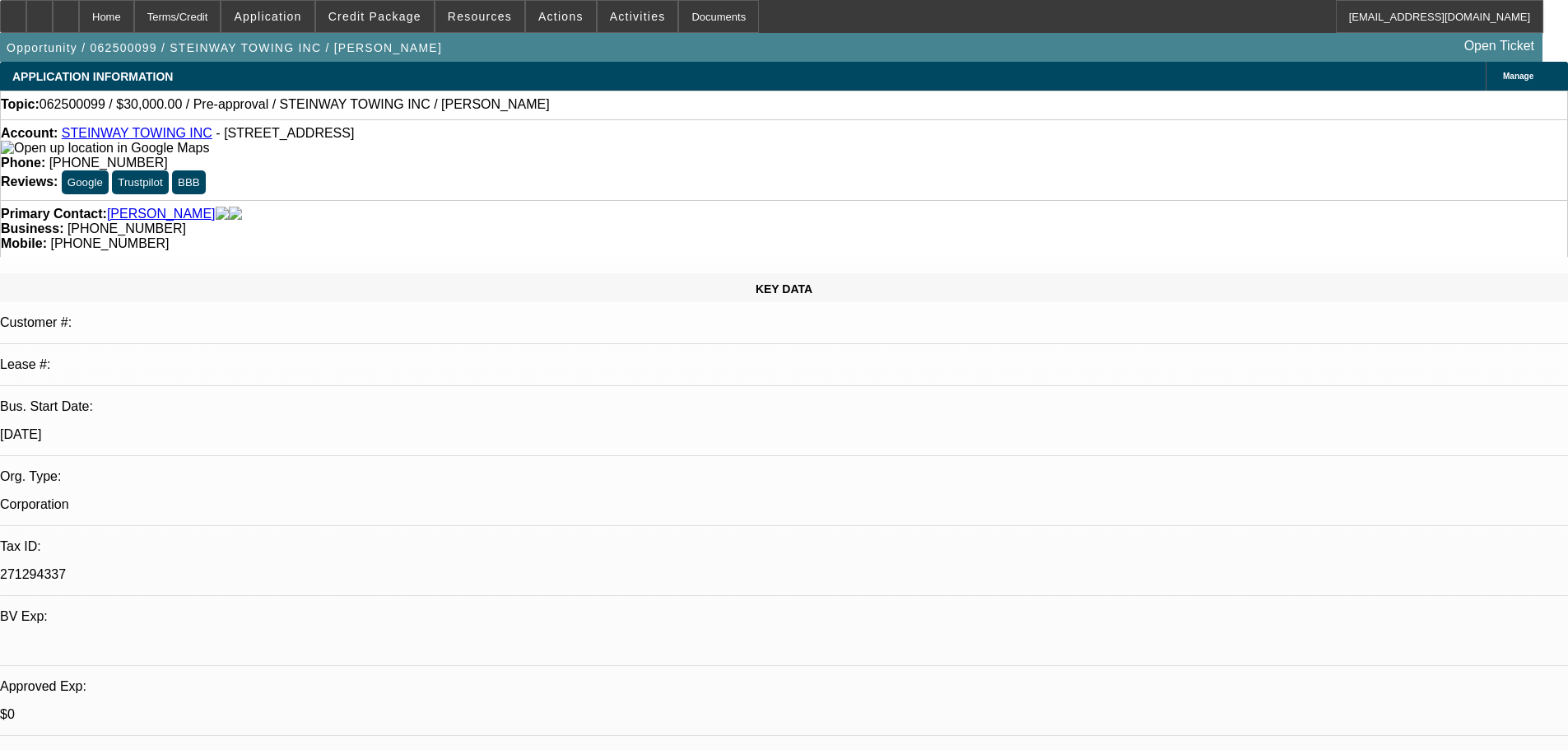
drag, startPoint x: 649, startPoint y: 136, endPoint x: 576, endPoint y: 142, distance: 73.2
click at [576, 155] on div "Phone: (718) 205-0359" at bounding box center [784, 163] width 1567 height 15
copy span "(718) 205-0359"
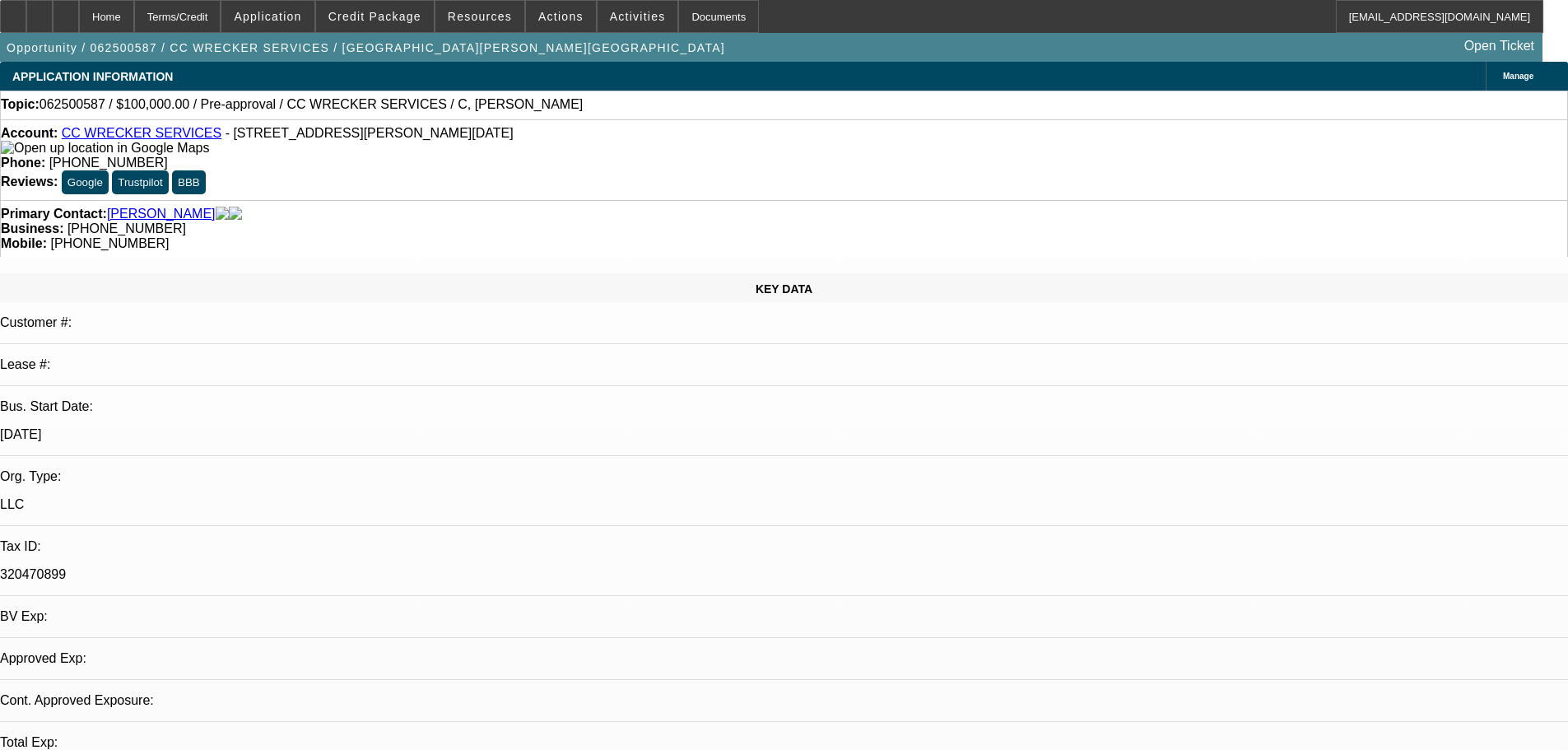
select select "0"
select select "2"
select select "0.1"
select select "4"
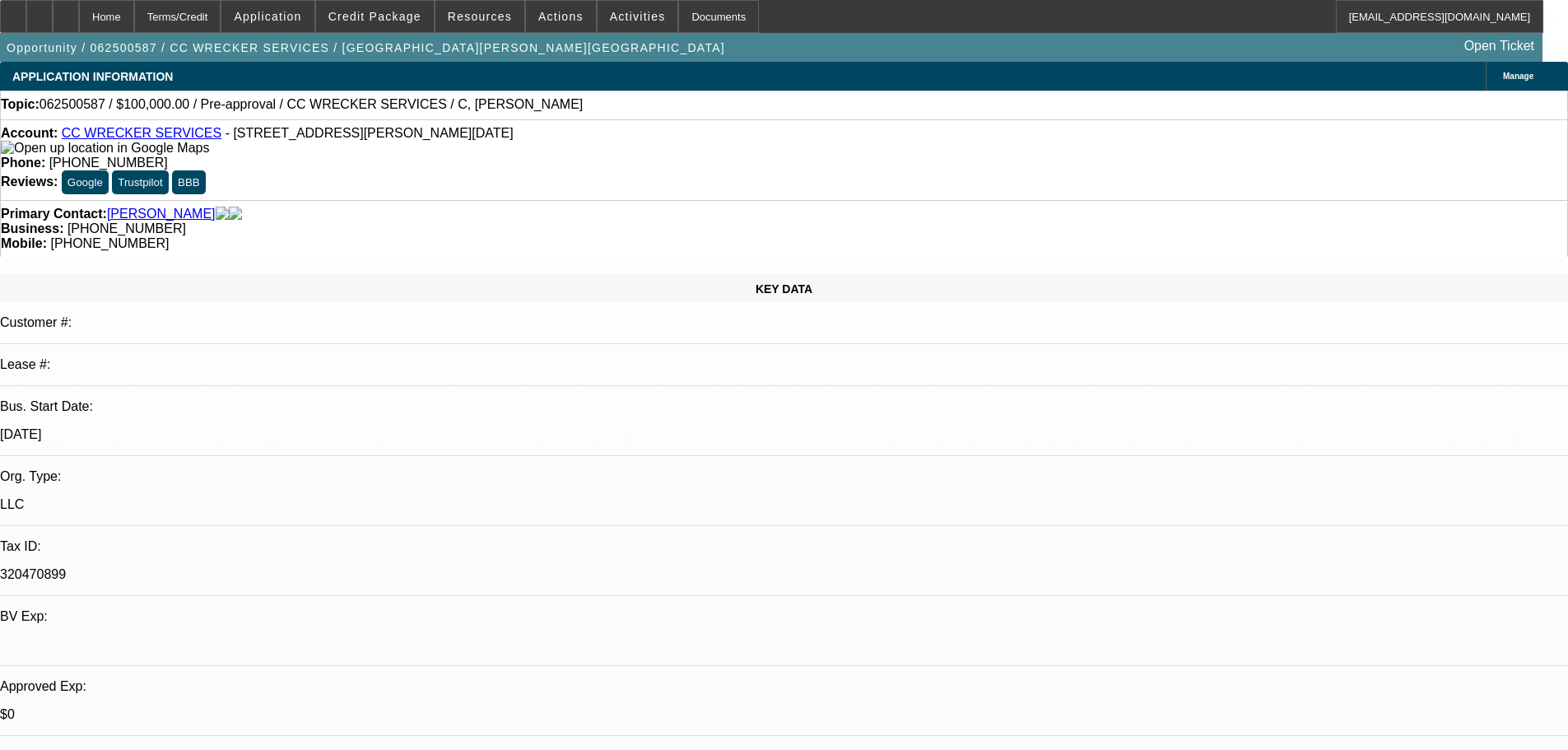
scroll to position [165, 0]
click at [402, 19] on span "Credit Package" at bounding box center [376, 16] width 93 height 13
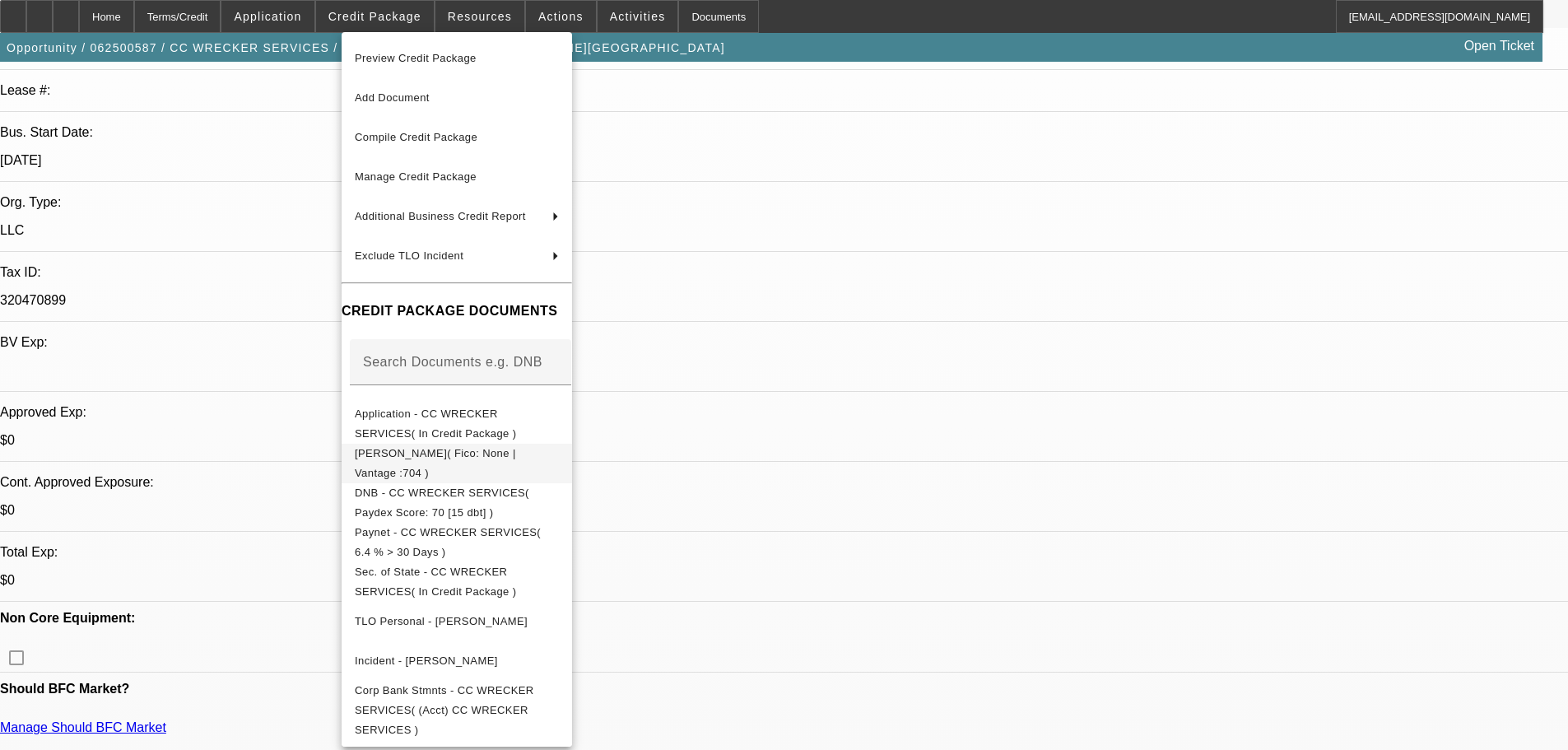
scroll to position [330, 0]
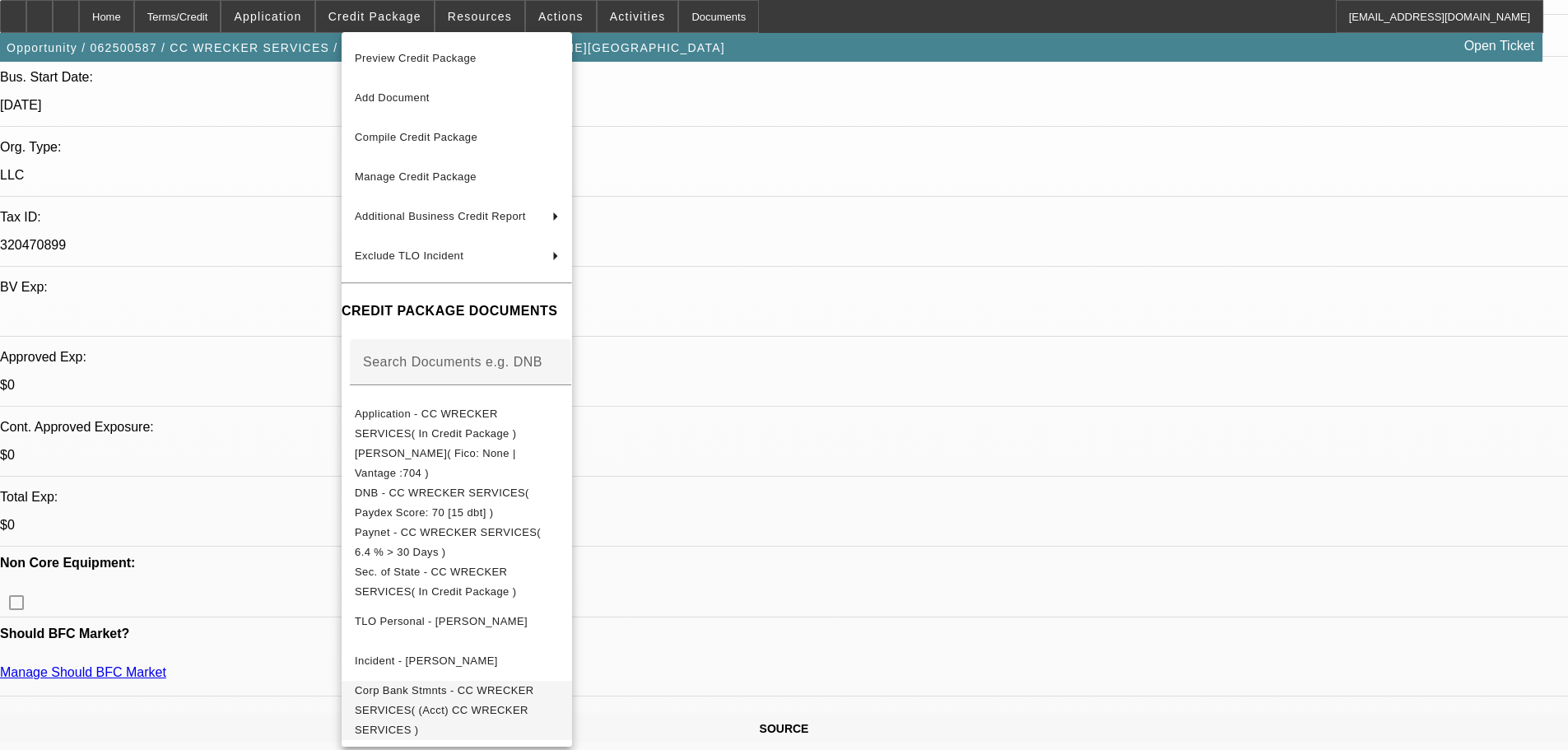
click at [542, 686] on span "Corp Bank Stmnts - CC WRECKER SERVICES( (Acct) CC WRECKER SERVICES )" at bounding box center [457, 710] width 204 height 59
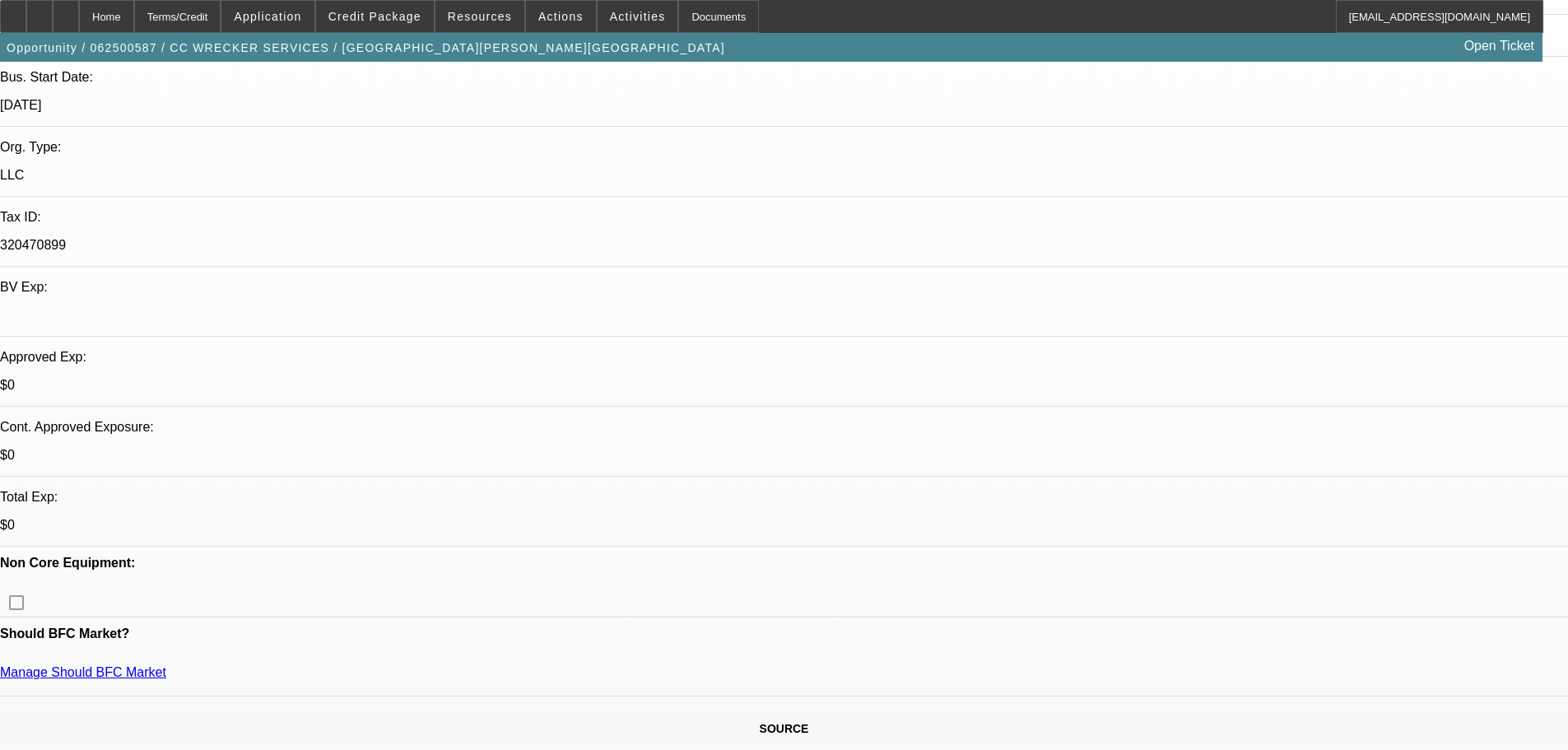
scroll to position [0, 0]
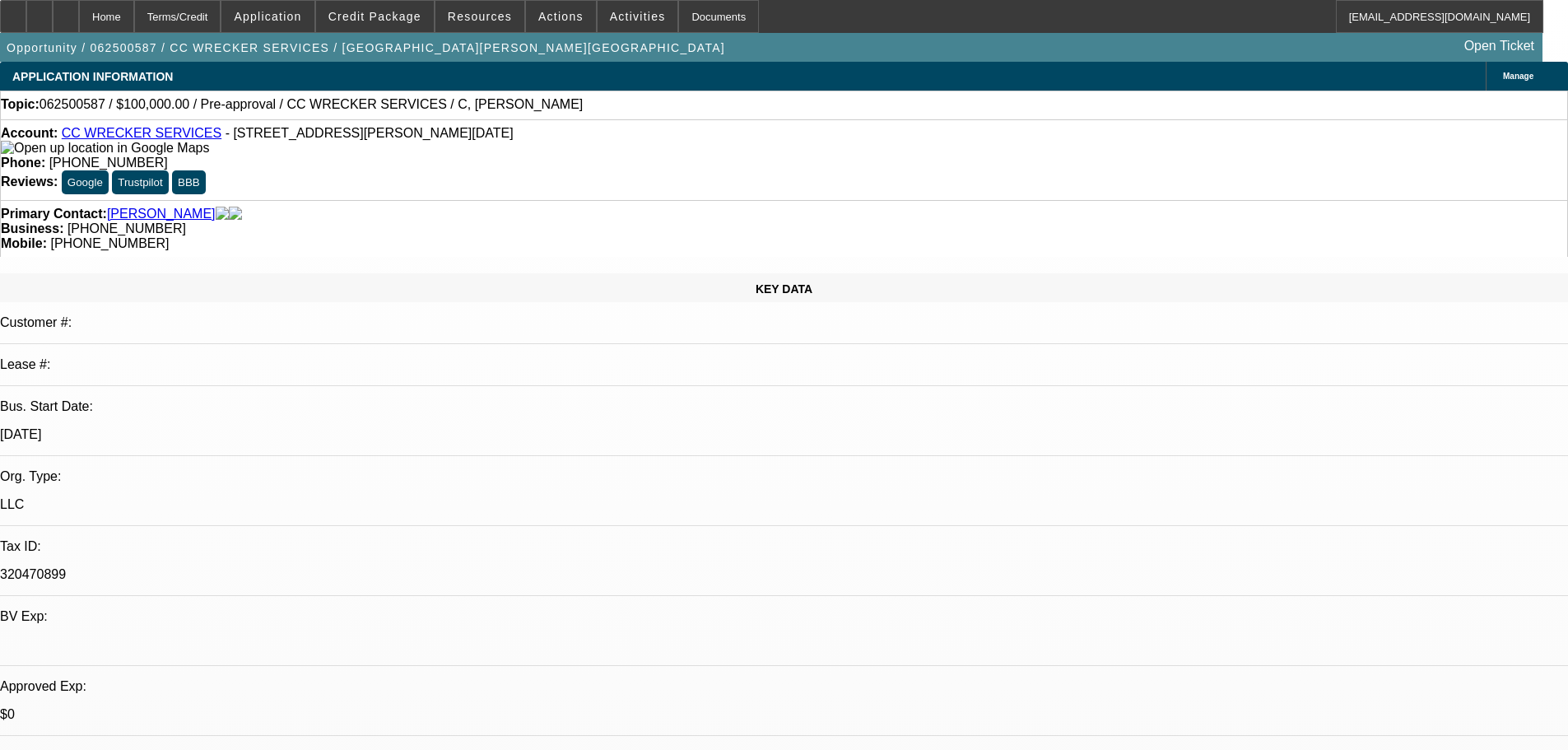
drag, startPoint x: 1258, startPoint y: 423, endPoint x: 1490, endPoint y: 465, distance: 235.8
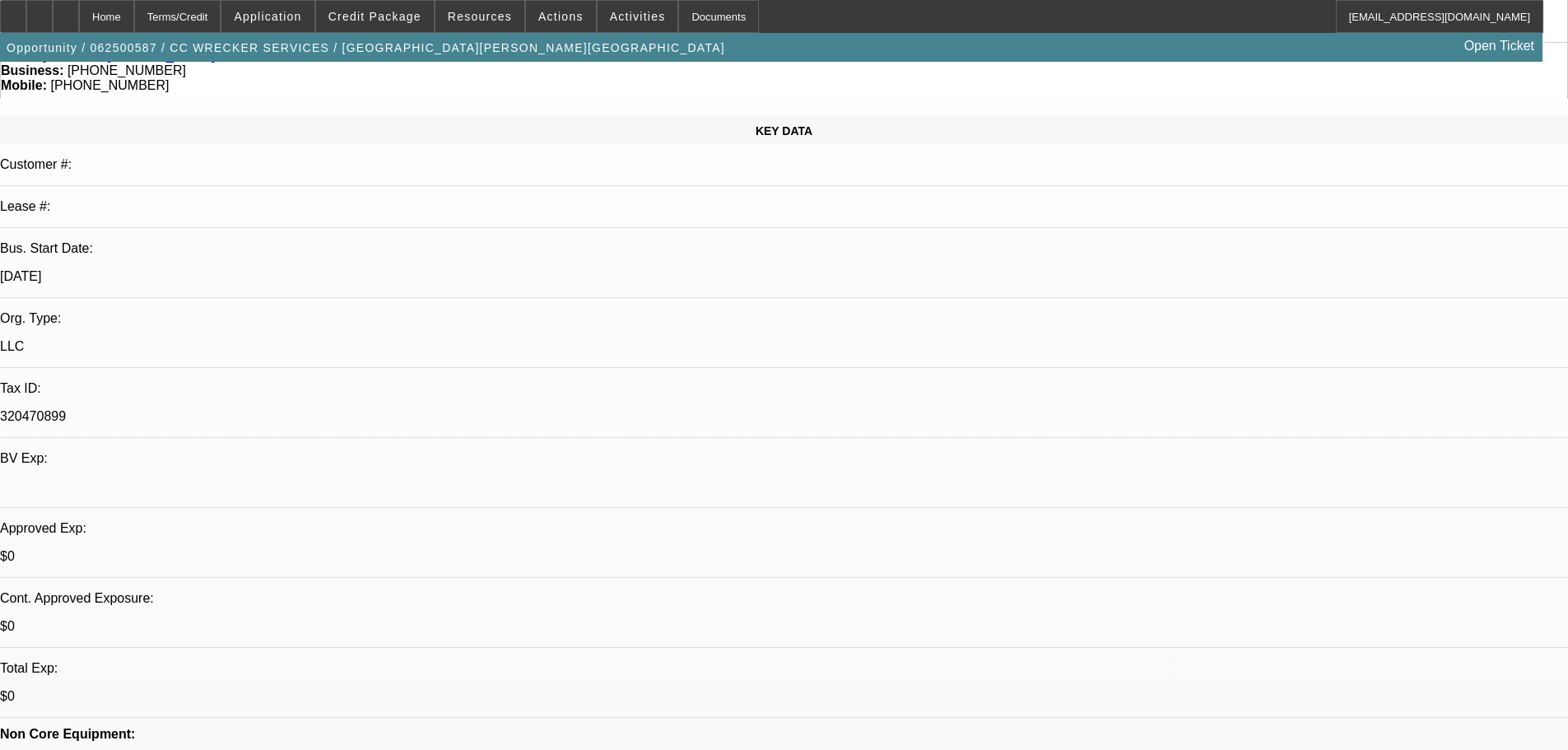
scroll to position [165, 0]
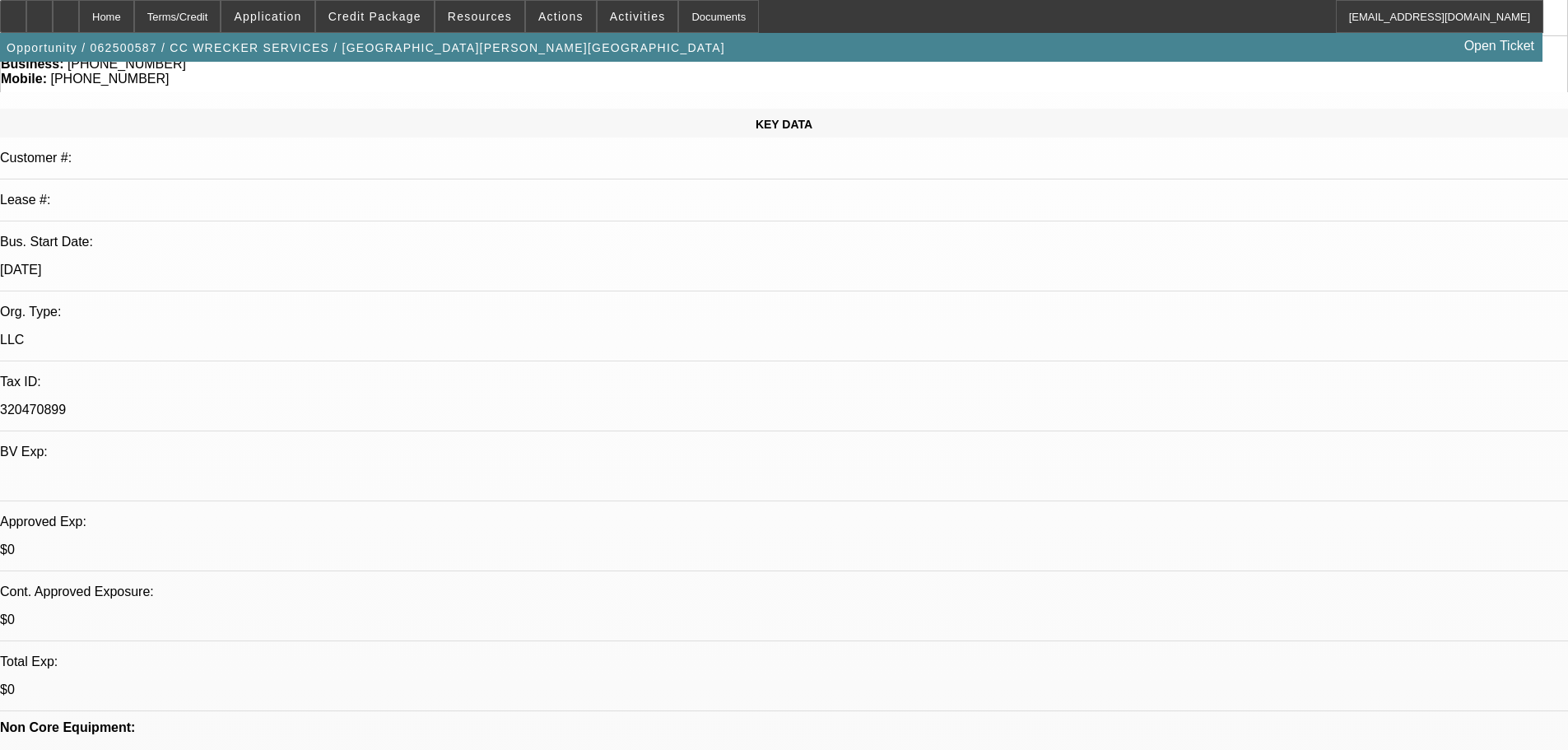
drag, startPoint x: 1284, startPoint y: 484, endPoint x: 1097, endPoint y: 486, distance: 187.0
drag, startPoint x: 1282, startPoint y: 487, endPoint x: 1096, endPoint y: 485, distance: 186.0
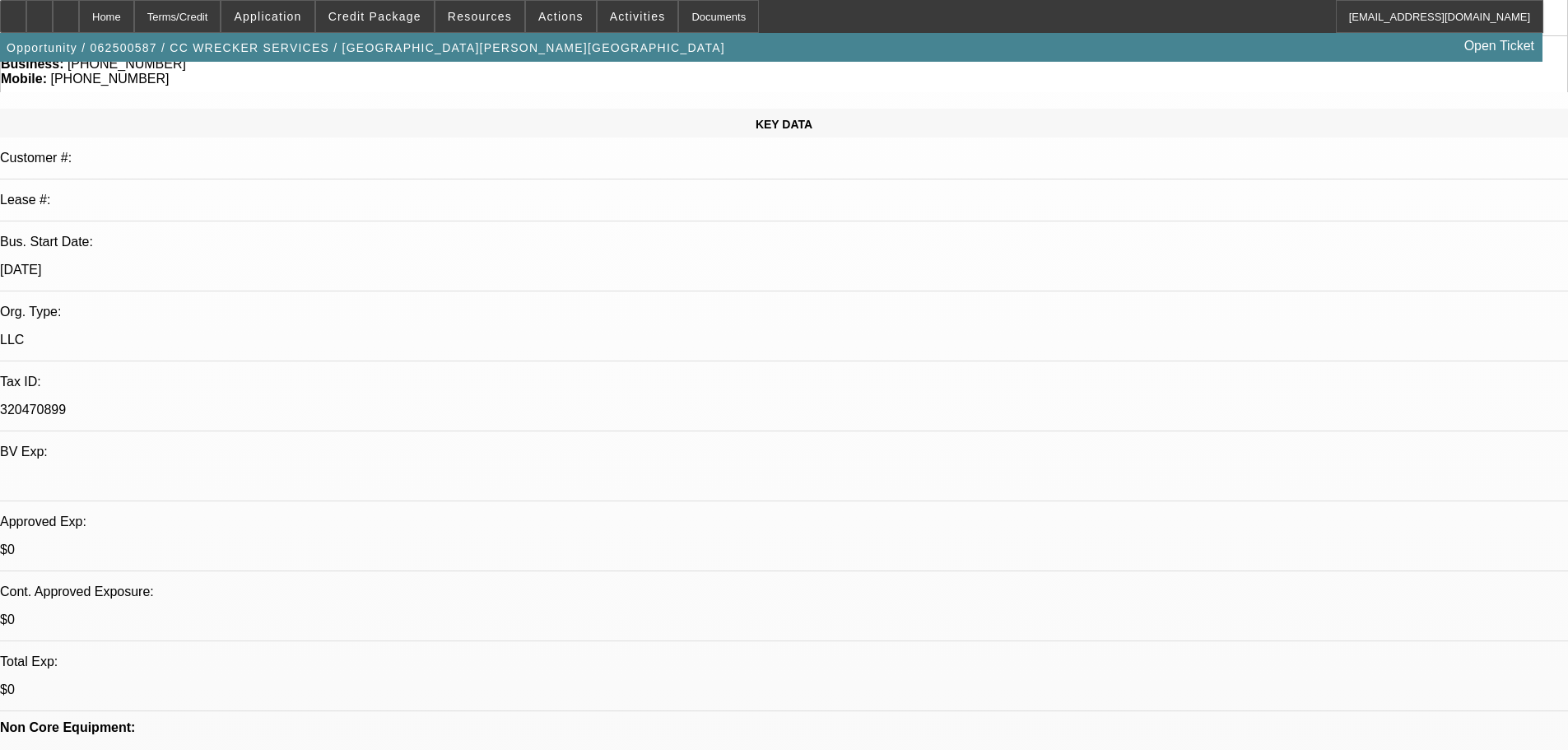
drag, startPoint x: 1097, startPoint y: 486, endPoint x: 1290, endPoint y: 480, distance: 193.1
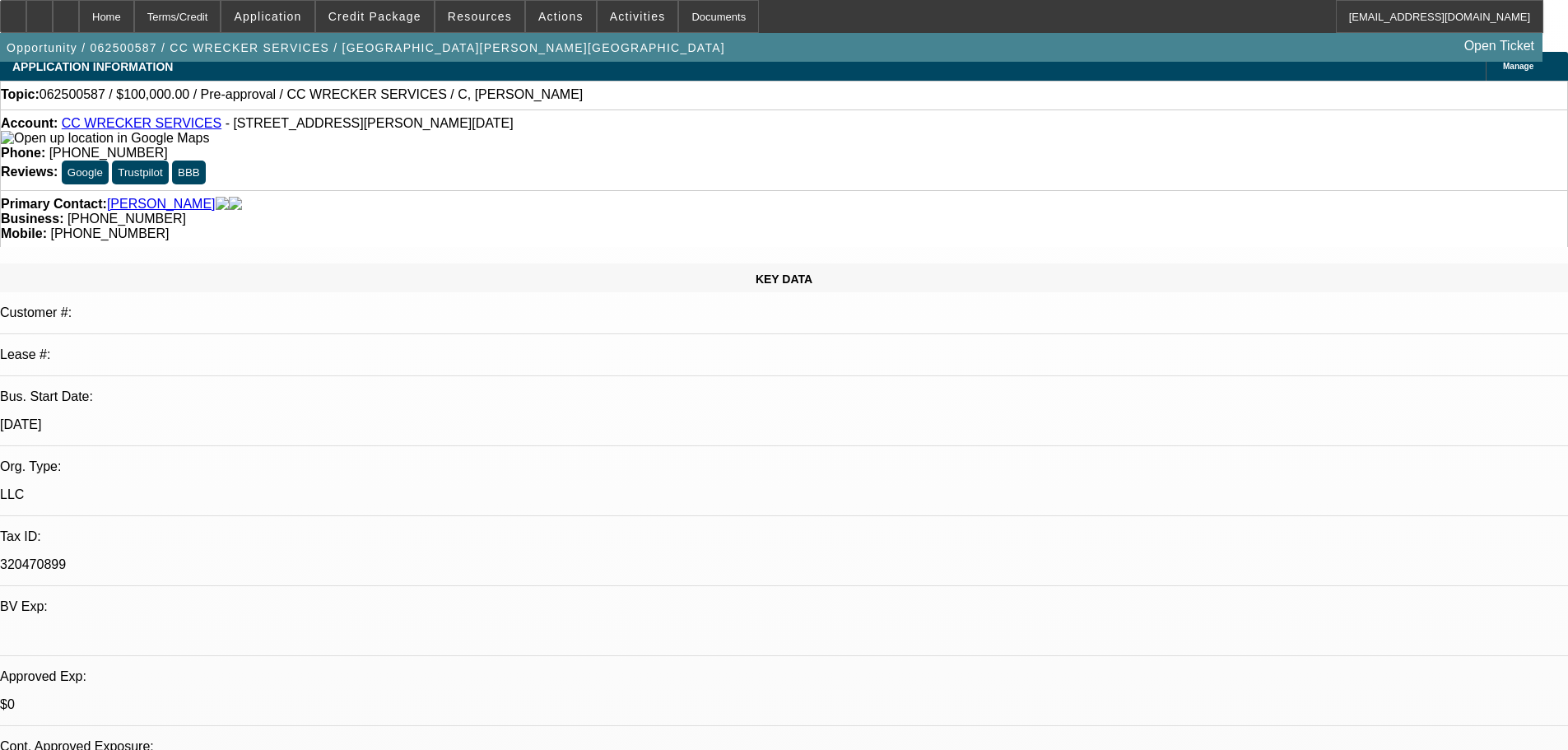
scroll to position [0, 0]
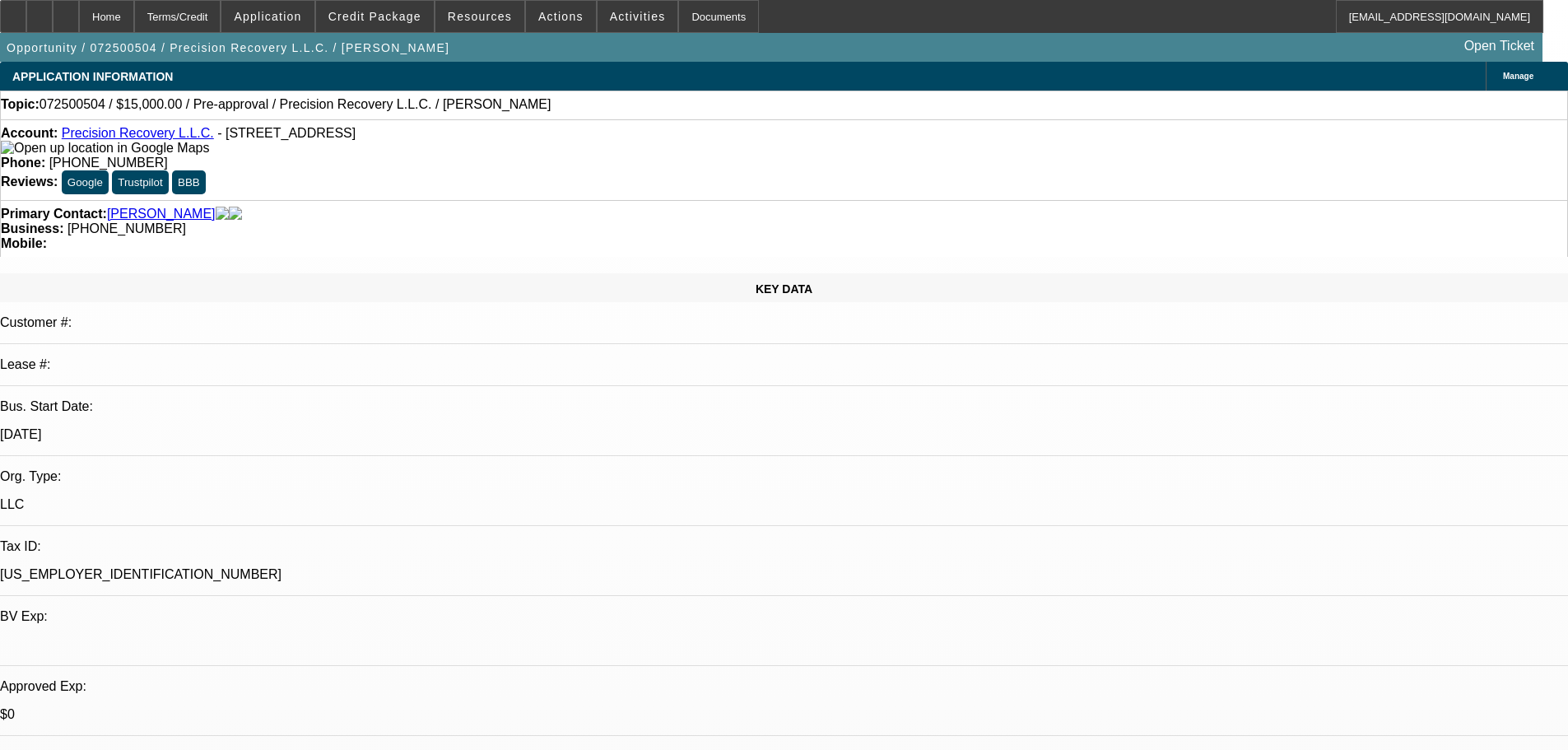
select select "0"
select select "2"
select select "0.1"
select select "4"
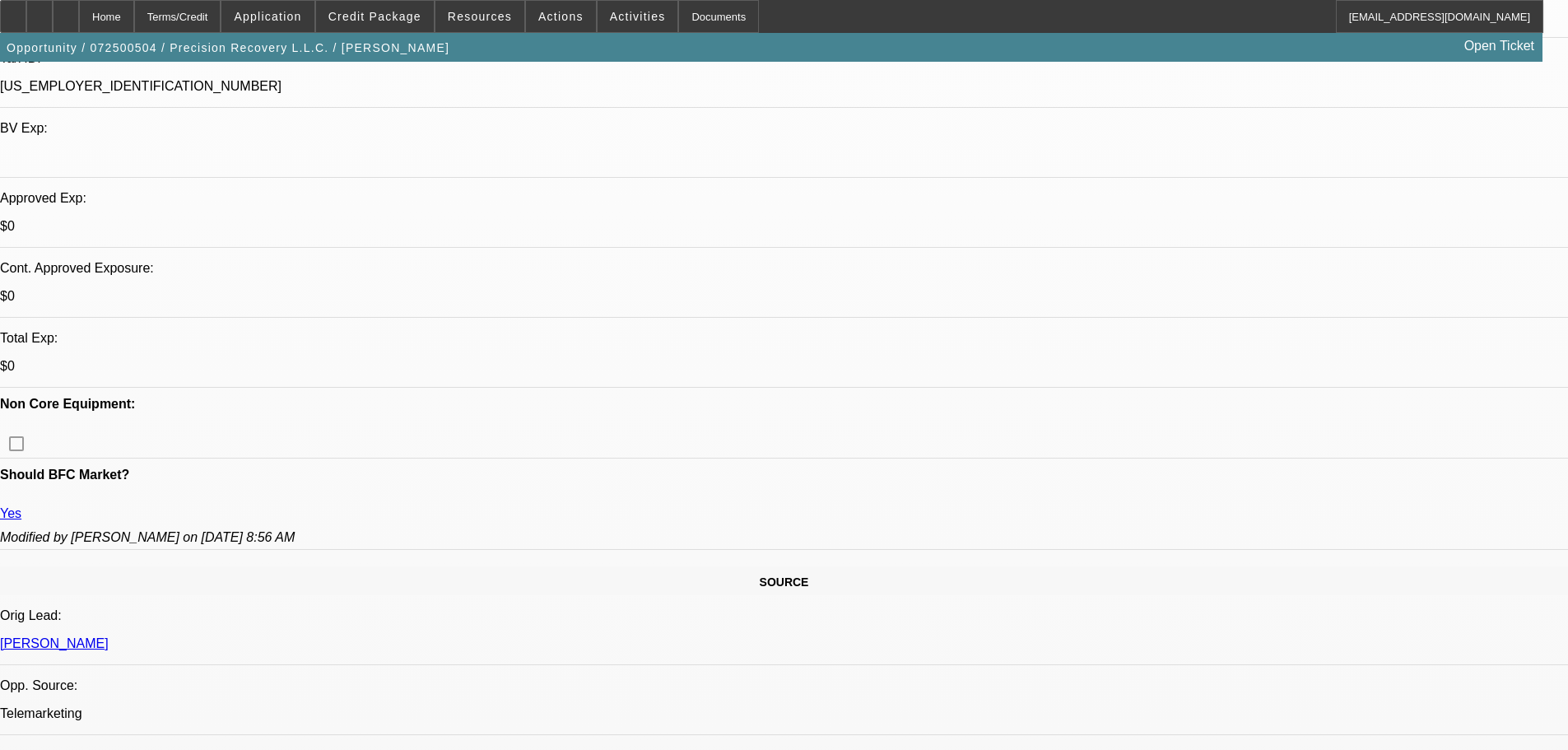
scroll to position [494, 0]
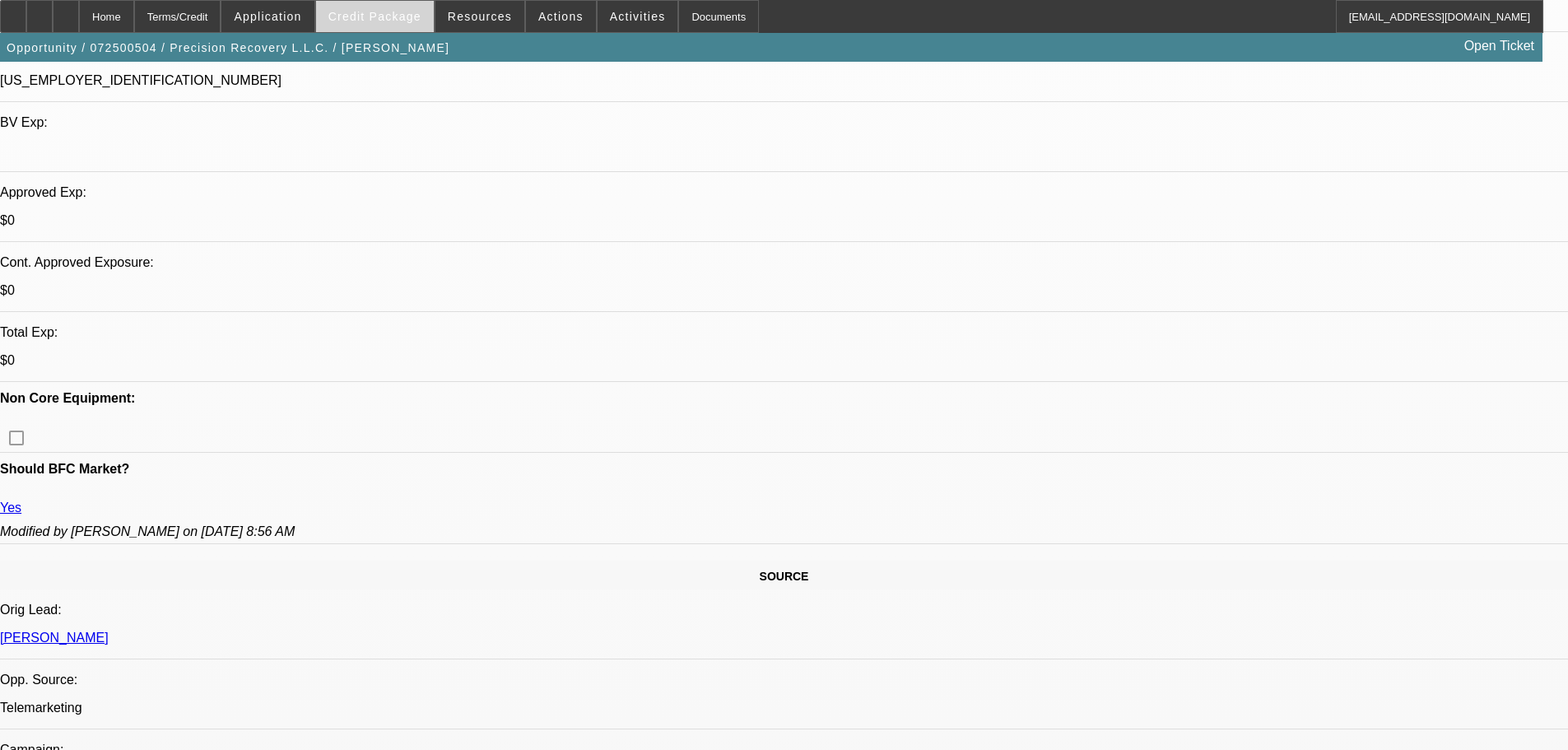
click at [385, 22] on span "Credit Package" at bounding box center [376, 16] width 93 height 13
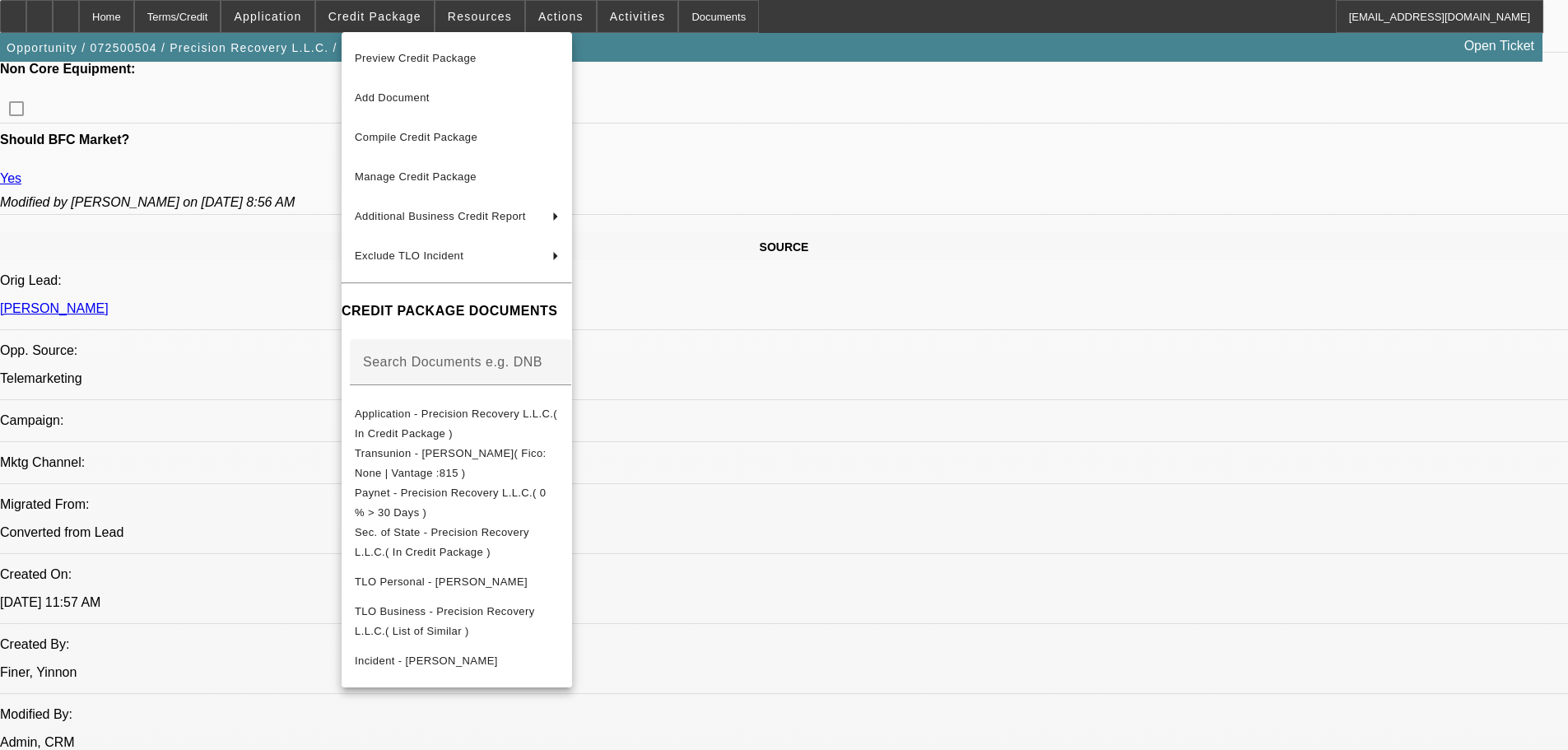
scroll to position [988, 0]
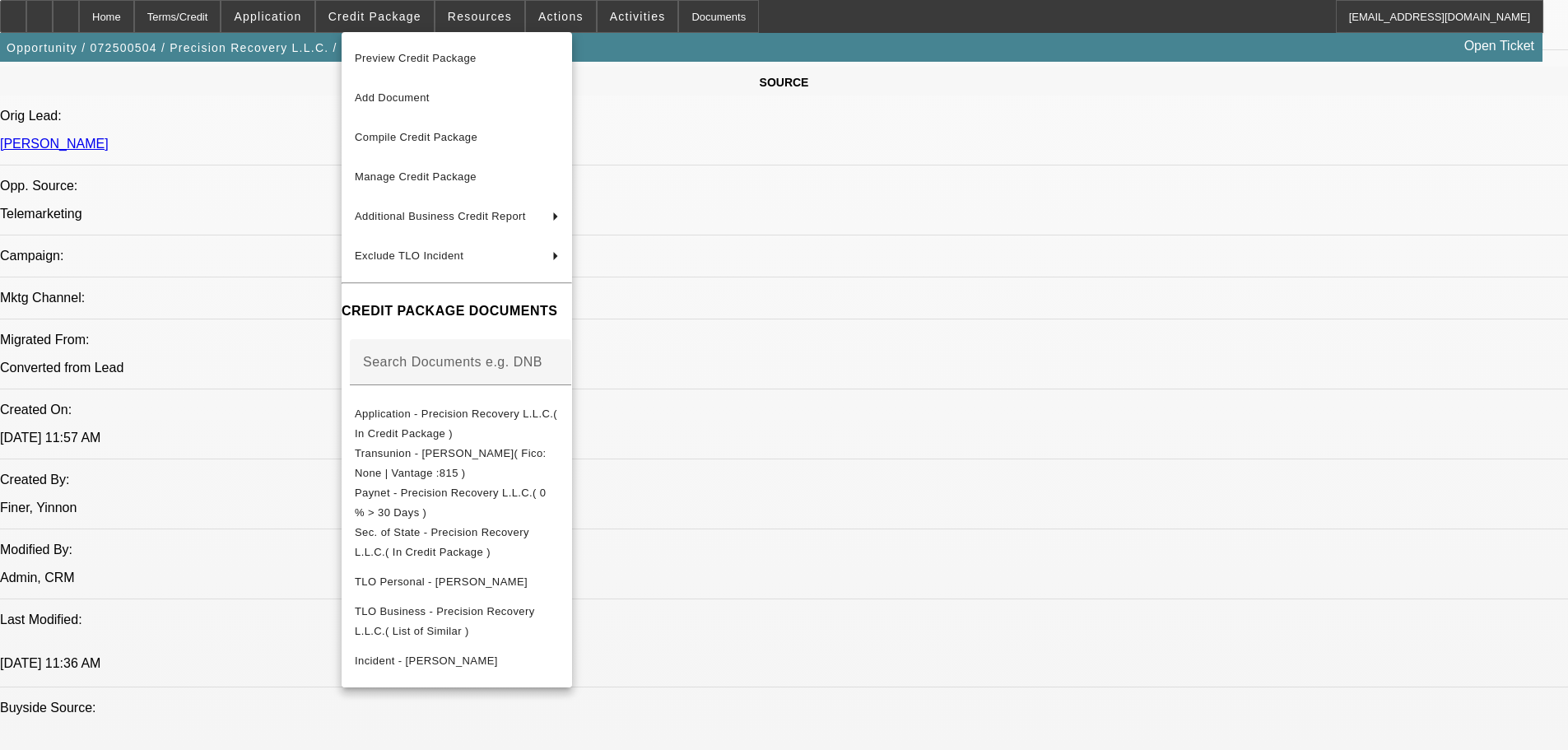
click at [1049, 334] on div at bounding box center [784, 375] width 1568 height 750
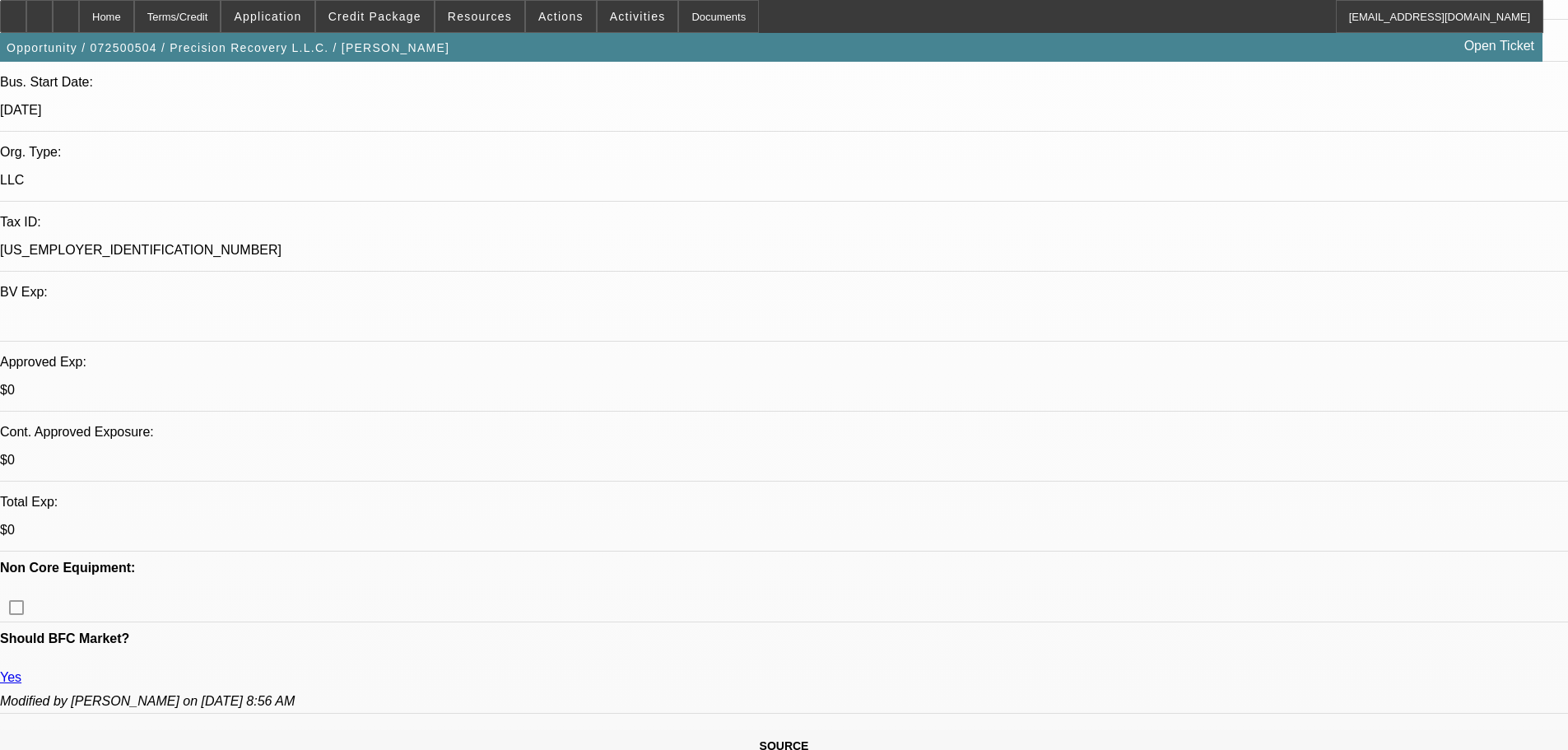
scroll to position [330, 0]
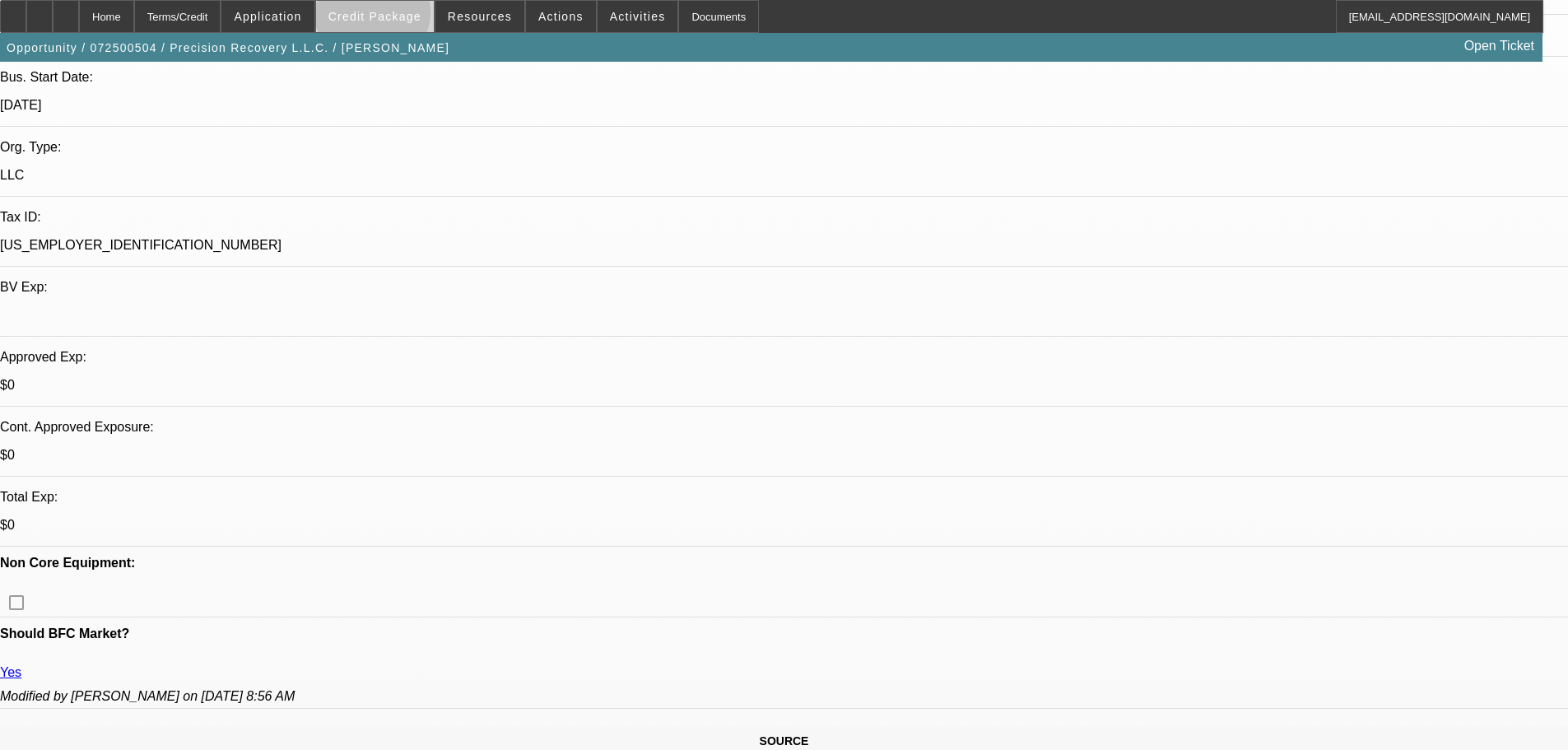
click at [398, 16] on span "Credit Package" at bounding box center [376, 16] width 93 height 13
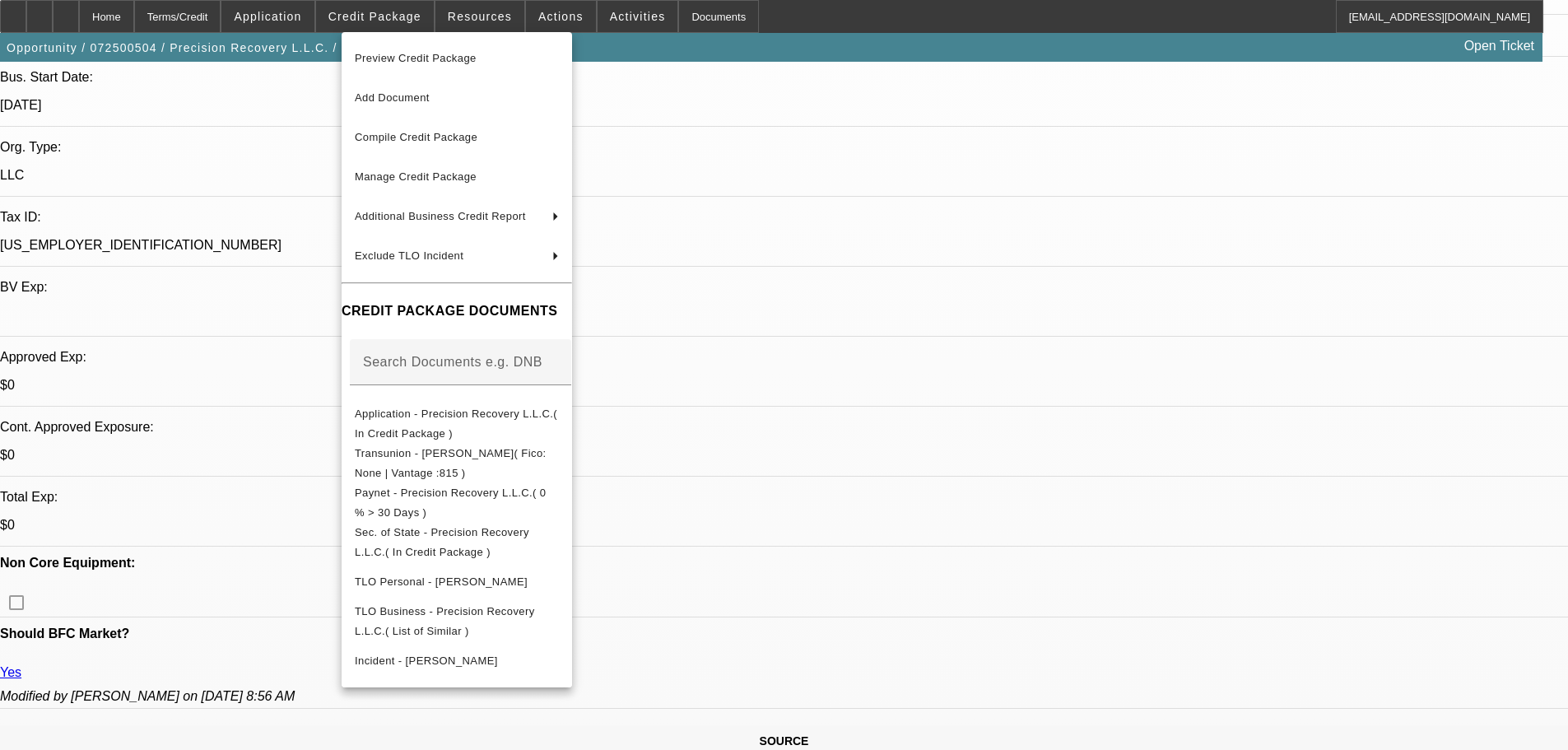
click at [310, 501] on div at bounding box center [784, 375] width 1568 height 750
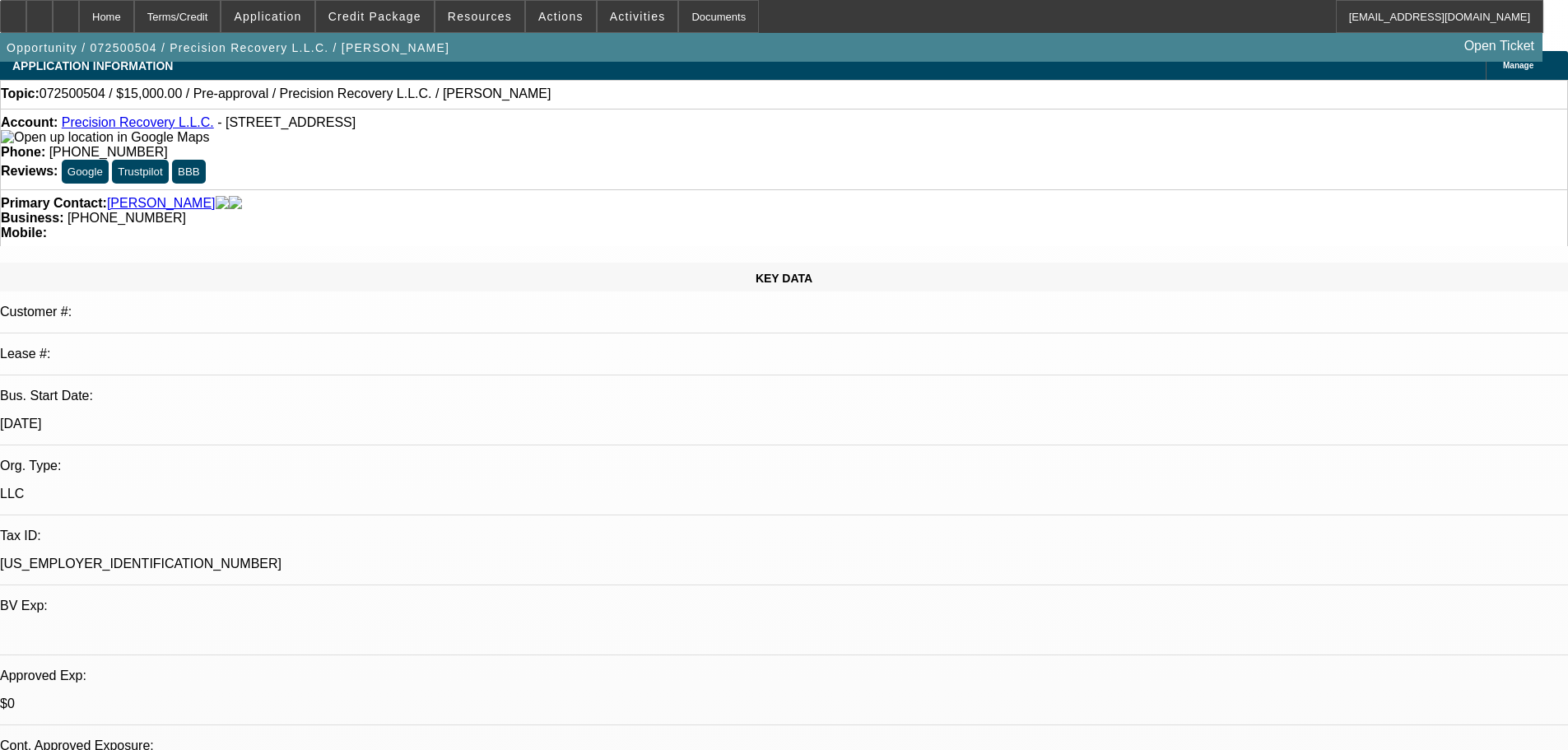
scroll to position [0, 0]
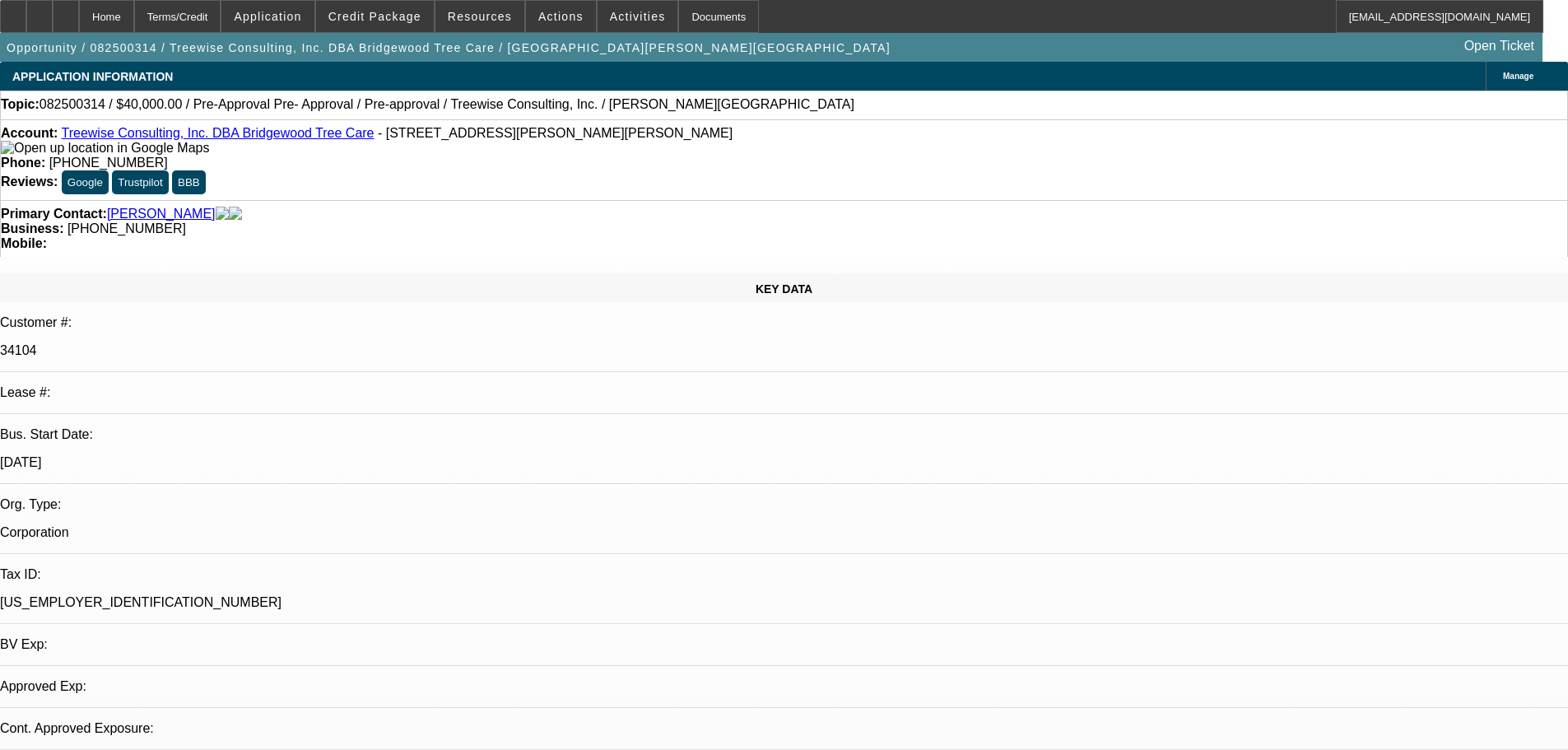
select select "0"
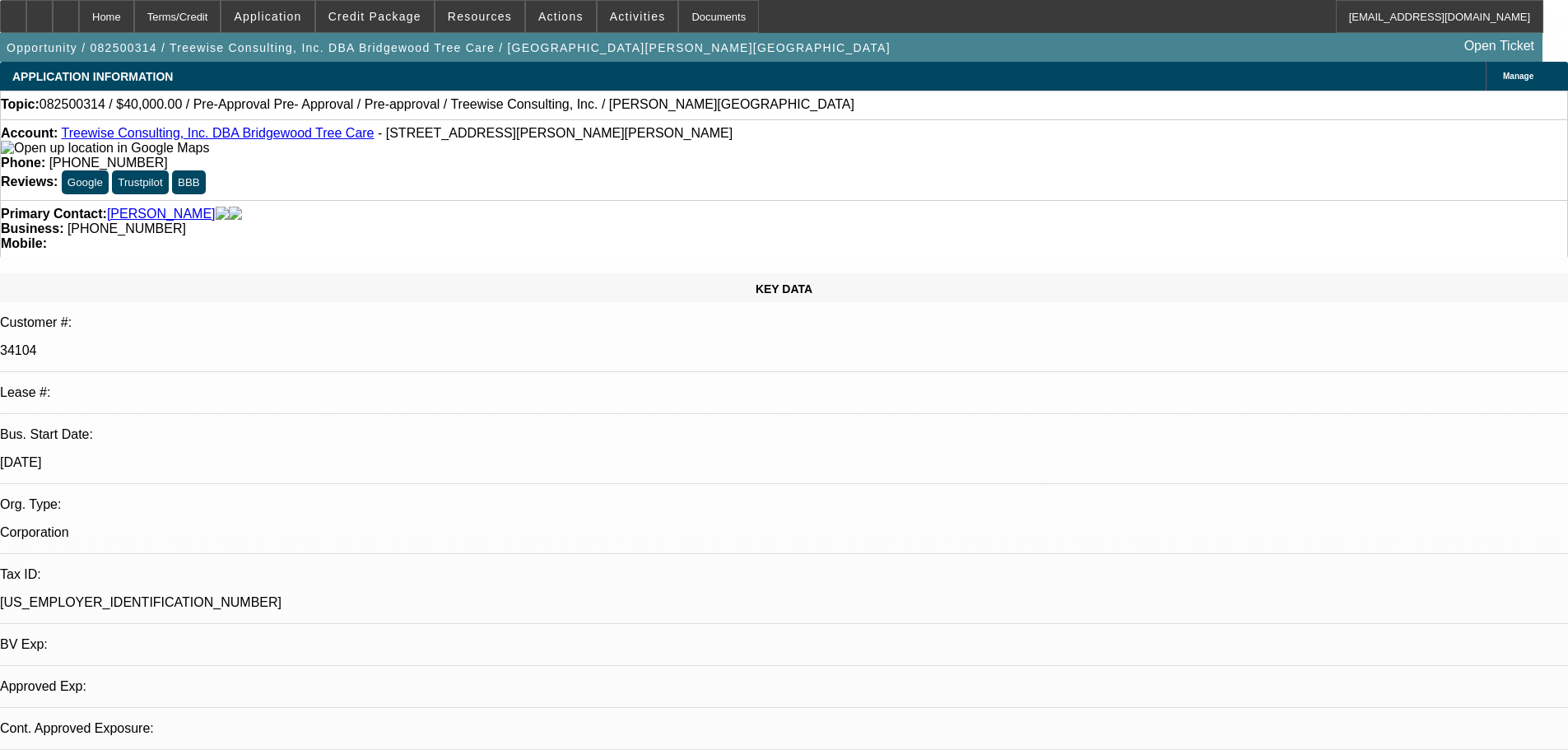
select select "0"
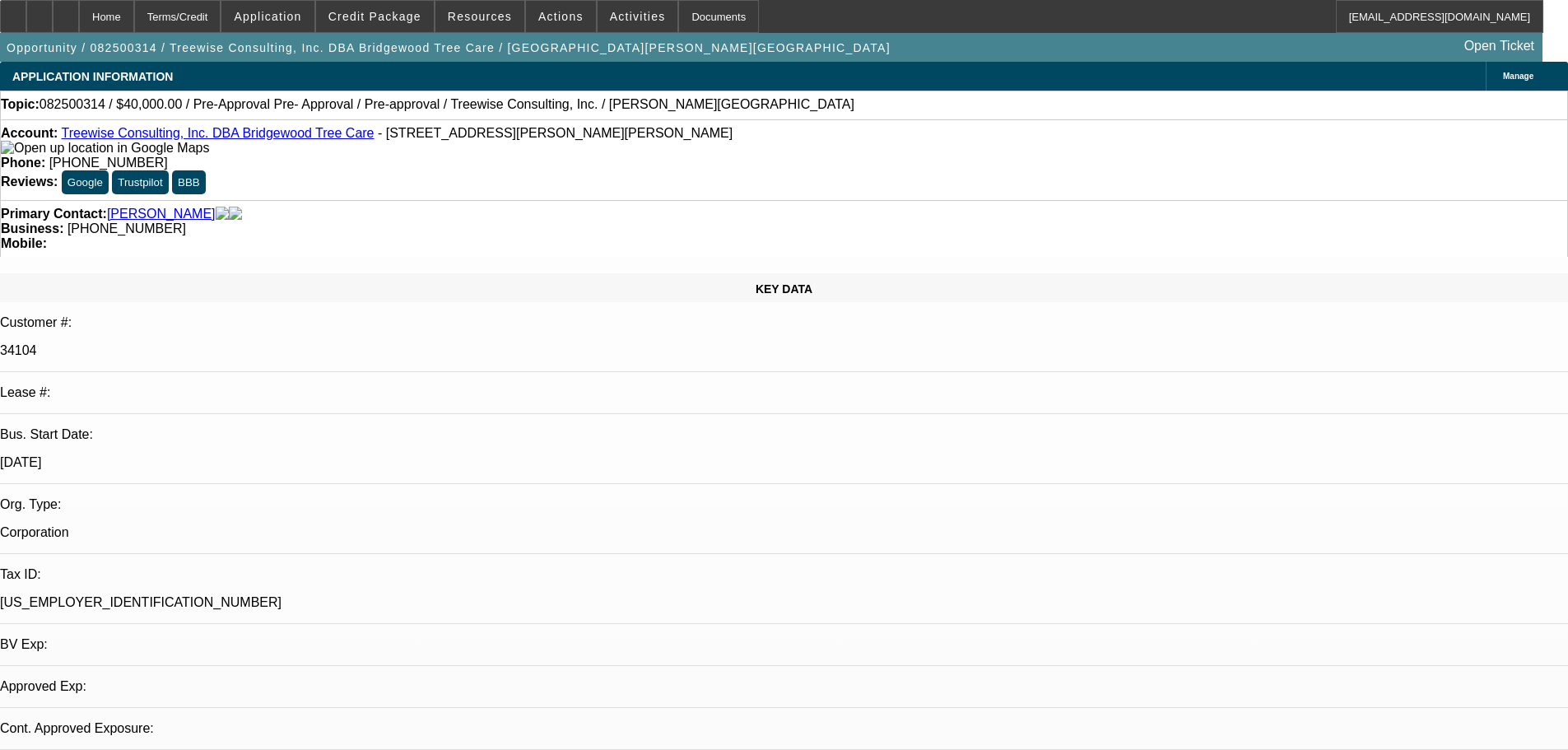
select select "0"
select select "1"
select select "3"
select select "6"
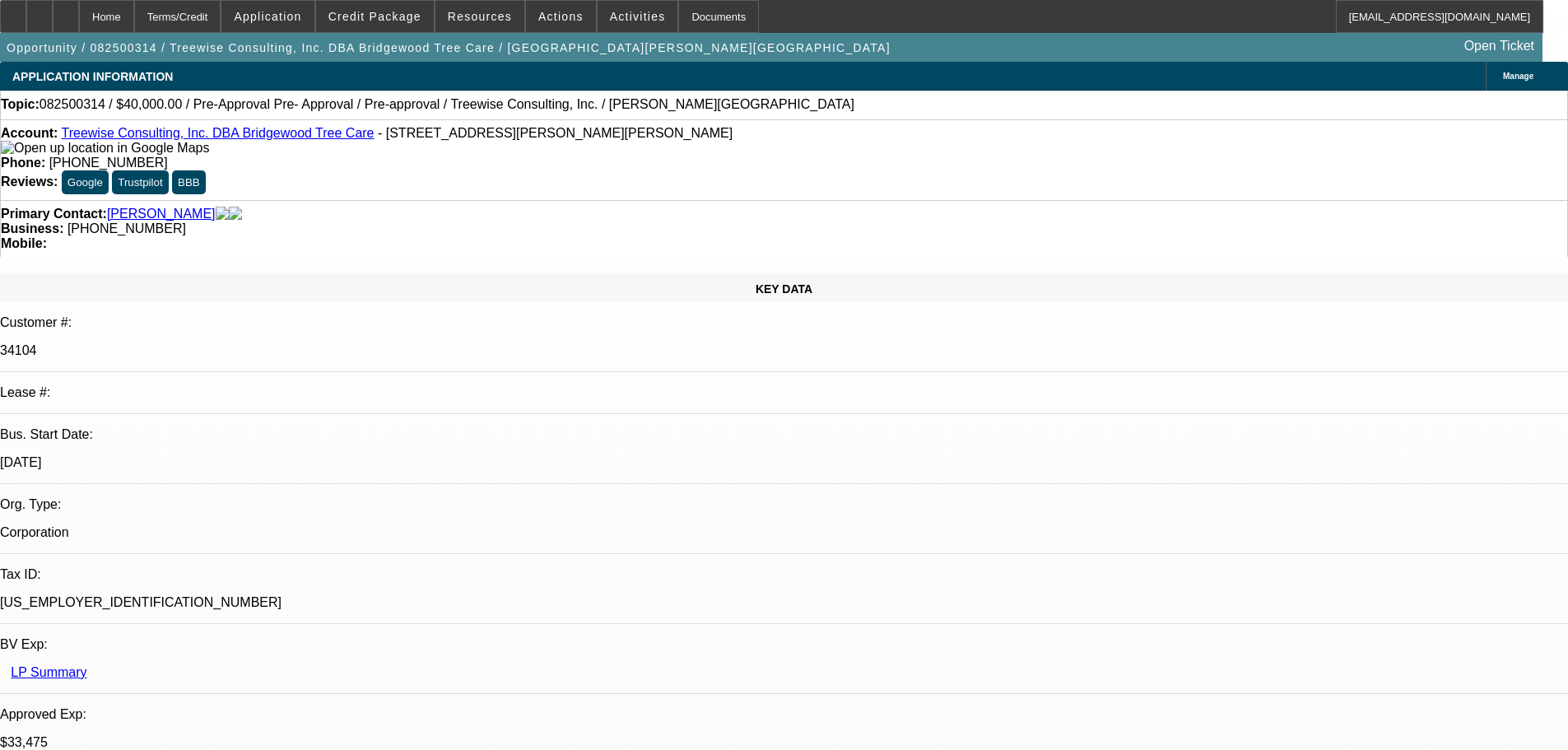
select select "1"
select select "3"
select select "6"
select select "1"
select select "3"
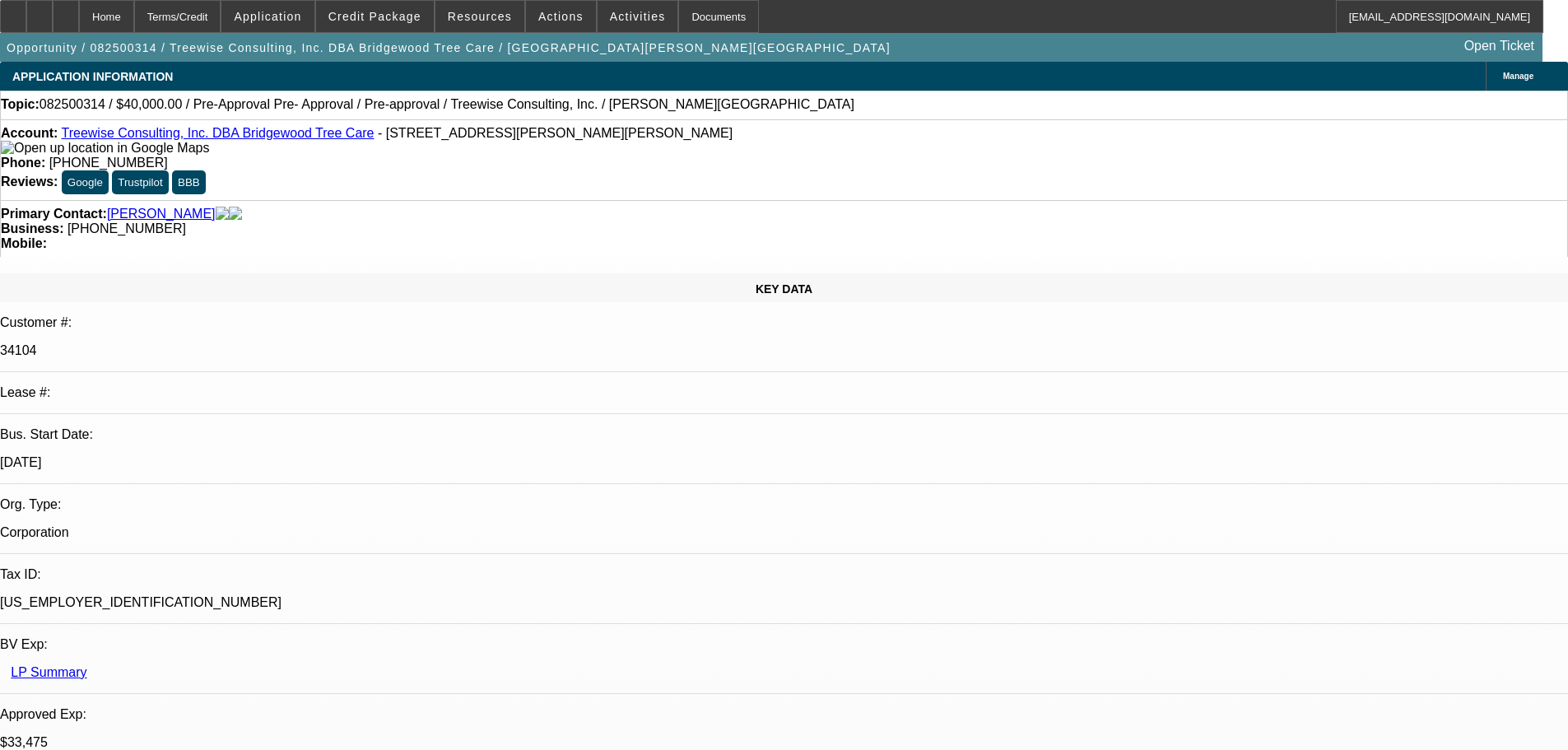
select select "6"
select select "1"
select select "3"
select select "6"
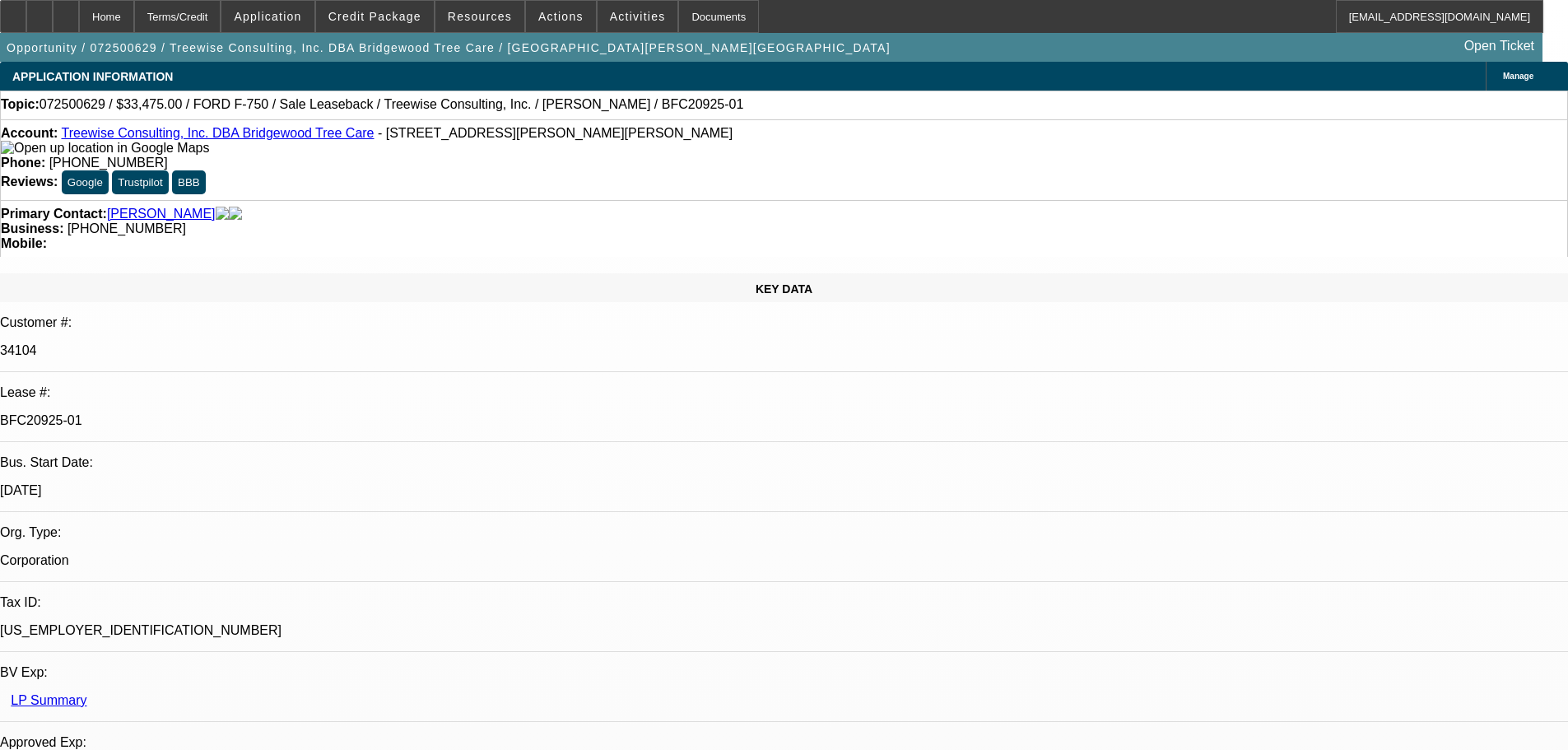
select select "0"
select select "2"
select select "0"
select select "6"
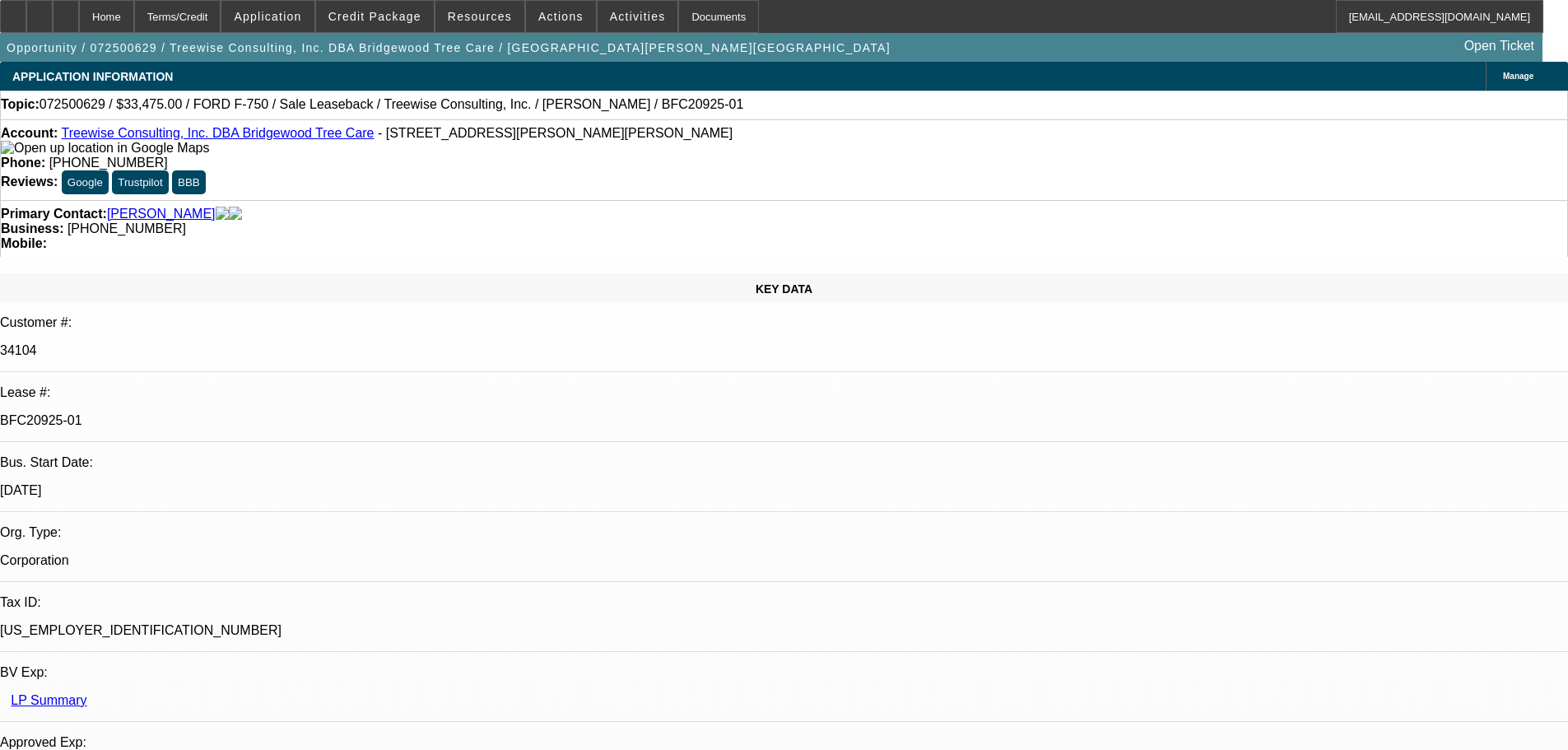
select select "0"
select select "2"
select select "0"
select select "6"
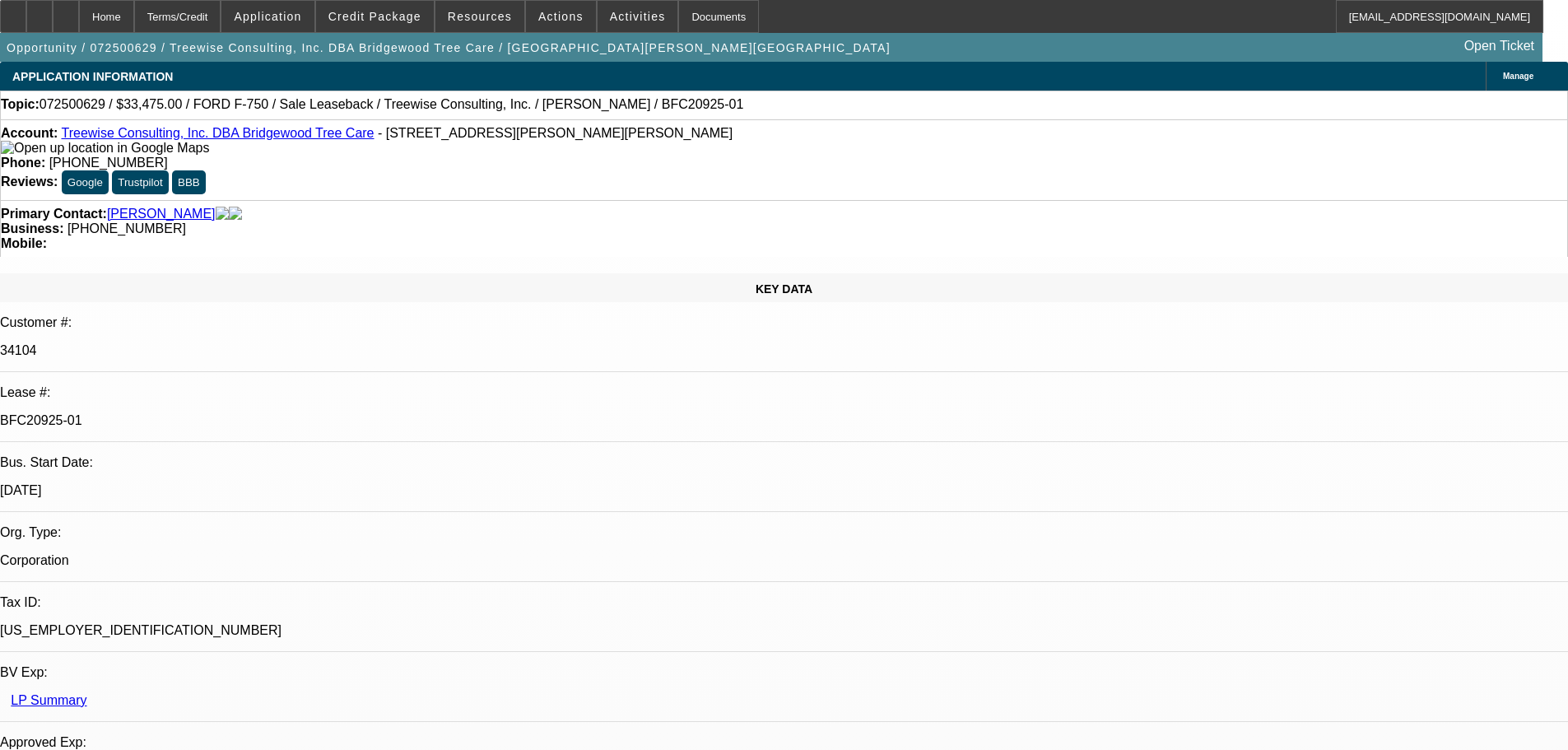
select select "0"
select select "2"
select select "0"
select select "6"
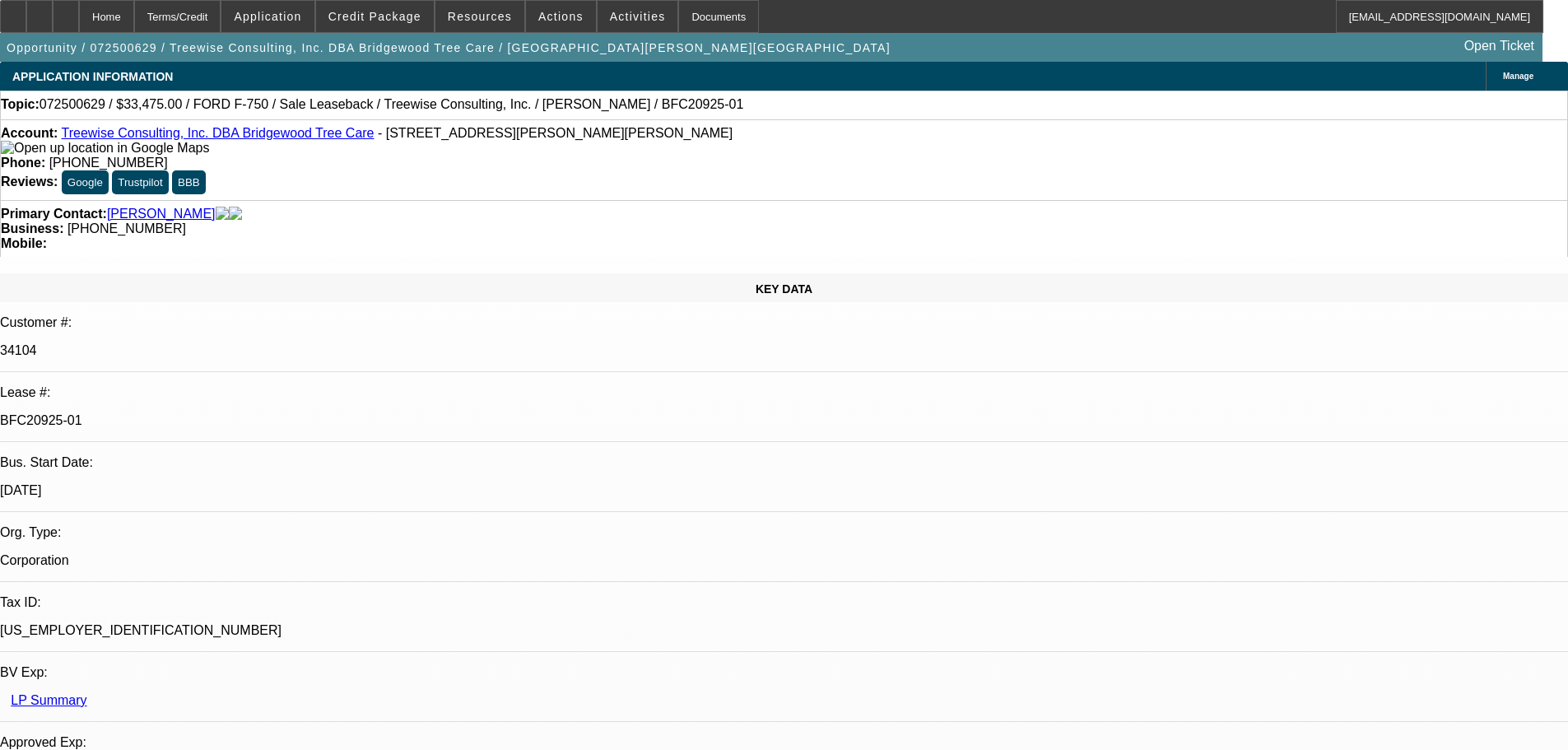
select select "0"
select select "6"
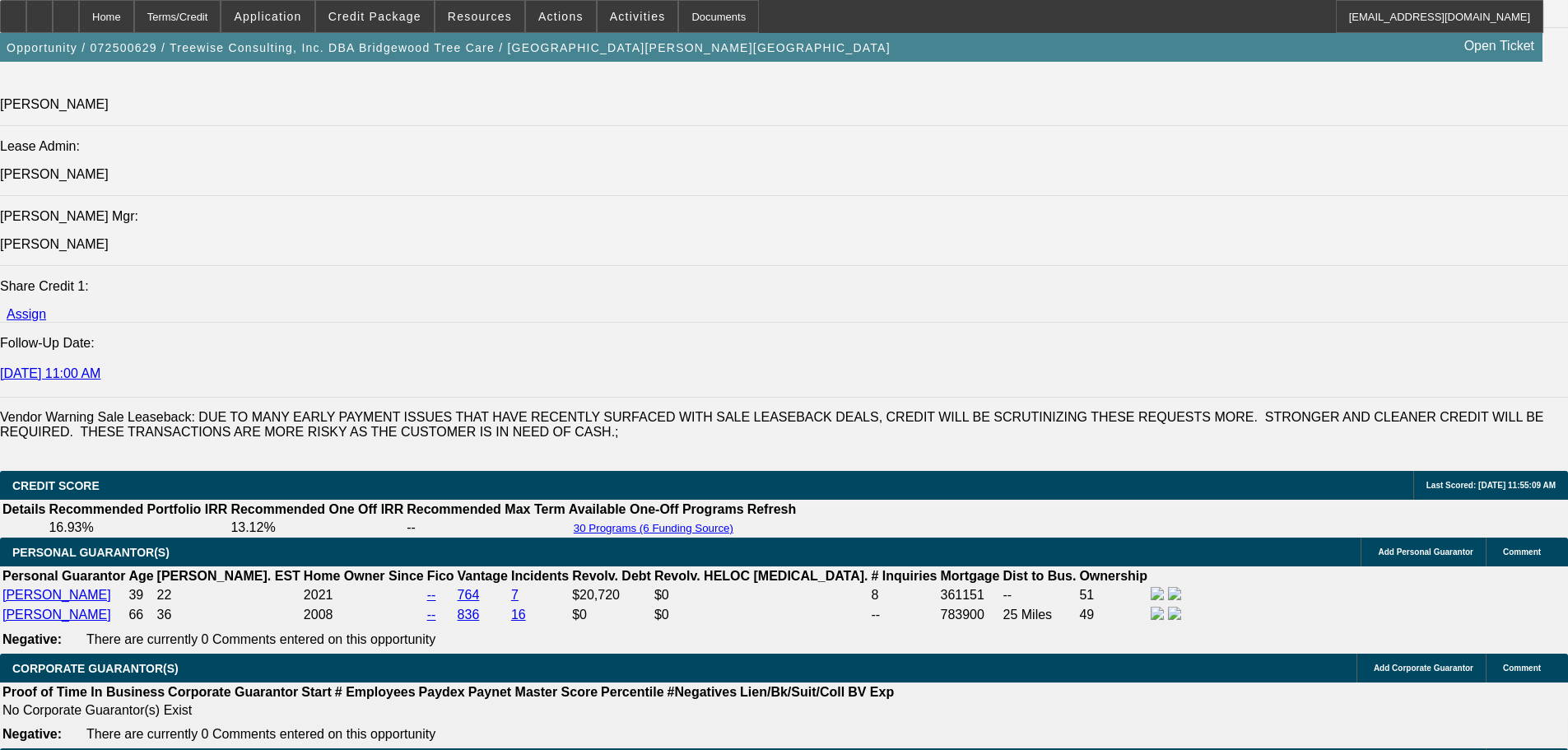
scroll to position [2140, 0]
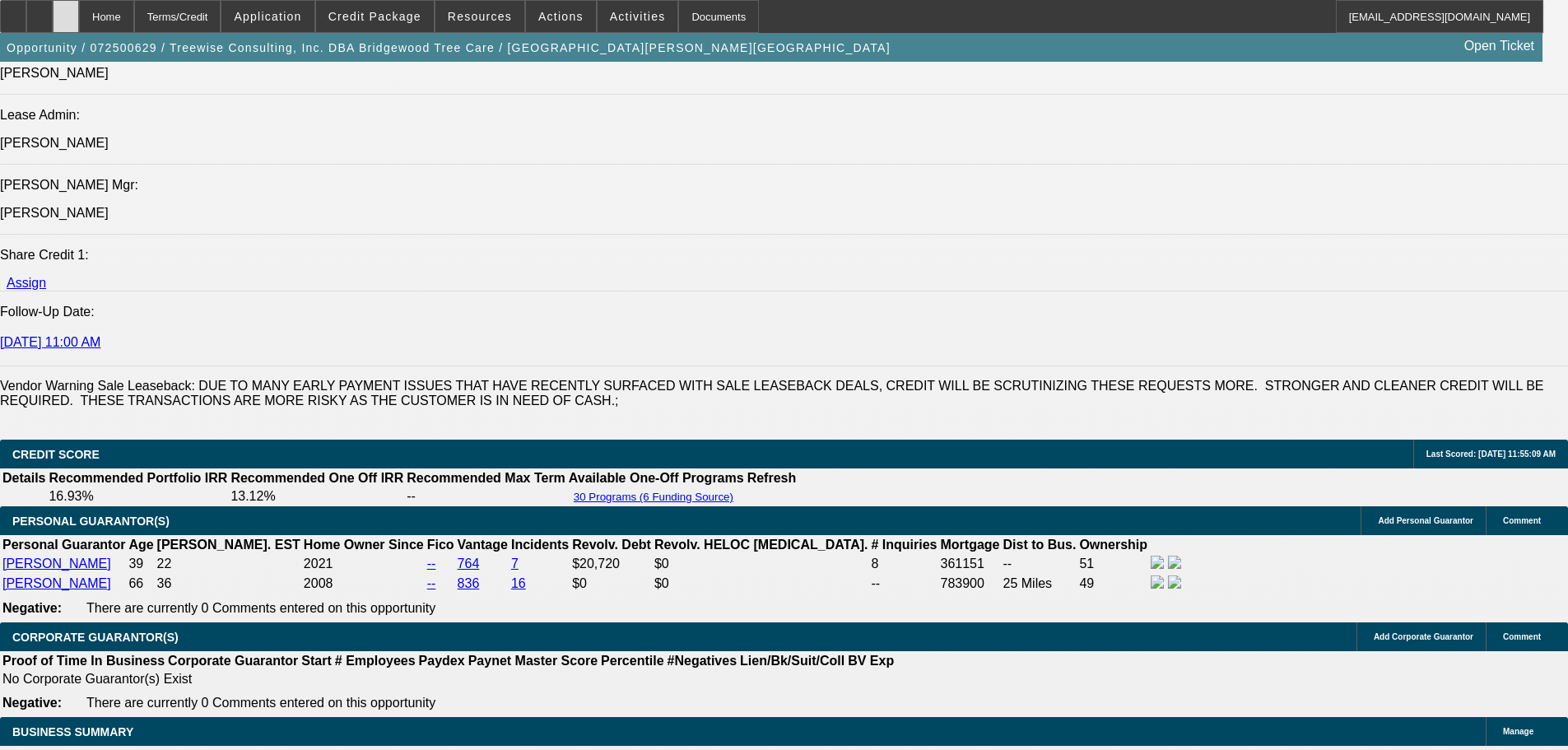
click at [79, 29] on div at bounding box center [66, 16] width 27 height 33
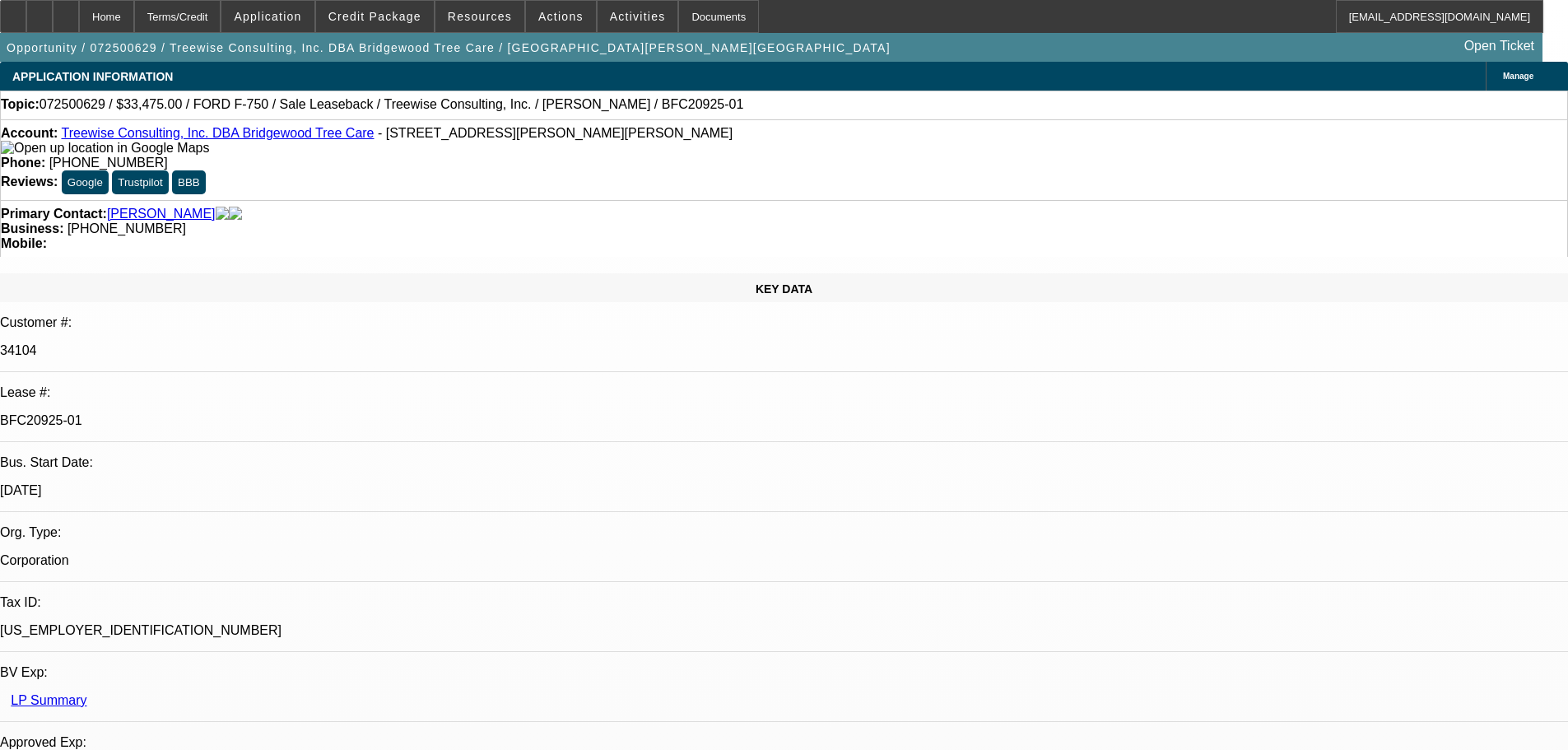
select select "0"
select select "2"
select select "0"
select select "6"
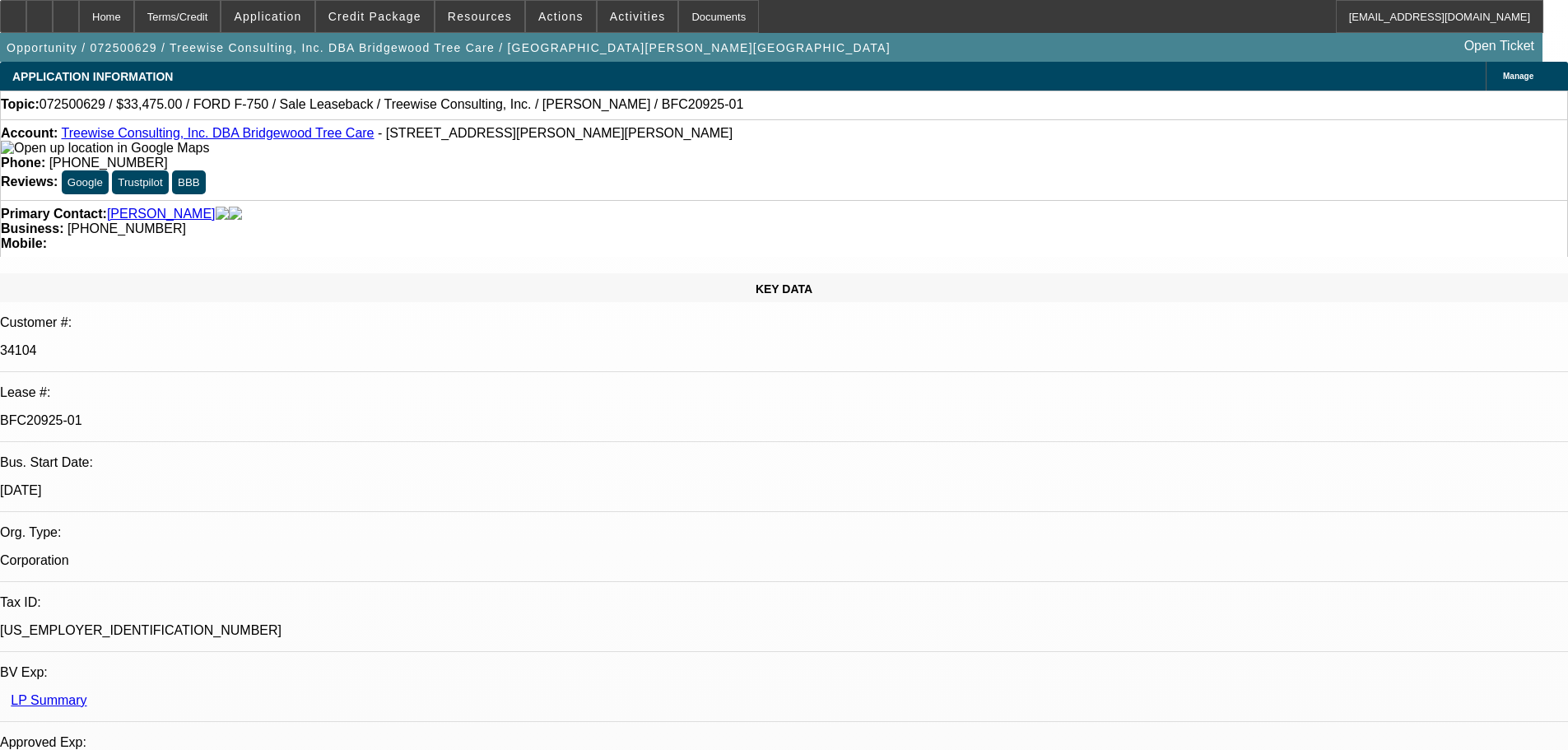
select select "0"
select select "2"
select select "0"
select select "6"
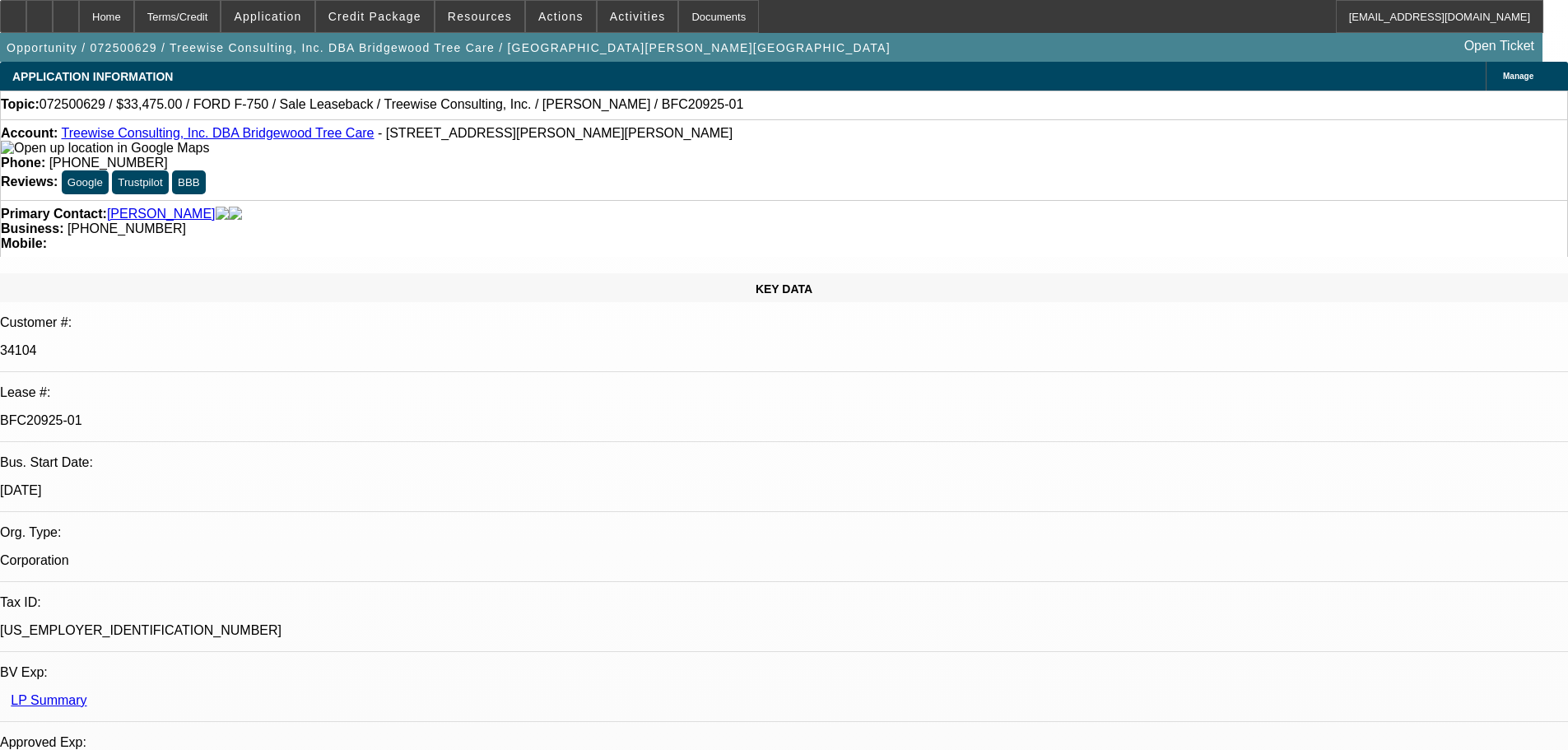
select select "0"
select select "2"
select select "0"
select select "6"
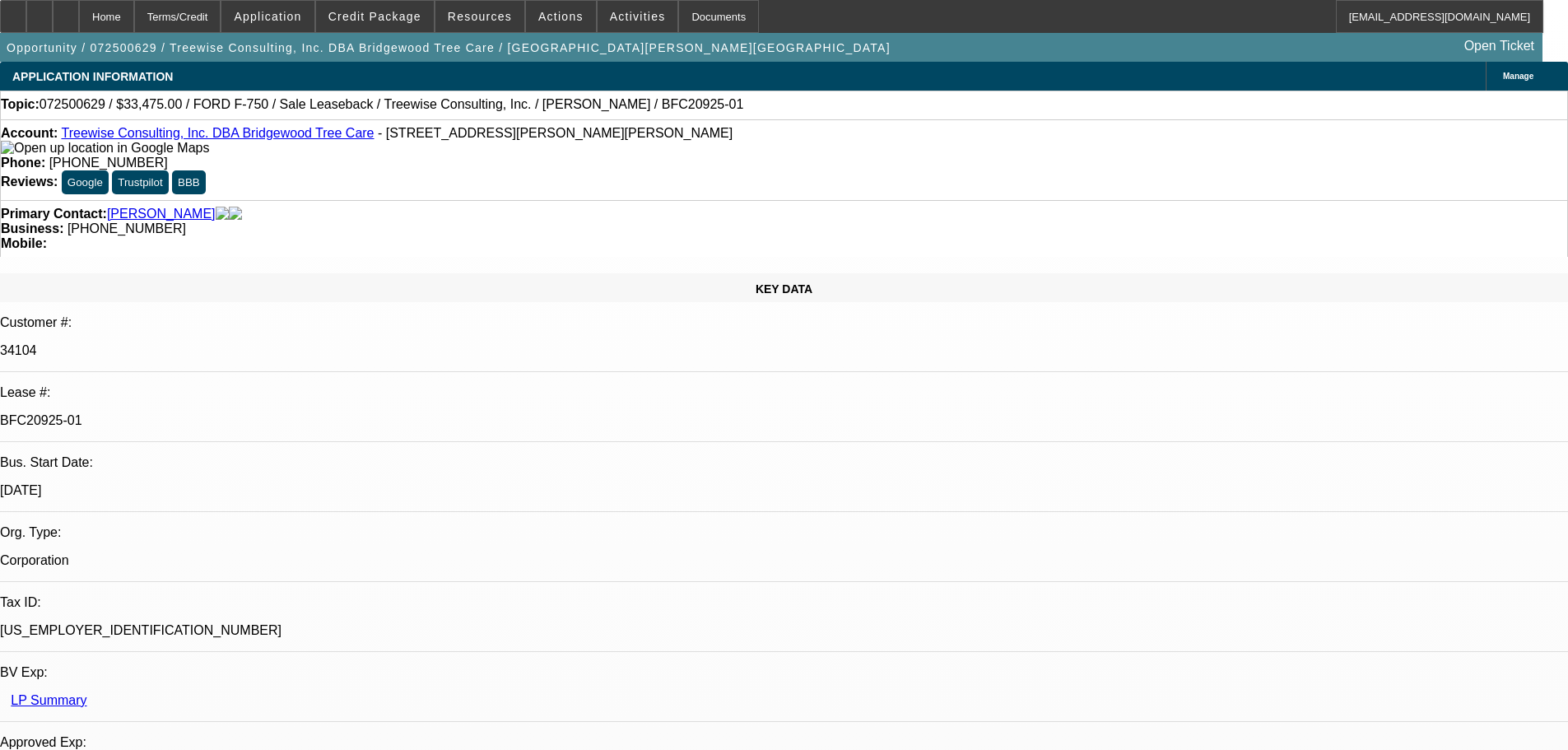
select select "0"
select select "6"
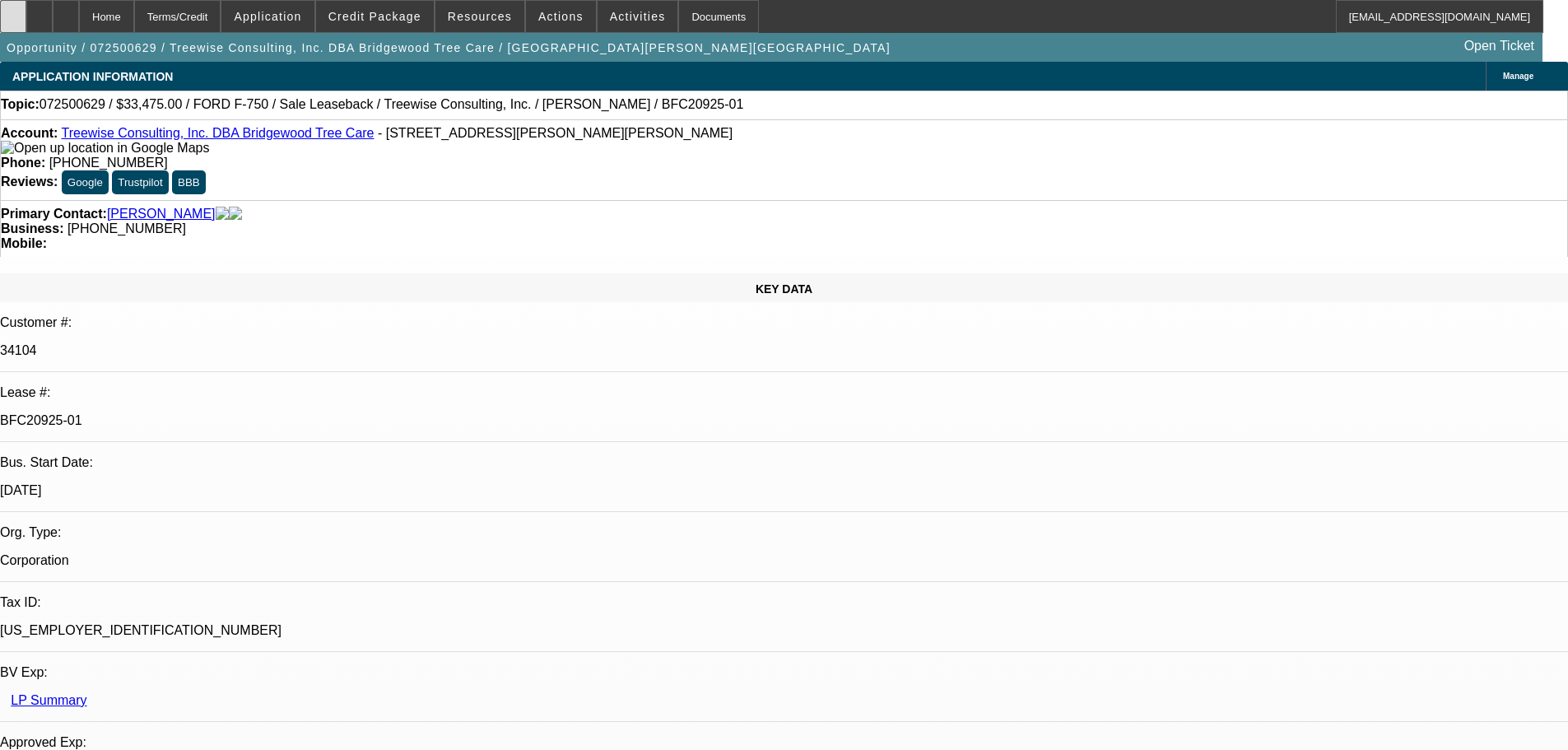
click at [13, 10] on icon at bounding box center [13, 10] width 0 height 0
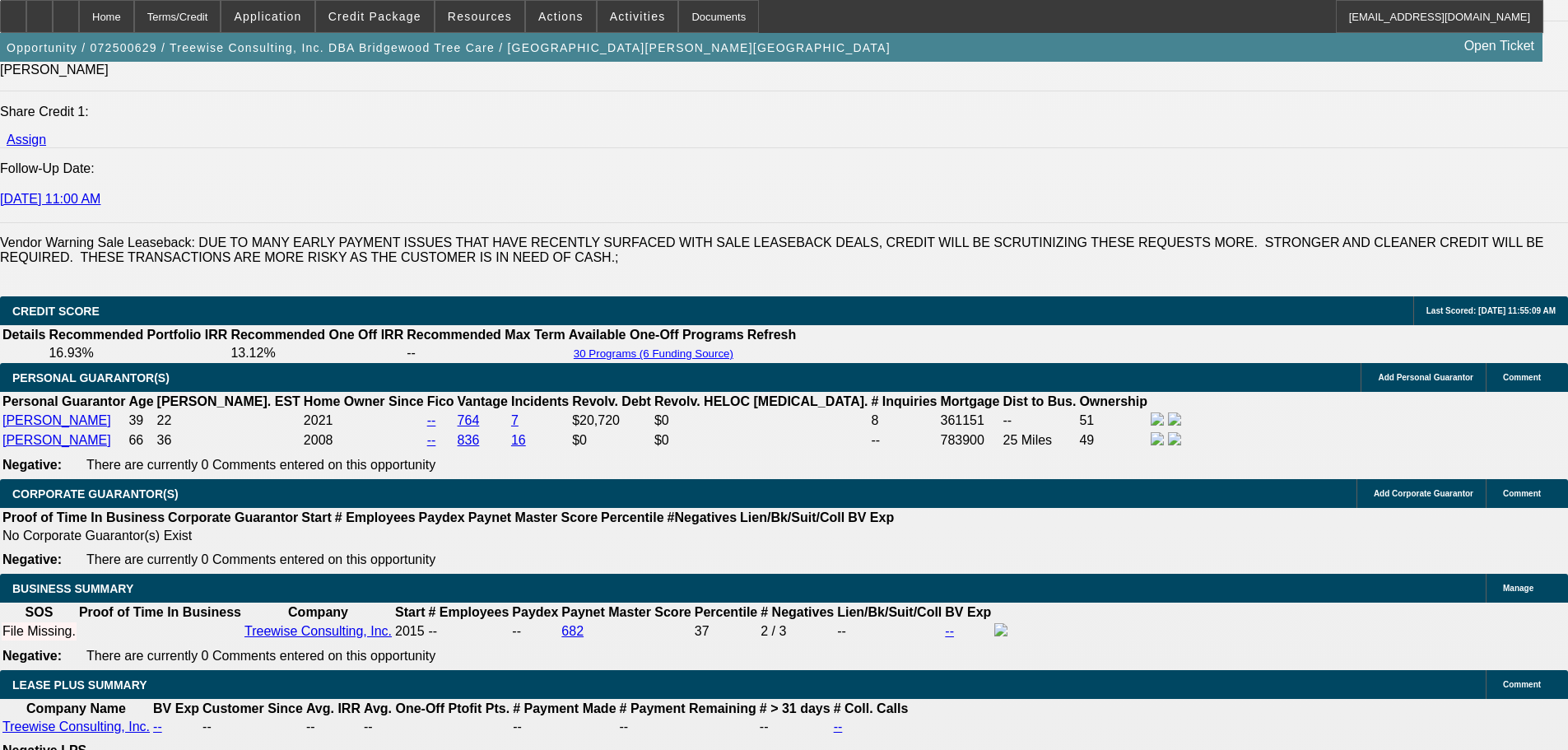
scroll to position [1976, 0]
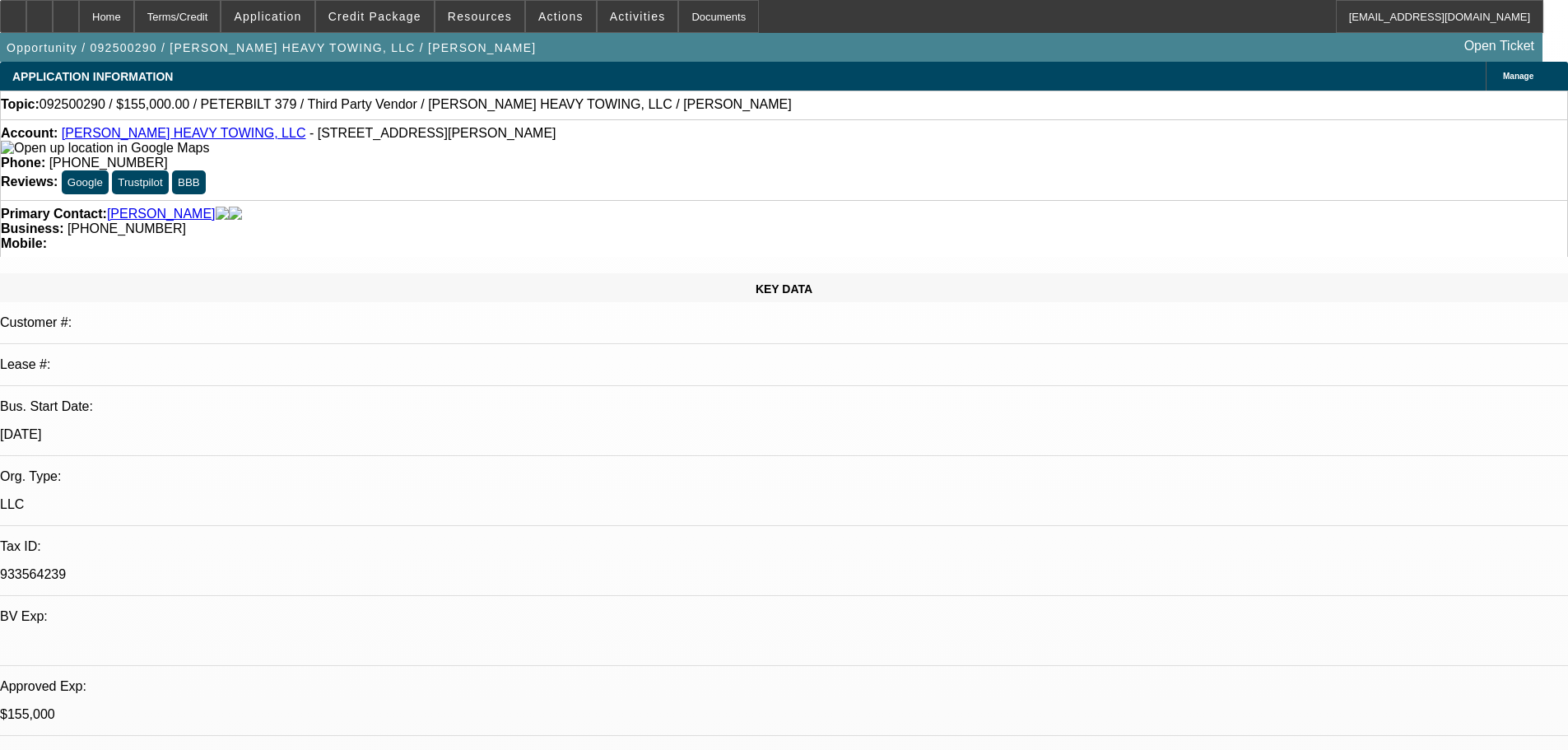
select select "0"
select select "2"
select select "0.1"
select select "4"
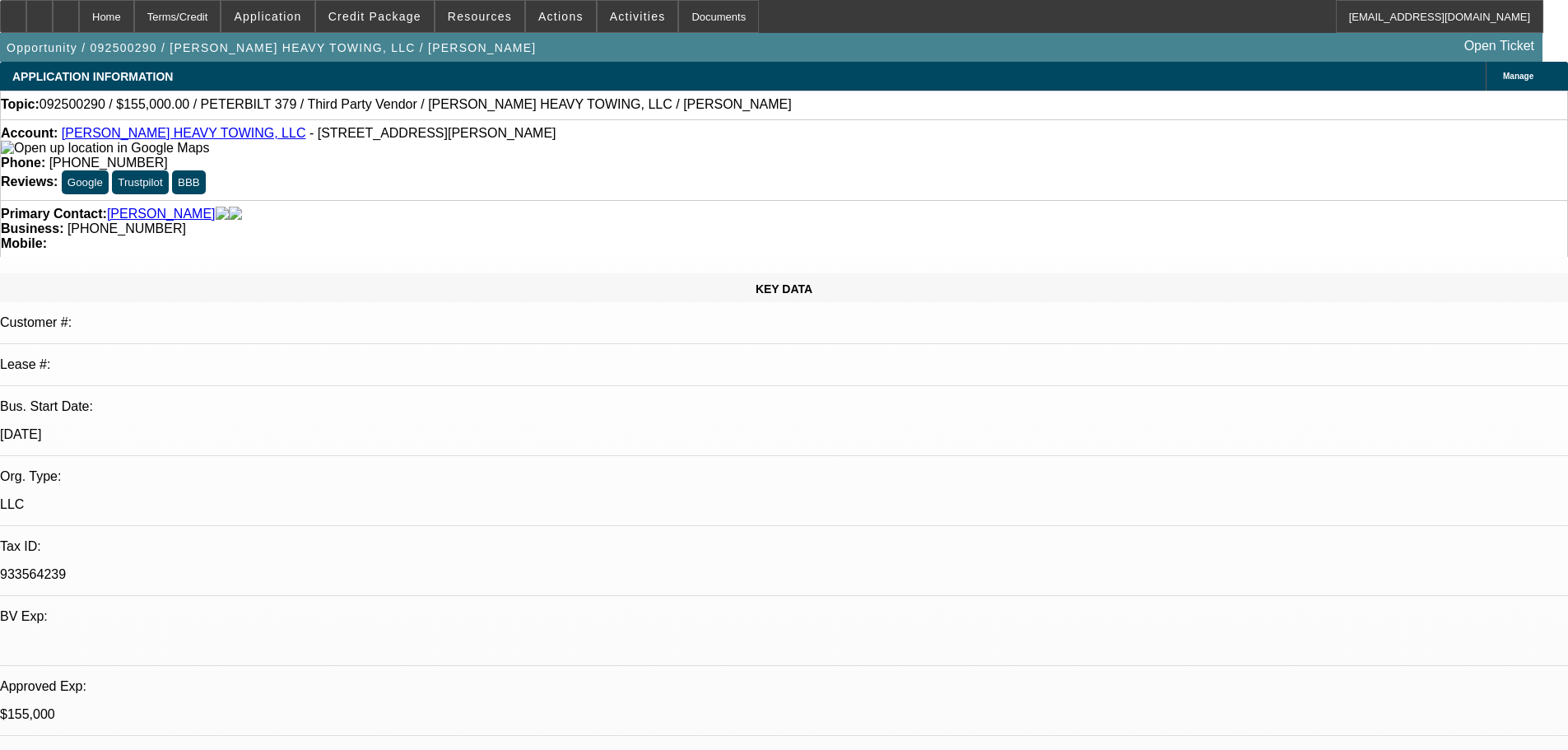
select select "0"
select select "6"
select select "0"
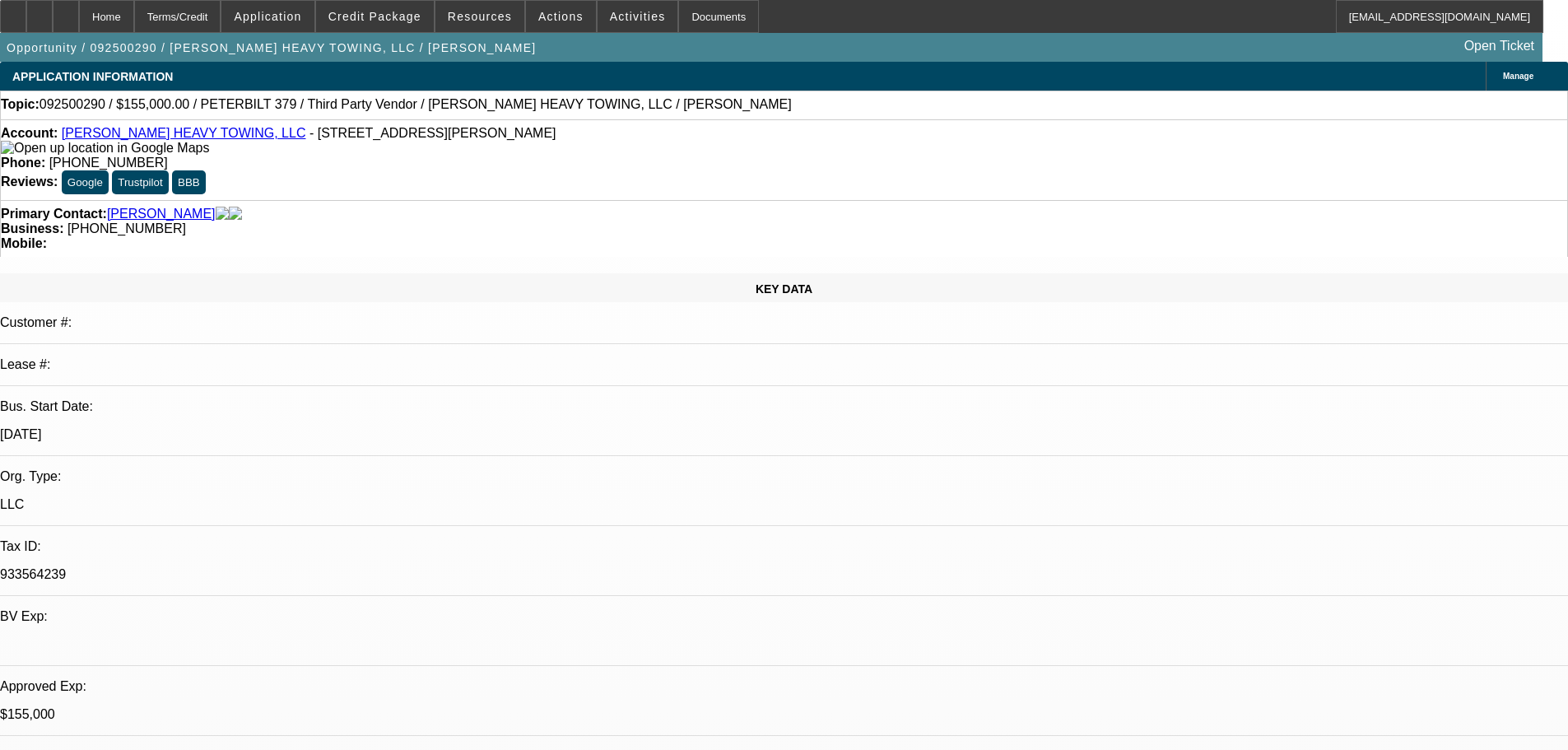
select select "2"
select select "0"
select select "6"
select select "0.1"
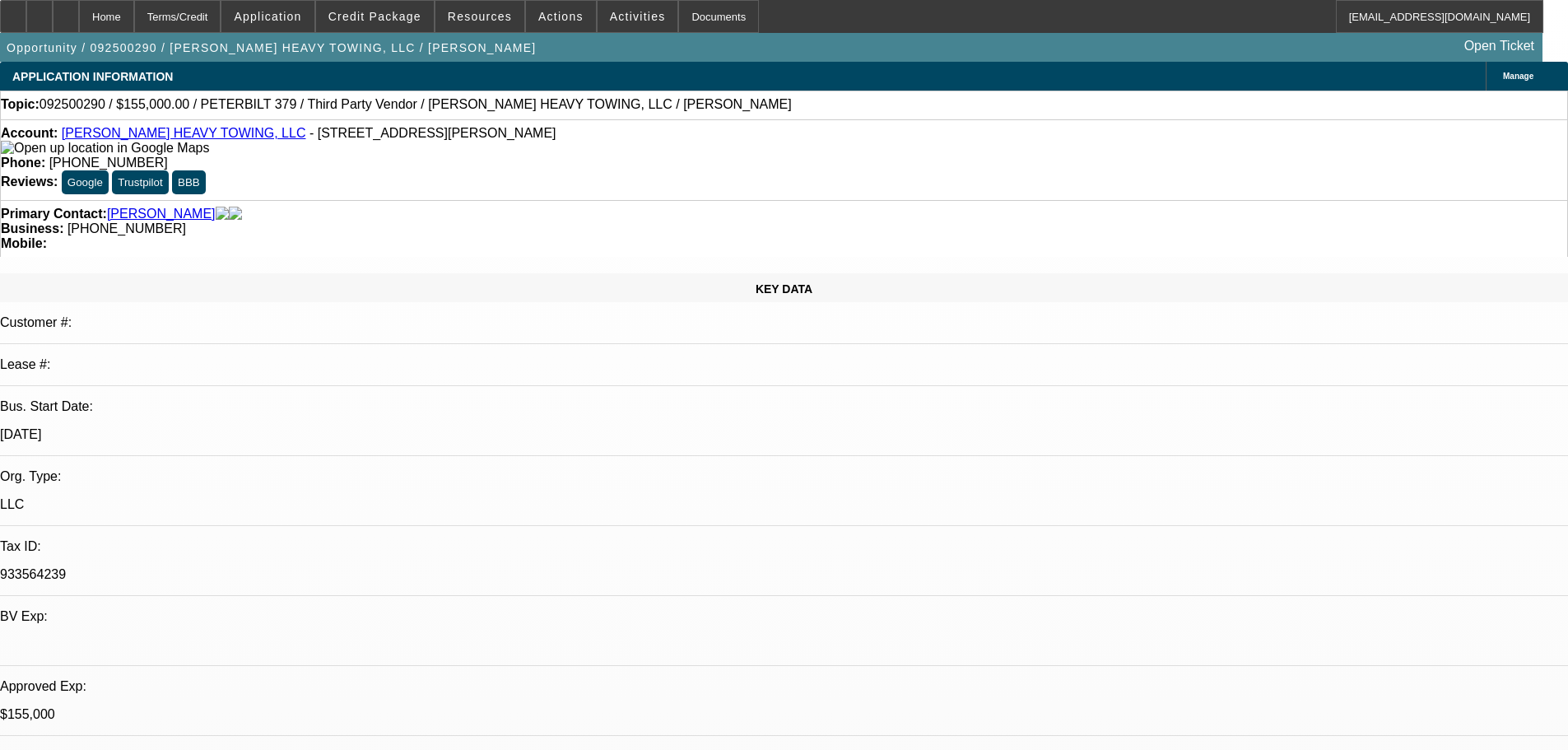
select select "2"
select select "0"
select select "6"
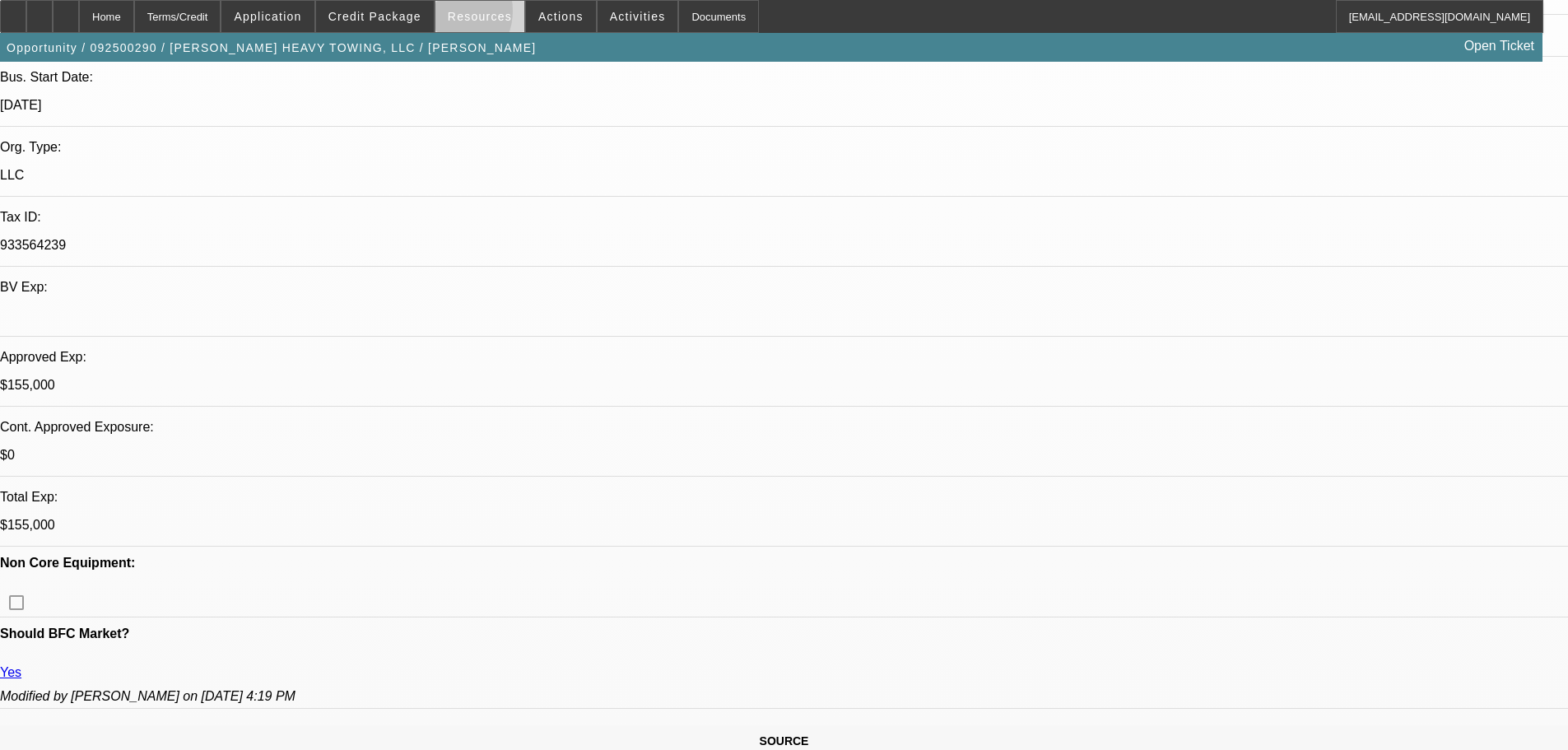
click at [452, 15] on span at bounding box center [479, 16] width 89 height 39
click at [419, 14] on div at bounding box center [784, 375] width 1568 height 750
click at [419, 14] on span "Credit Package" at bounding box center [376, 16] width 93 height 13
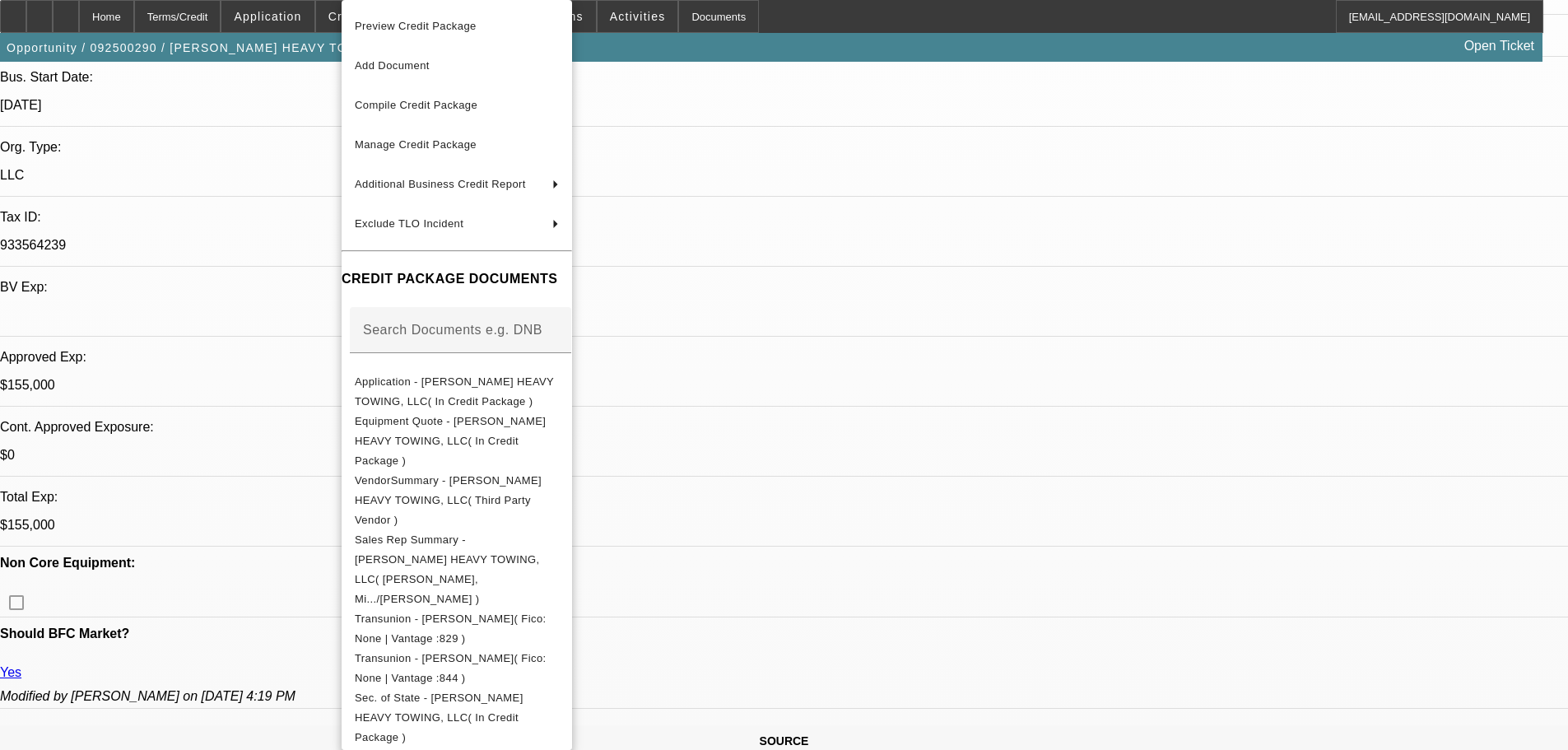
click at [913, 132] on div at bounding box center [784, 375] width 1568 height 750
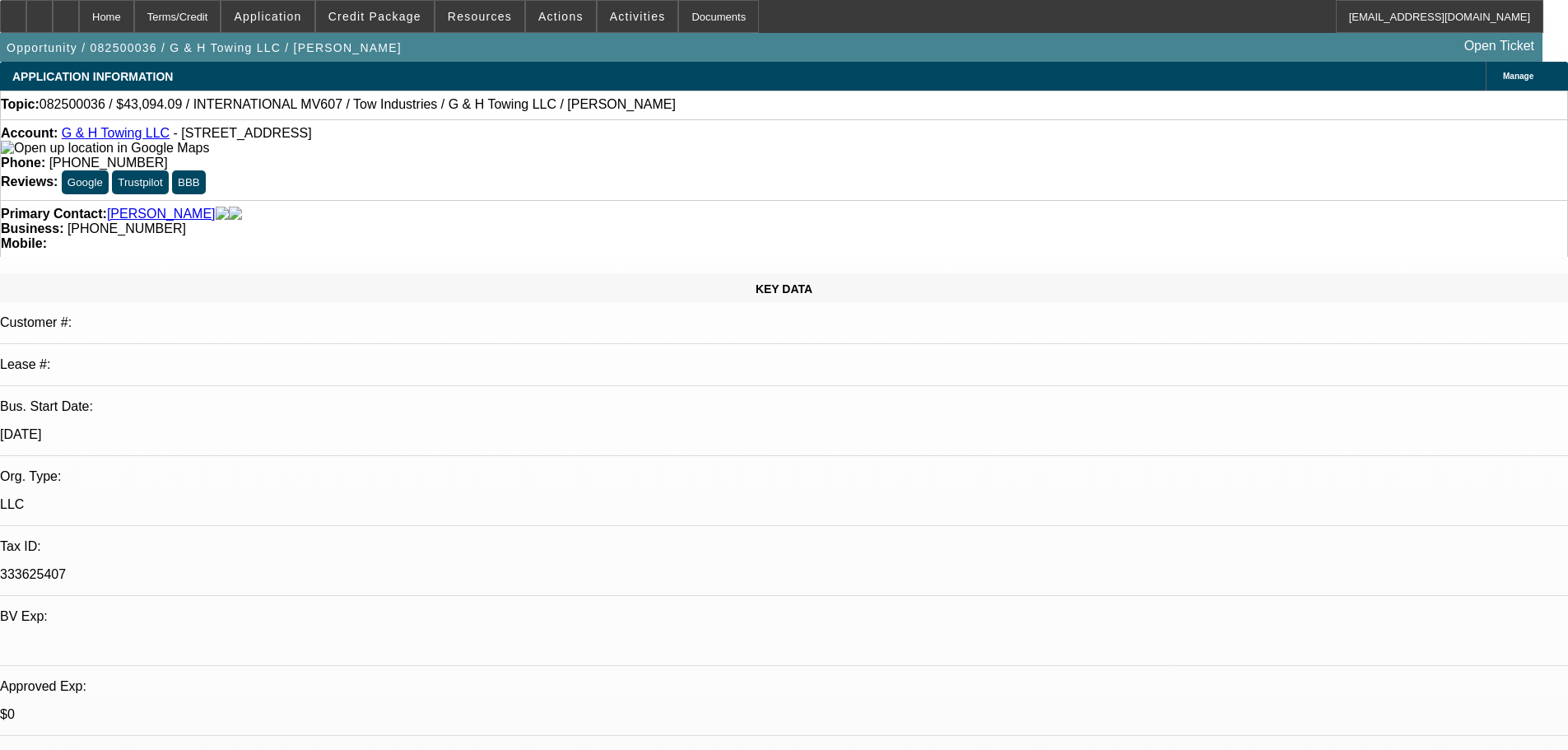
select select "0"
select select "2"
select select "0.1"
select select "4"
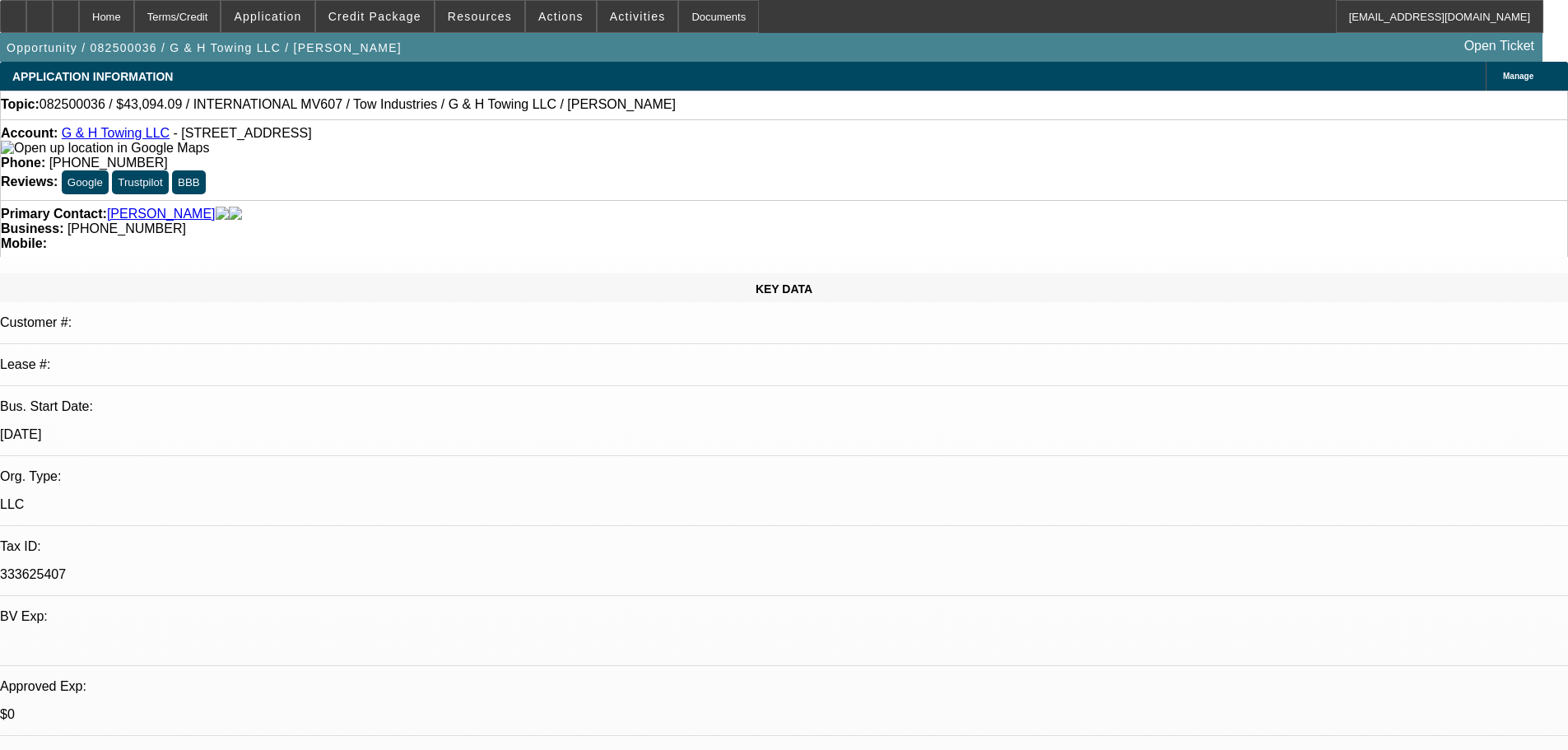
scroll to position [165, 0]
click at [398, 15] on span "Credit Package" at bounding box center [376, 16] width 93 height 13
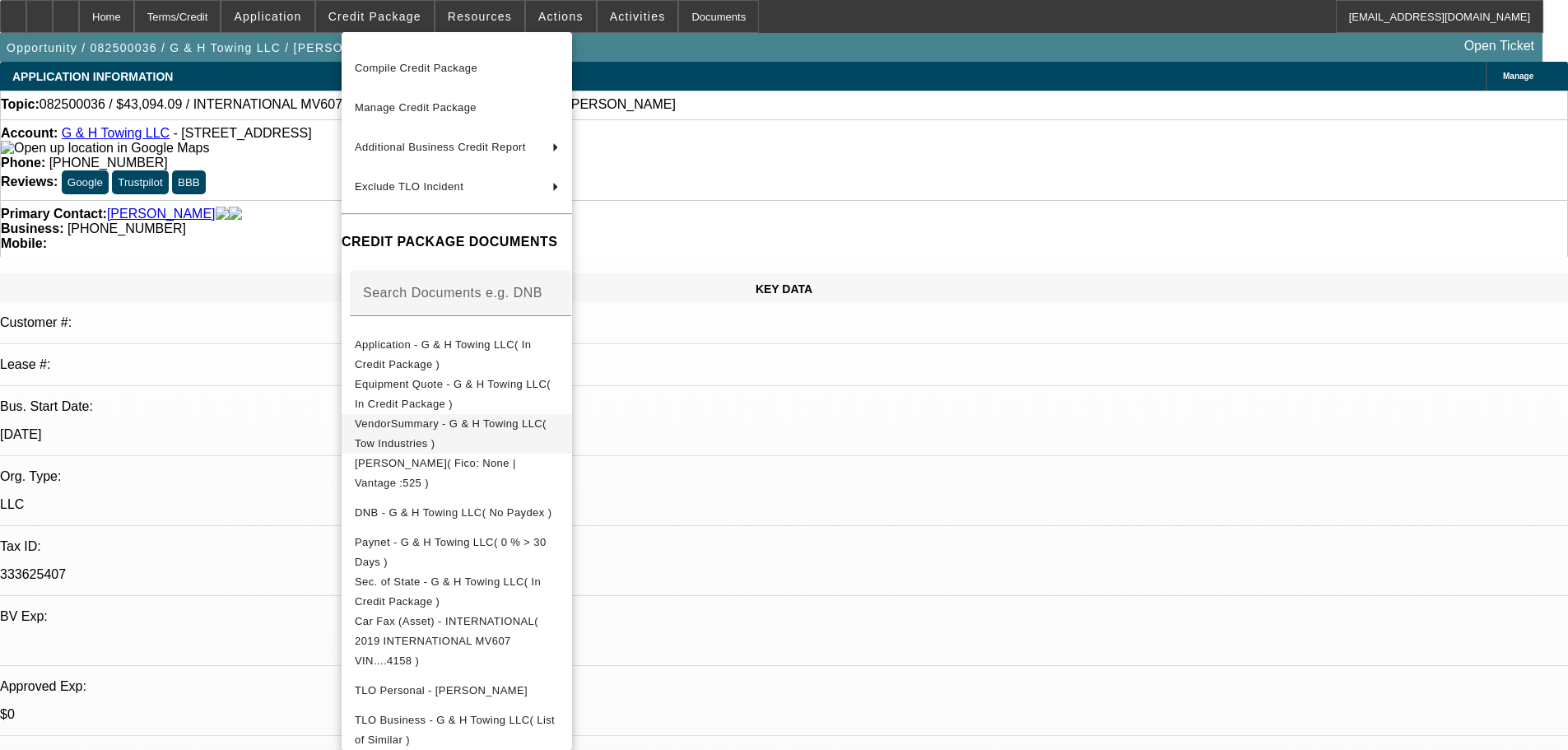
scroll to position [89, 0]
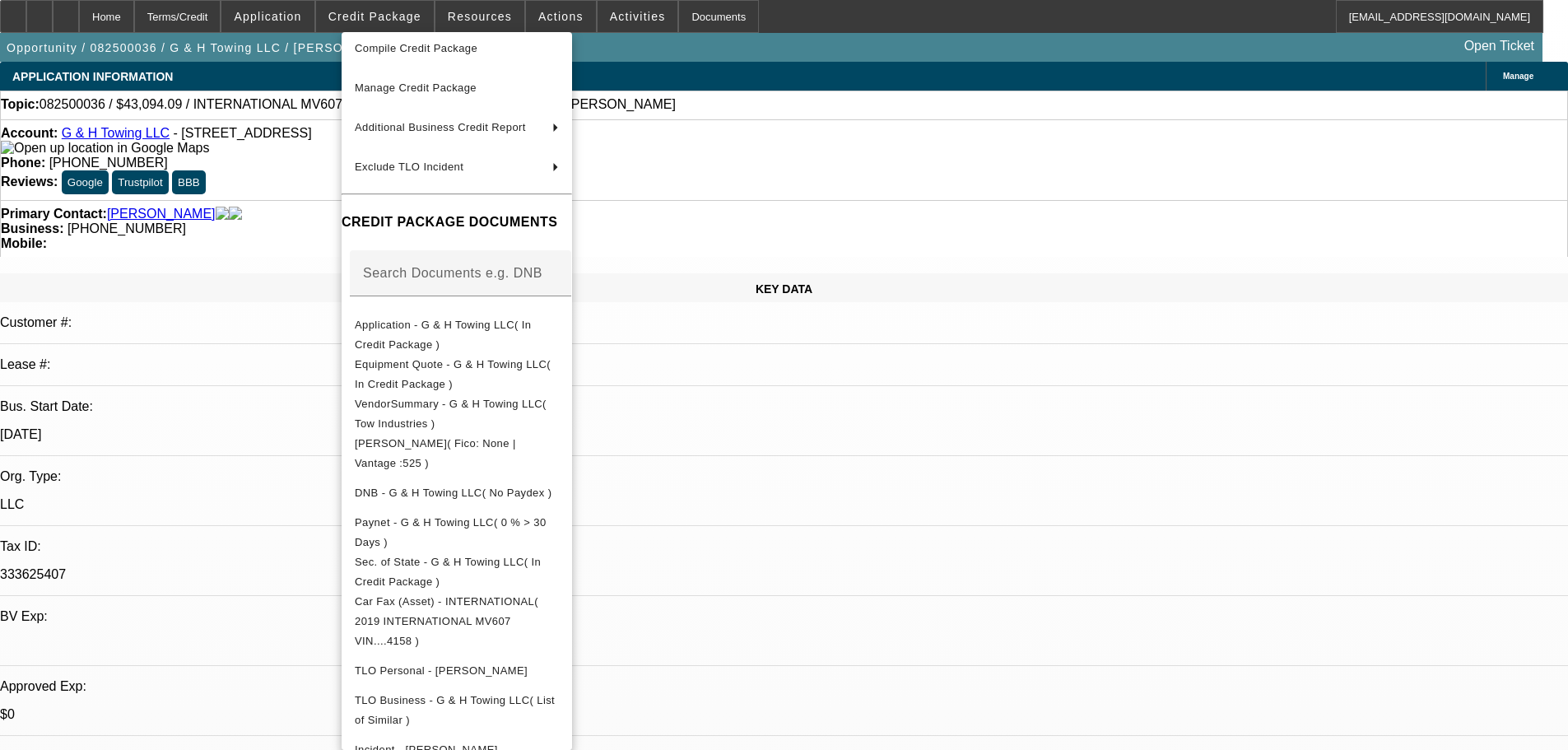
click at [1012, 389] on div at bounding box center [784, 375] width 1568 height 750
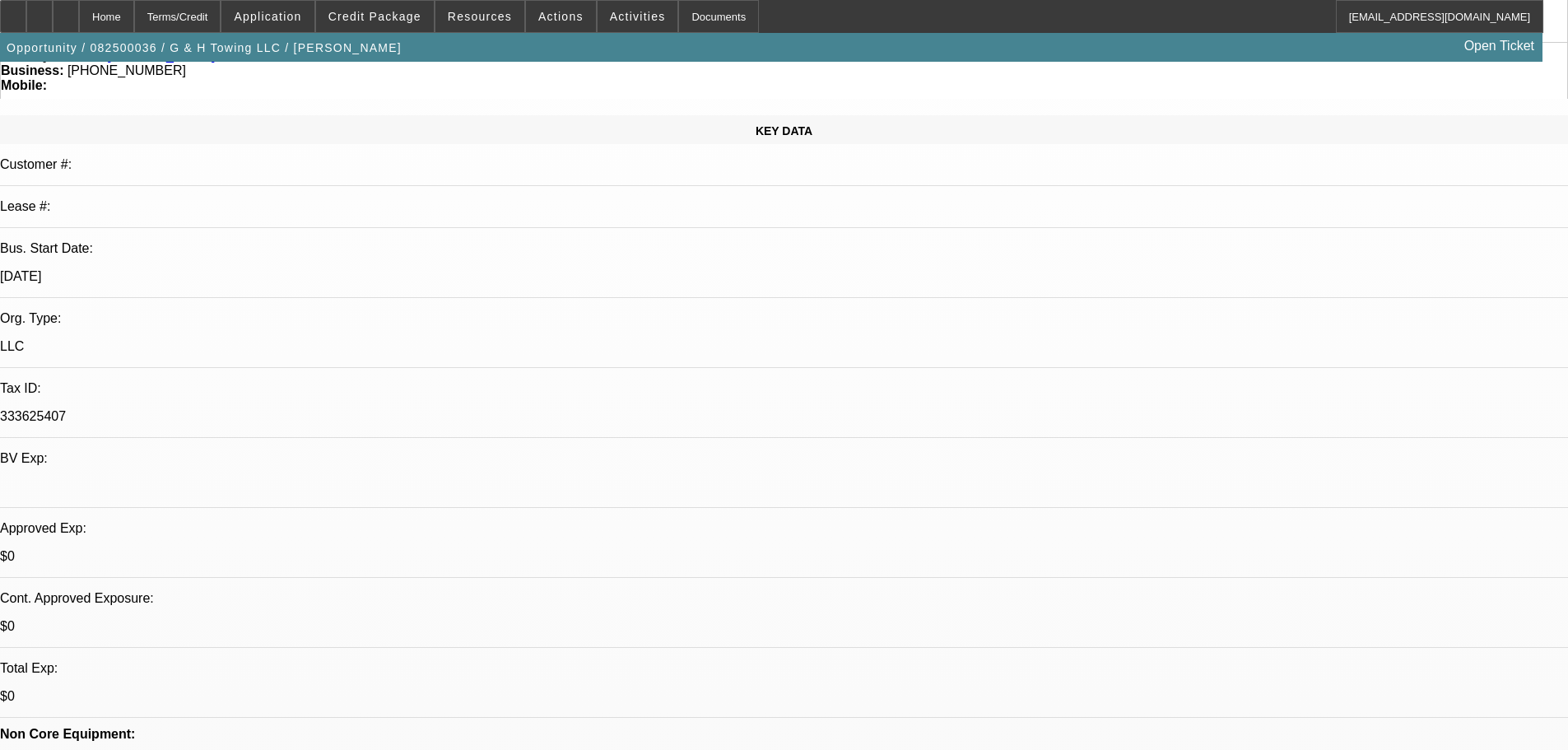
scroll to position [165, 0]
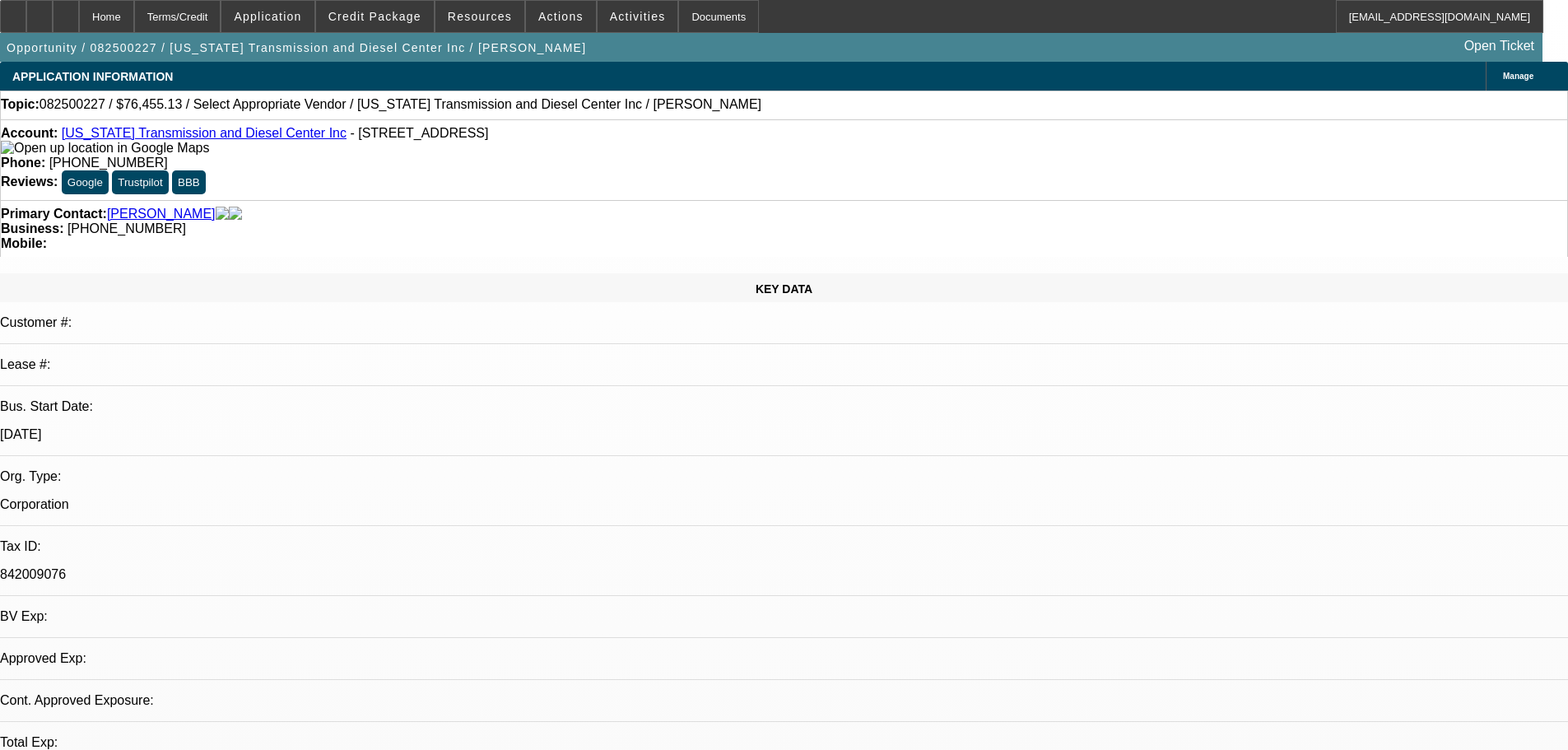
select select "0"
select select "2"
select select "0.1"
select select "4"
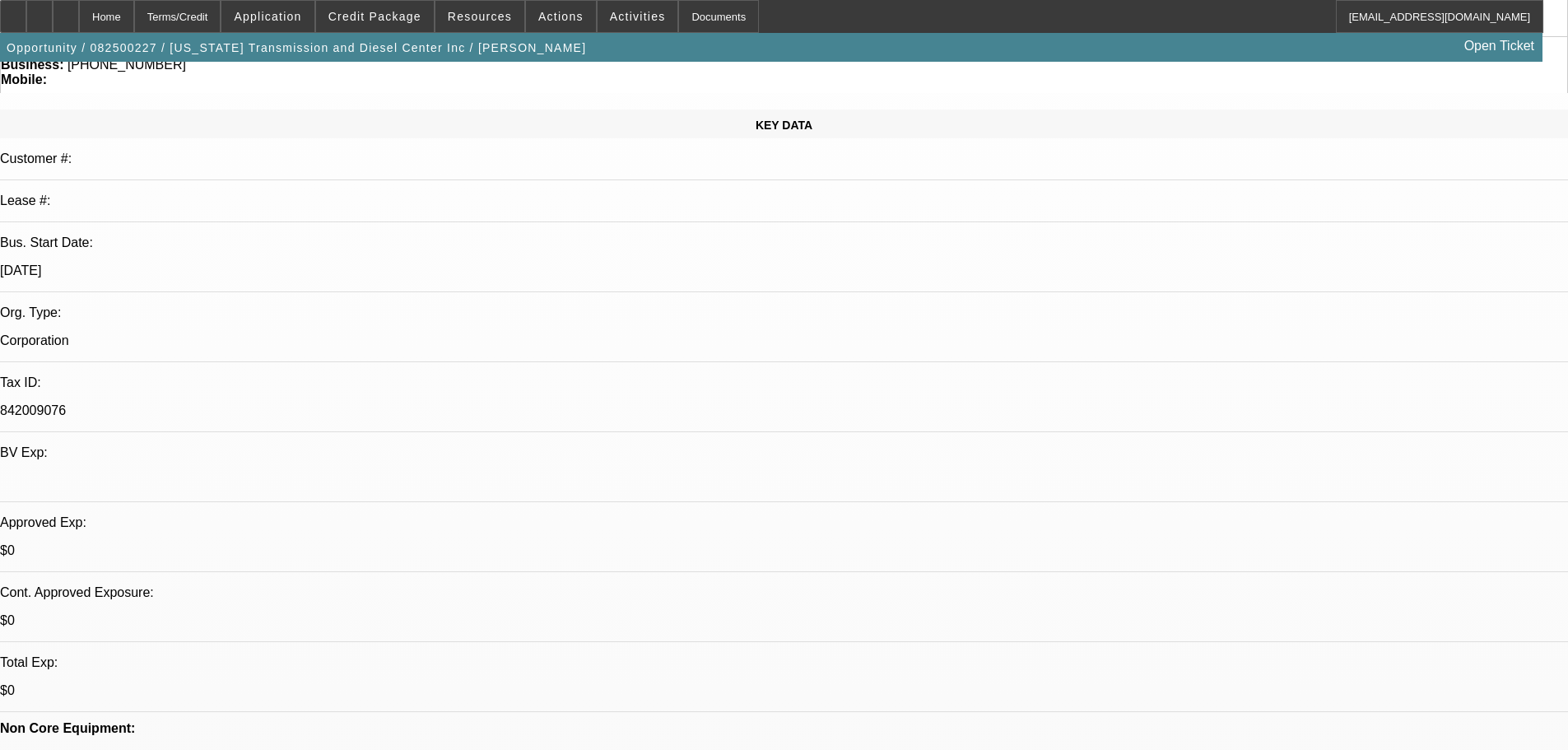
scroll to position [165, 0]
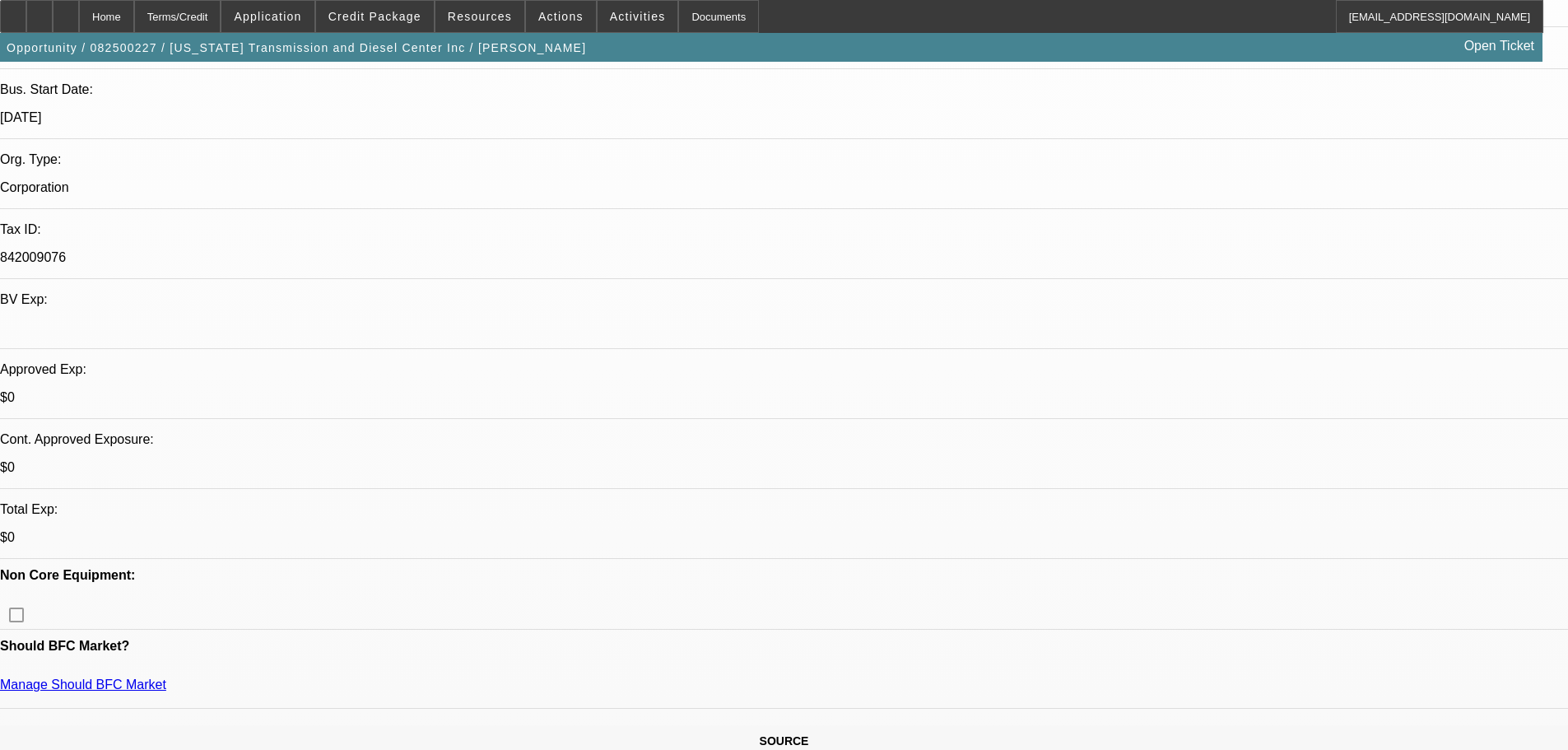
scroll to position [330, 0]
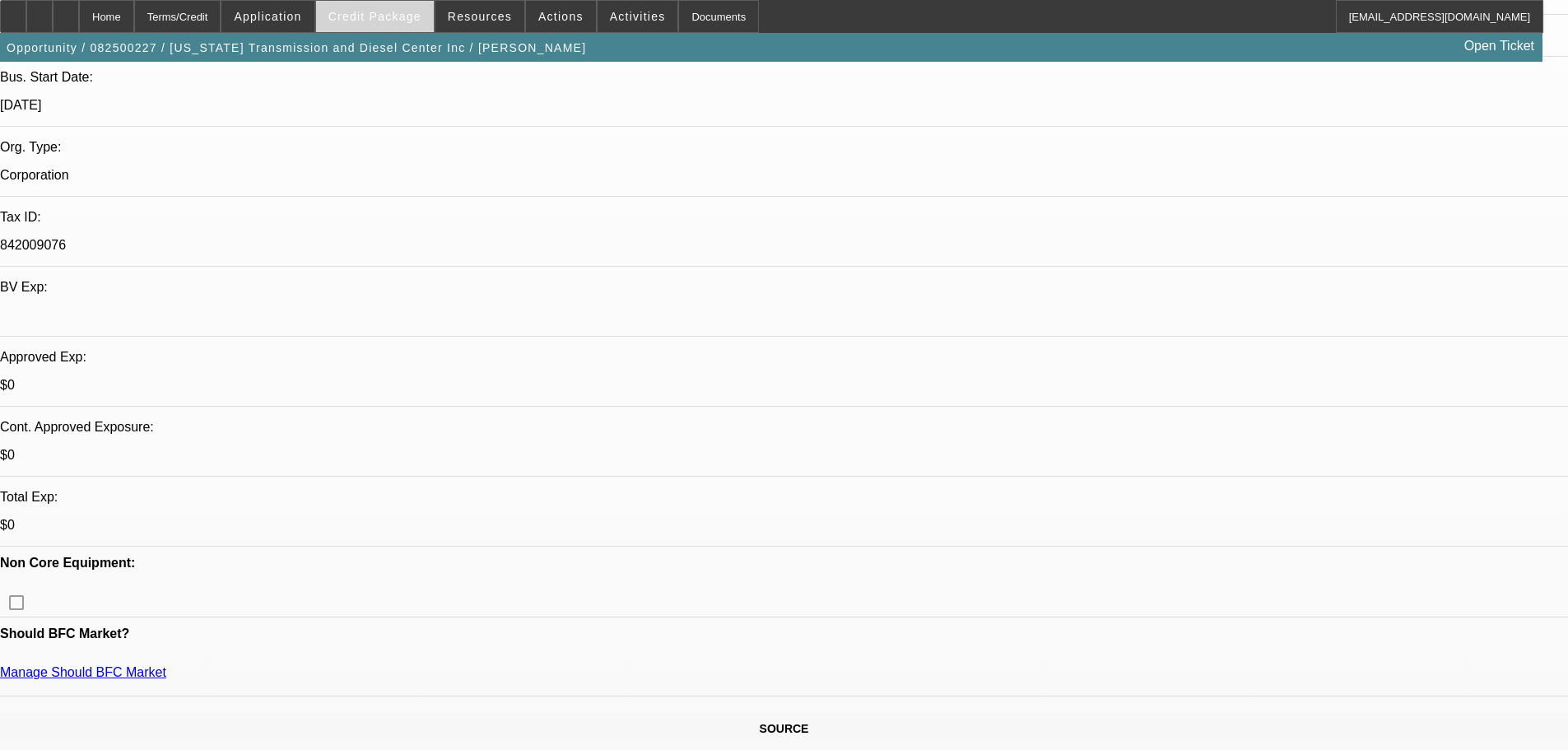
click at [379, 21] on span "Credit Package" at bounding box center [376, 16] width 93 height 13
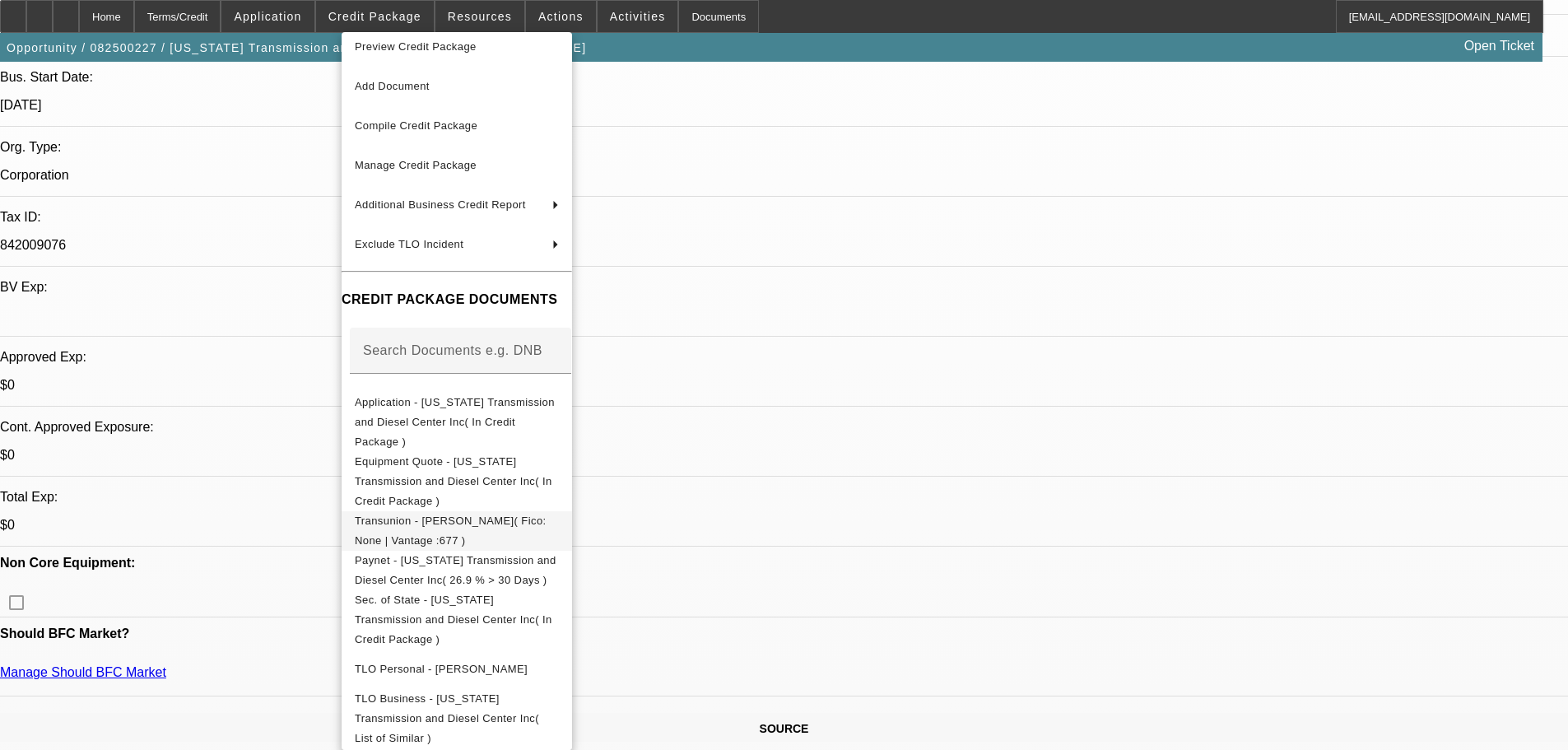
scroll to position [18, 0]
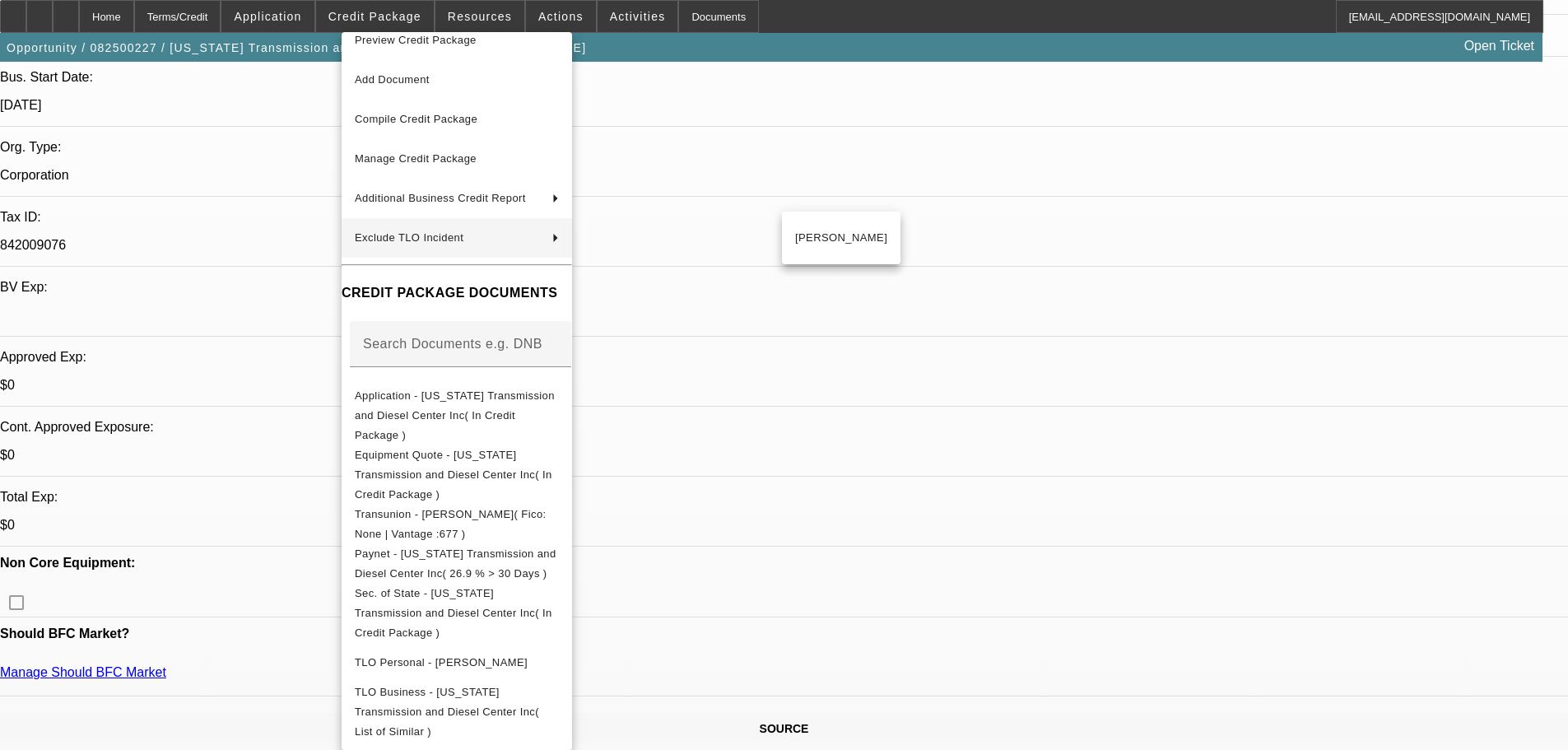
click at [251, 326] on div at bounding box center [784, 375] width 1568 height 750
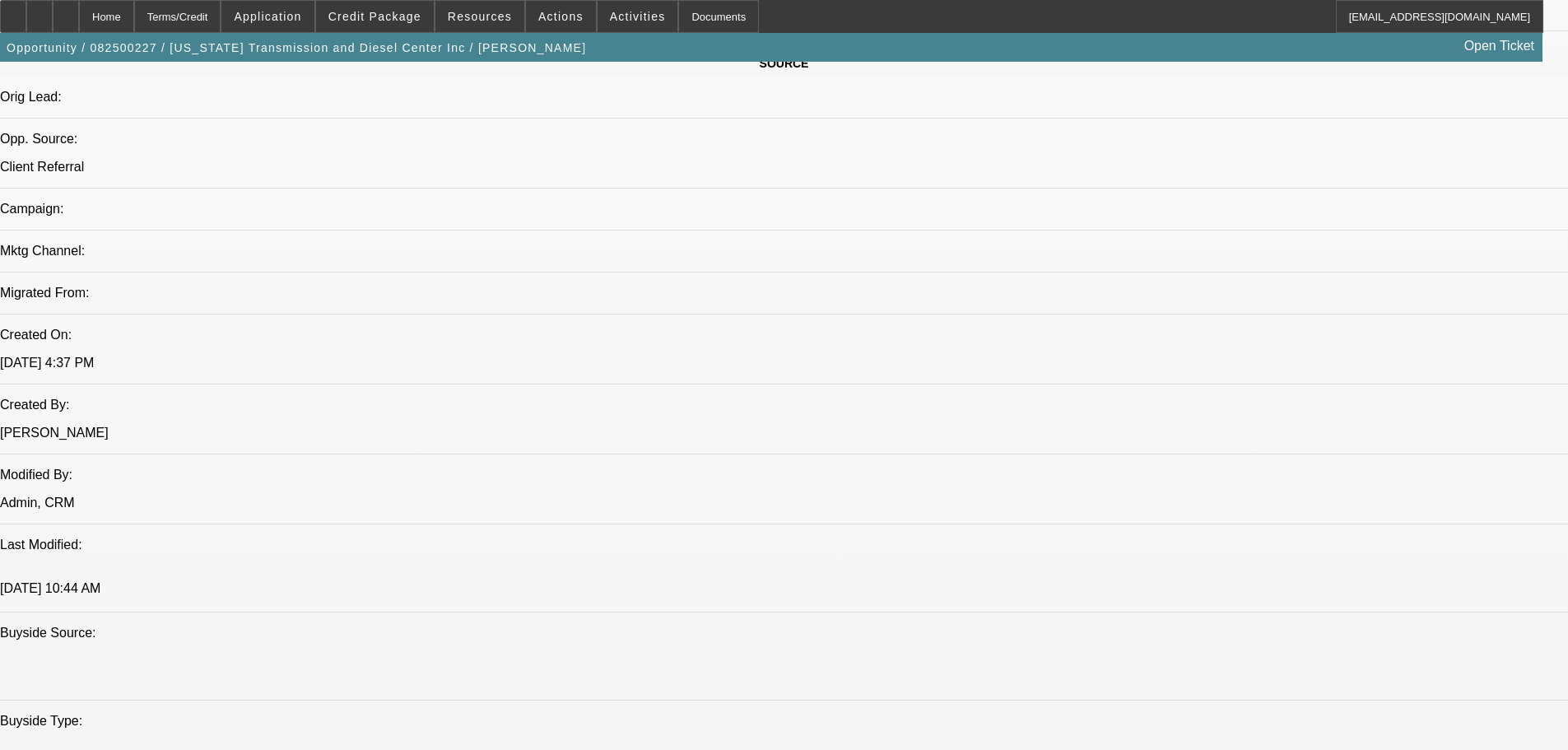
scroll to position [1152, 0]
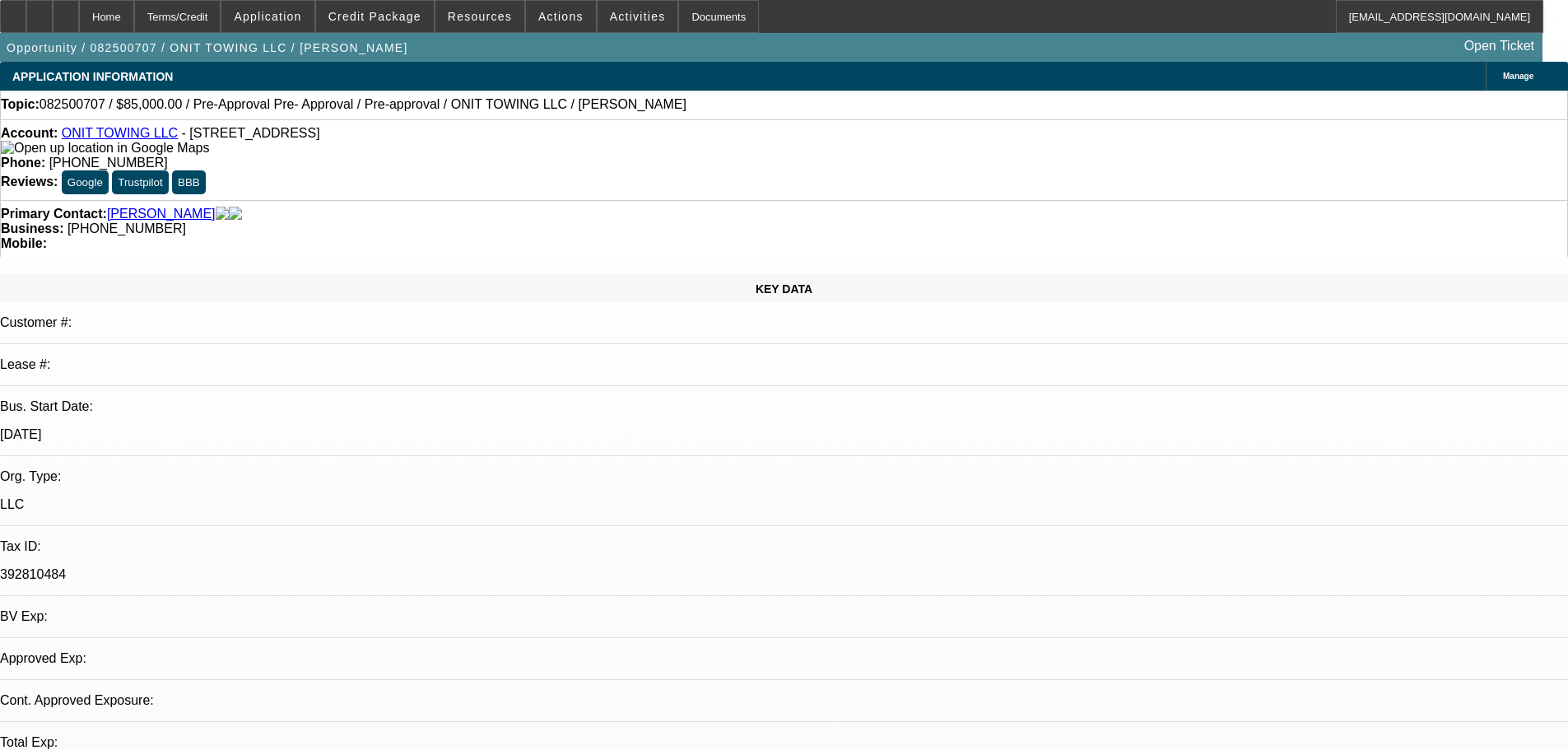
select select "0.15"
select select "2"
select select "0.1"
select select "4"
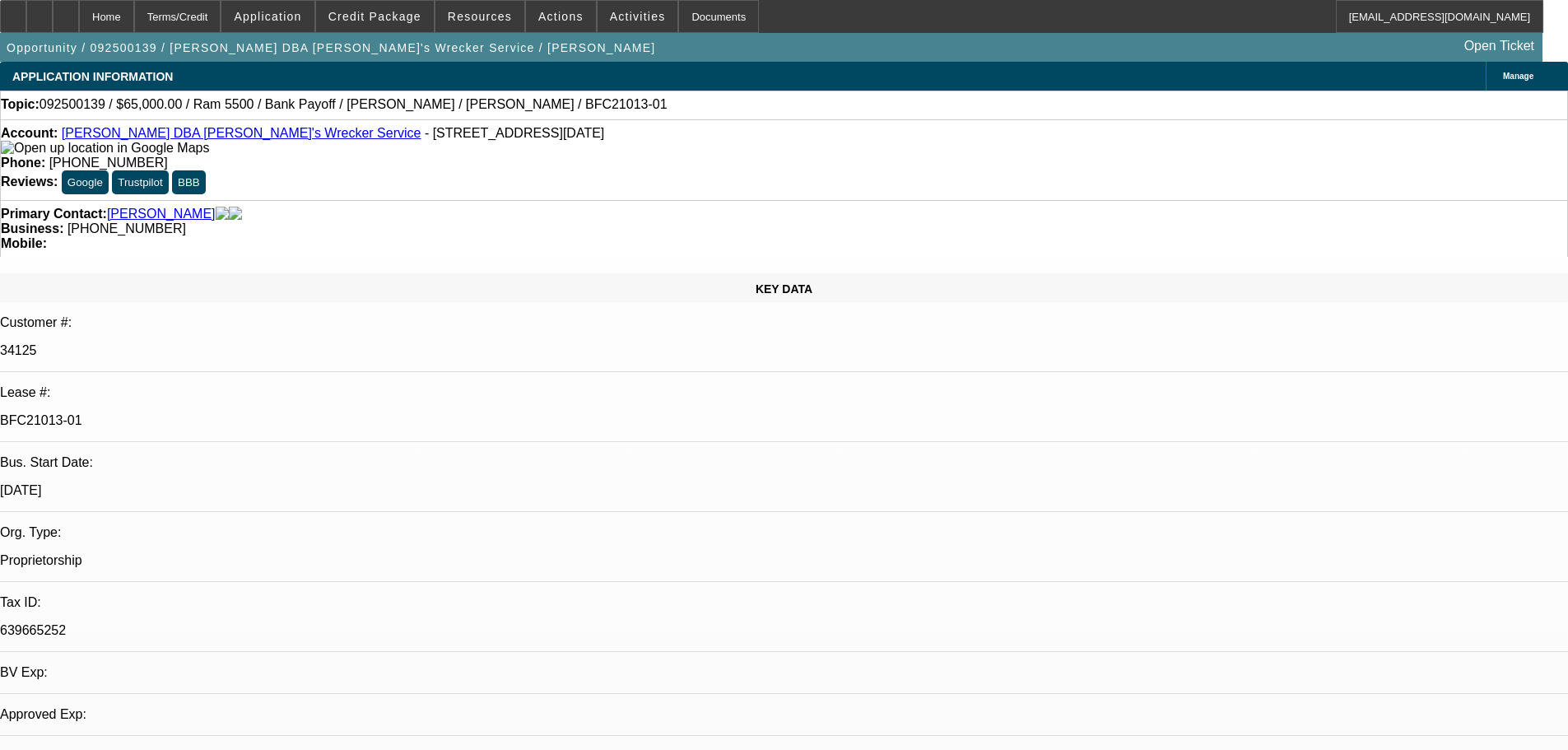
select select "0"
select select "6"
select select "0"
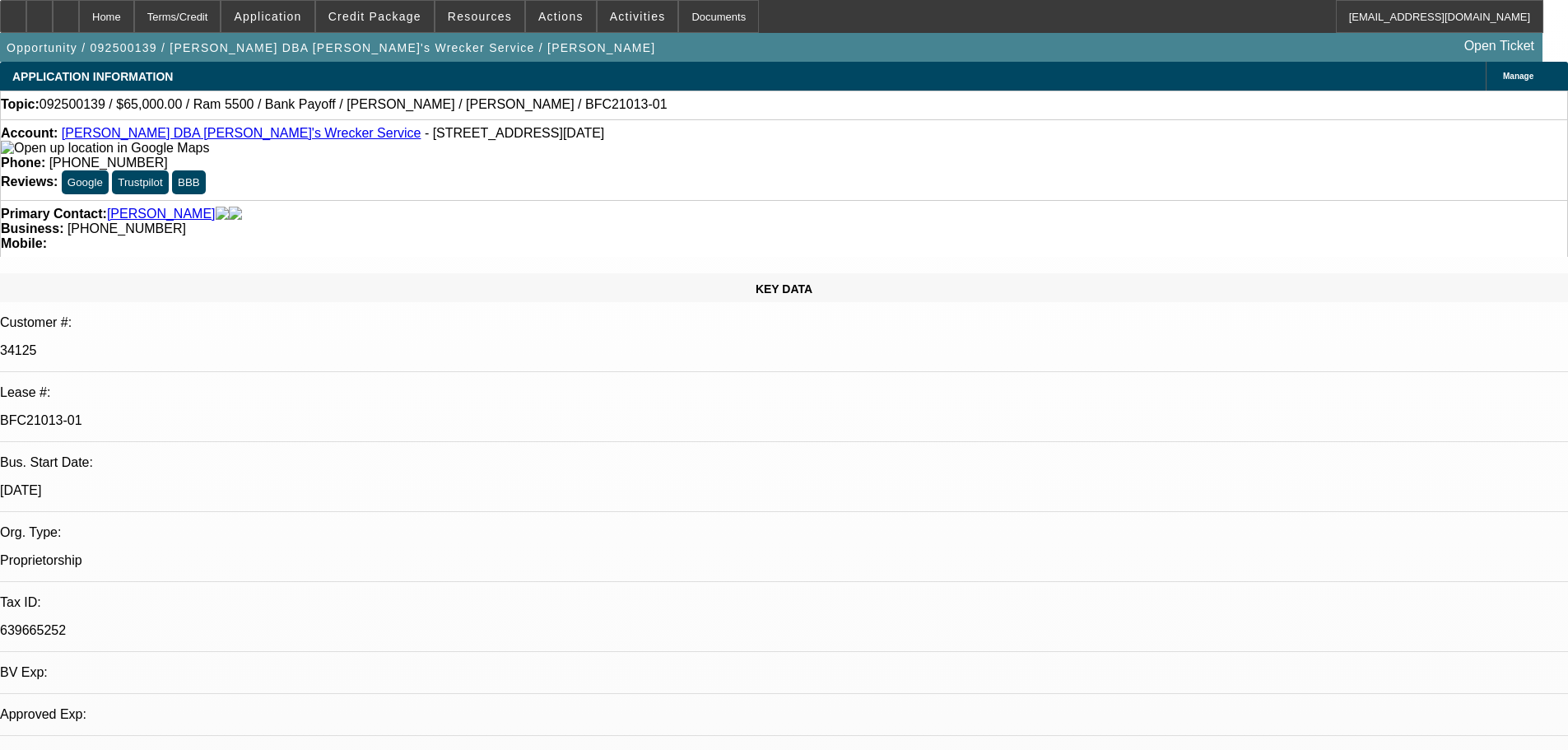
select select "0"
select select "6"
select select "0"
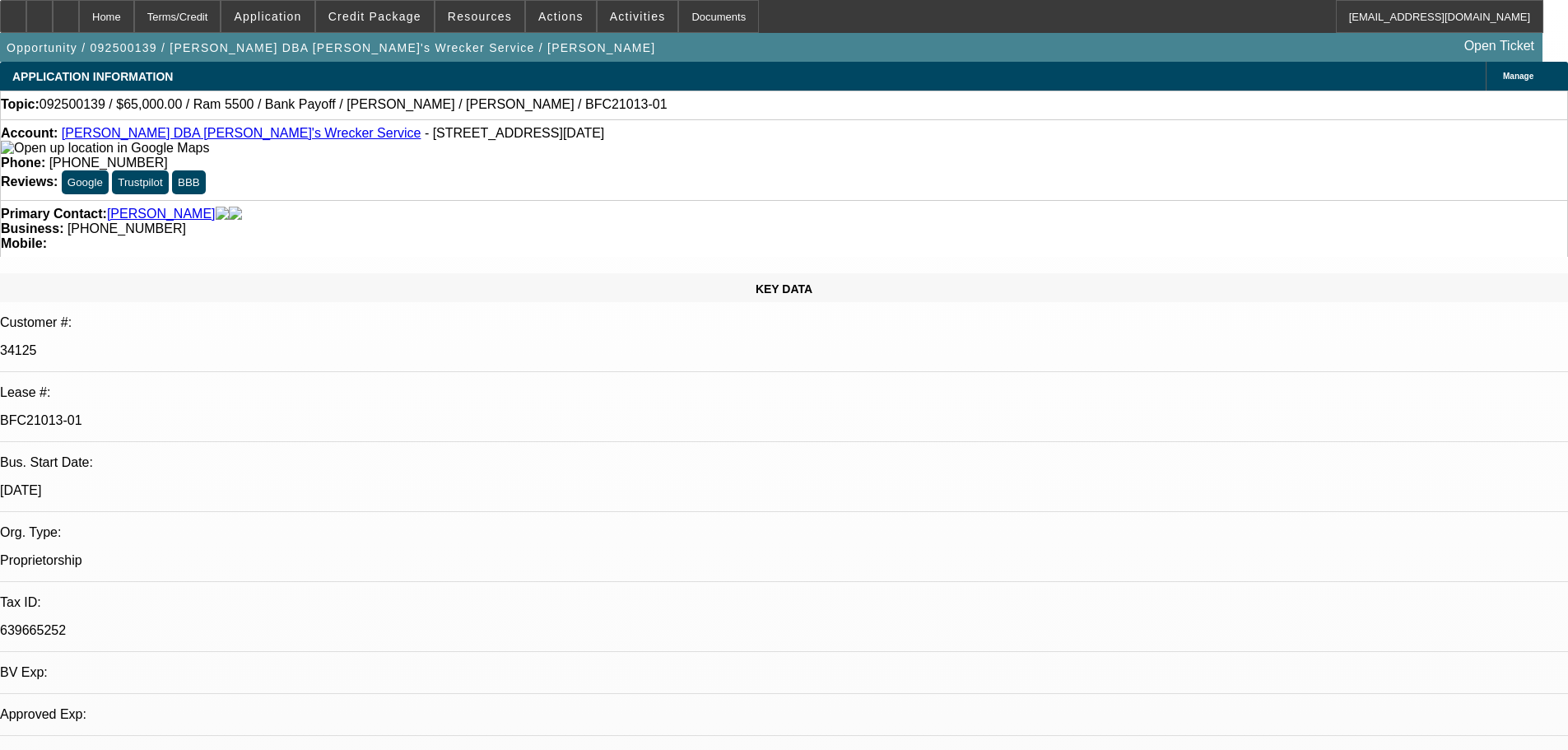
select select "0"
select select "6"
select select "0"
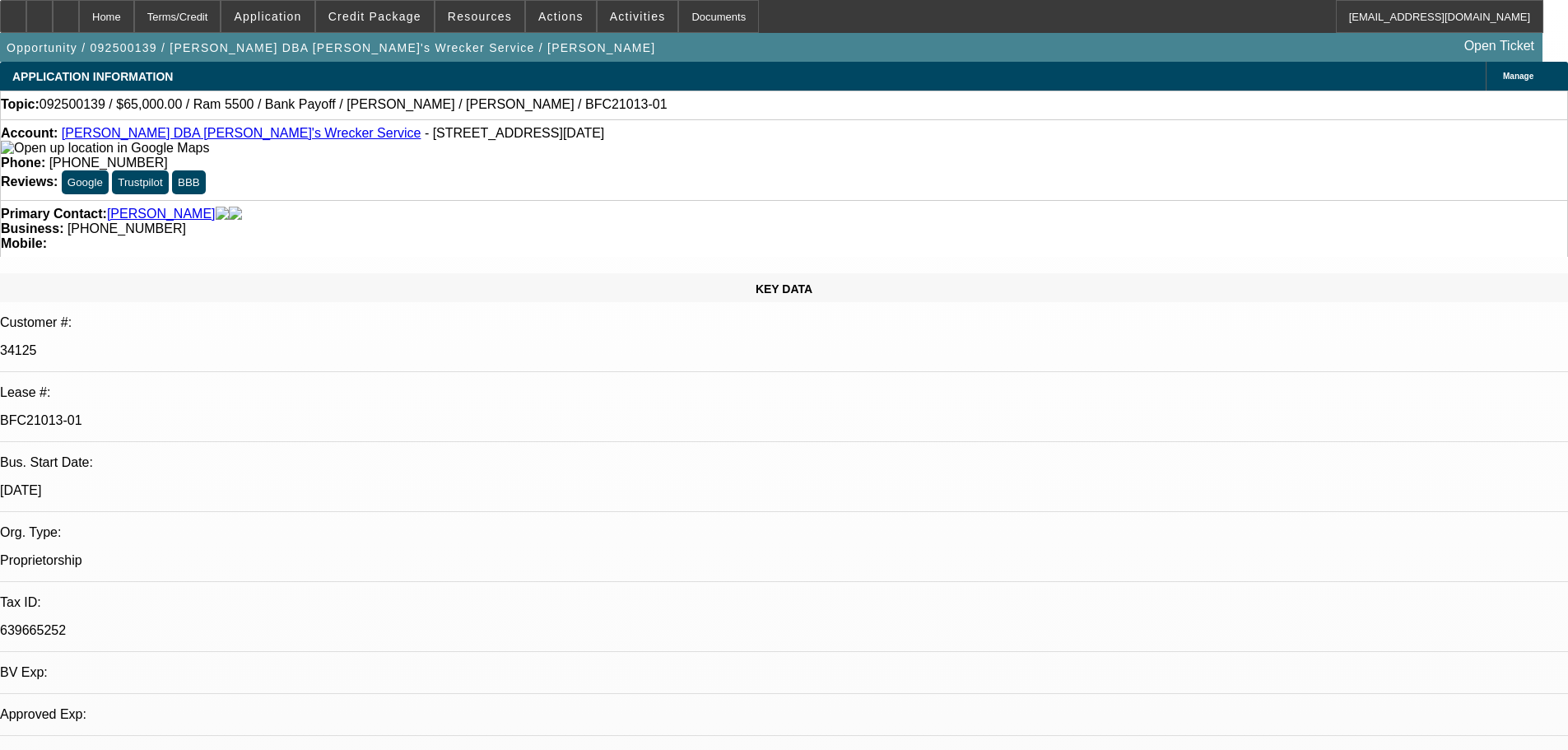
select select "6"
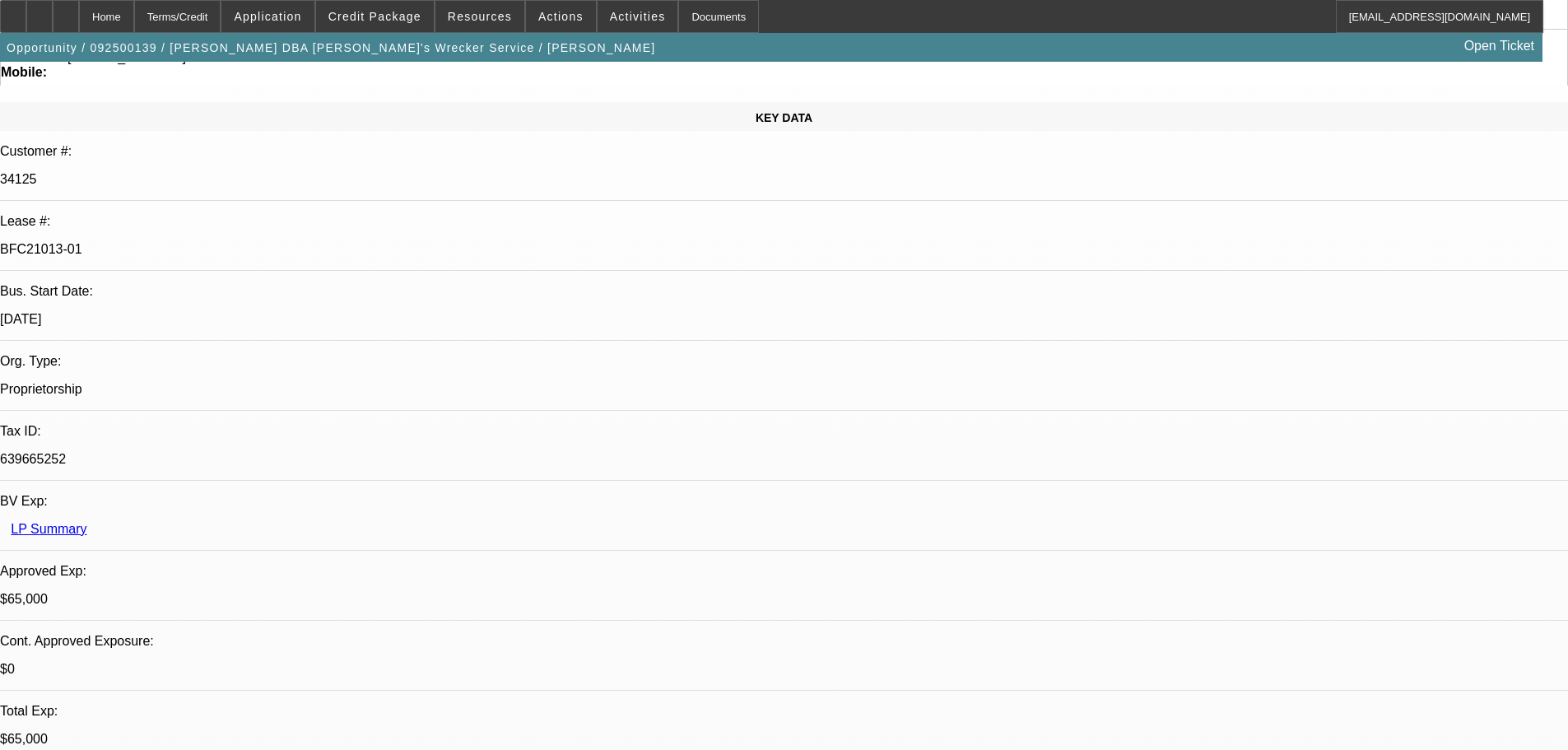
scroll to position [165, 0]
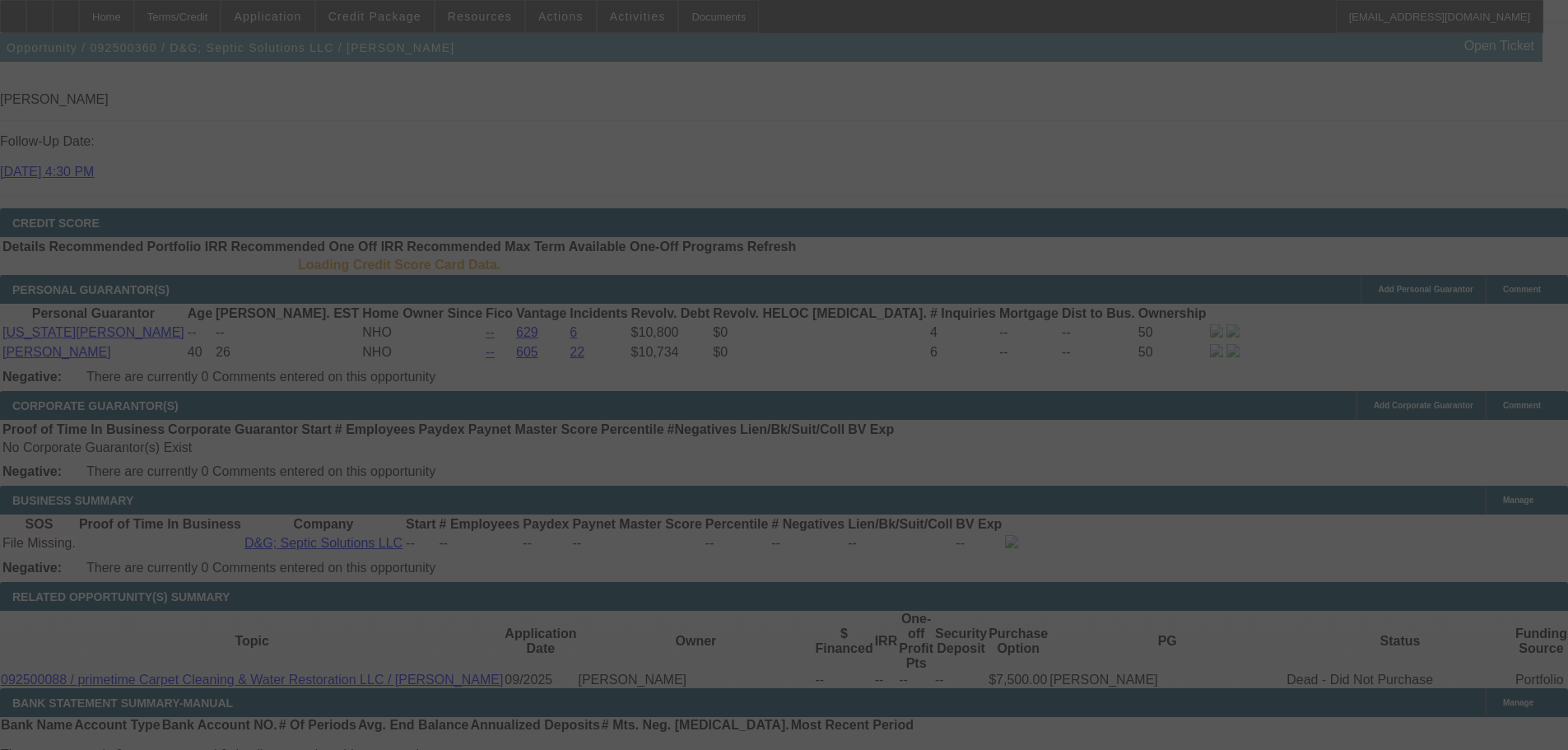
scroll to position [2443, 0]
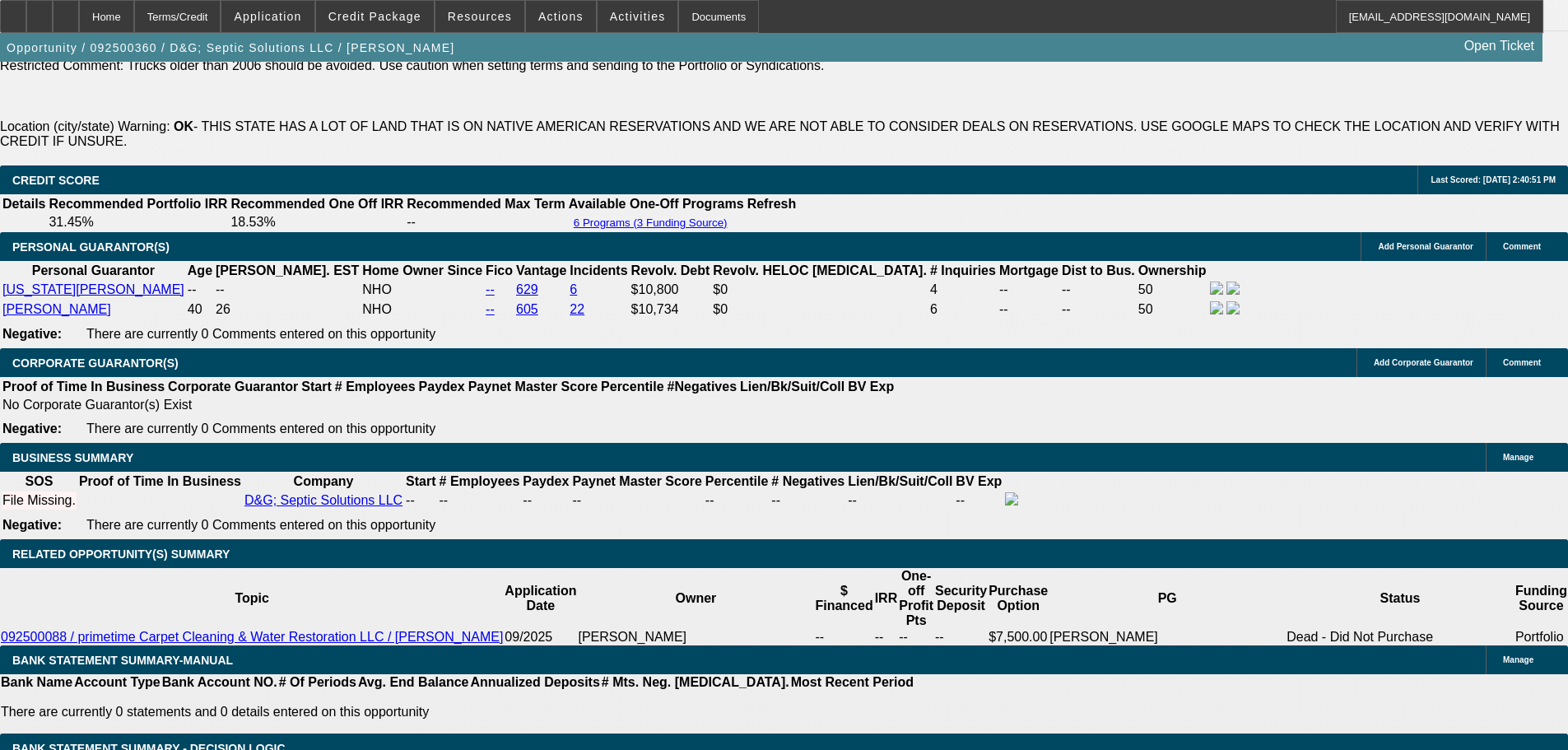
select select "0.2"
select select "2"
select select "0.1"
select select "4"
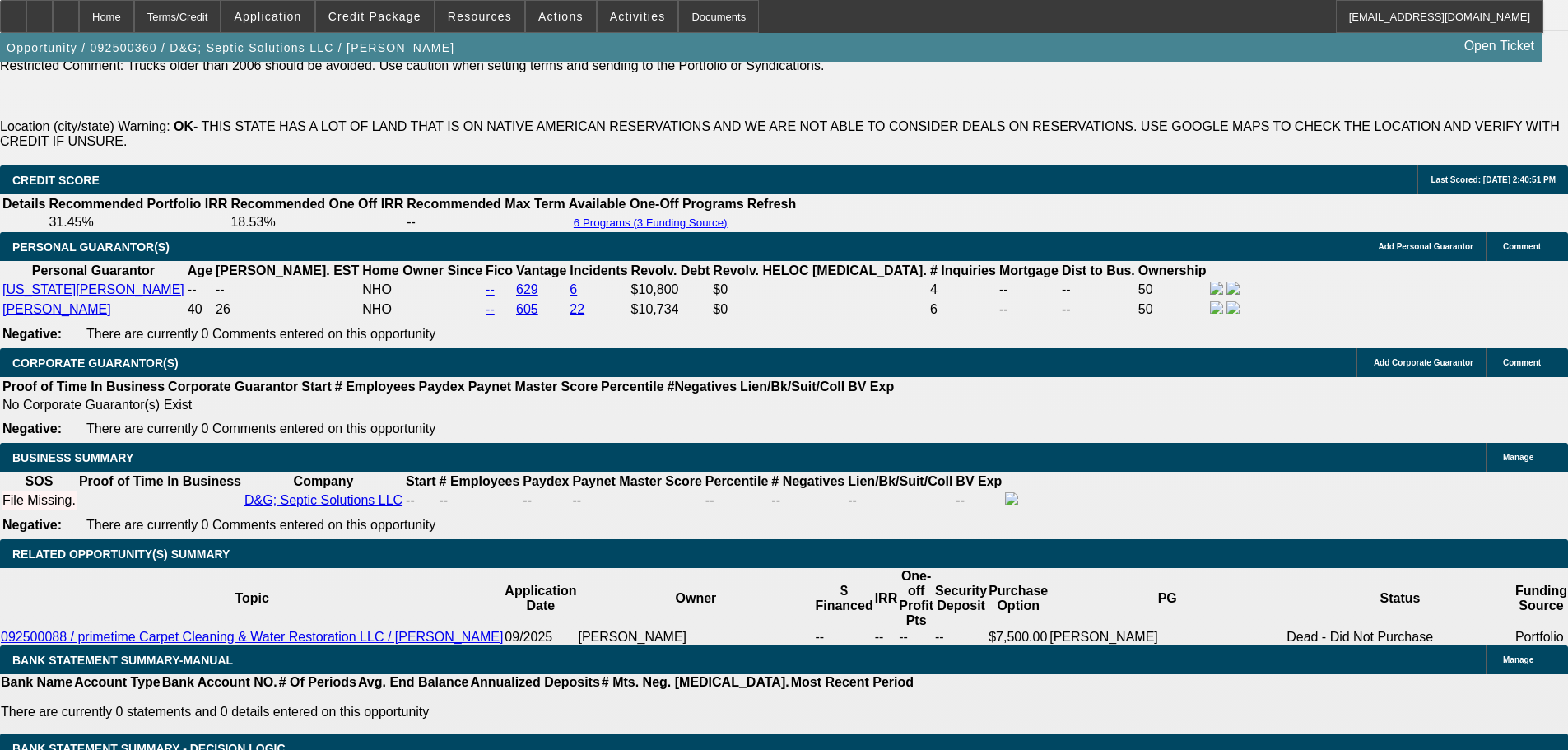
select select "0.2"
select select "2"
select select "0.1"
select select "4"
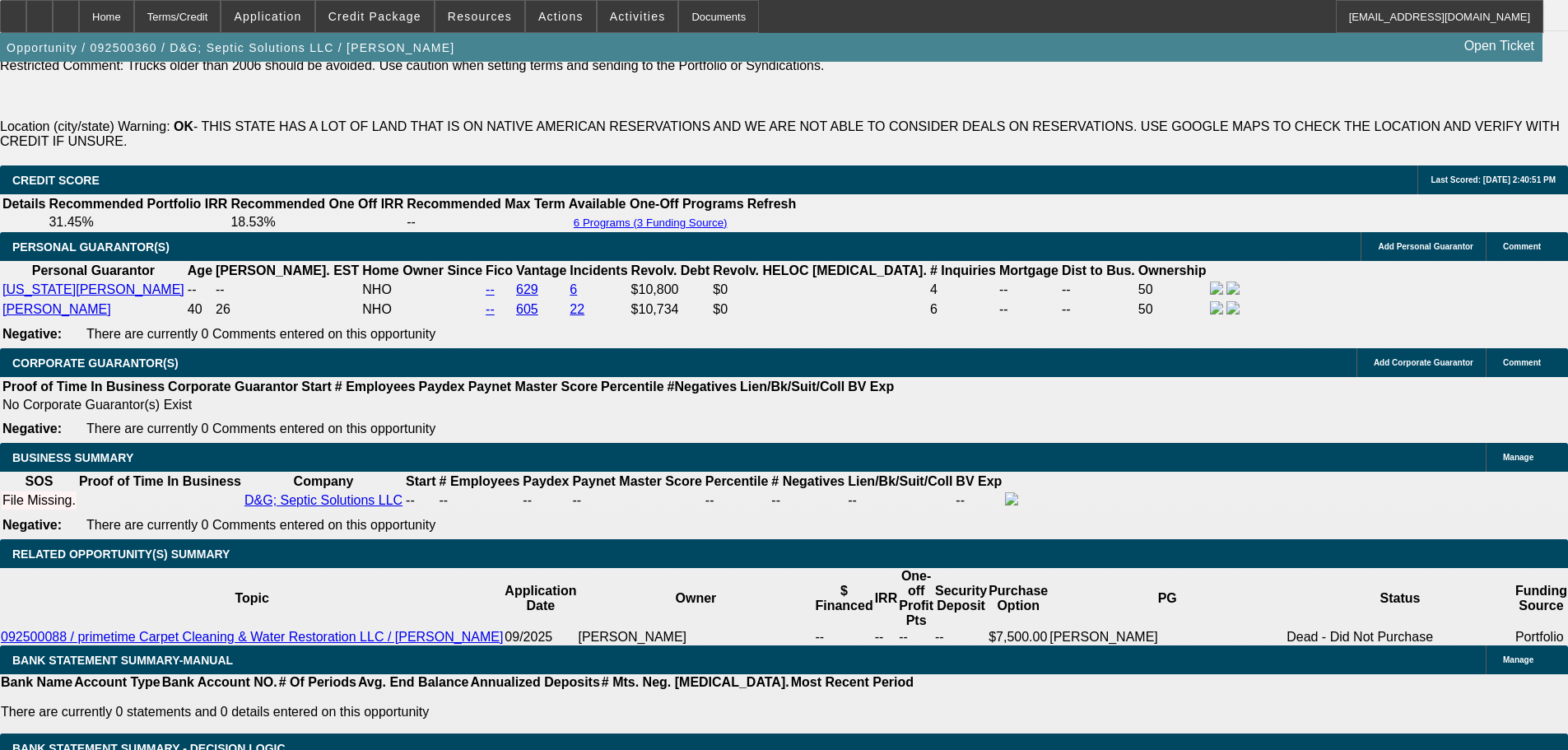
select select "0.2"
select select "2"
select select "0.1"
select select "4"
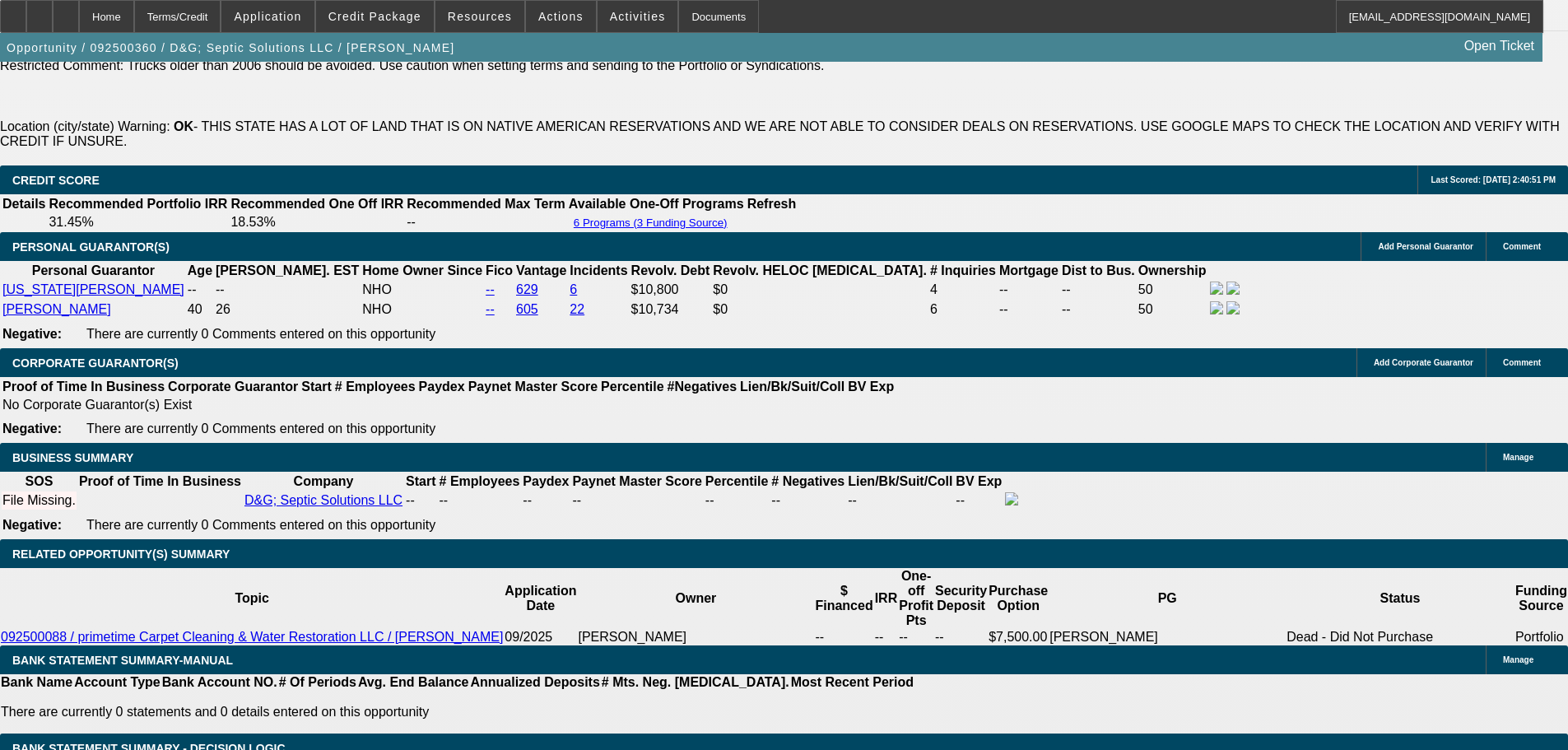
select select "0.2"
select select "2"
select select "0"
select select "6"
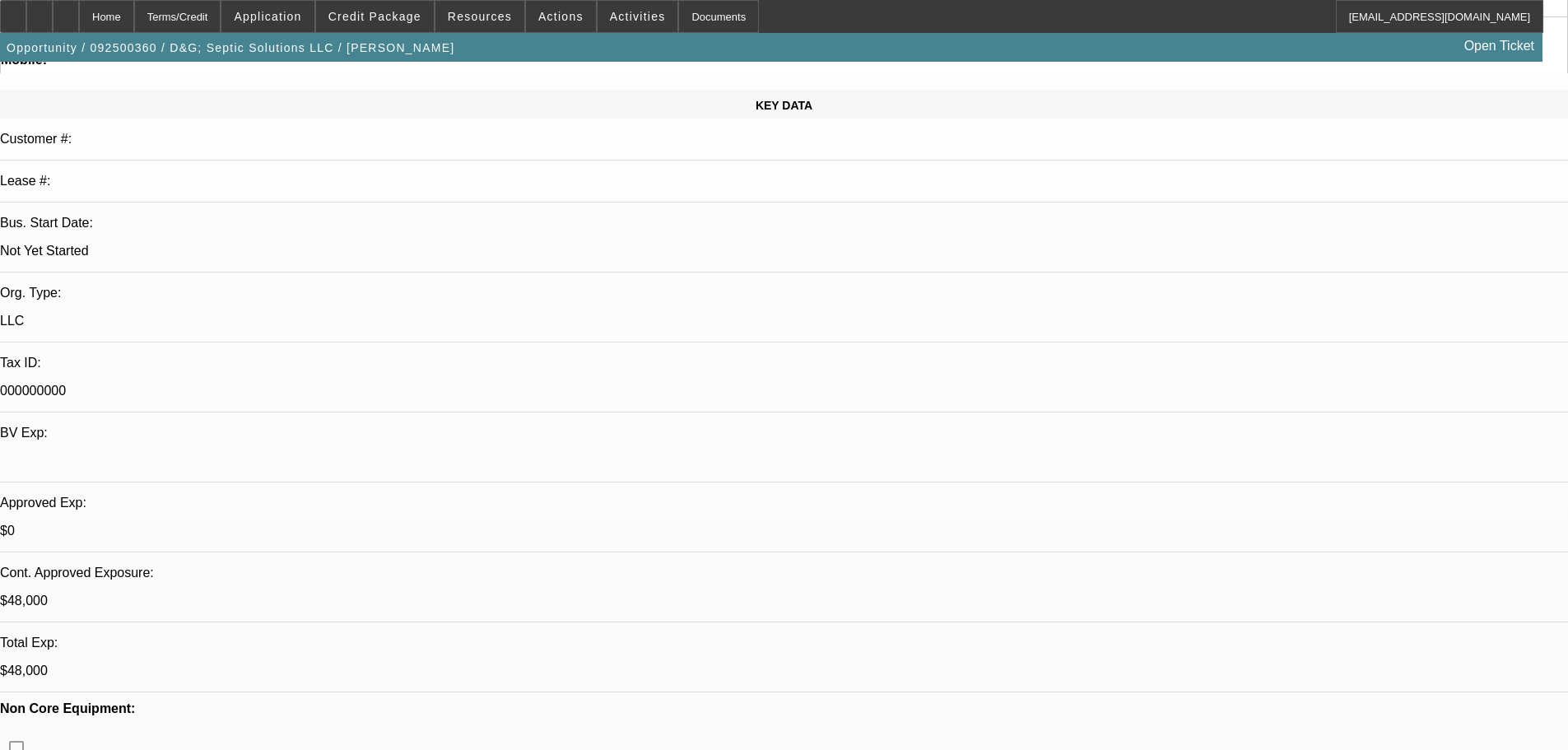
scroll to position [0, 0]
